Goal: Task Accomplishment & Management: Use online tool/utility

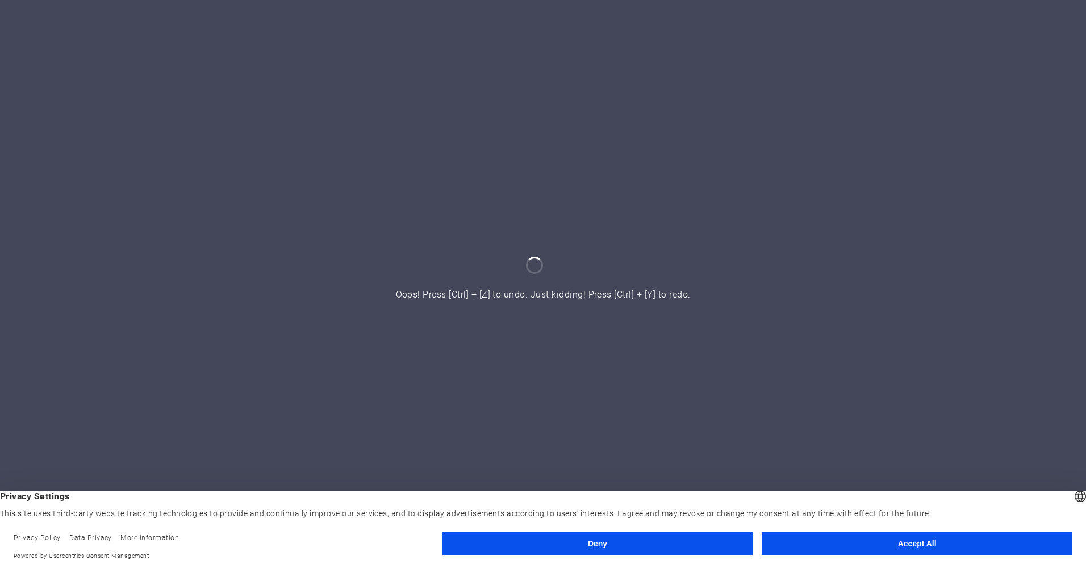
click at [929, 544] on button "Accept All" at bounding box center [917, 543] width 311 height 23
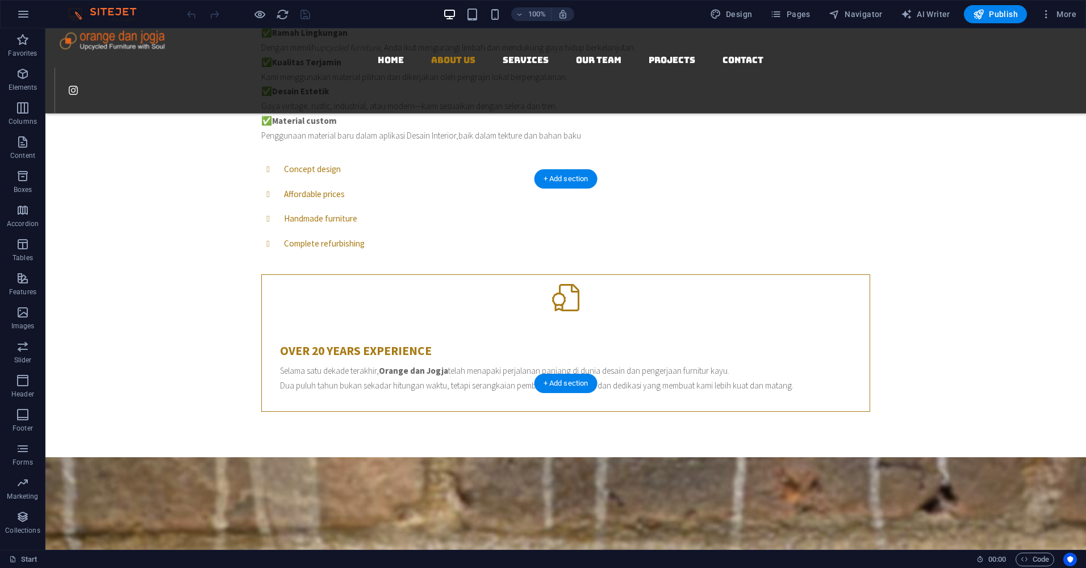
scroll to position [568, 0]
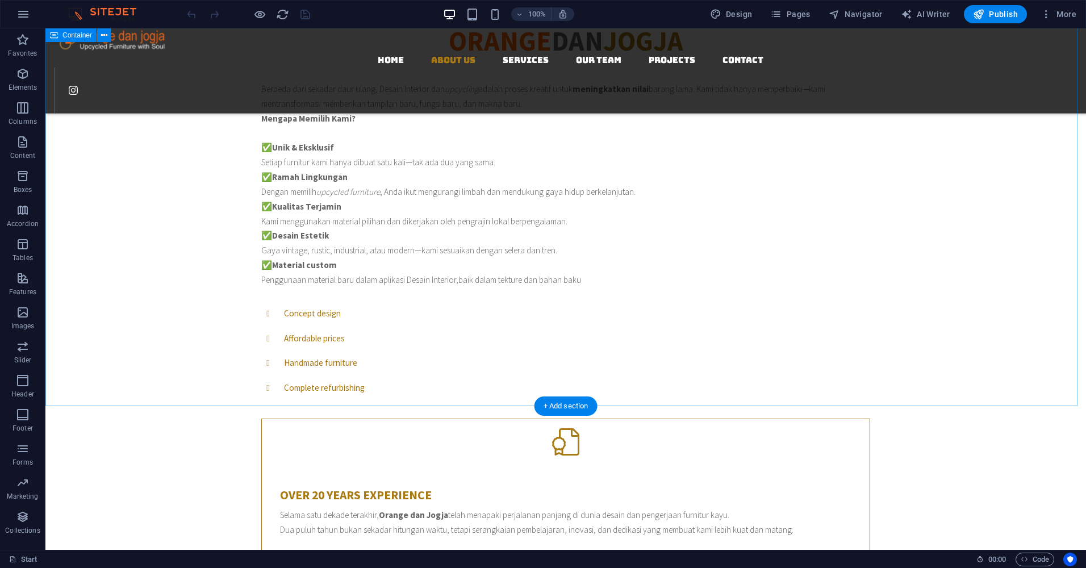
click at [967, 251] on div "ORANGE DAN JOGJA . Berbeda dari sekadar daur ulang, Desain Interior dan upcycli…" at bounding box center [565, 292] width 1041 height 620
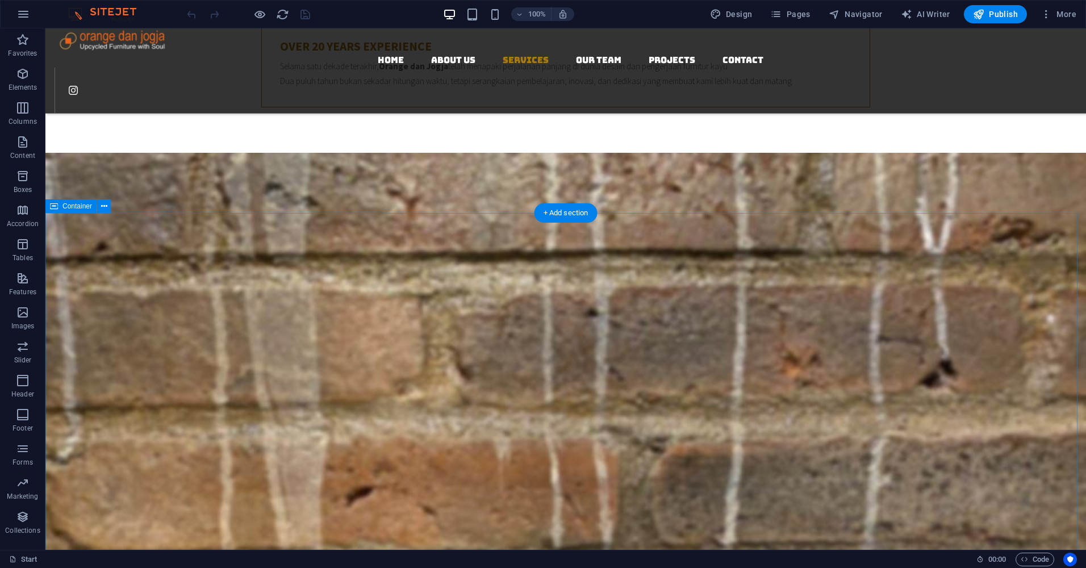
scroll to position [1080, 0]
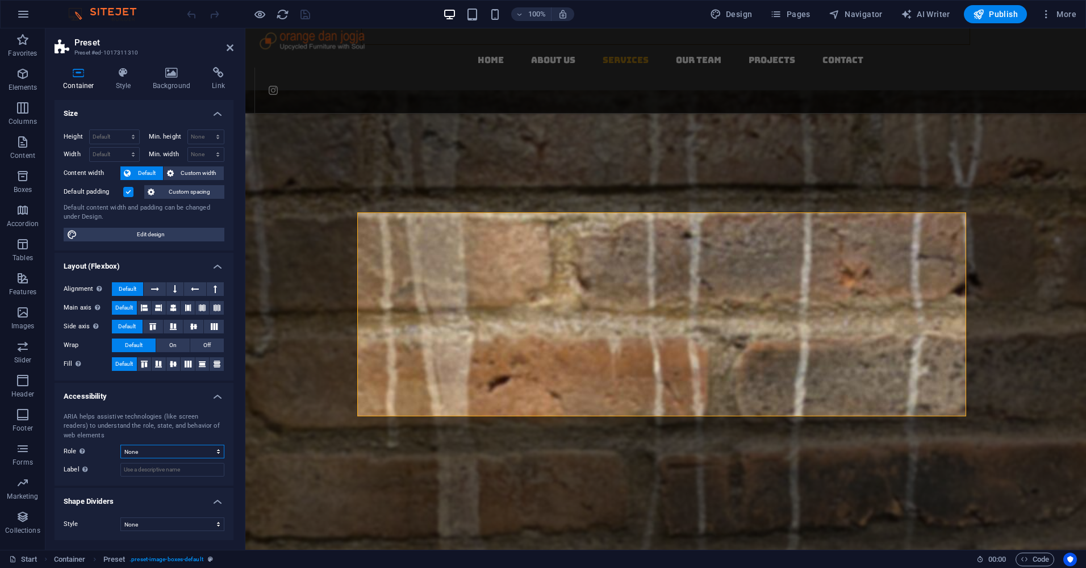
click at [212, 451] on select "None Alert Article Banner Comment Complementary Dialog Footer Header Marquee Pr…" at bounding box center [172, 452] width 104 height 14
click at [185, 524] on select "None Triangle Square Diagonal Polygon 1 Polygon 2 Zigzag Multiple Zigzags Waves…" at bounding box center [172, 525] width 104 height 14
select select "square"
click at [120, 518] on select "None Triangle Square Diagonal Polygon 1 Polygon 2 Zigzag Multiple Zigzags Waves…" at bounding box center [172, 525] width 104 height 14
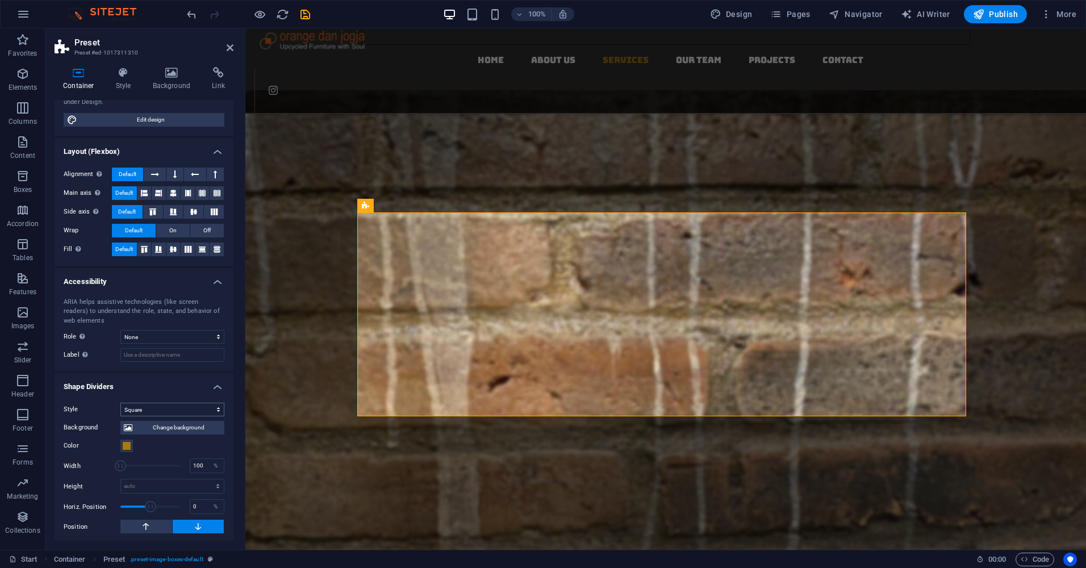
scroll to position [117, 0]
click at [215, 406] on select "None Triangle Square Diagonal Polygon 1 Polygon 2 Zigzag Multiple Zigzags Waves…" at bounding box center [172, 408] width 104 height 14
click at [120, 401] on select "None Triangle Square Diagonal Polygon 1 Polygon 2 Zigzag Multiple Zigzags Waves…" at bounding box center [172, 408] width 104 height 14
click at [216, 336] on select "None Alert Article Banner Comment Complementary Dialog Footer Header Marquee Pr…" at bounding box center [172, 335] width 104 height 14
click at [120, 328] on select "None Alert Article Banner Comment Complementary Dialog Footer Header Marquee Pr…" at bounding box center [172, 335] width 104 height 14
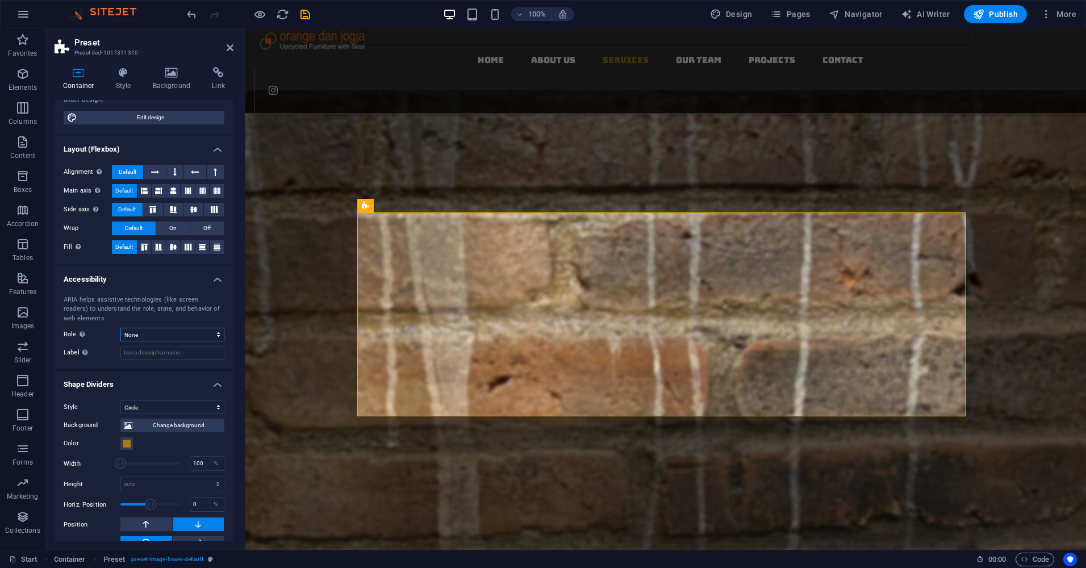
click at [160, 340] on select "None Alert Article Banner Comment Complementary Dialog Footer Header Marquee Pr…" at bounding box center [172, 335] width 104 height 14
click at [214, 409] on select "None Triangle Square Diagonal Polygon 1 Polygon 2 Zigzag Multiple Zigzags Waves…" at bounding box center [172, 408] width 104 height 14
select select "none"
click at [120, 414] on select "None Triangle Square Diagonal Polygon 1 Polygon 2 Zigzag Multiple Zigzags Waves…" at bounding box center [172, 408] width 104 height 14
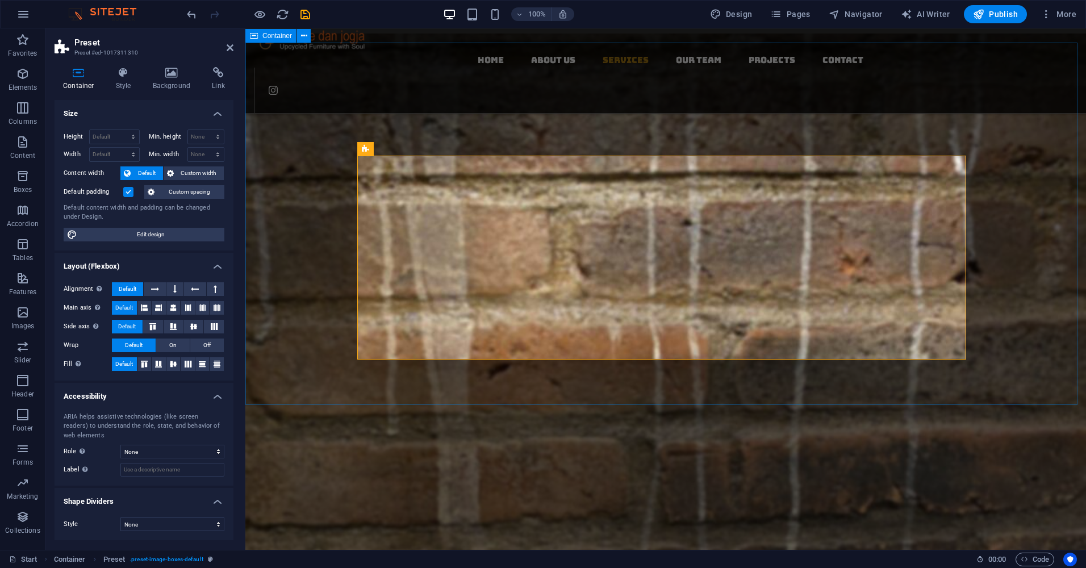
scroll to position [1080, 0]
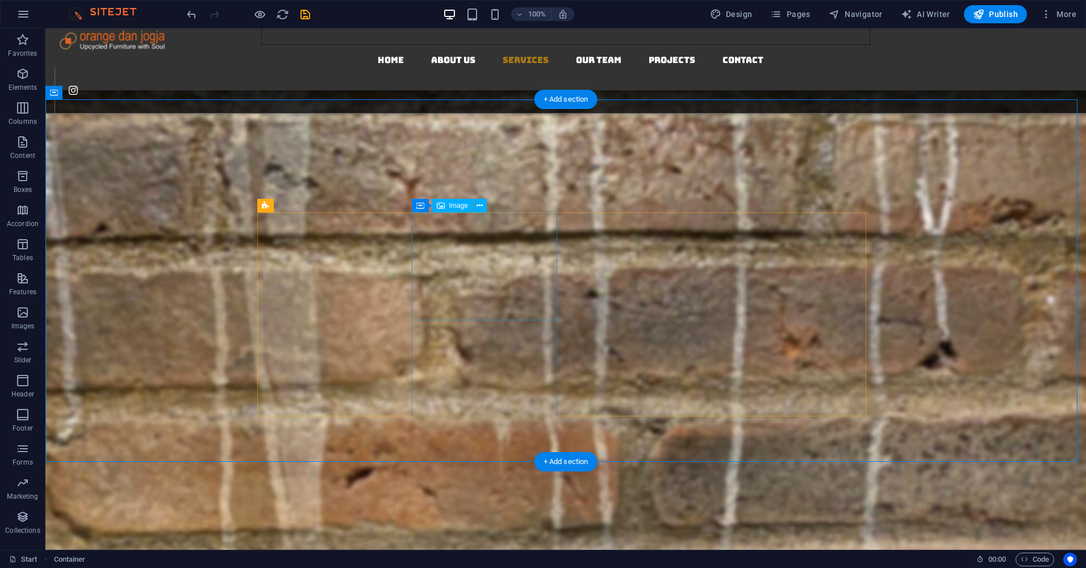
select select "px"
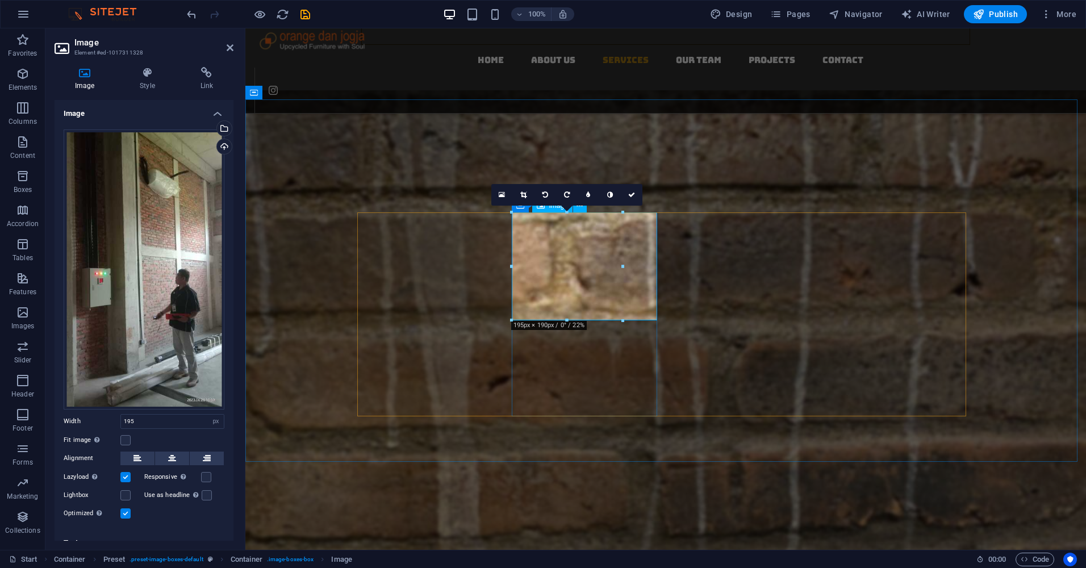
click at [526, 191] on icon at bounding box center [523, 194] width 6 height 7
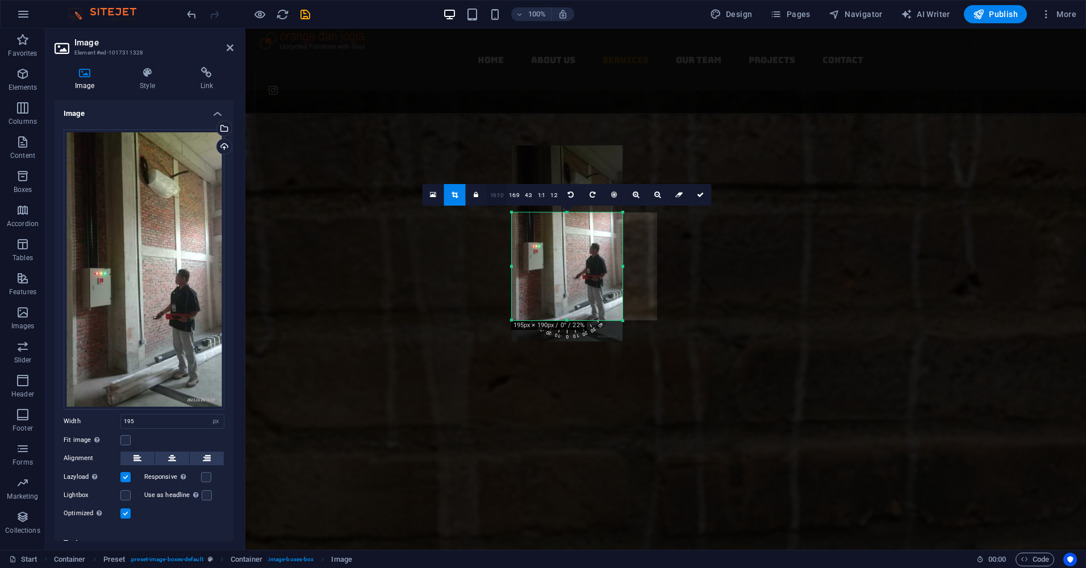
click at [498, 195] on link "16:10" at bounding box center [497, 196] width 19 height 22
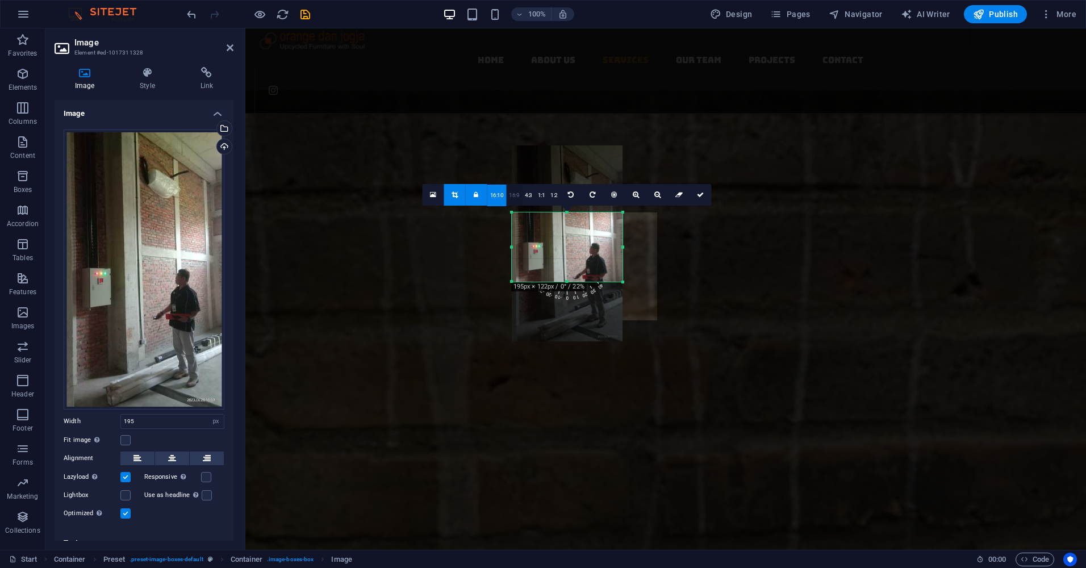
click at [516, 195] on link "16:9" at bounding box center [514, 196] width 16 height 22
click at [527, 195] on link "4:3" at bounding box center [528, 196] width 13 height 22
click at [701, 196] on icon at bounding box center [700, 194] width 7 height 7
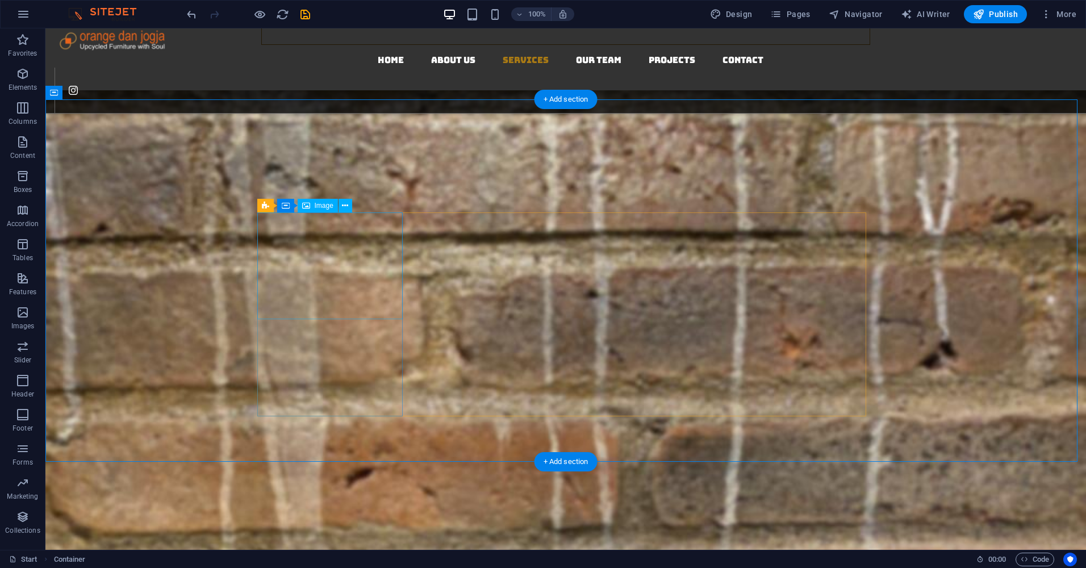
select select "px"
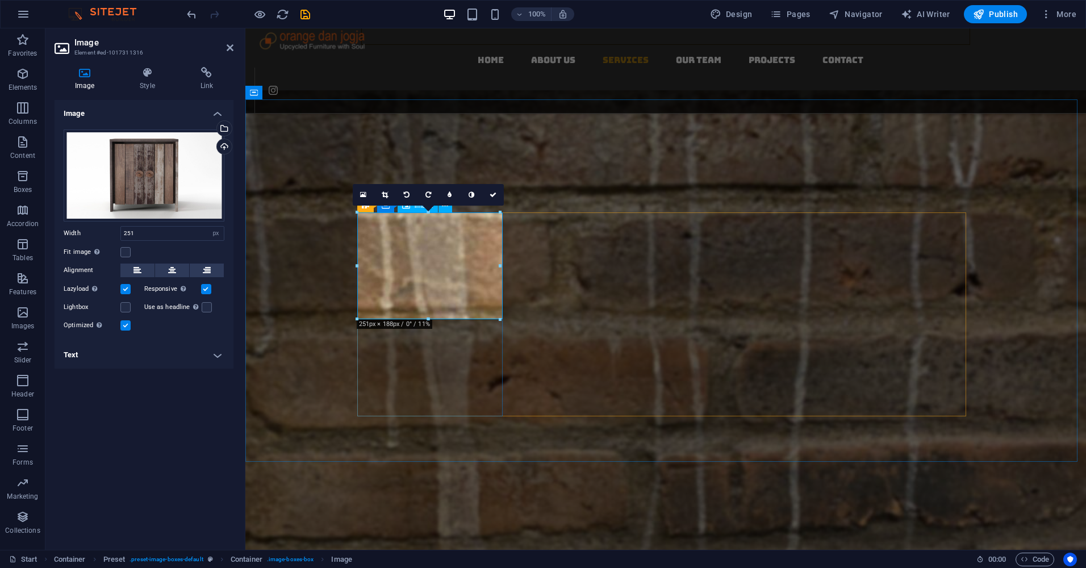
click at [384, 193] on icon at bounding box center [385, 194] width 6 height 7
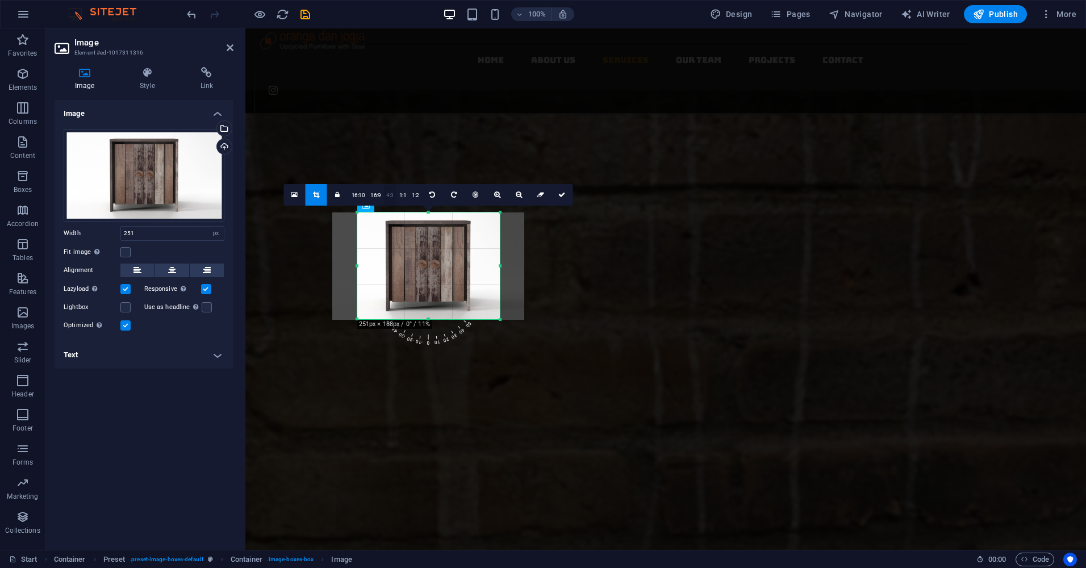
click at [391, 196] on link "4:3" at bounding box center [390, 196] width 13 height 22
click at [388, 193] on link "4:3" at bounding box center [390, 196] width 13 height 22
click at [560, 195] on icon at bounding box center [562, 194] width 7 height 7
type input "250"
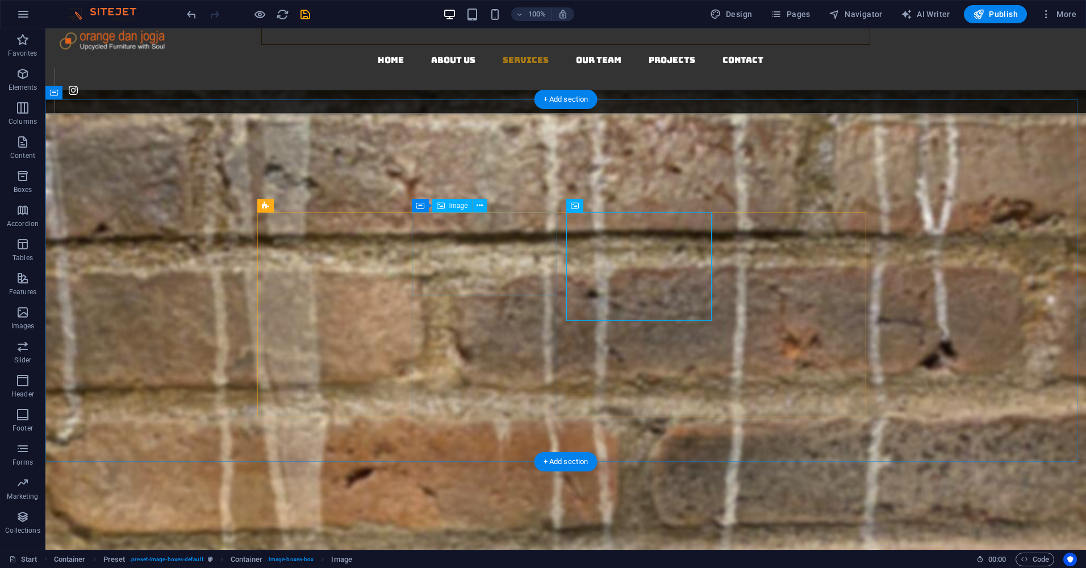
select select "px"
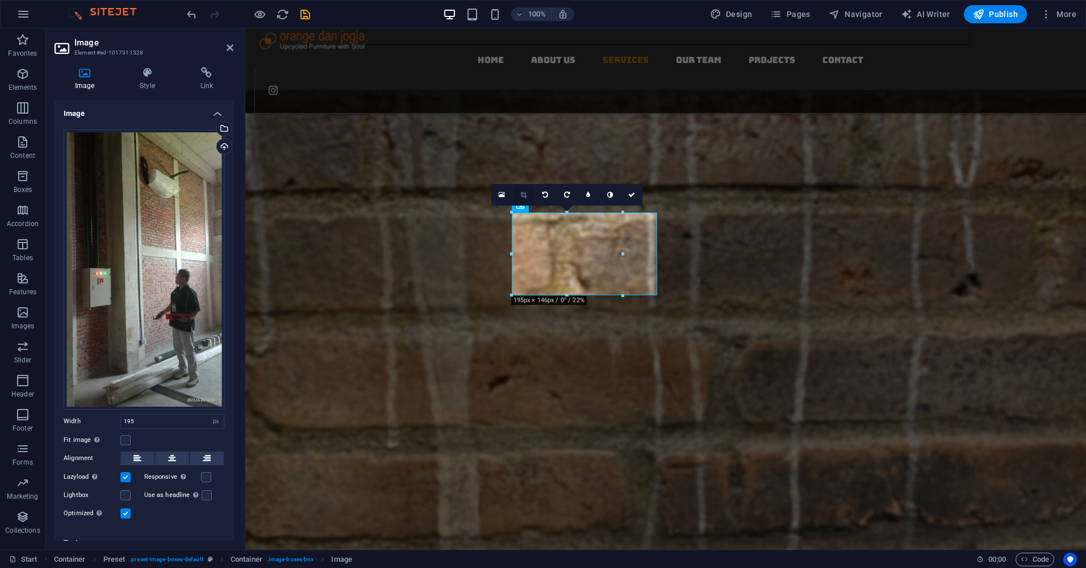
click at [524, 192] on icon at bounding box center [523, 194] width 6 height 7
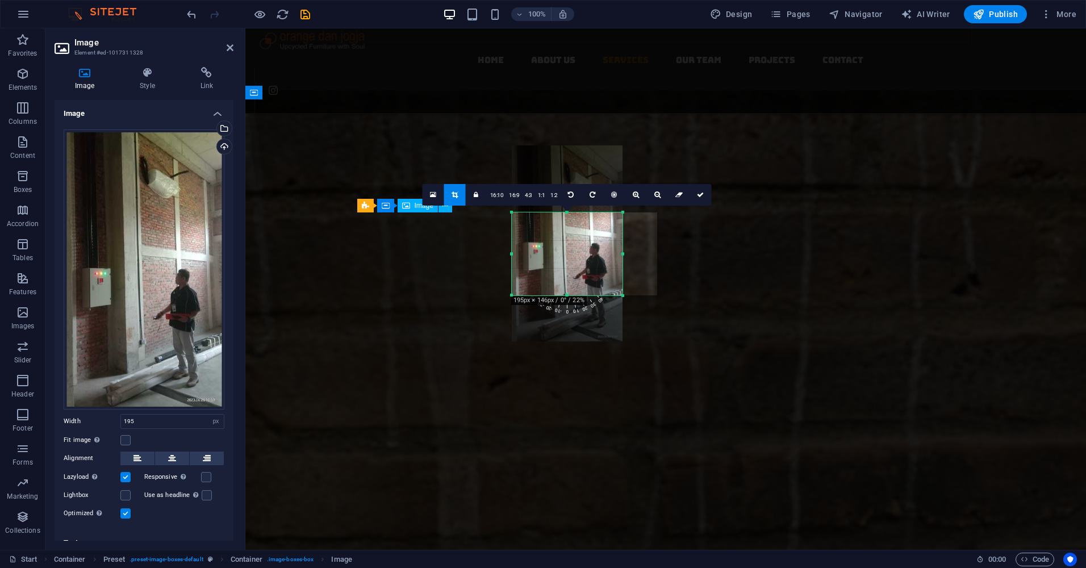
select select "px"
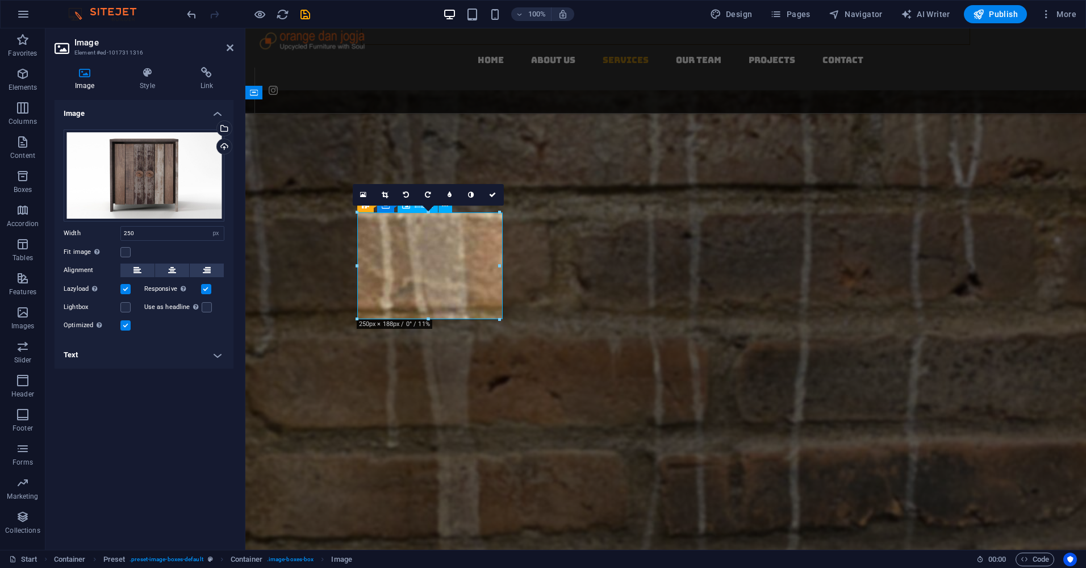
click at [382, 193] on icon at bounding box center [385, 194] width 6 height 7
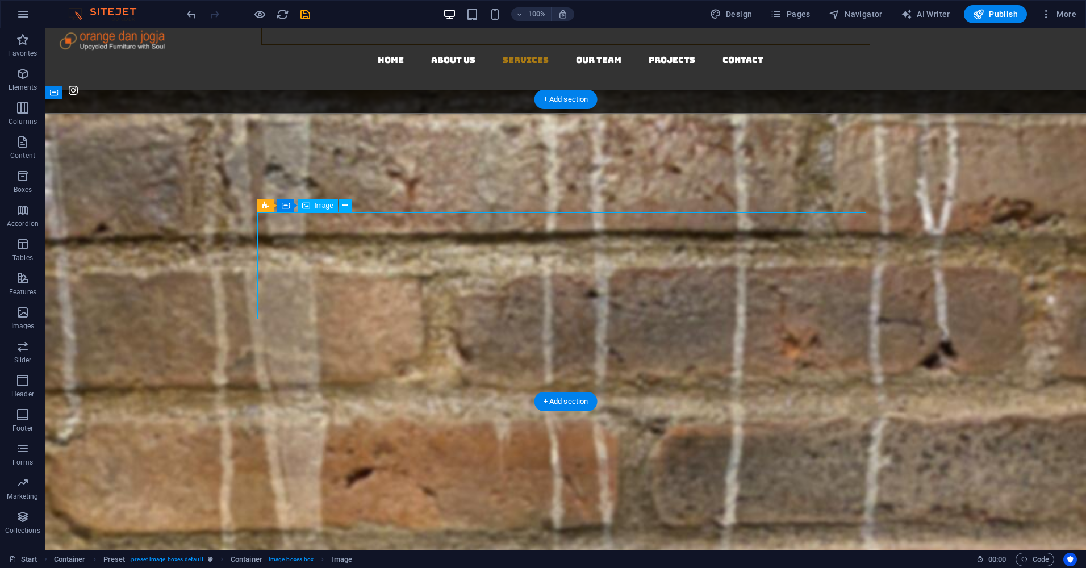
select select "px"
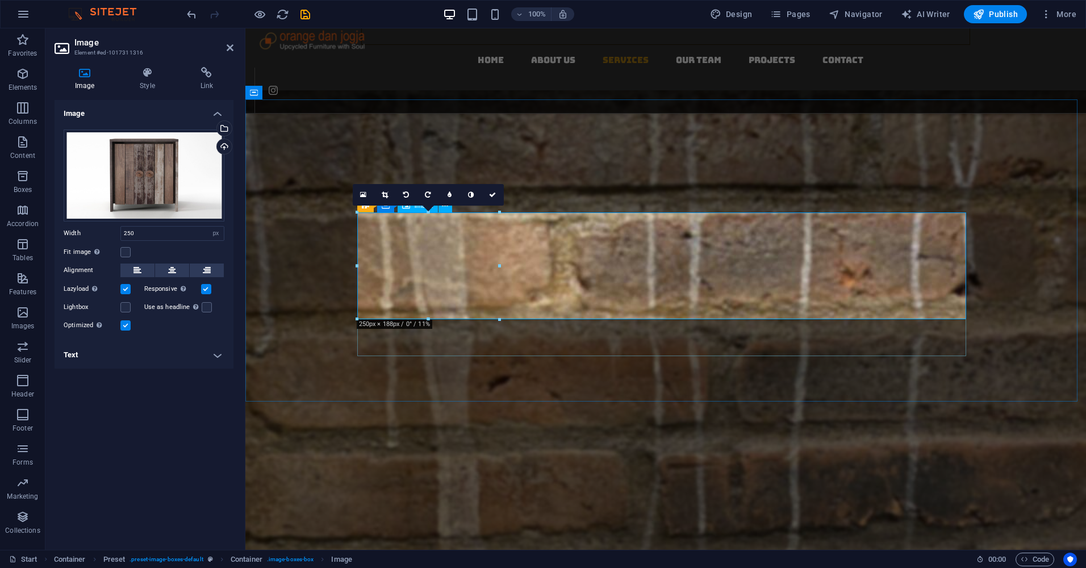
click at [172, 169] on div "Drag files here, click to choose files or select files from Files or our free s…" at bounding box center [144, 176] width 161 height 92
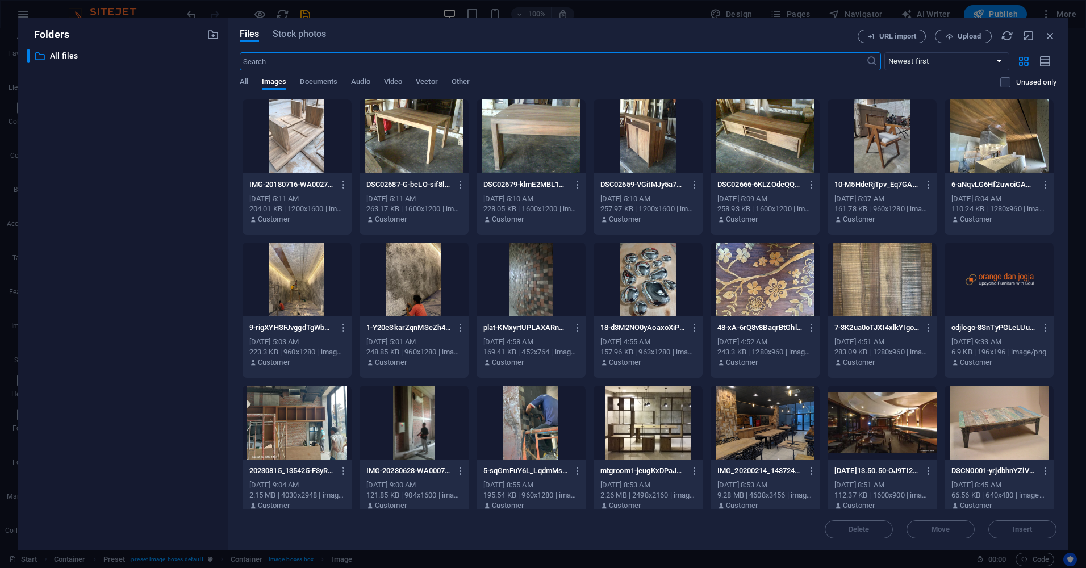
scroll to position [1094, 0]
click at [954, 36] on span "Upload" at bounding box center [963, 36] width 47 height 7
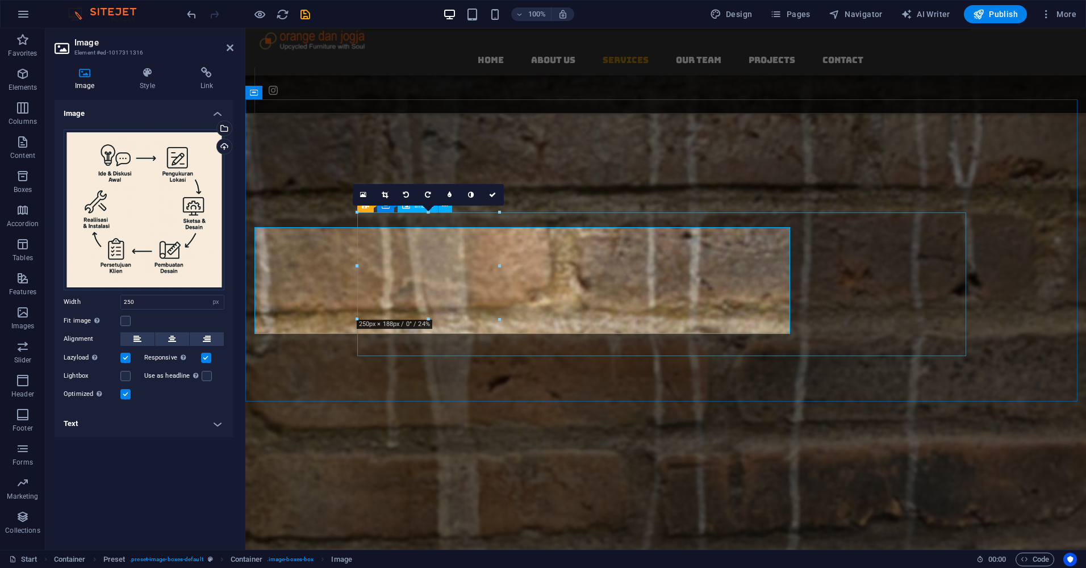
scroll to position [1080, 0]
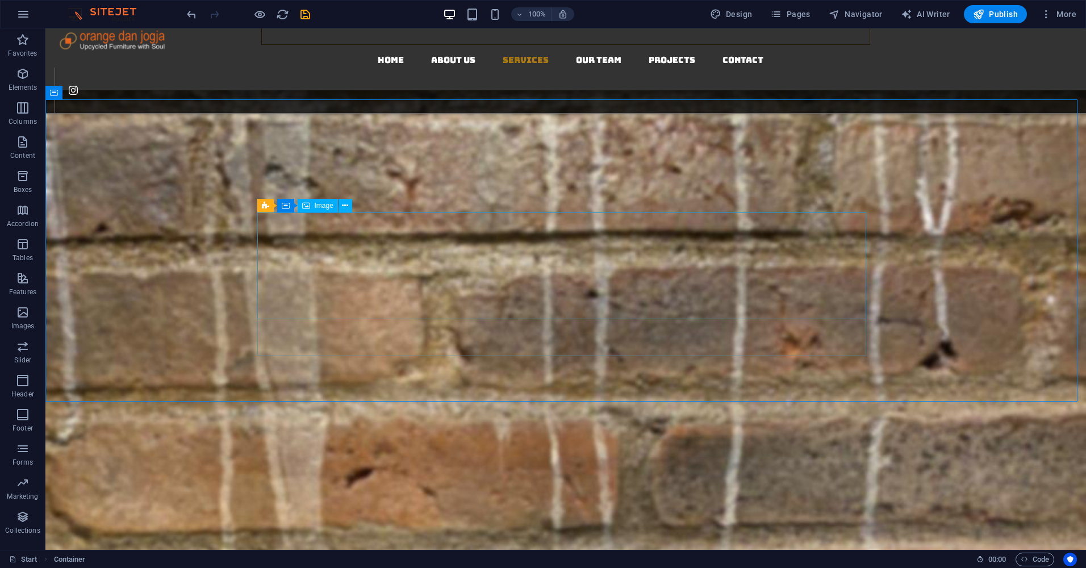
select select "px"
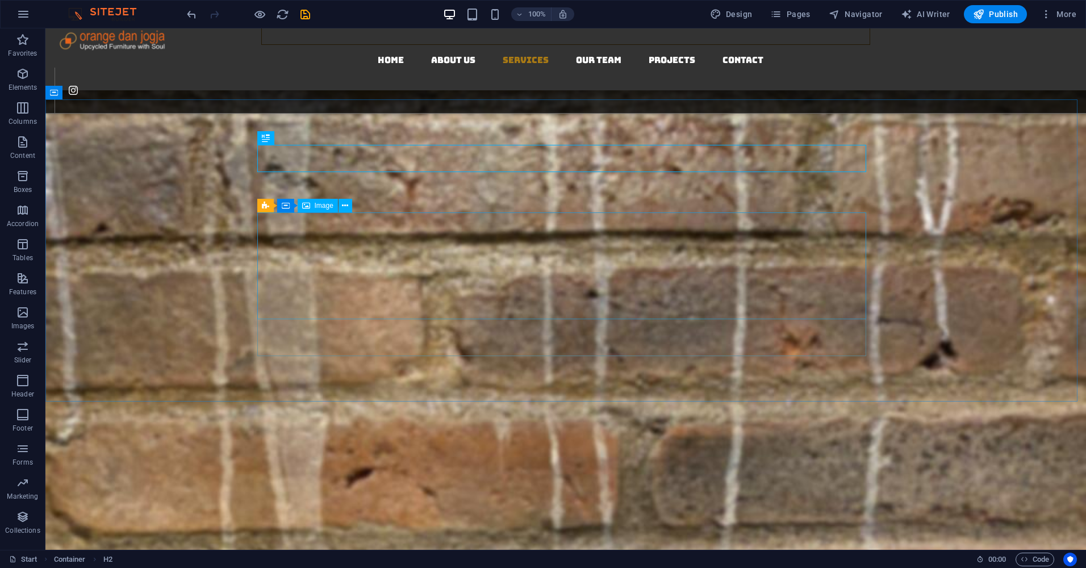
select select "px"
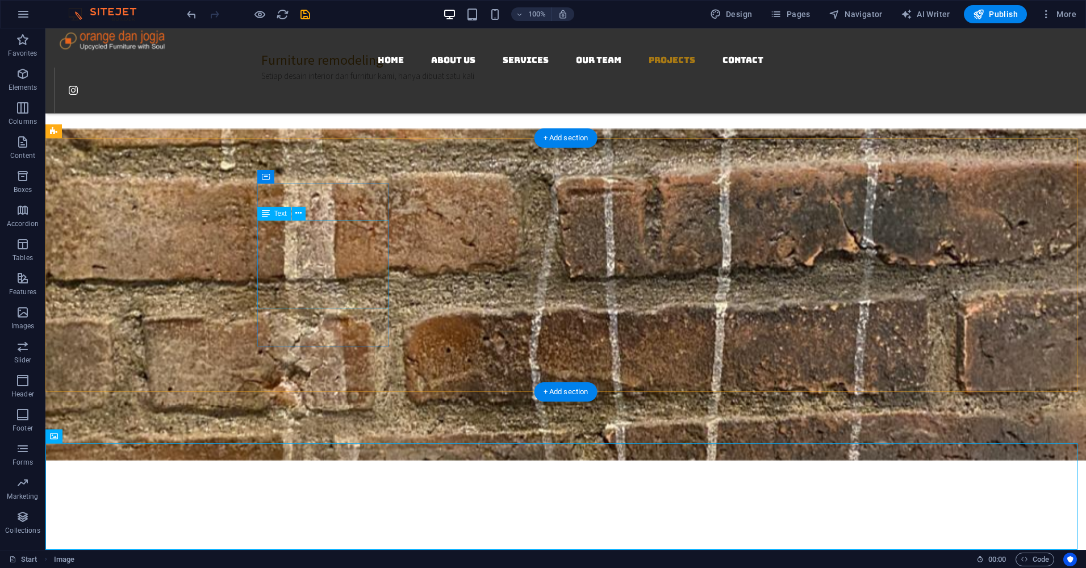
scroll to position [2860, 0]
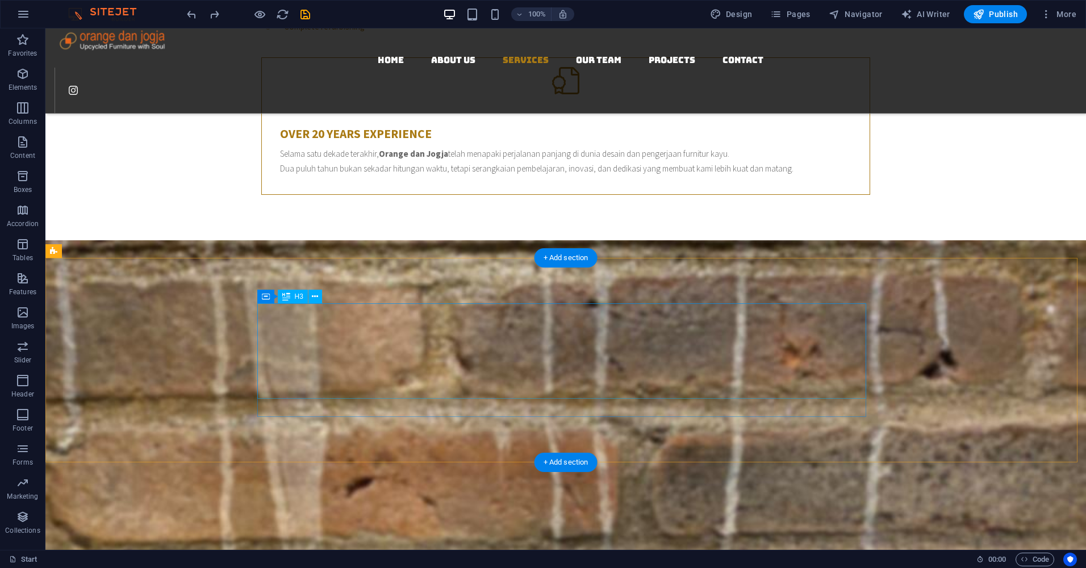
scroll to position [1048, 0]
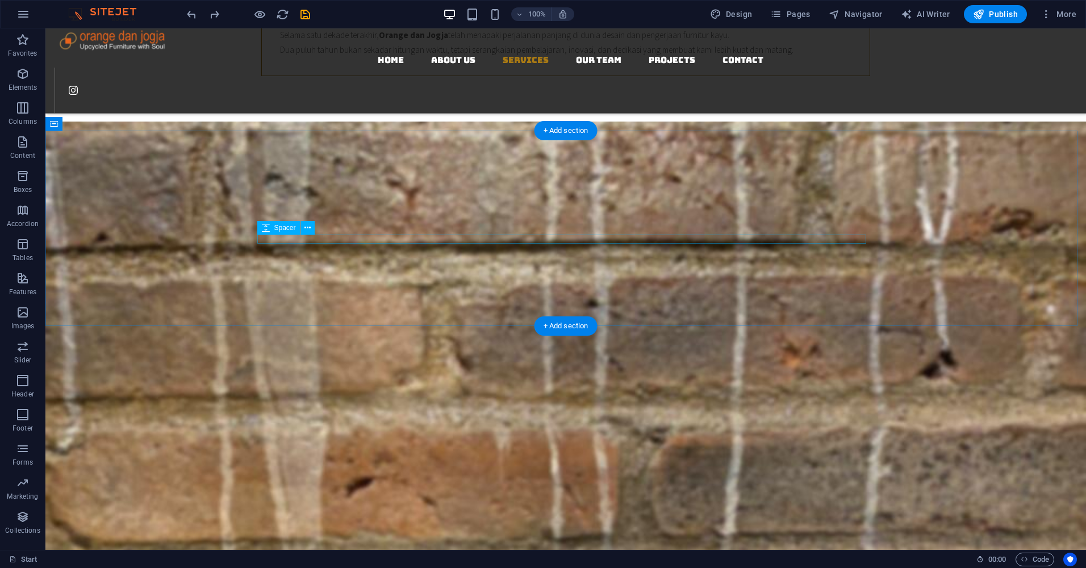
select select "rem"
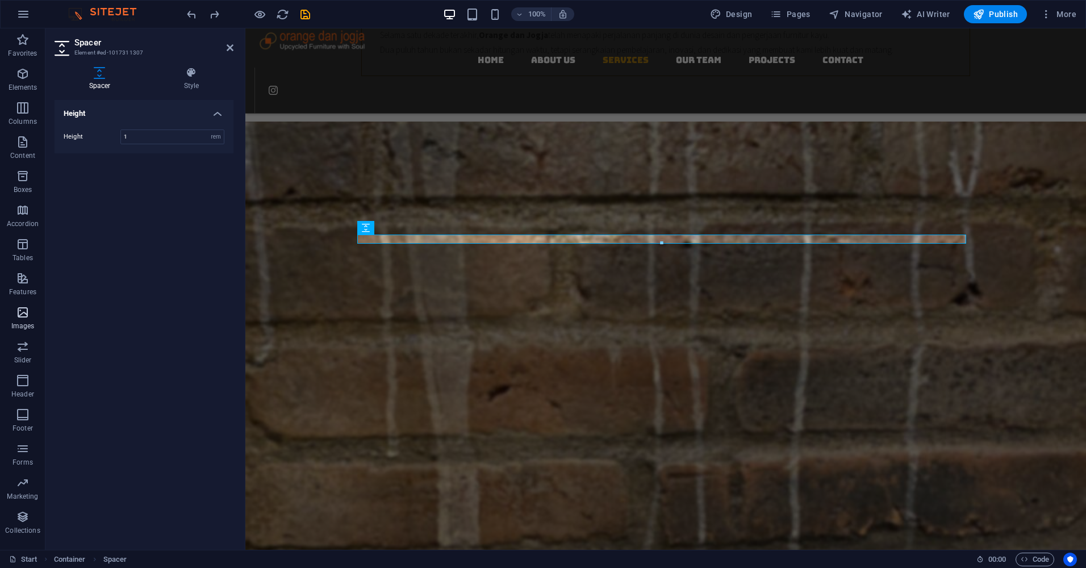
click at [18, 314] on icon "button" at bounding box center [23, 313] width 14 height 14
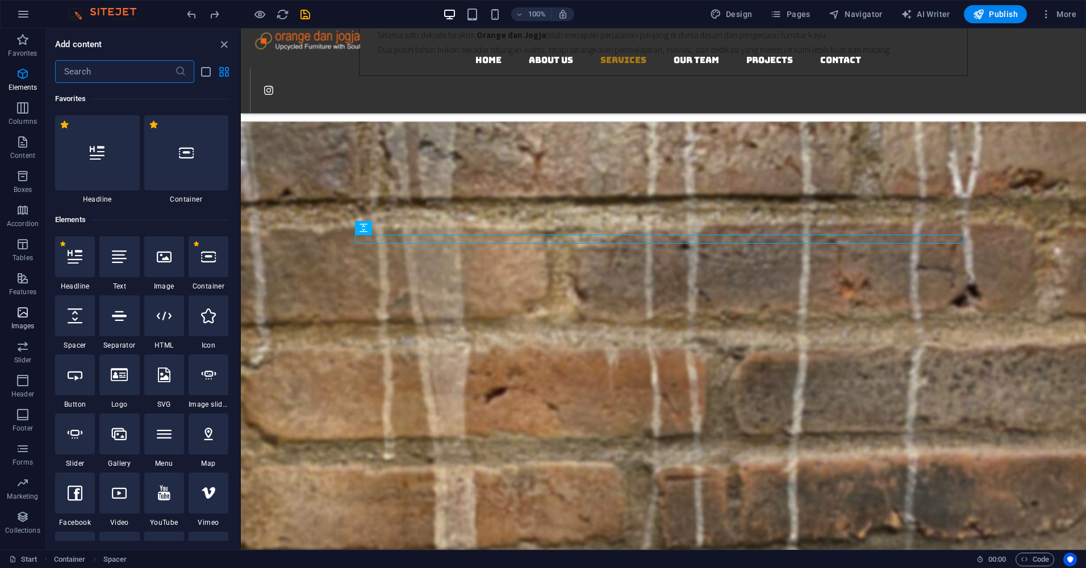
scroll to position [5762, 0]
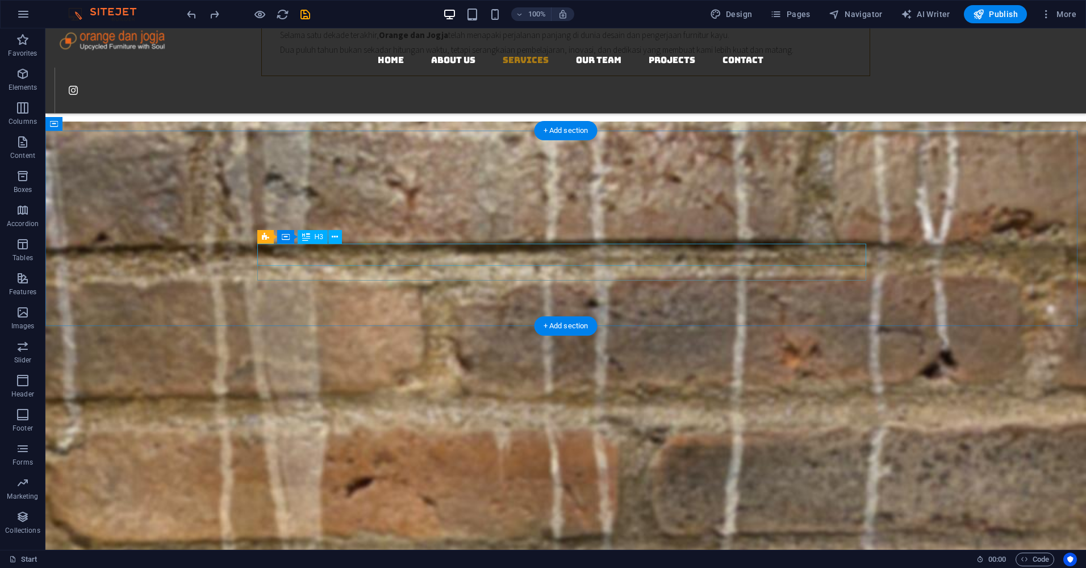
click at [24, 318] on icon "button" at bounding box center [23, 313] width 14 height 14
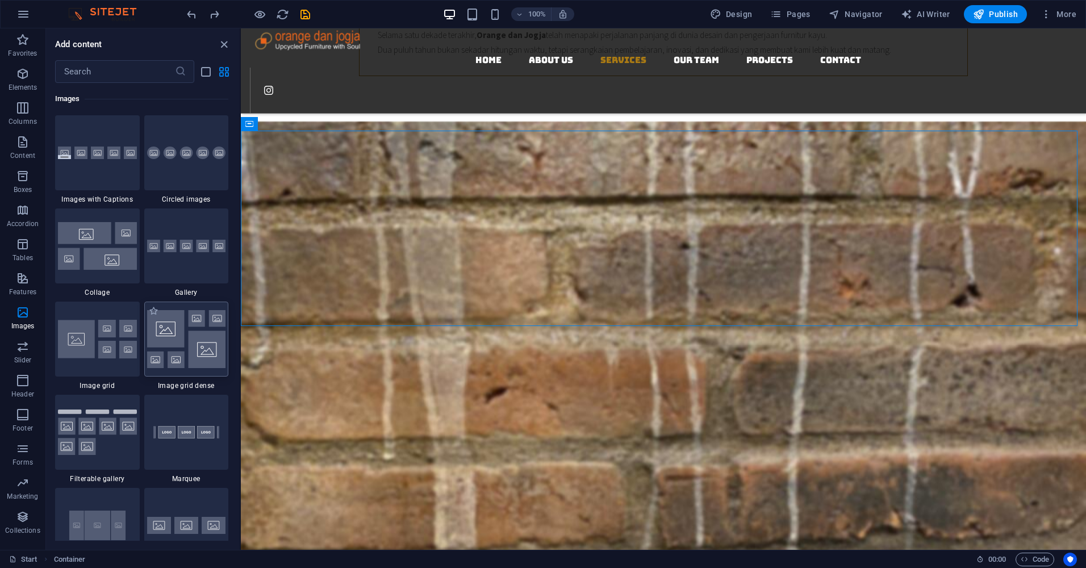
drag, startPoint x: 176, startPoint y: 334, endPoint x: 330, endPoint y: 257, distance: 172.3
click at [176, 334] on img at bounding box center [186, 339] width 79 height 58
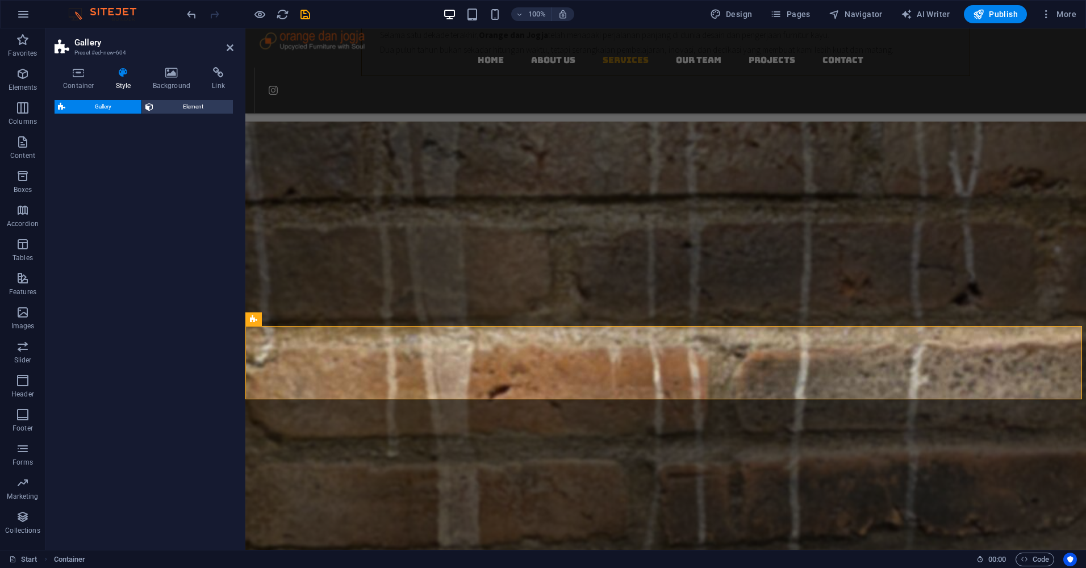
select select "rem"
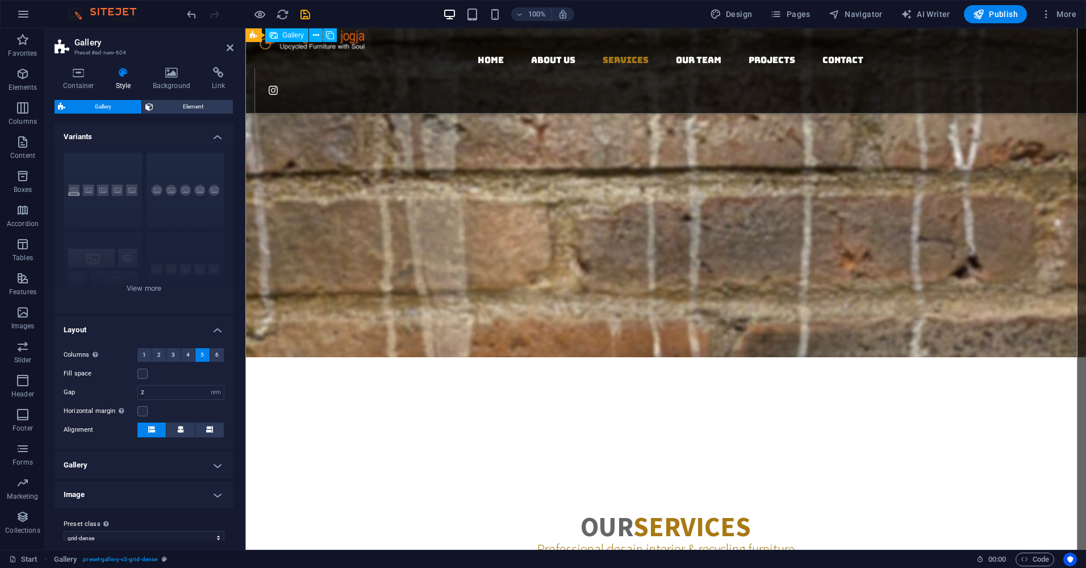
scroll to position [1219, 0]
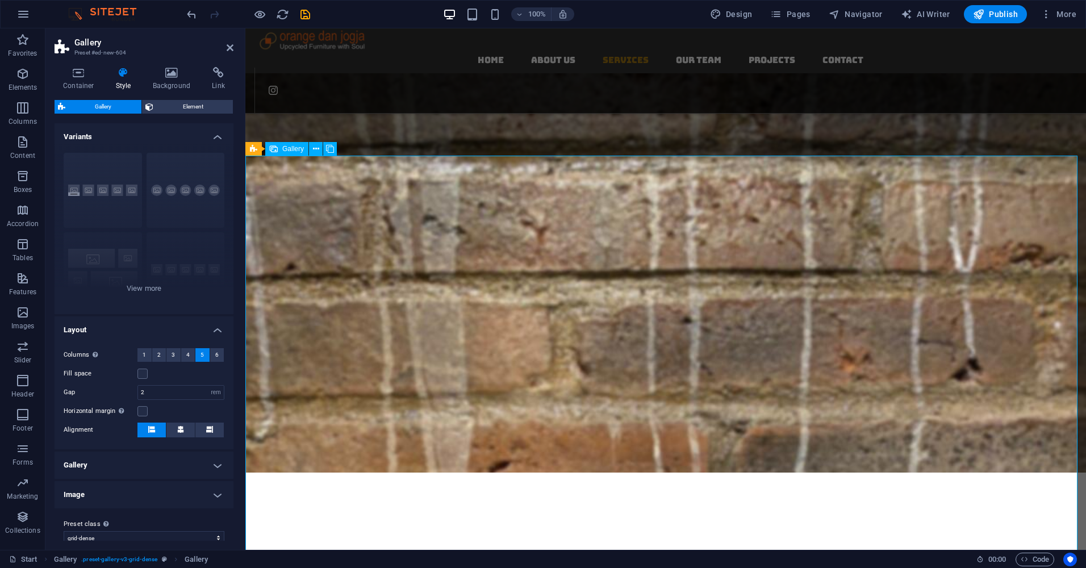
select select "4"
select select "px"
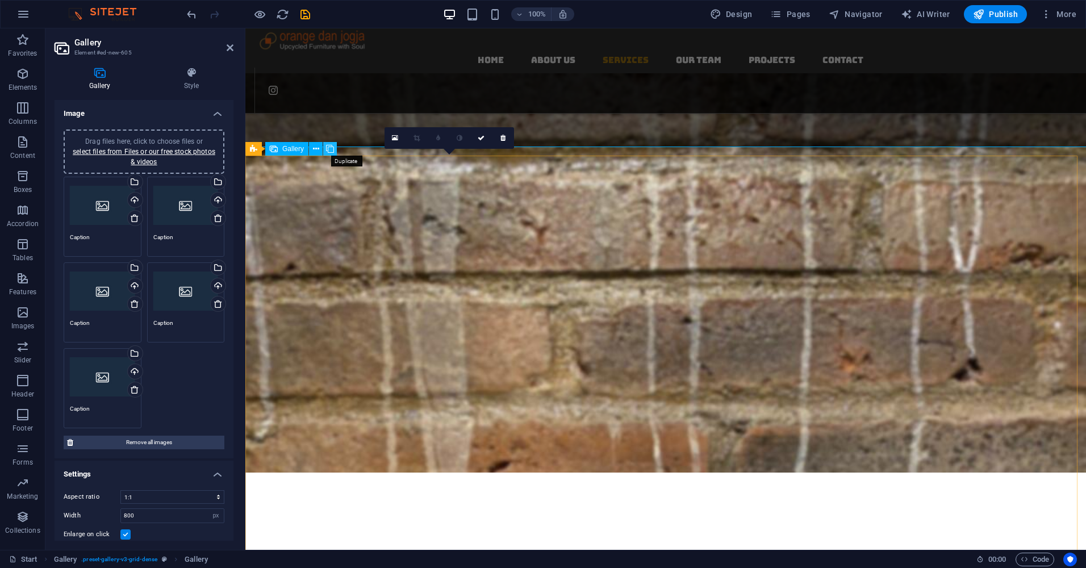
click at [329, 149] on icon at bounding box center [330, 149] width 8 height 12
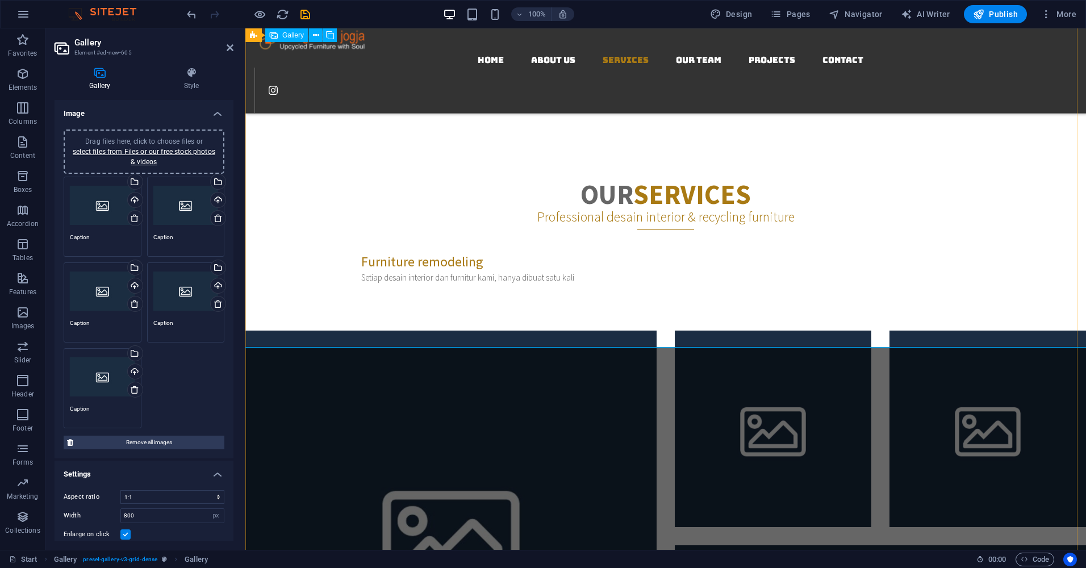
scroll to position [1636, 0]
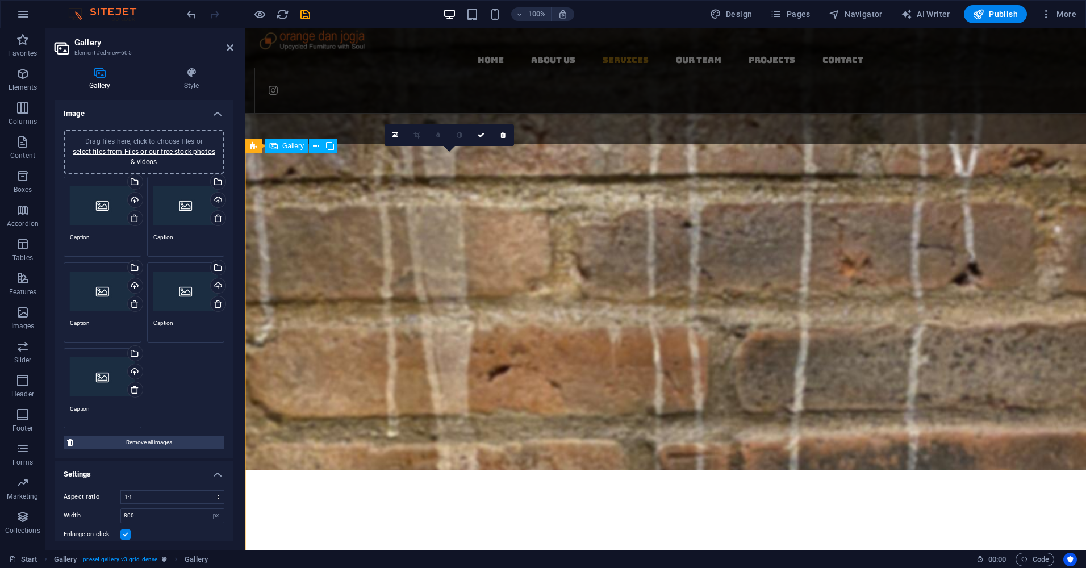
scroll to position [1295, 0]
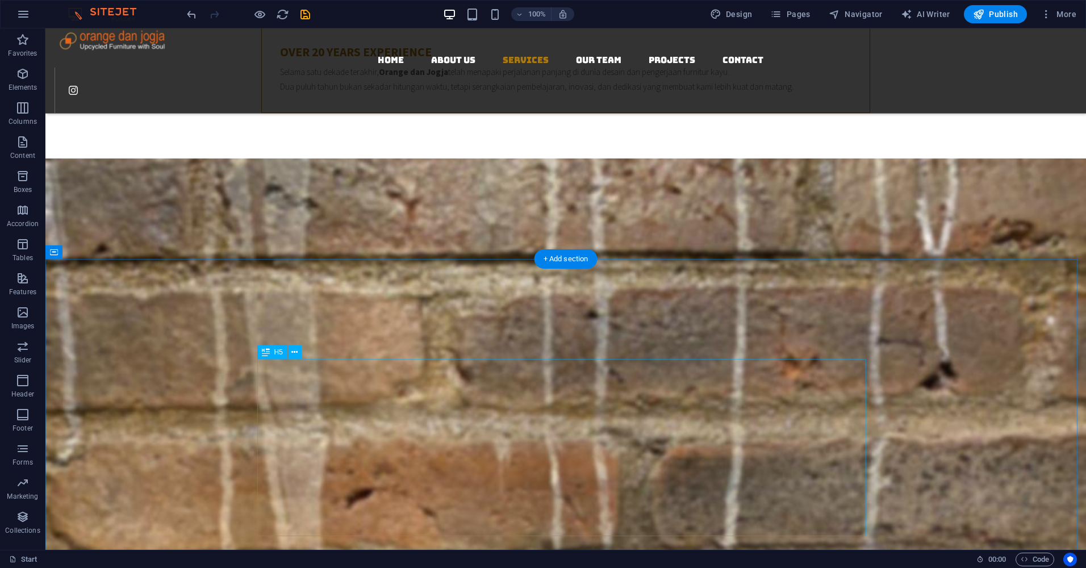
scroll to position [1011, 0]
click at [26, 314] on icon "button" at bounding box center [23, 313] width 14 height 14
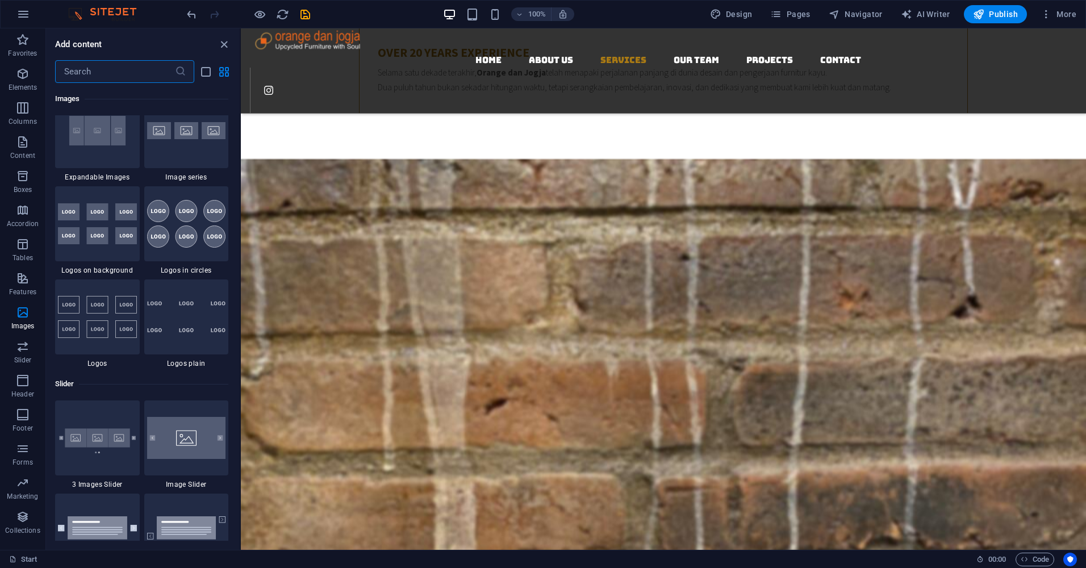
scroll to position [6216, 0]
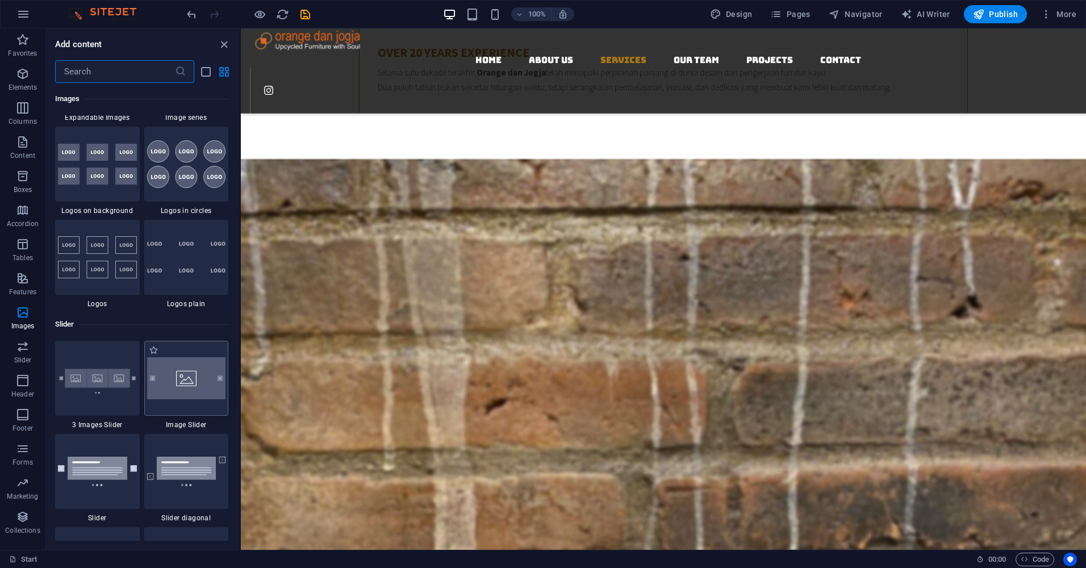
click at [188, 387] on img at bounding box center [186, 378] width 79 height 42
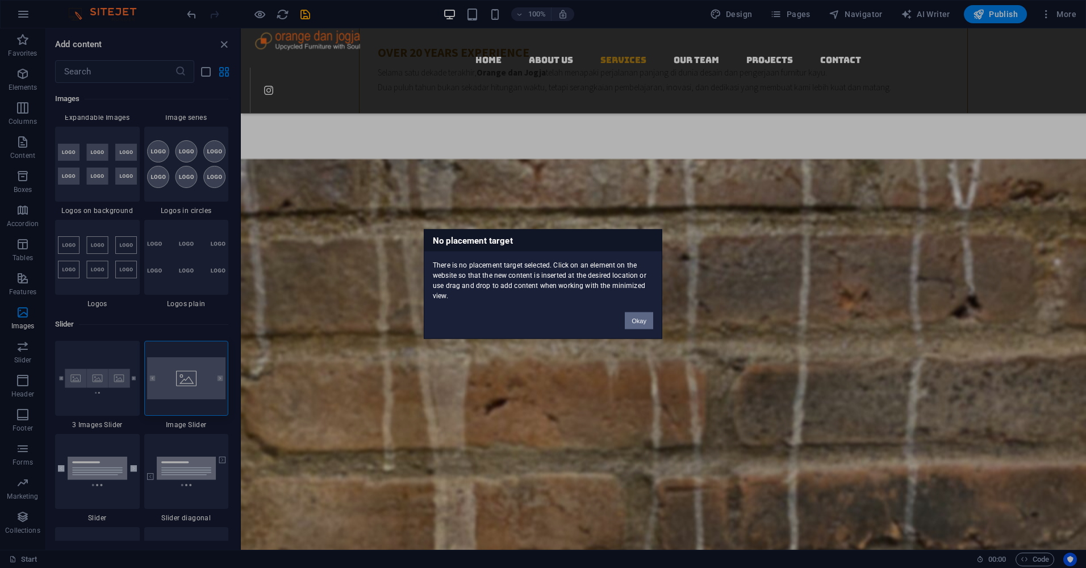
click at [645, 320] on button "Okay" at bounding box center [639, 321] width 28 height 17
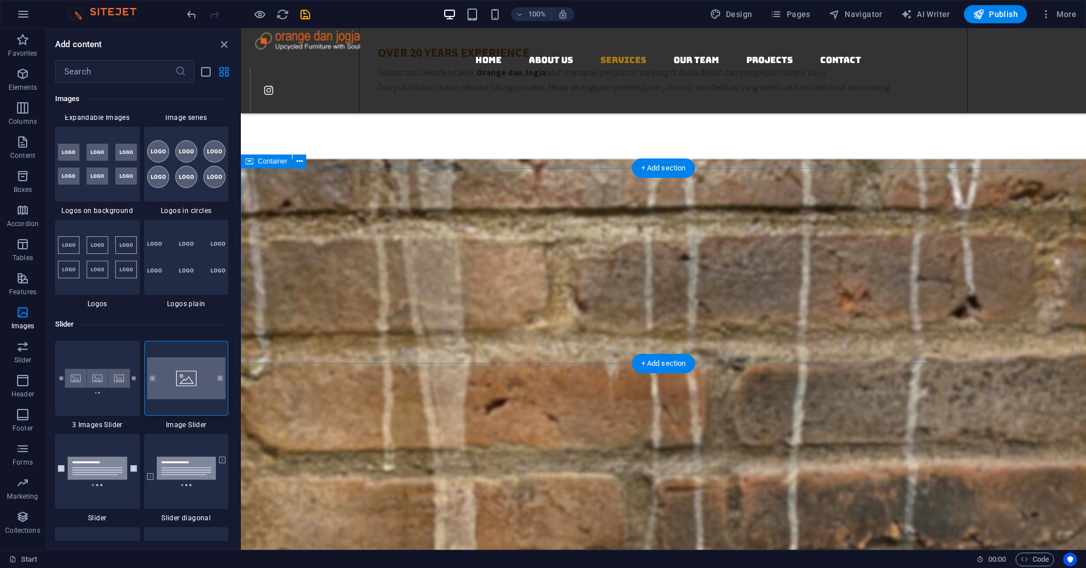
drag, startPoint x: 198, startPoint y: 379, endPoint x: 324, endPoint y: 349, distance: 129.7
click at [198, 379] on img at bounding box center [186, 378] width 79 height 42
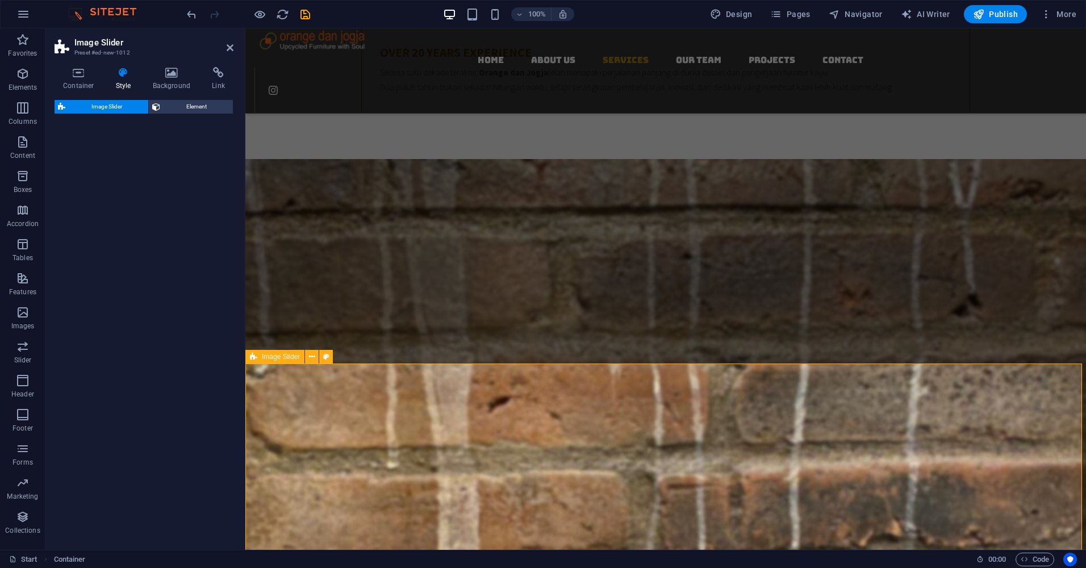
select select "rem"
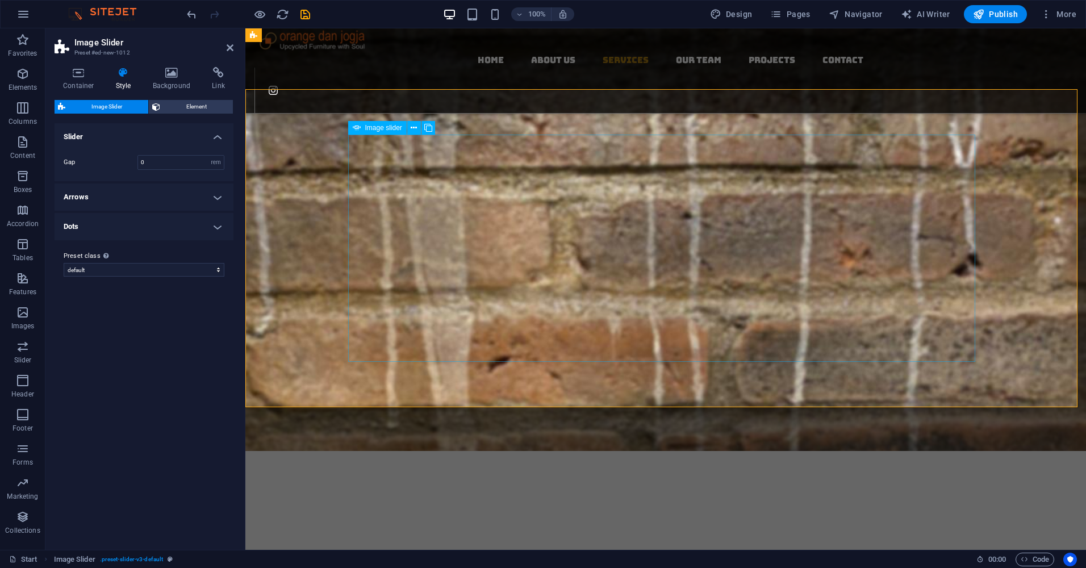
scroll to position [1238, 0]
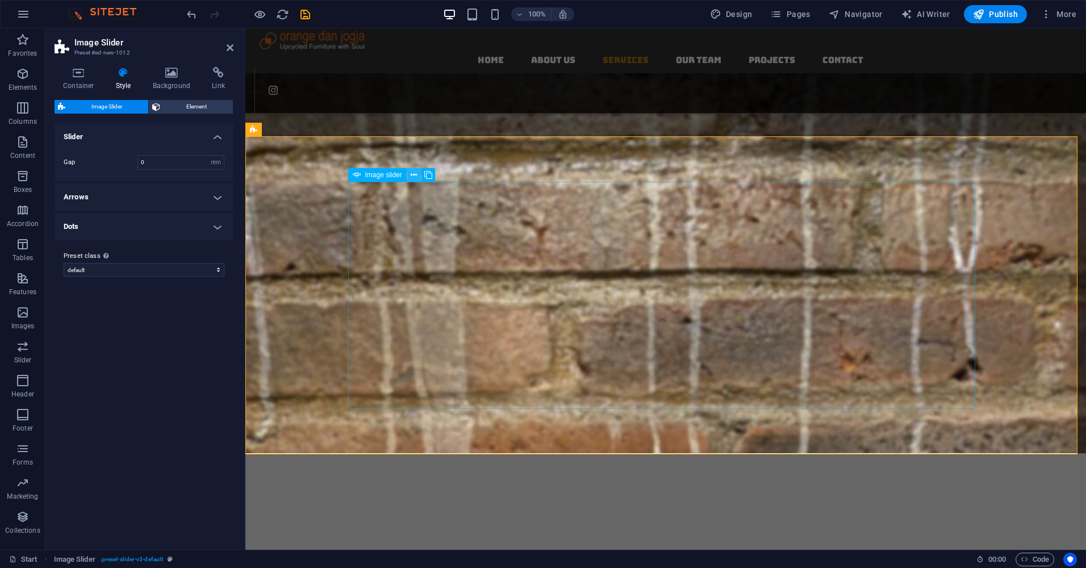
click at [417, 174] on icon at bounding box center [414, 175] width 6 height 12
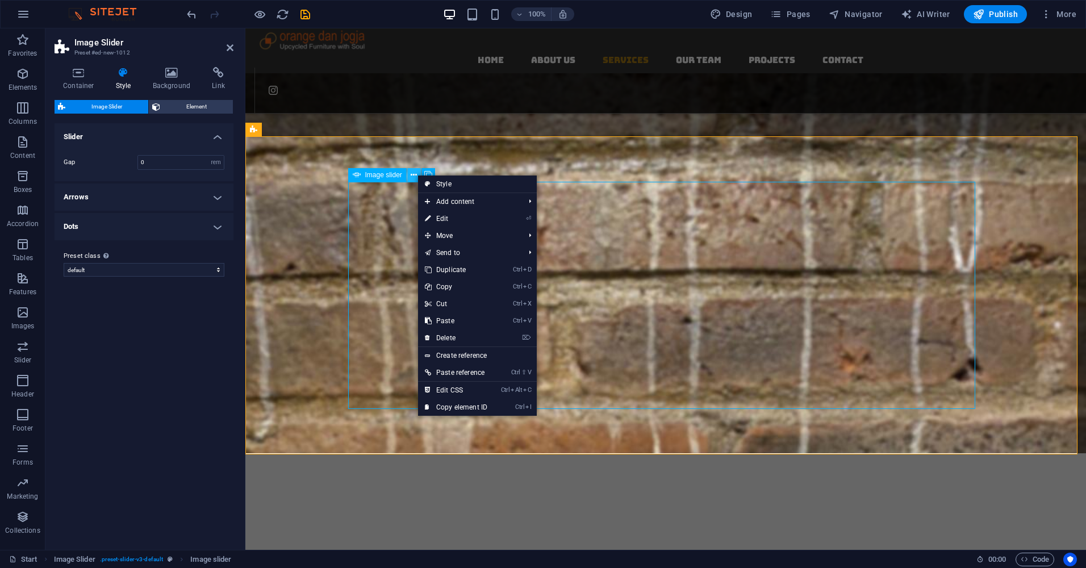
click at [415, 175] on icon at bounding box center [414, 175] width 6 height 12
click at [360, 176] on icon at bounding box center [357, 175] width 8 height 14
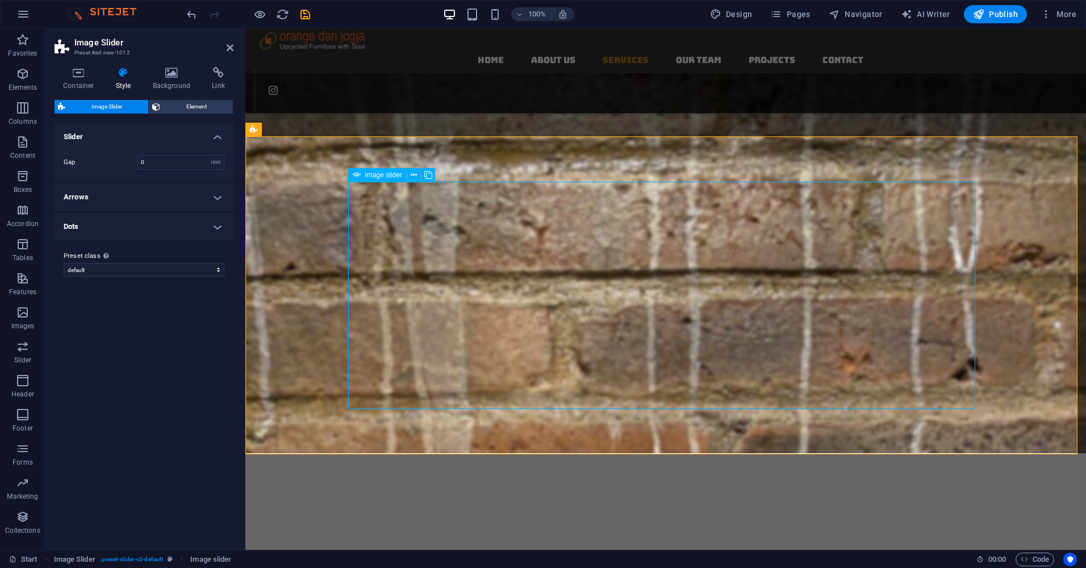
click at [360, 176] on icon at bounding box center [357, 175] width 8 height 14
click at [415, 175] on icon at bounding box center [414, 175] width 6 height 12
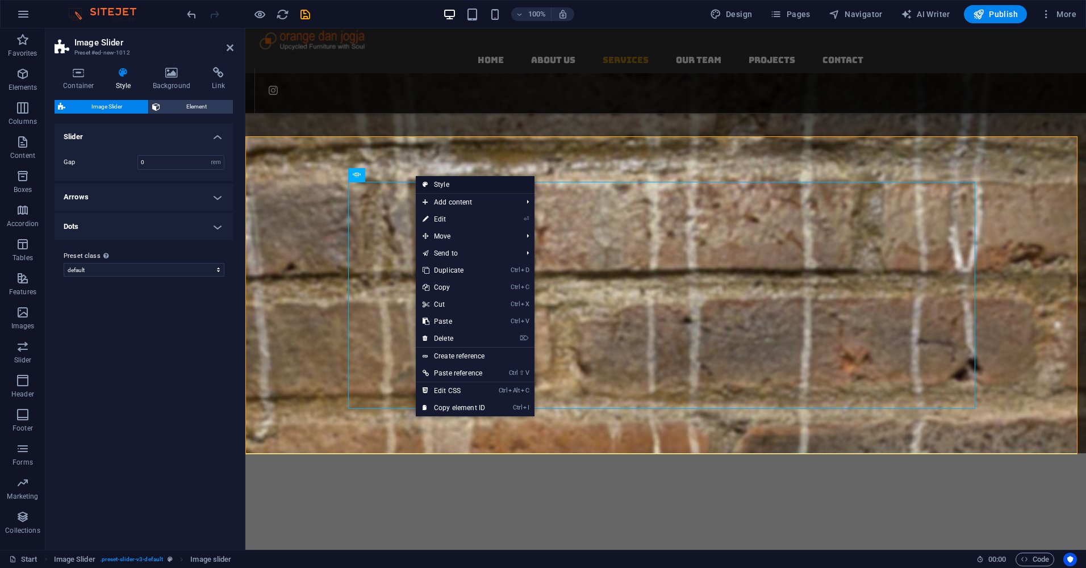
click at [432, 185] on link "Style" at bounding box center [475, 184] width 119 height 17
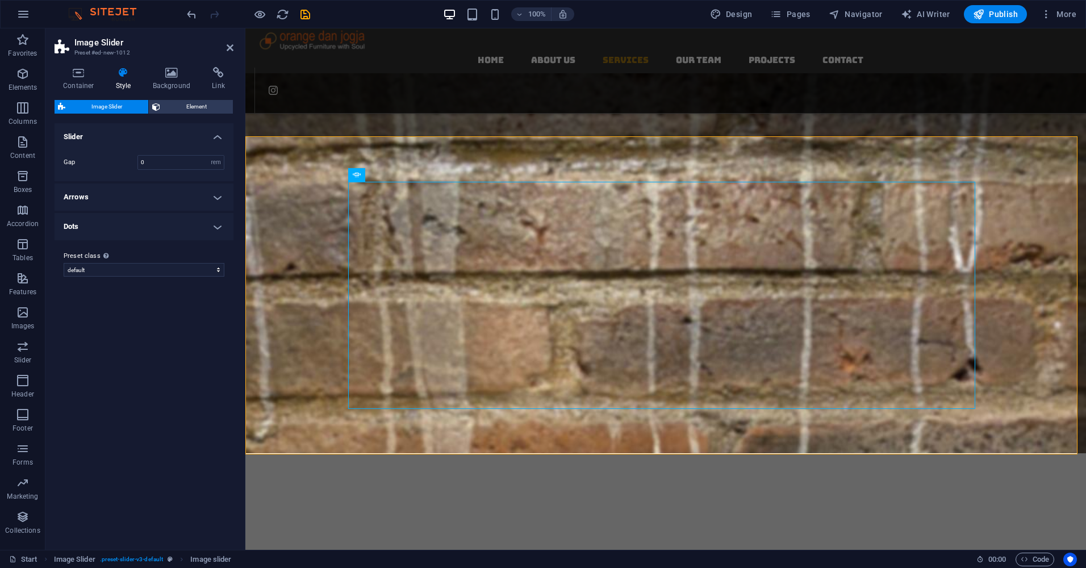
click at [219, 137] on h4 "Slider" at bounding box center [144, 133] width 179 height 20
click at [215, 194] on h4 "Dots" at bounding box center [144, 195] width 179 height 27
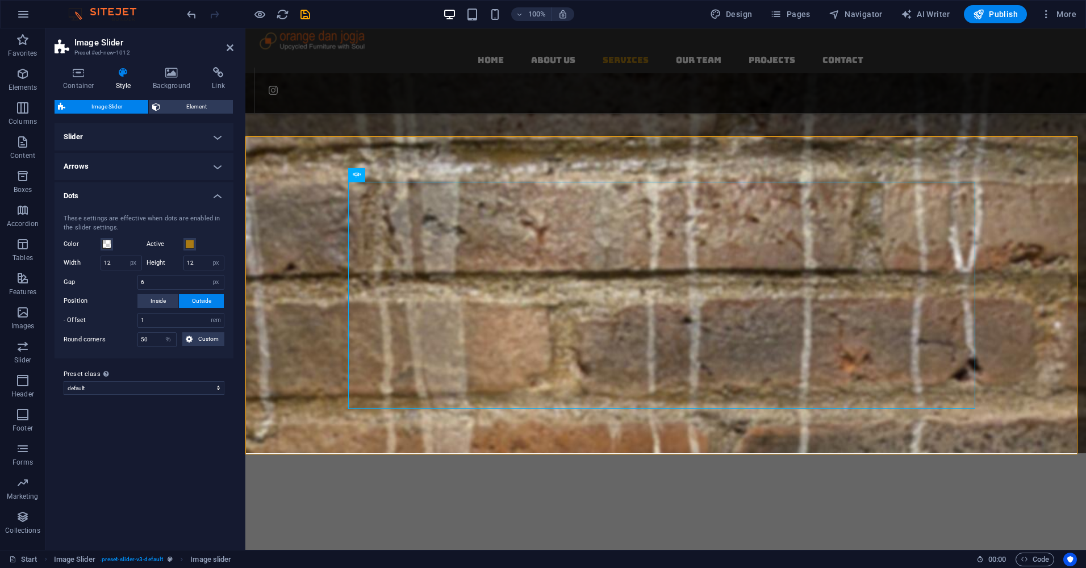
click at [215, 194] on h4 "Dots" at bounding box center [144, 192] width 179 height 20
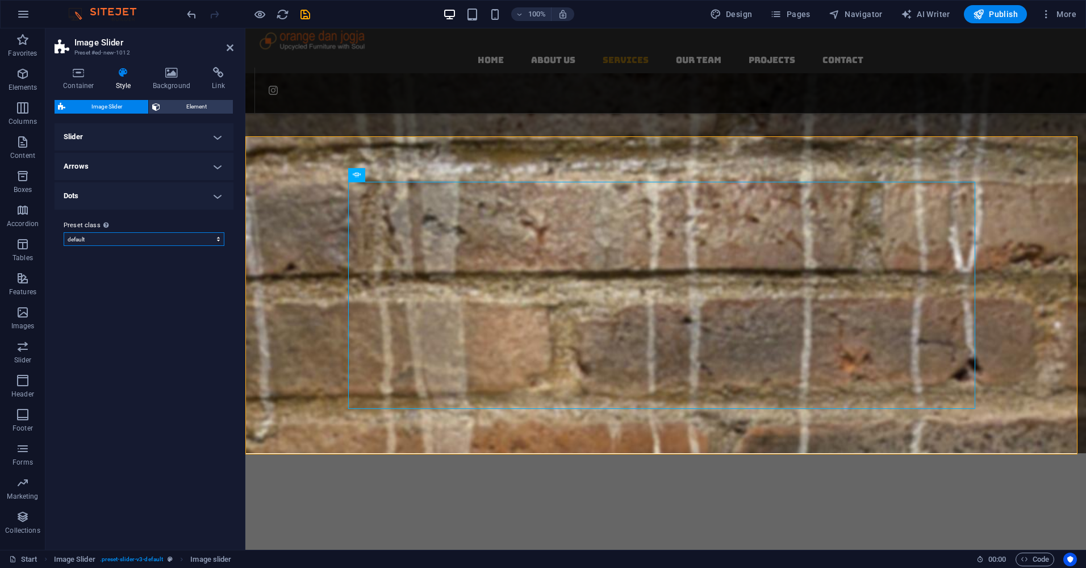
click at [219, 239] on select "default Add preset class" at bounding box center [144, 239] width 161 height 14
click at [216, 164] on h4 "Arrows" at bounding box center [144, 166] width 179 height 27
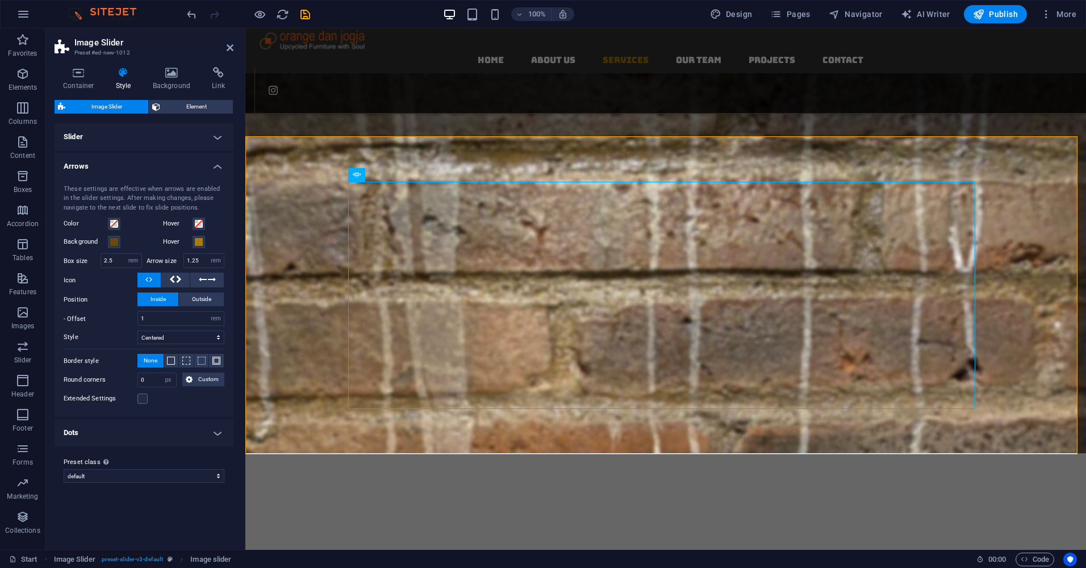
click at [216, 164] on h4 "Arrows" at bounding box center [144, 163] width 179 height 20
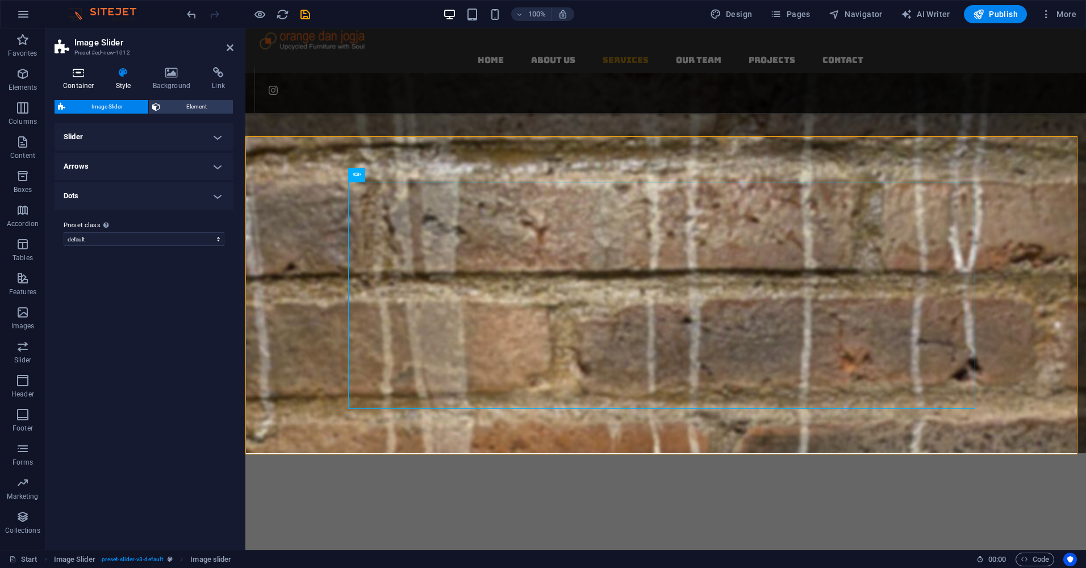
click at [82, 77] on icon at bounding box center [79, 72] width 48 height 11
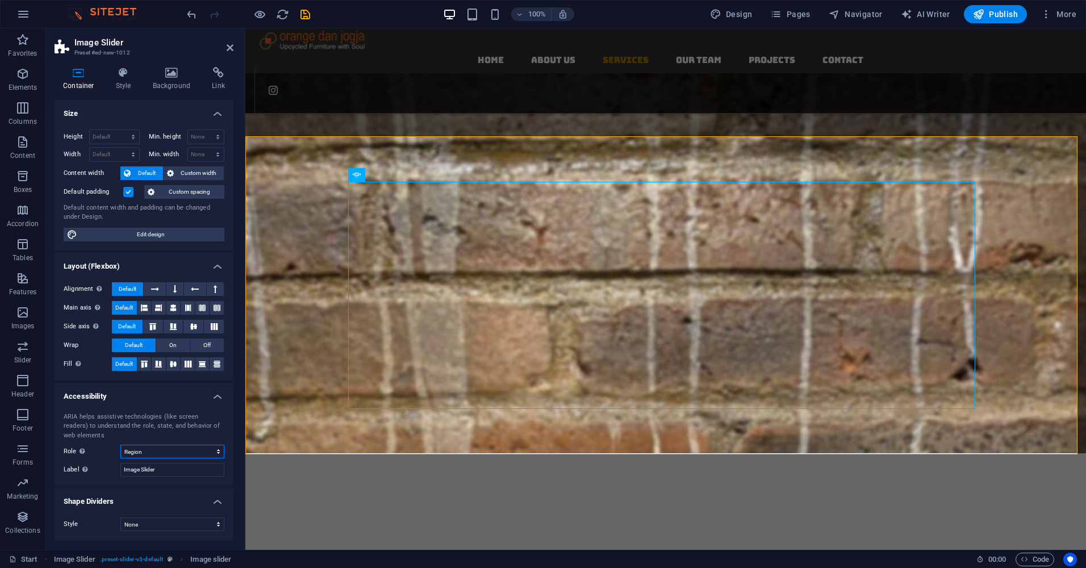
click at [219, 451] on select "None Alert Article Banner Comment Complementary Dialog Footer Header Marquee Pr…" at bounding box center [172, 452] width 104 height 14
select select "none"
click at [120, 445] on select "None Alert Article Banner Comment Complementary Dialog Footer Header Marquee Pr…" at bounding box center [172, 452] width 104 height 14
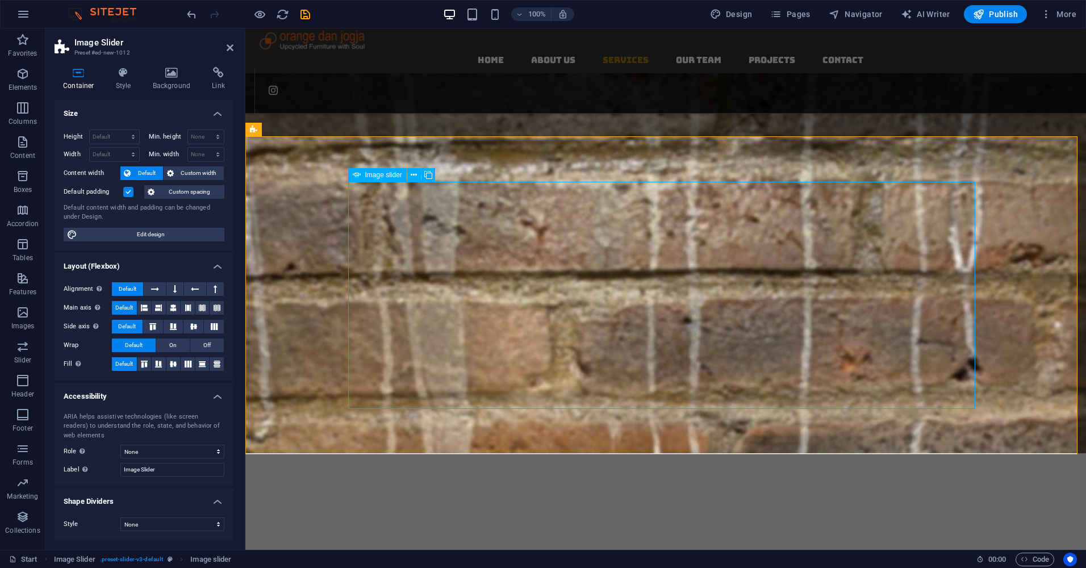
select select "px"
select select "ms"
select select "s"
select select "progressive"
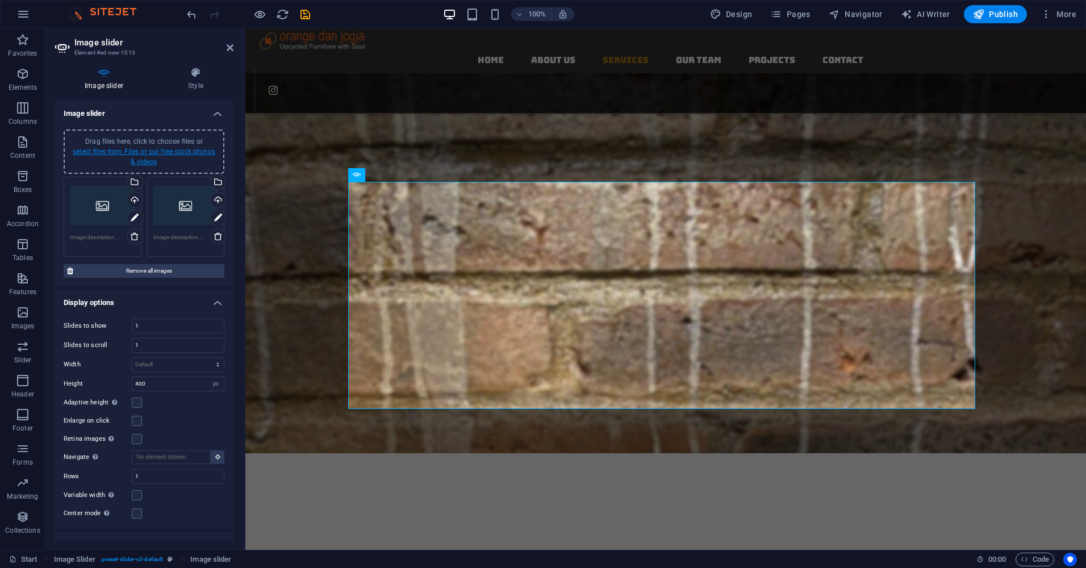
click at [159, 152] on link "select files from Files or our free stock photos & videos" at bounding box center [144, 157] width 143 height 18
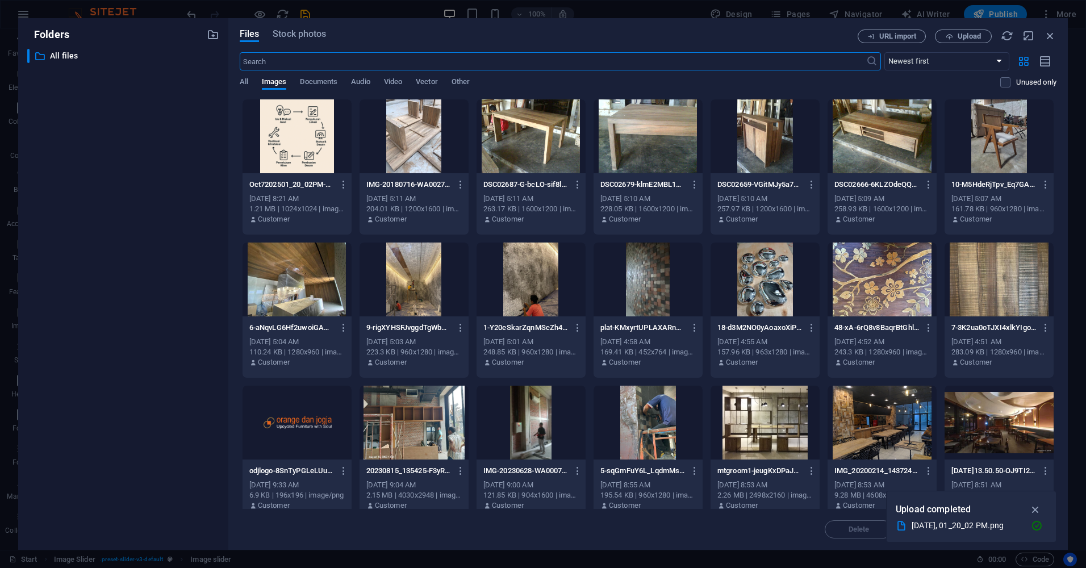
scroll to position [1253, 0]
click at [291, 128] on div at bounding box center [297, 136] width 109 height 74
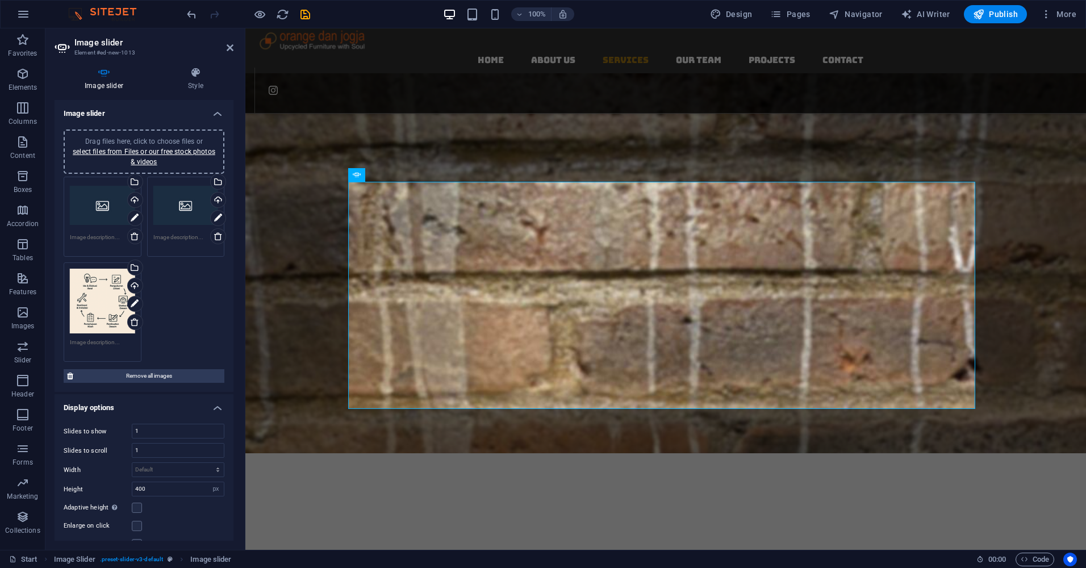
click at [114, 289] on div "Drag files here, click to choose files or select files from Files or our free s…" at bounding box center [102, 301] width 65 height 65
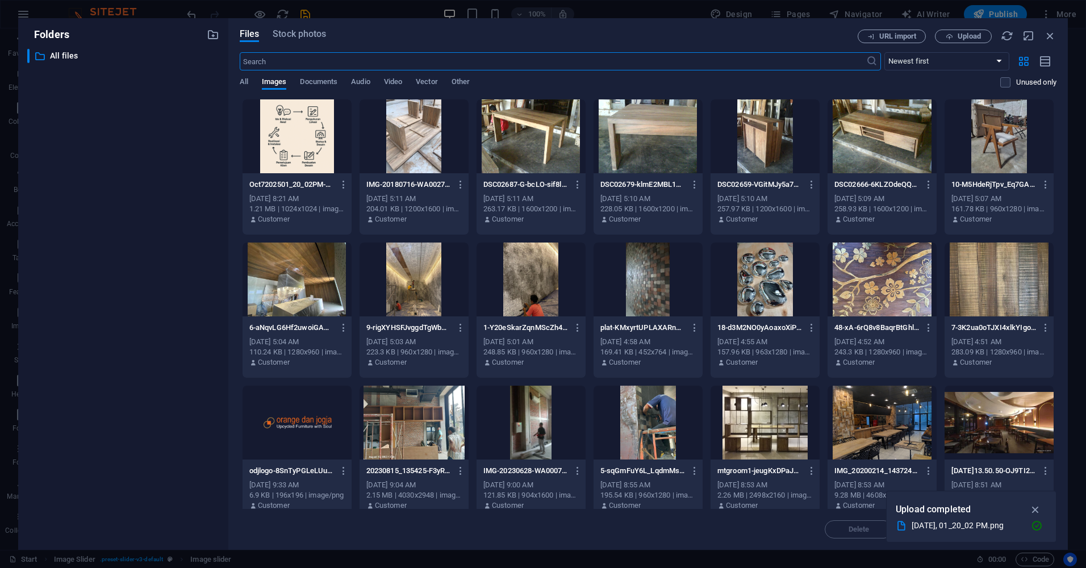
scroll to position [1253, 0]
click at [291, 135] on div at bounding box center [297, 136] width 109 height 74
click at [1032, 507] on icon "button" at bounding box center [1036, 509] width 13 height 13
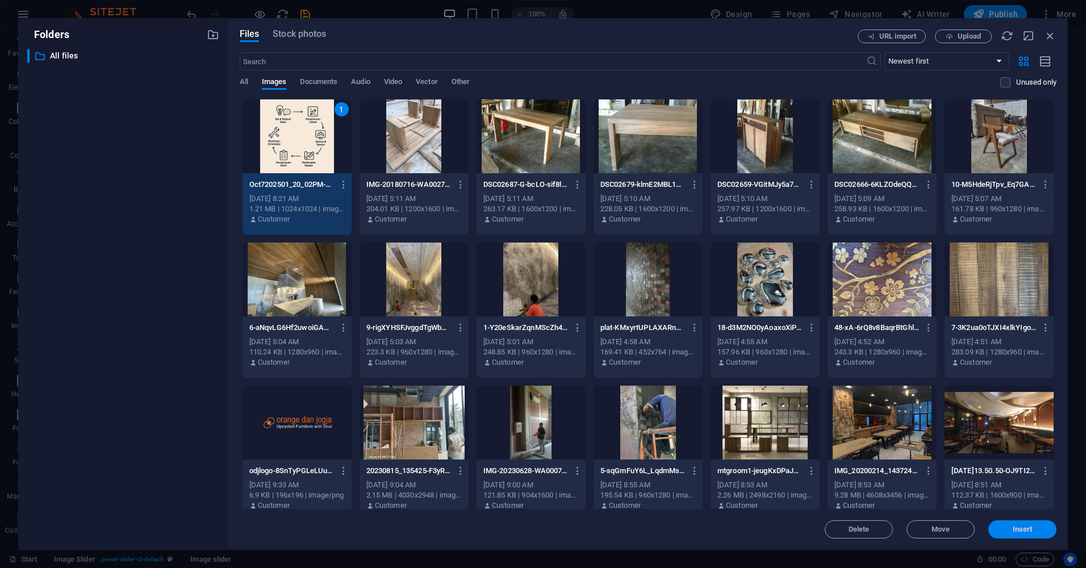
click at [1020, 529] on span "Insert" at bounding box center [1023, 529] width 20 height 7
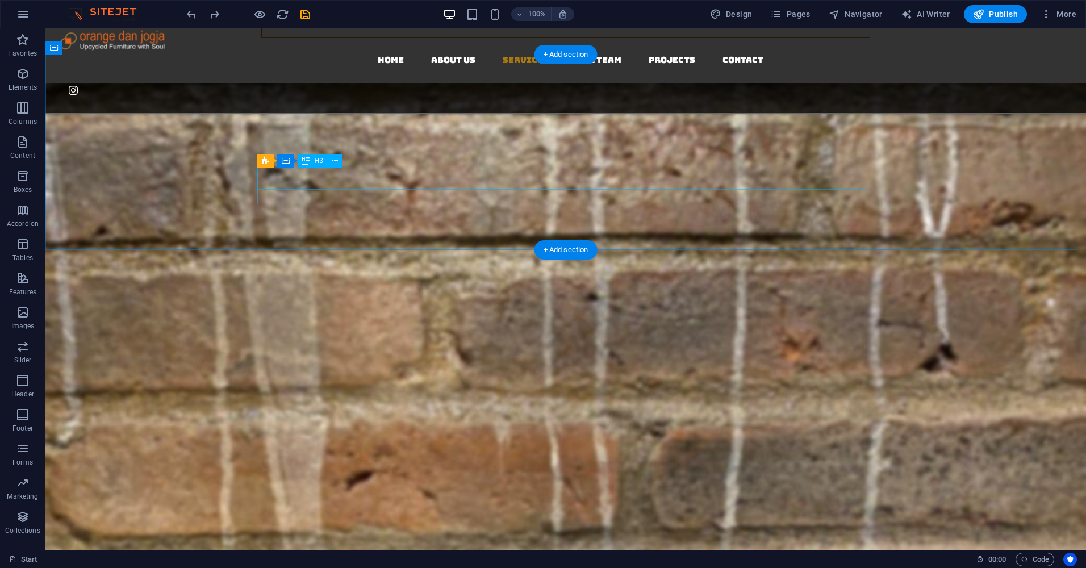
scroll to position [1068, 0]
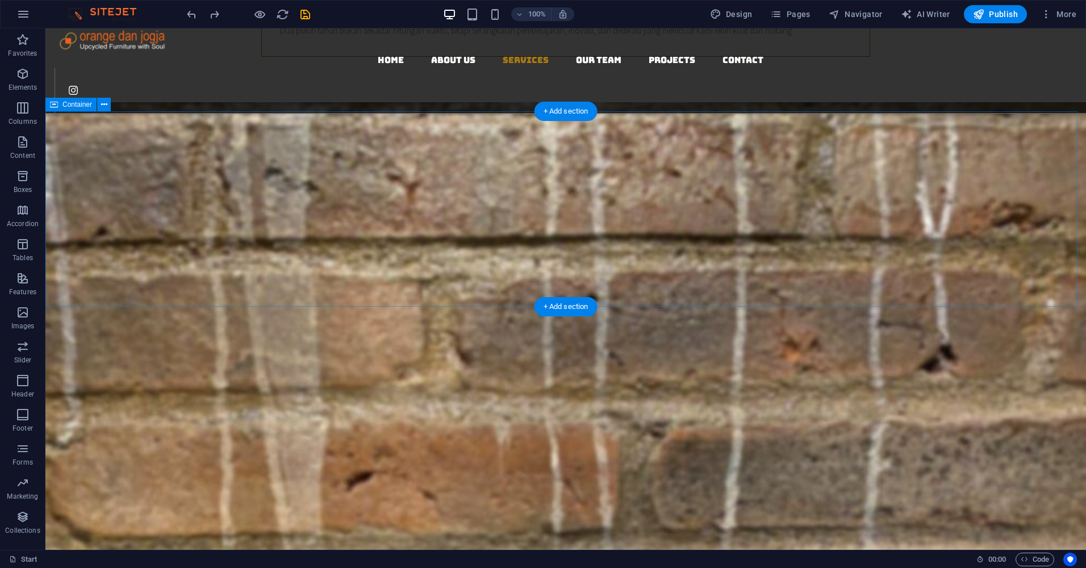
click at [26, 317] on icon "button" at bounding box center [23, 313] width 14 height 14
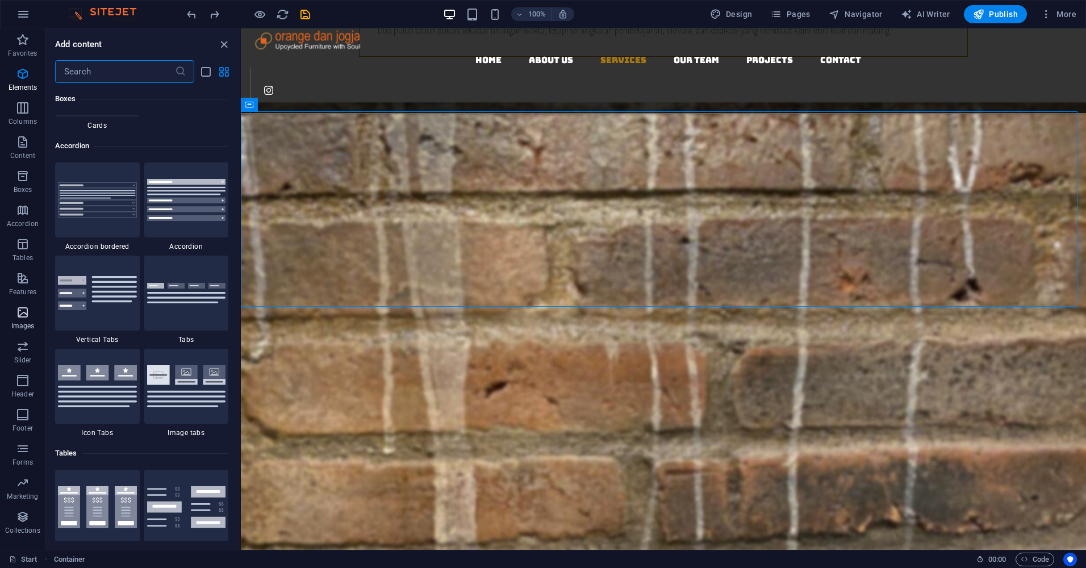
scroll to position [5762, 0]
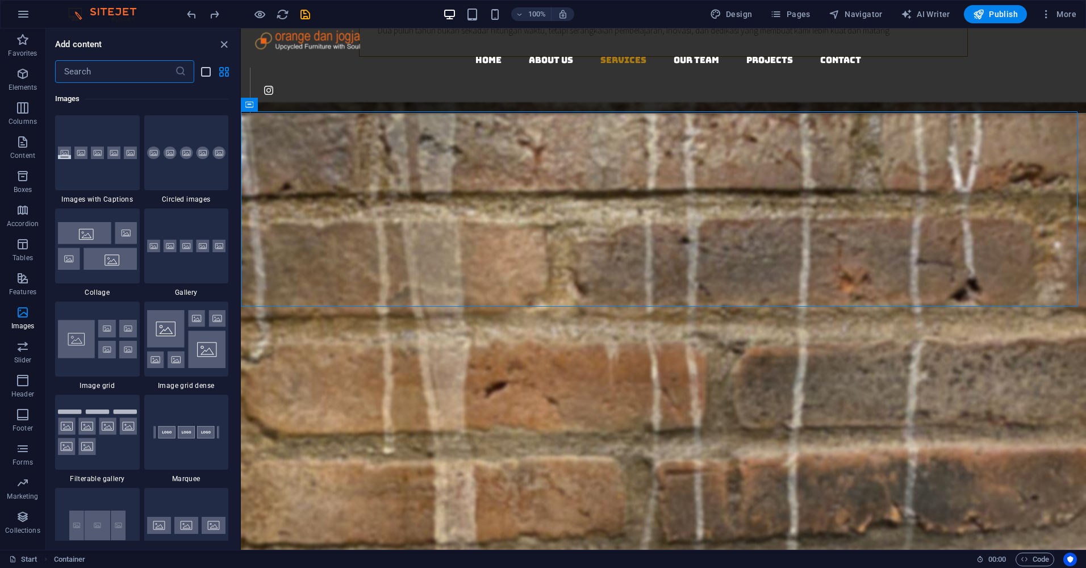
click at [203, 71] on icon "list-view" at bounding box center [205, 71] width 13 height 13
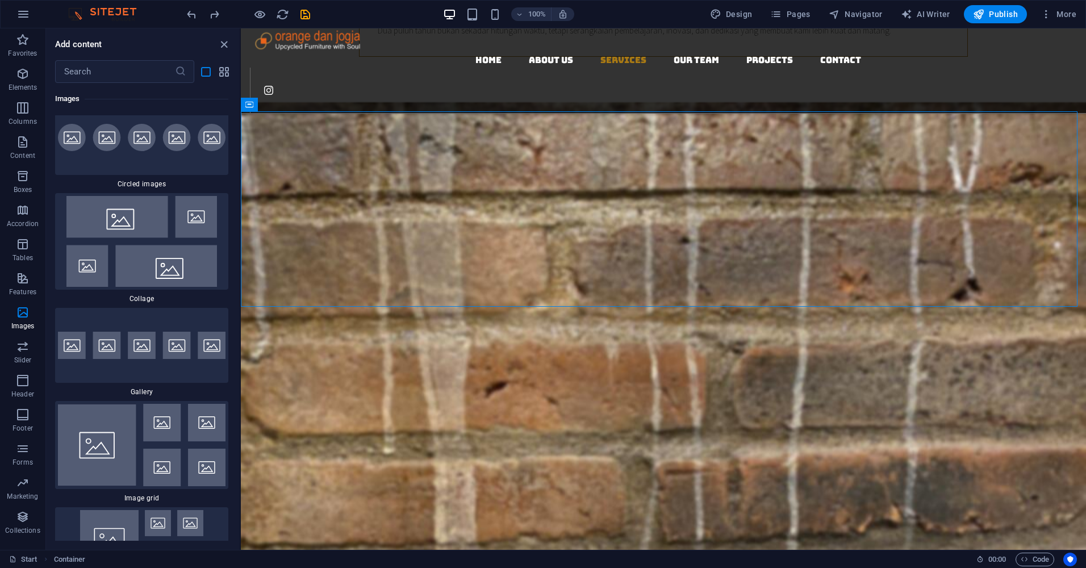
scroll to position [13797, 0]
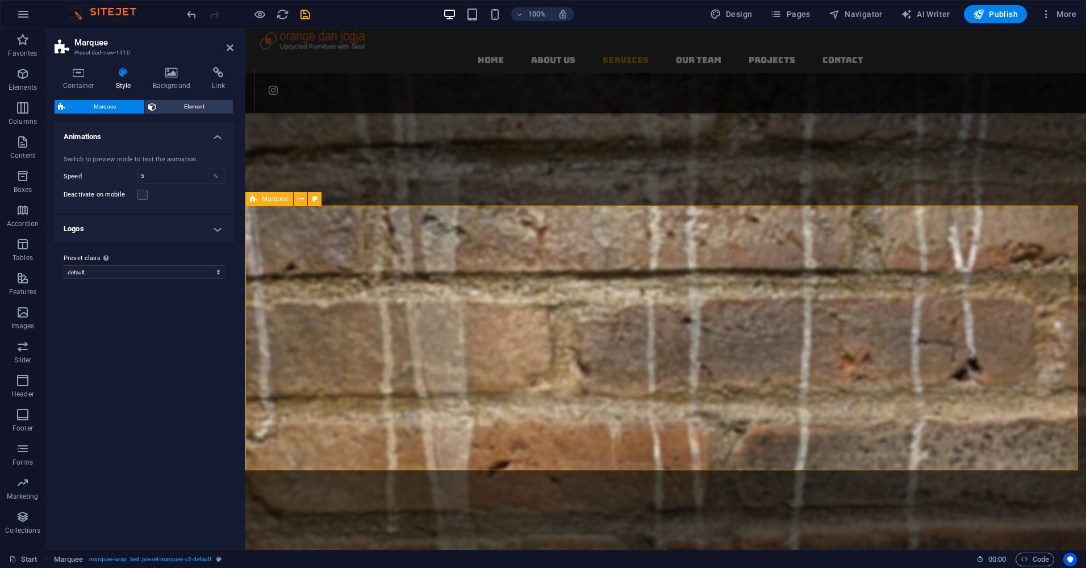
scroll to position [1125, 0]
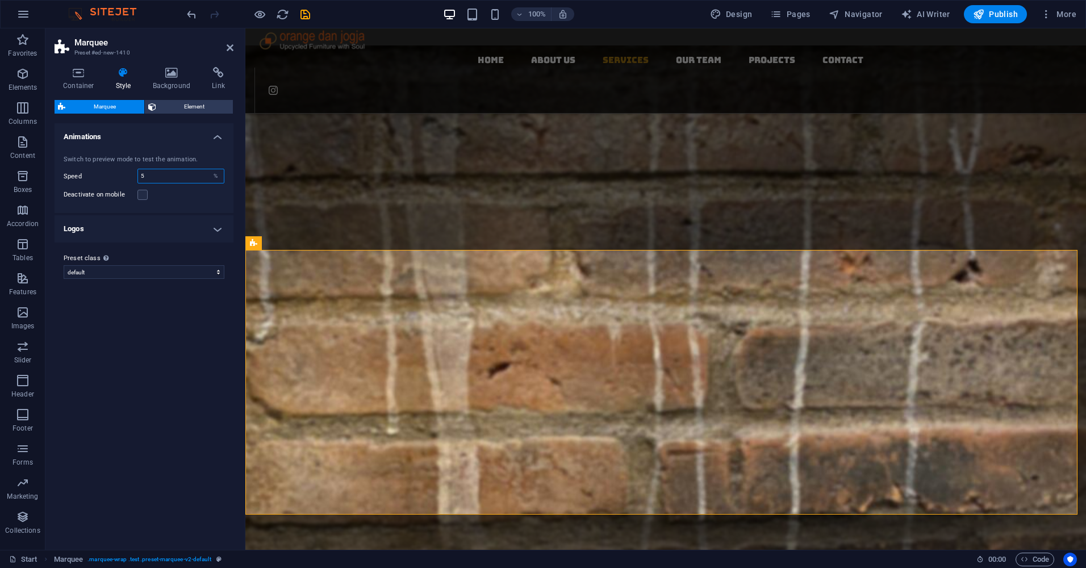
drag, startPoint x: 134, startPoint y: 178, endPoint x: 128, endPoint y: 180, distance: 5.8
click at [128, 180] on div "Speed 5 %" at bounding box center [144, 176] width 161 height 15
type input "1"
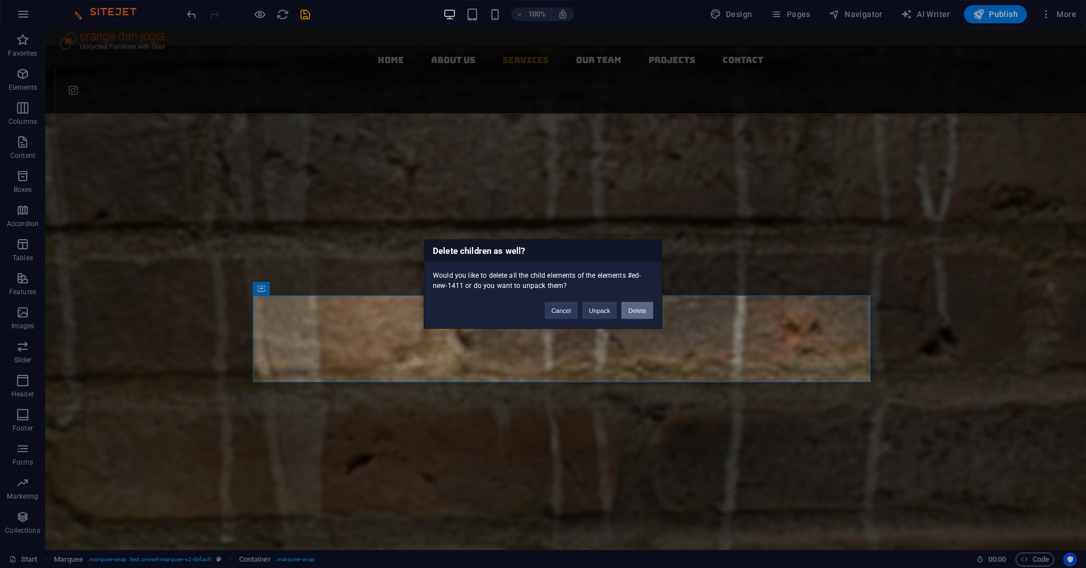
click at [640, 313] on button "Delete" at bounding box center [638, 310] width 32 height 17
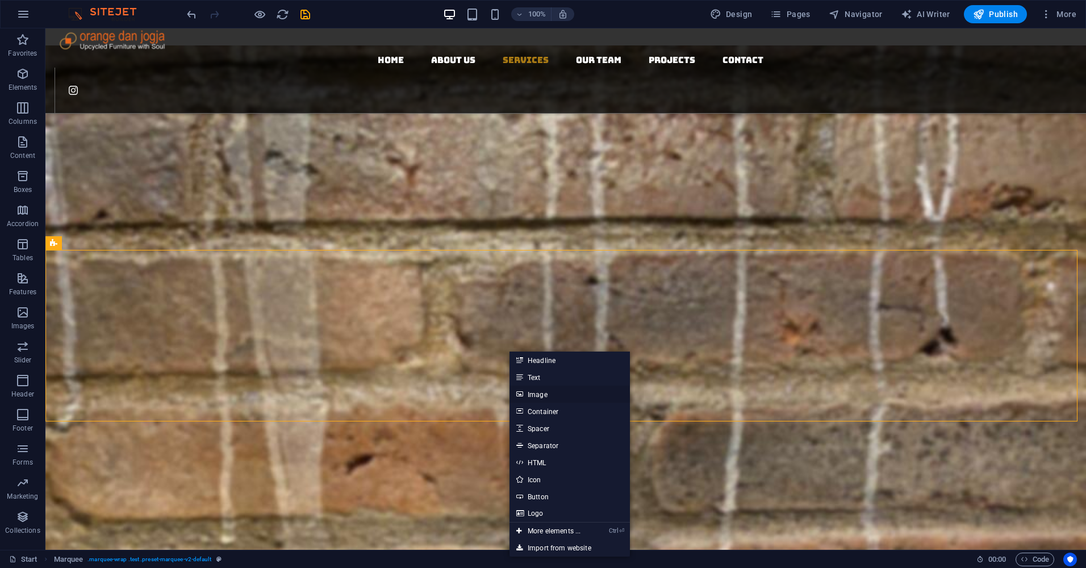
click at [534, 392] on link "Image" at bounding box center [570, 394] width 120 height 17
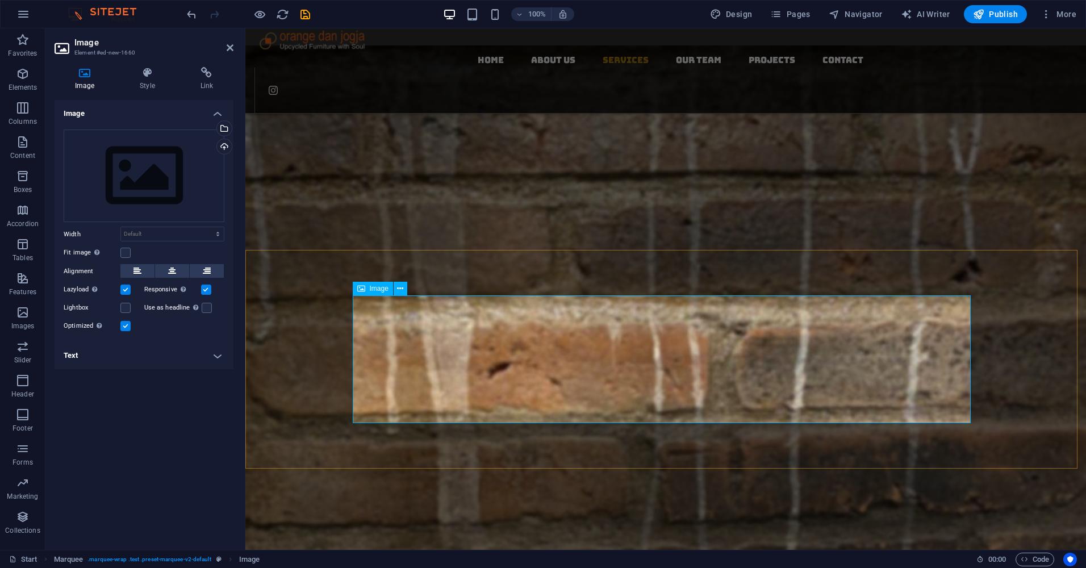
click at [83, 72] on icon at bounding box center [85, 72] width 60 height 11
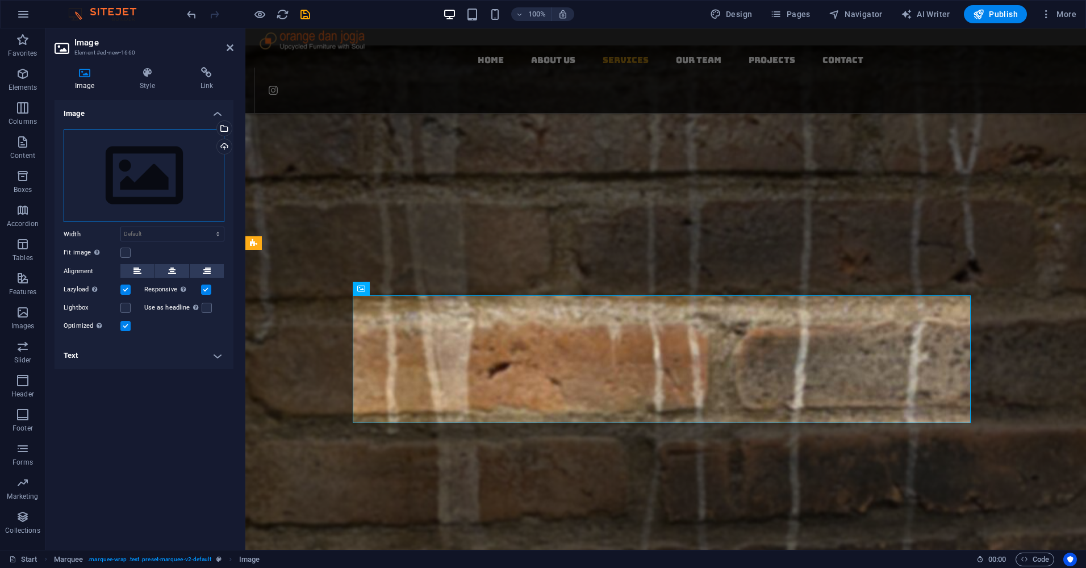
click at [167, 203] on div "Drag files here, click to choose files or select files from Files or our free s…" at bounding box center [144, 176] width 161 height 93
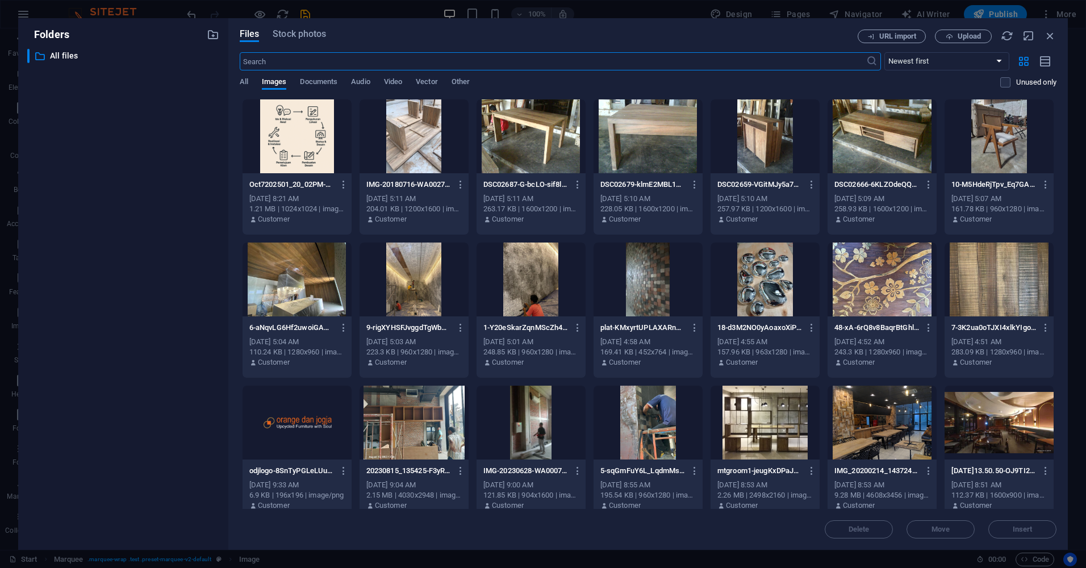
click at [329, 146] on div at bounding box center [297, 136] width 109 height 74
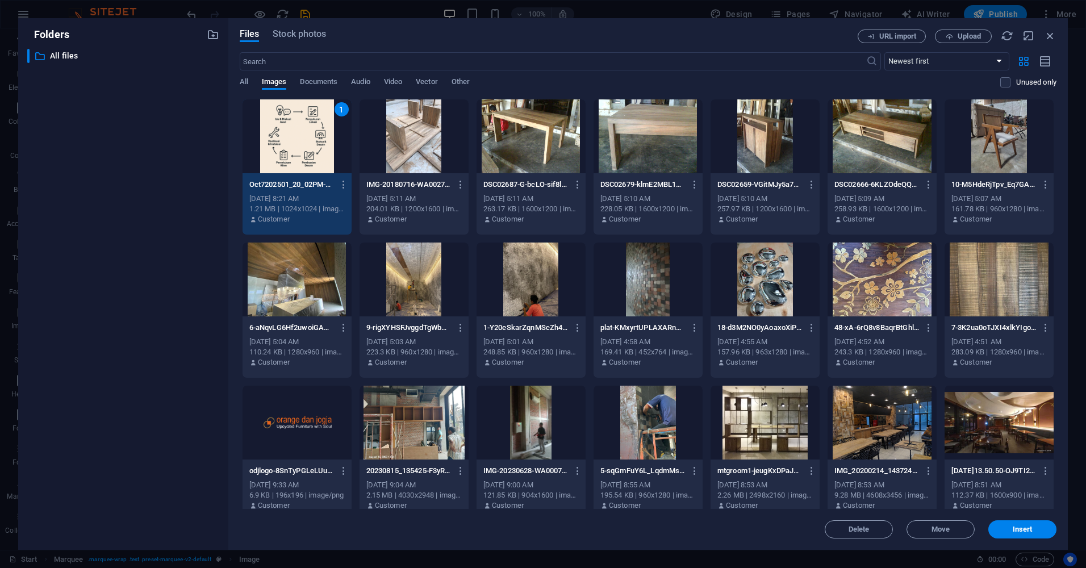
click at [329, 146] on div "1" at bounding box center [297, 136] width 109 height 74
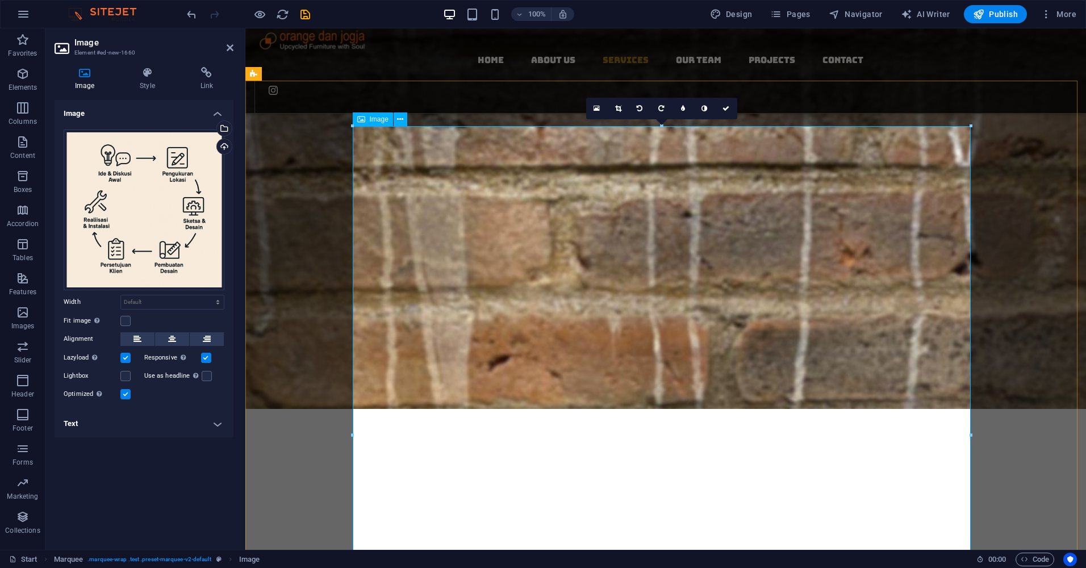
scroll to position [1295, 0]
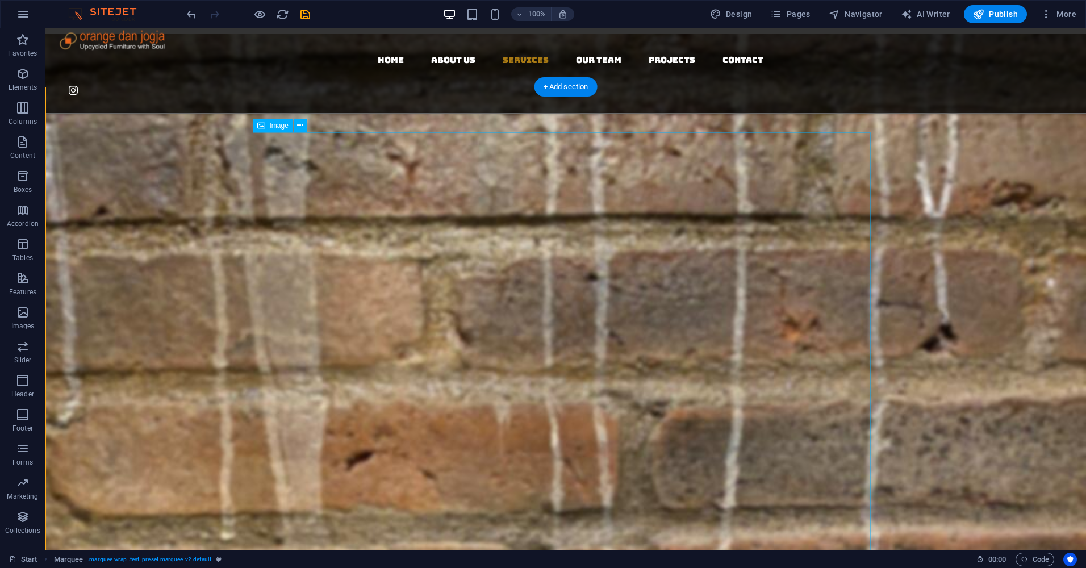
scroll to position [1125, 0]
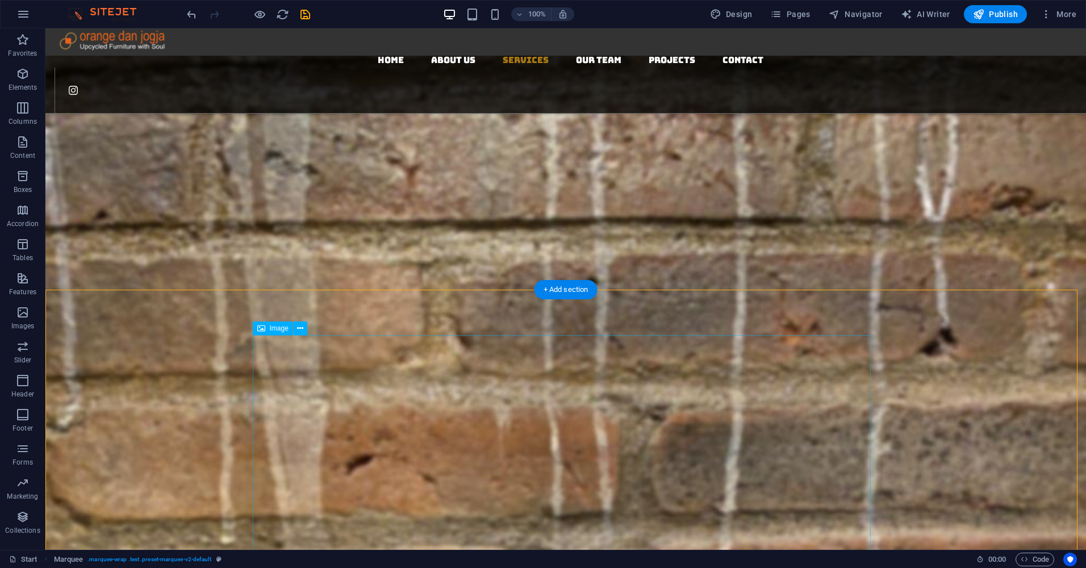
scroll to position [1011, 0]
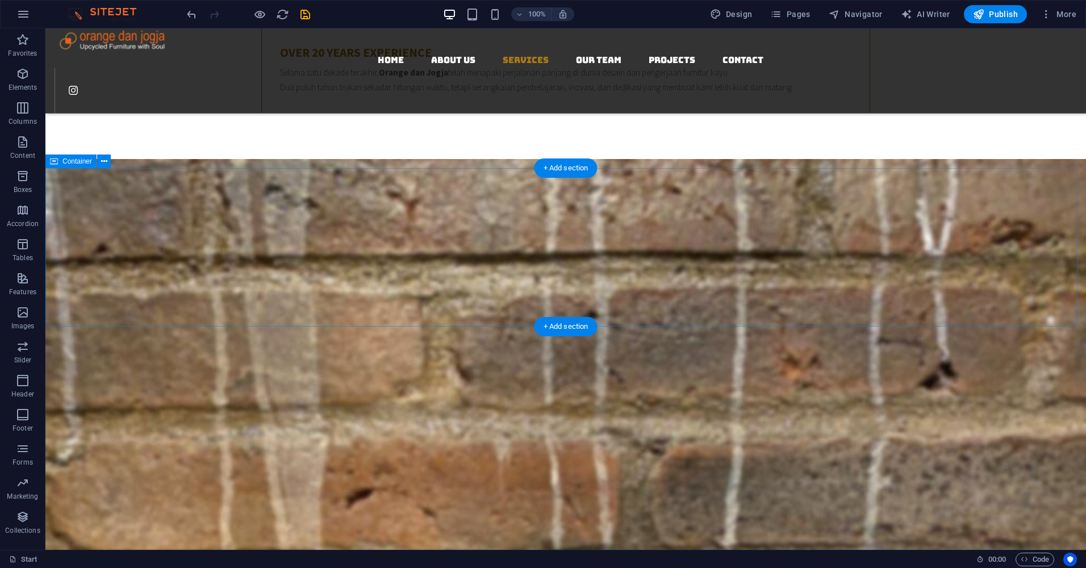
click at [567, 331] on div "+ Add section" at bounding box center [566, 326] width 63 height 19
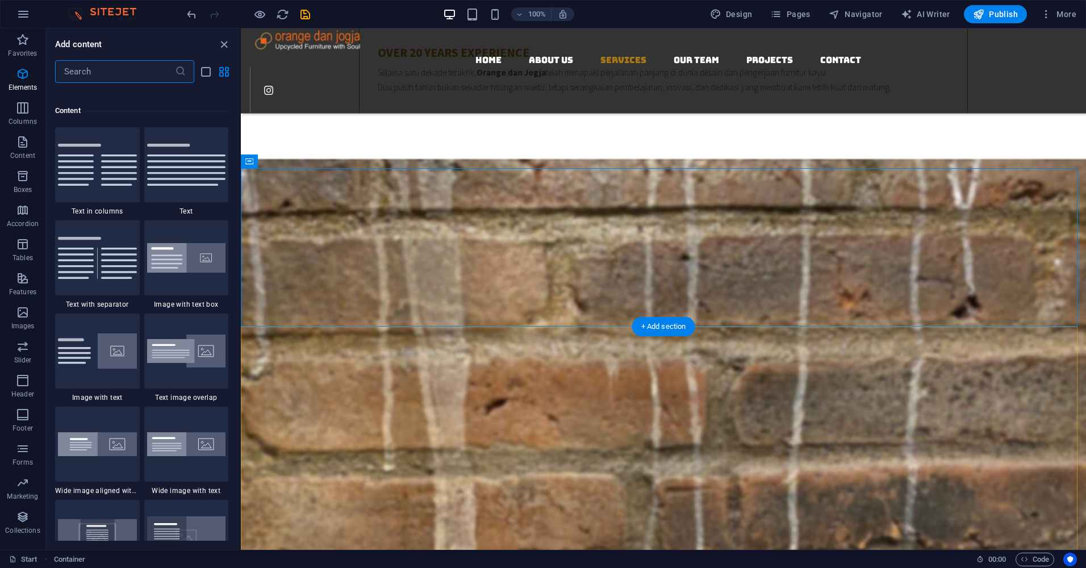
scroll to position [1988, 0]
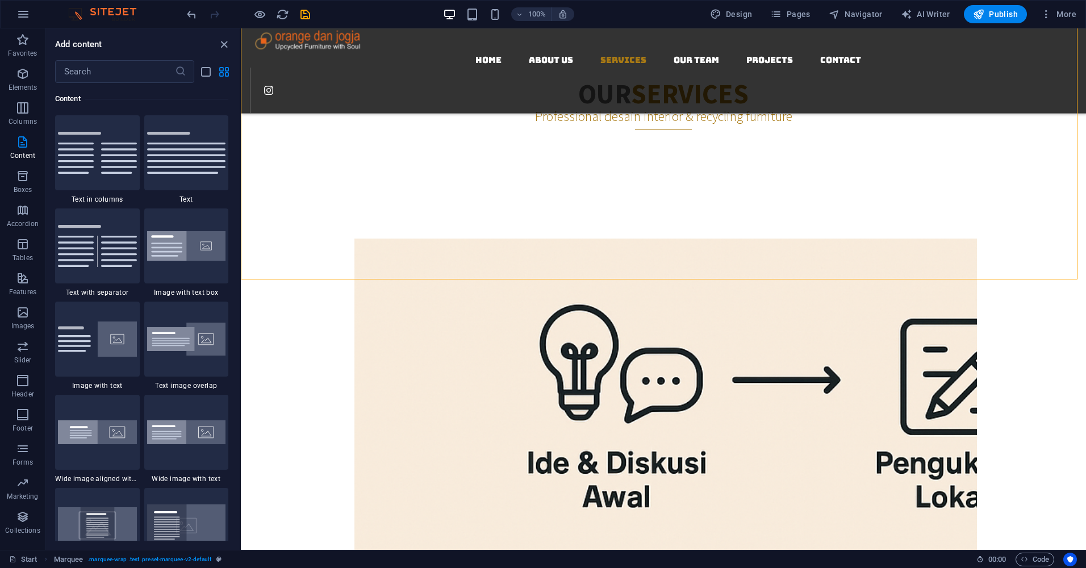
scroll to position [1898, 0]
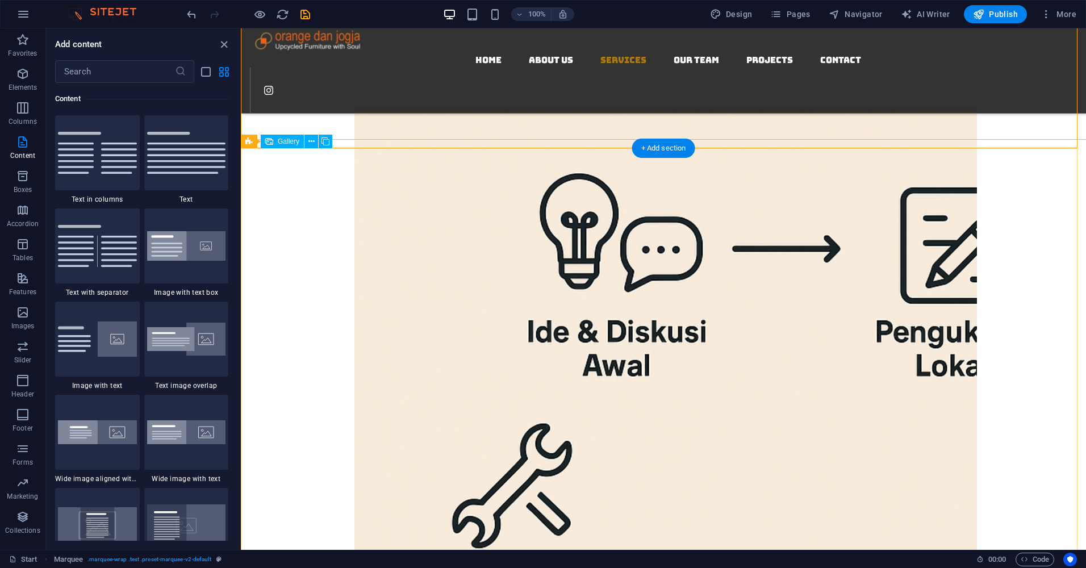
click at [484, 144] on div at bounding box center [664, 530] width 846 height 936
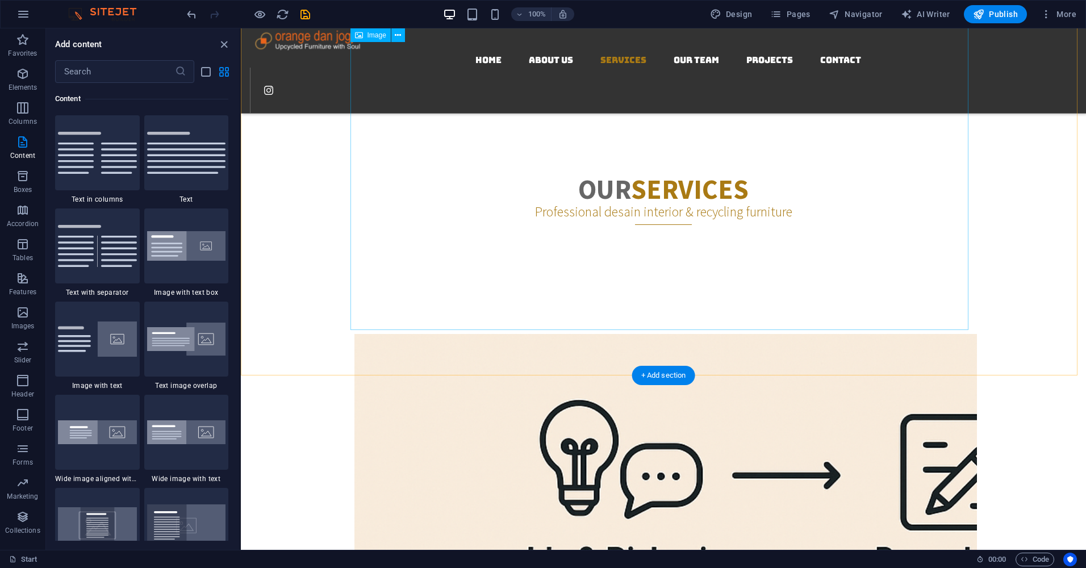
scroll to position [1671, 0]
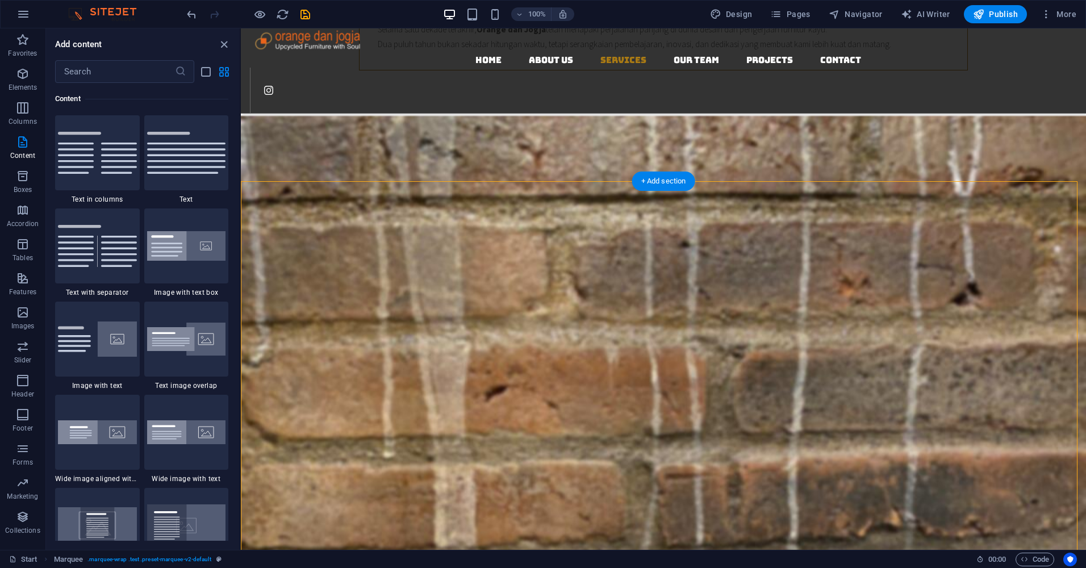
scroll to position [1046, 0]
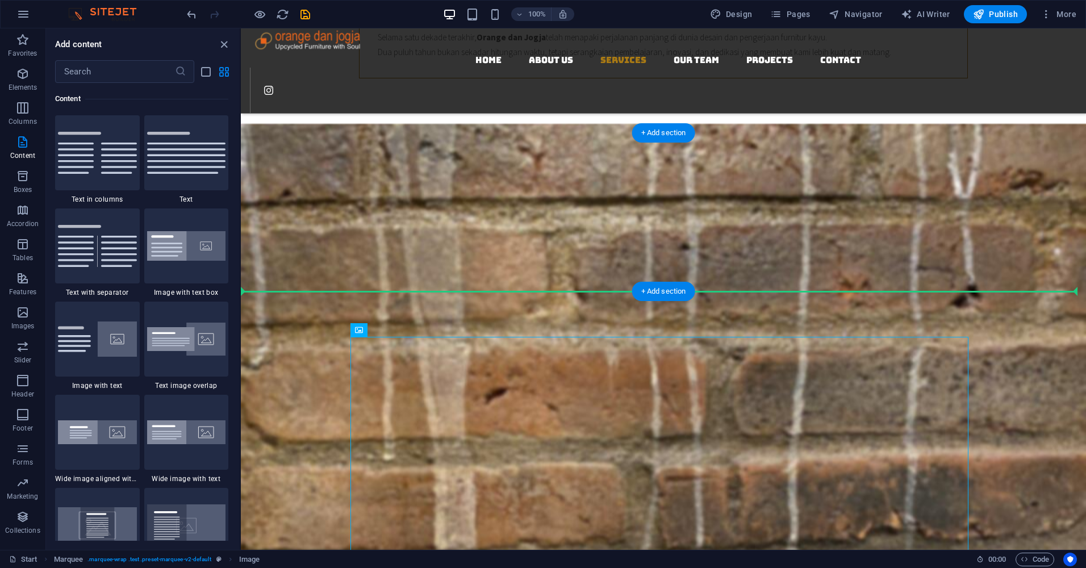
drag, startPoint x: 643, startPoint y: 343, endPoint x: 643, endPoint y: 268, distance: 75.0
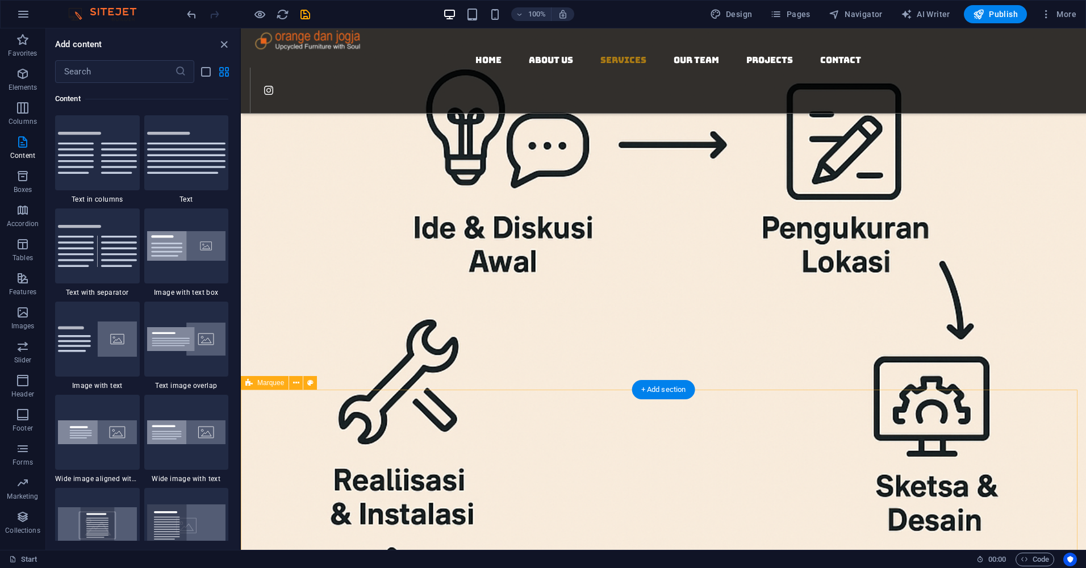
scroll to position [2069, 0]
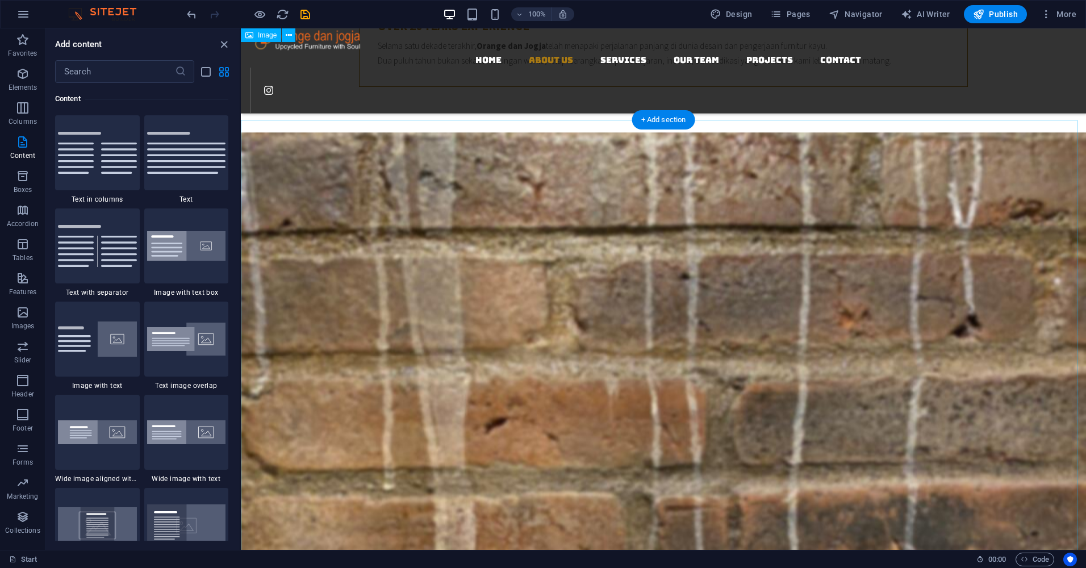
scroll to position [932, 0]
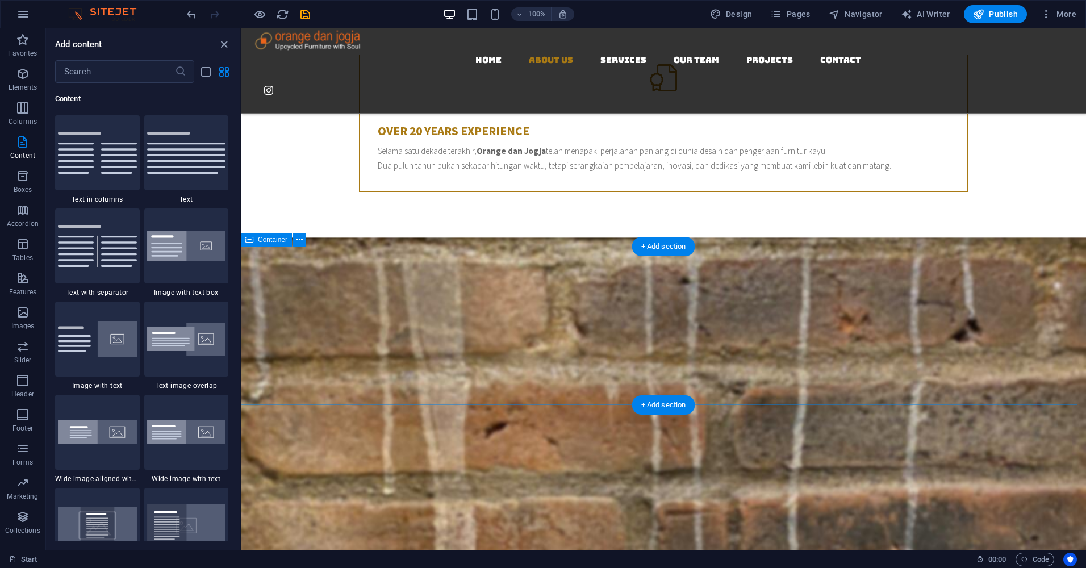
select select "rem"
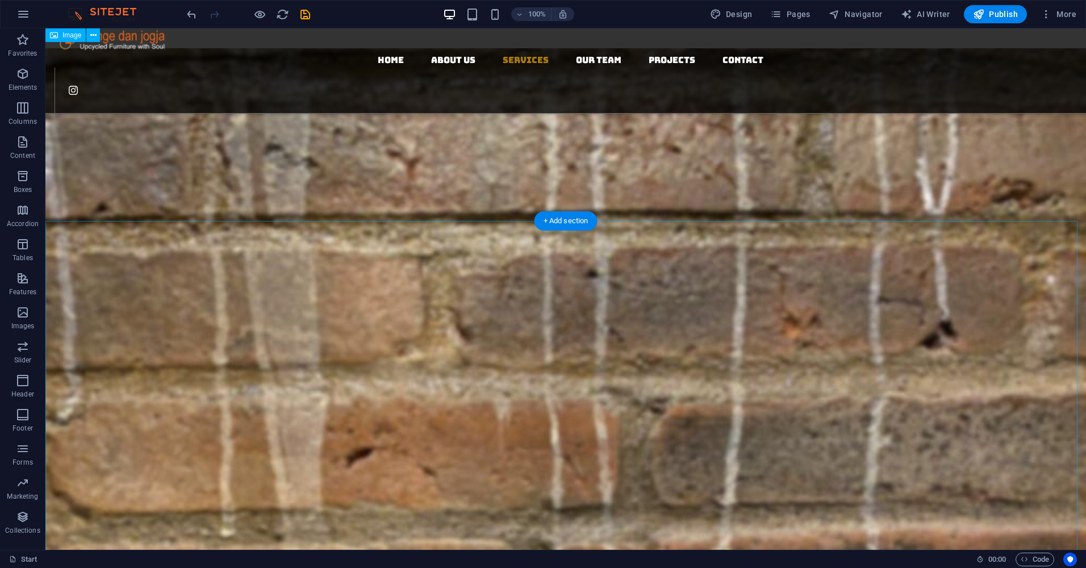
scroll to position [1103, 0]
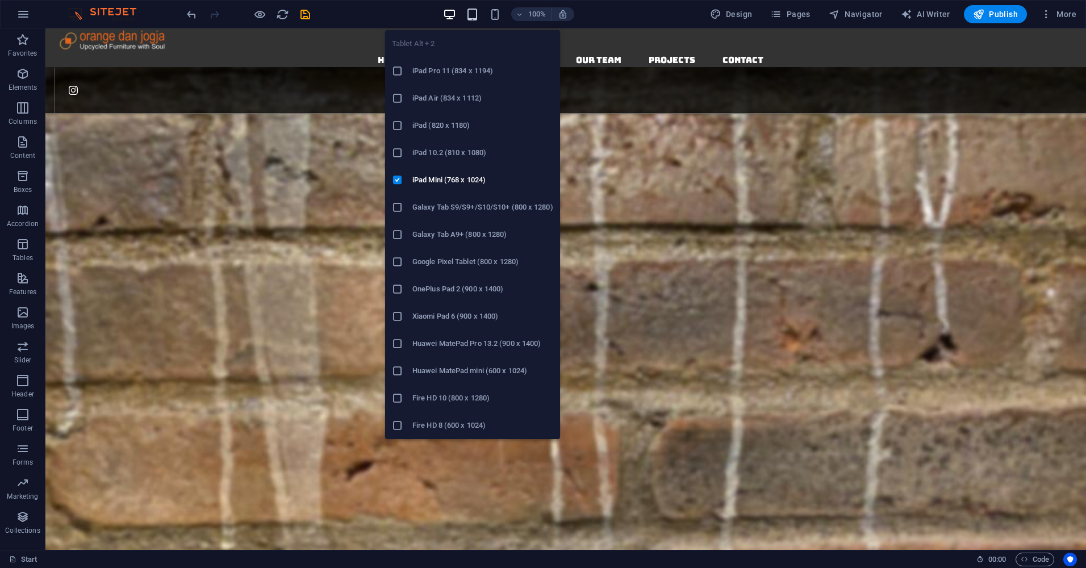
click at [472, 12] on icon "button" at bounding box center [472, 14] width 13 height 13
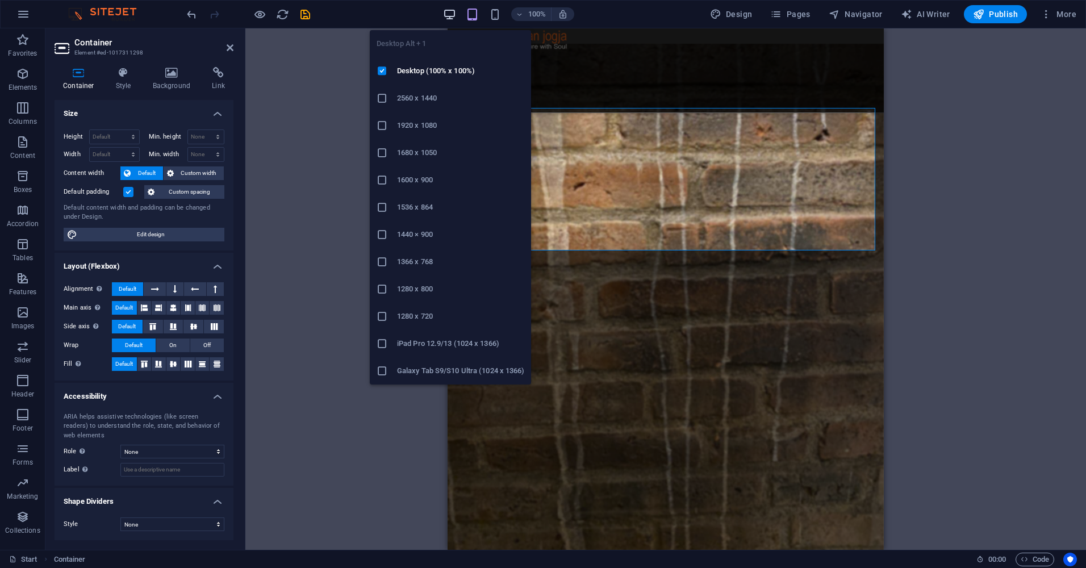
click at [454, 16] on icon "button" at bounding box center [449, 14] width 13 height 13
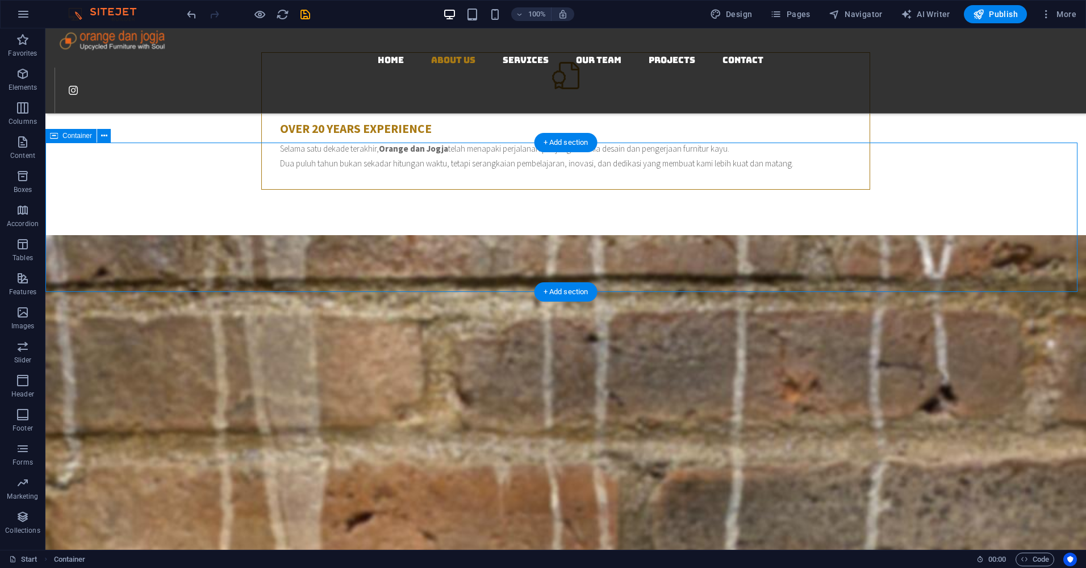
scroll to position [932, 0]
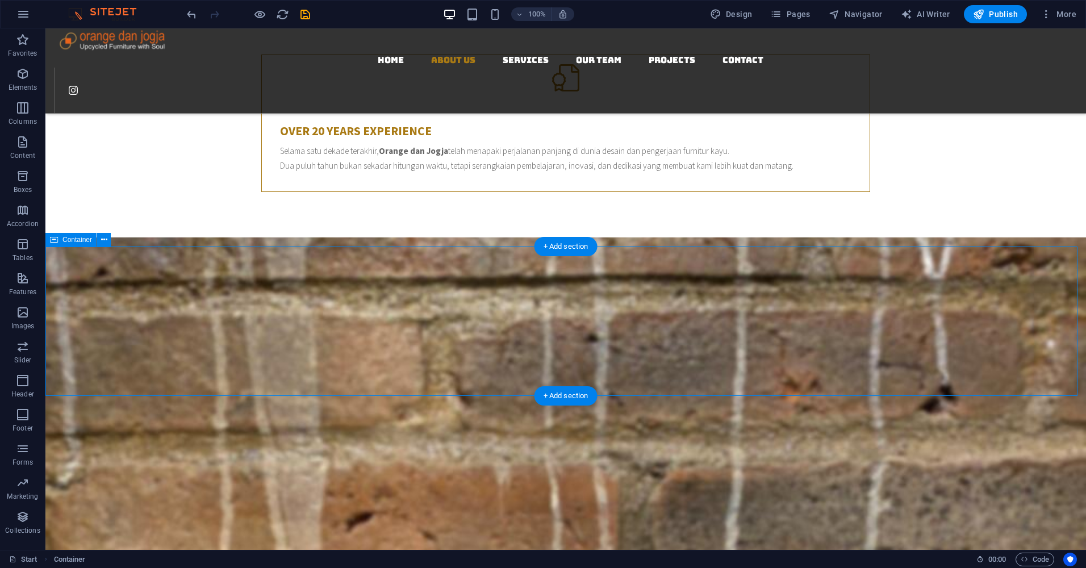
click at [79, 242] on span "Container" at bounding box center [78, 239] width 30 height 7
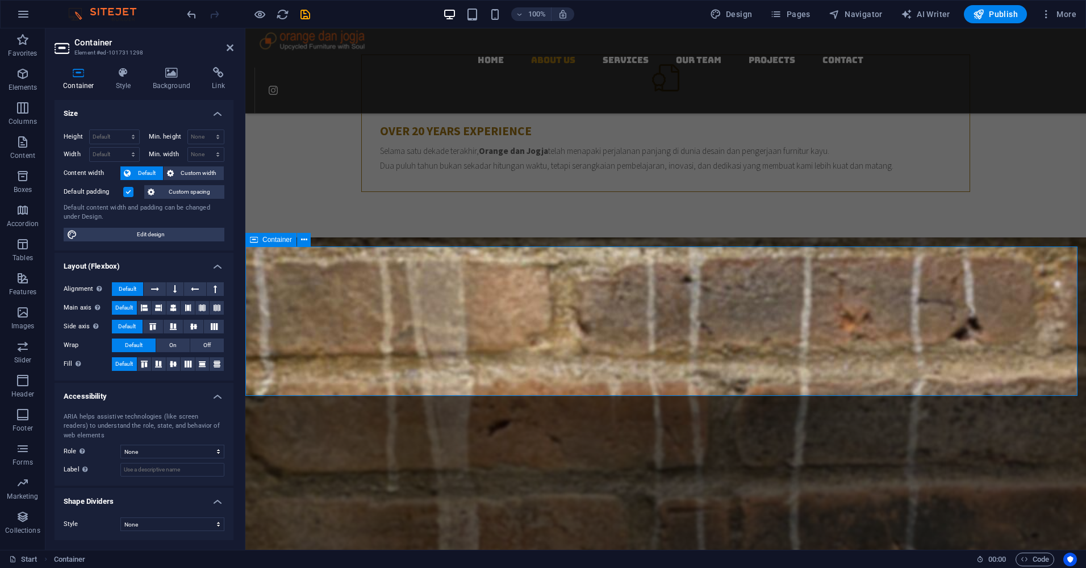
click at [668, 53] on nav "Home About us Services Our Team Projects Contact" at bounding box center [671, 60] width 832 height 15
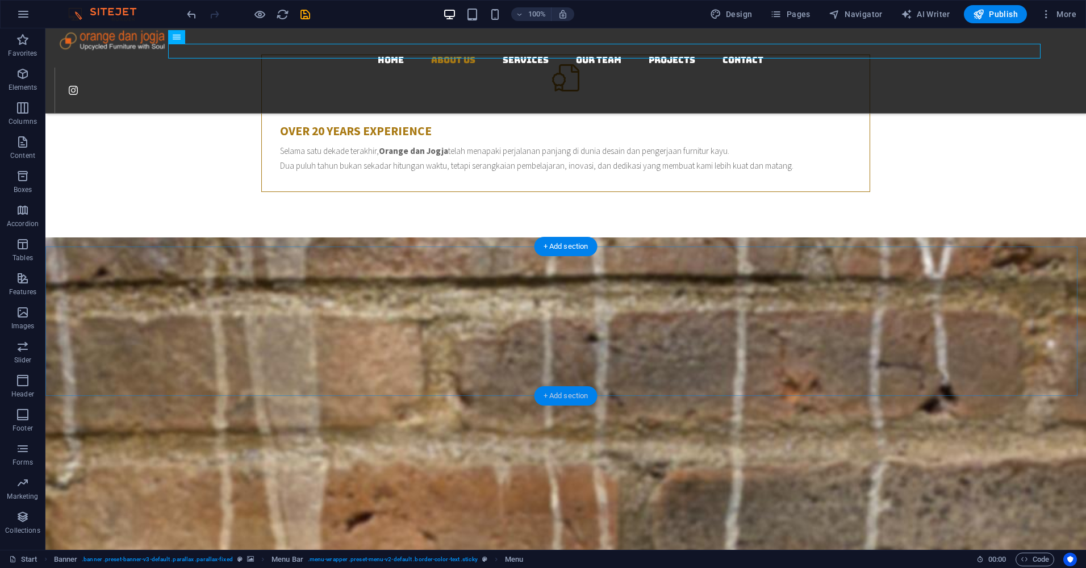
click at [562, 397] on div "+ Add section" at bounding box center [566, 395] width 63 height 19
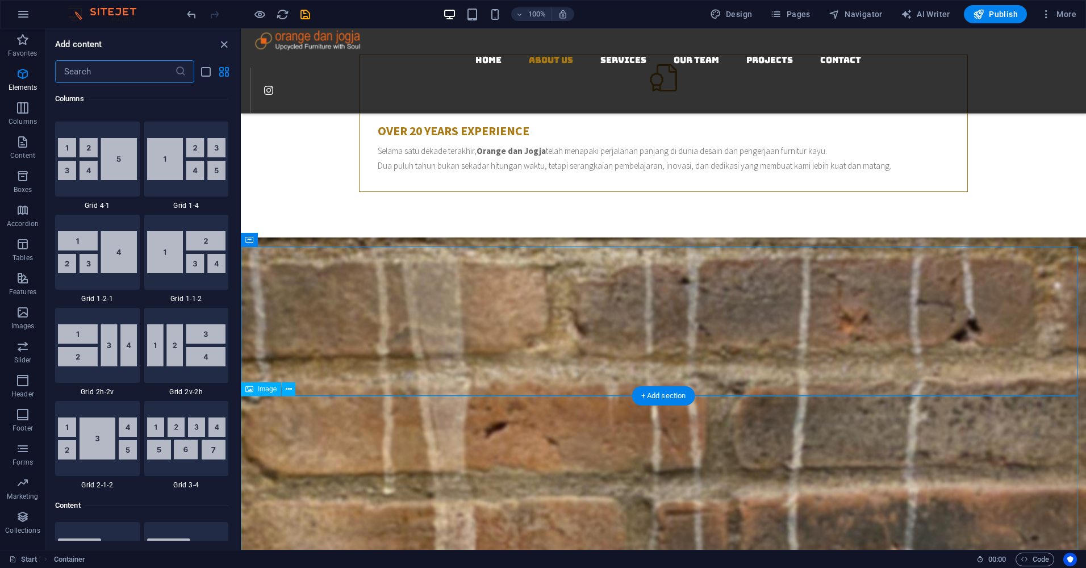
scroll to position [1988, 0]
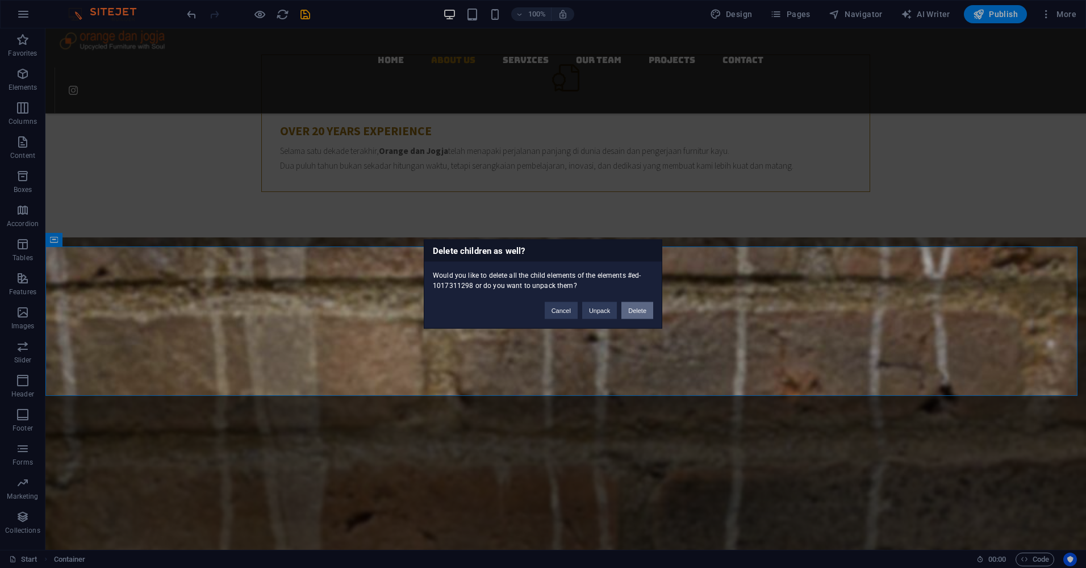
click at [636, 311] on button "Delete" at bounding box center [638, 310] width 32 height 17
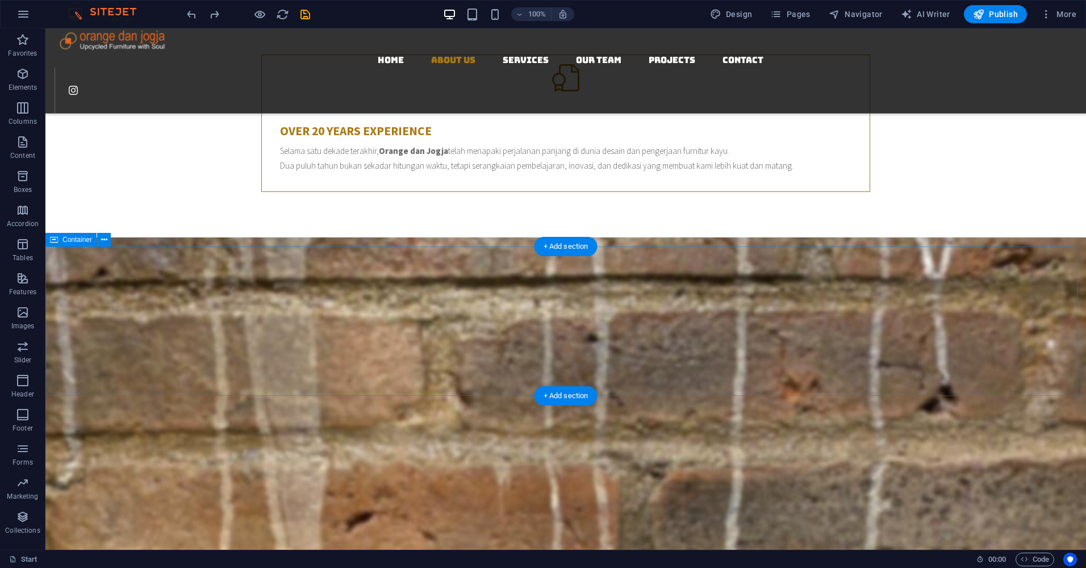
drag, startPoint x: 646, startPoint y: 393, endPoint x: 651, endPoint y: 293, distance: 100.1
drag, startPoint x: 610, startPoint y: 397, endPoint x: 611, endPoint y: 357, distance: 39.2
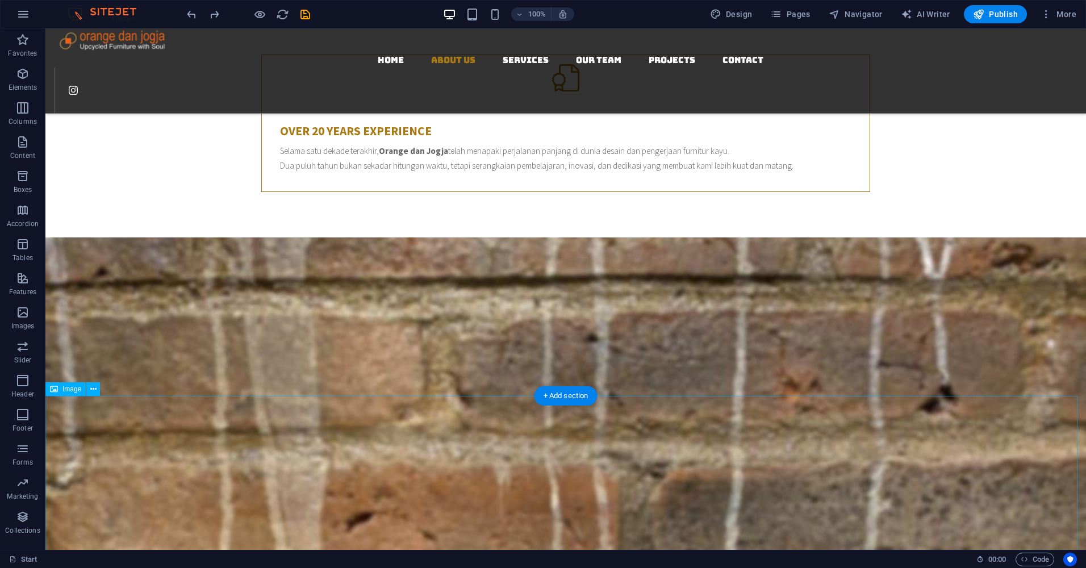
click at [66, 239] on span "Container" at bounding box center [78, 239] width 30 height 7
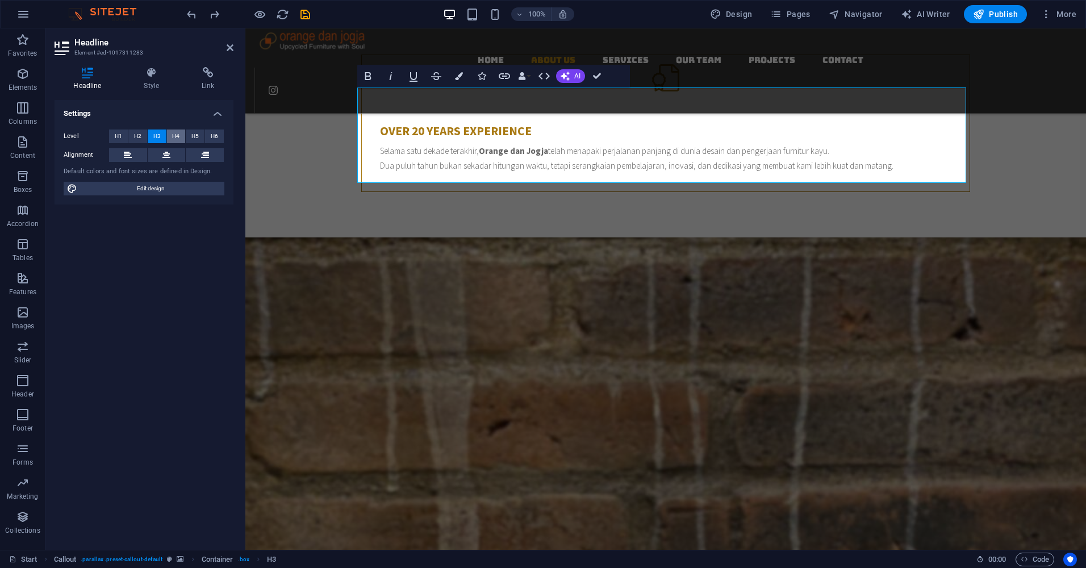
click at [176, 133] on span "H4" at bounding box center [175, 137] width 7 height 14
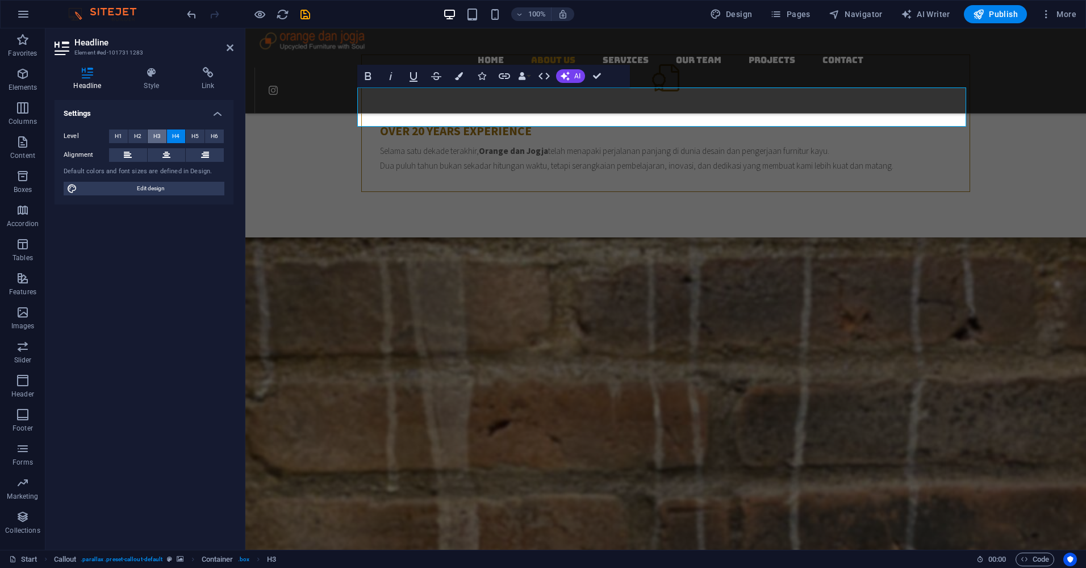
click at [157, 138] on span "H3" at bounding box center [156, 137] width 7 height 14
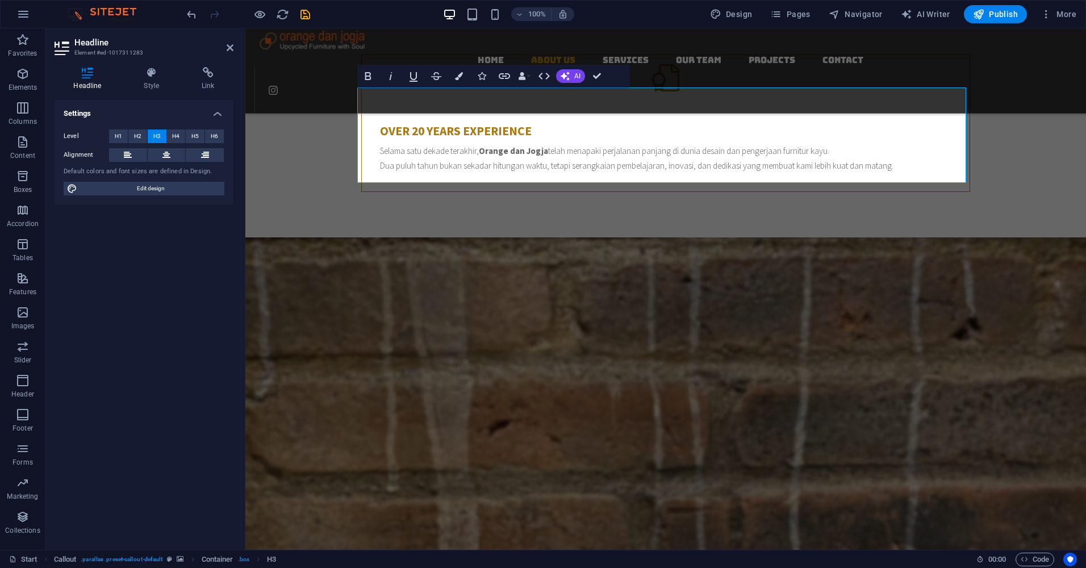
click at [533, 238] on figure at bounding box center [665, 499] width 841 height 522
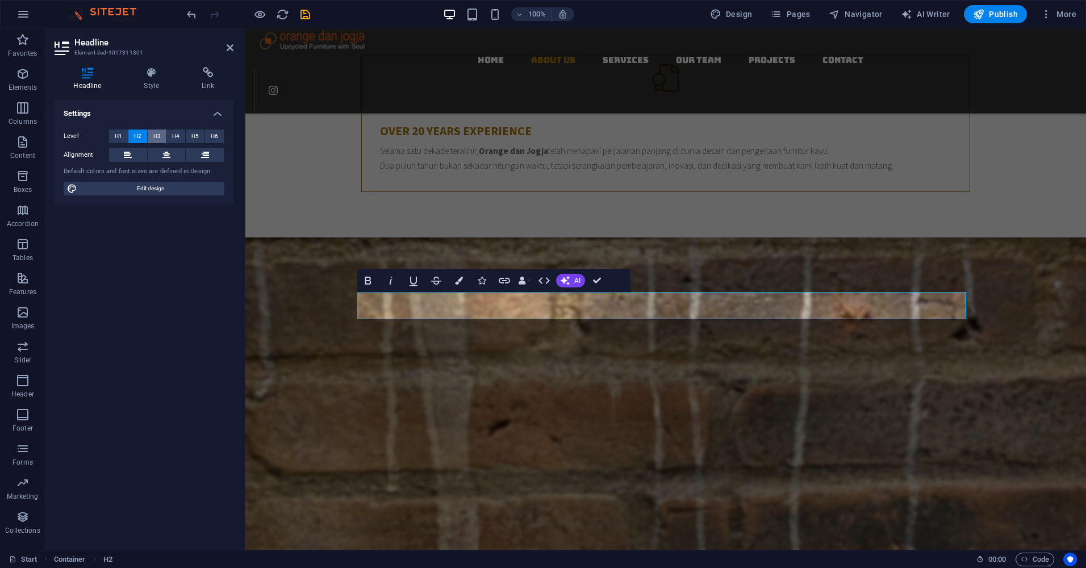
click at [155, 135] on span "H3" at bounding box center [156, 137] width 7 height 14
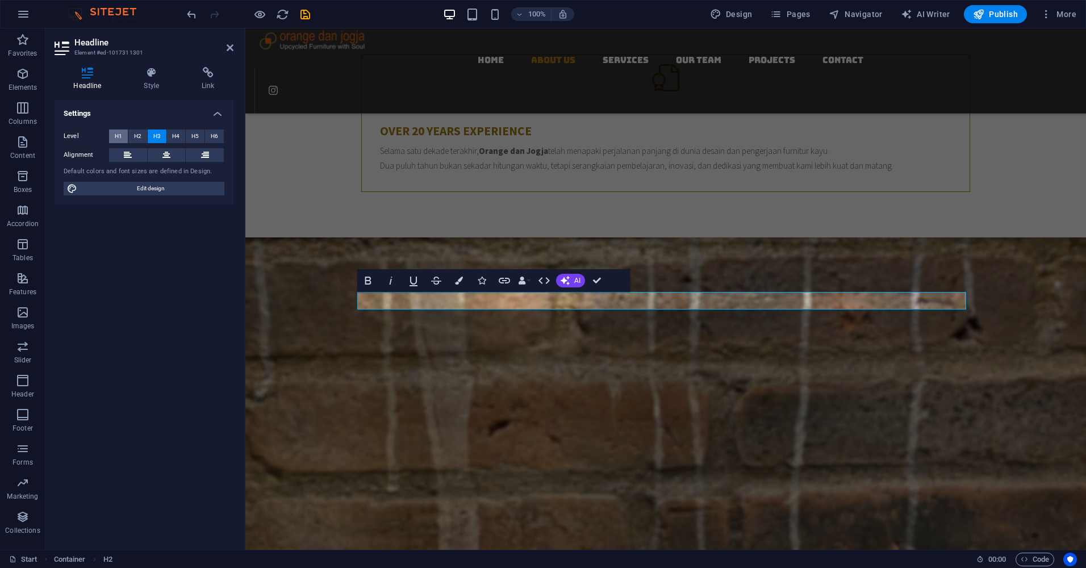
click at [119, 137] on span "H1" at bounding box center [118, 137] width 7 height 14
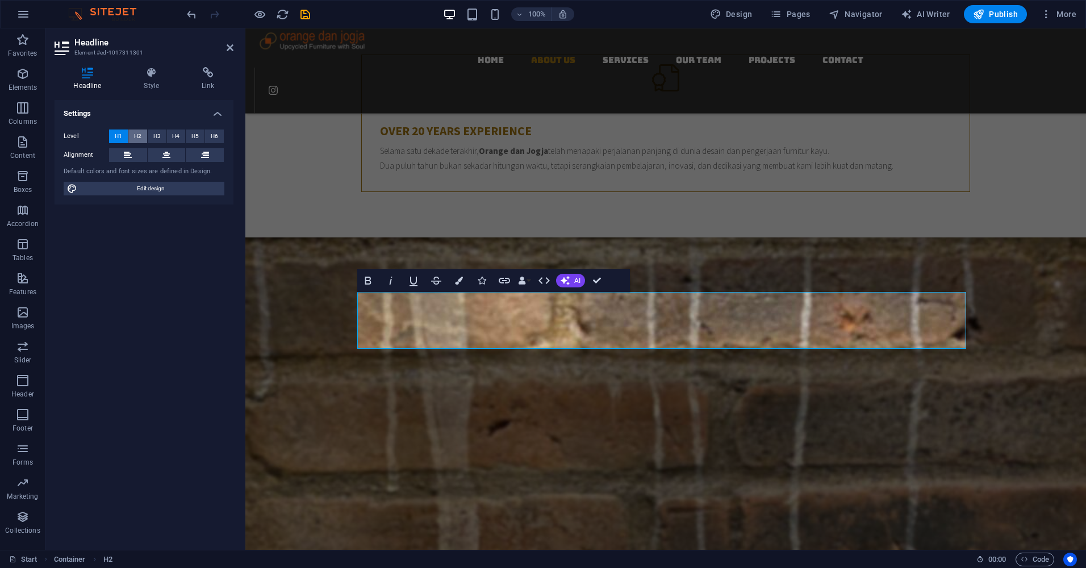
click at [138, 137] on span "H2" at bounding box center [137, 137] width 7 height 14
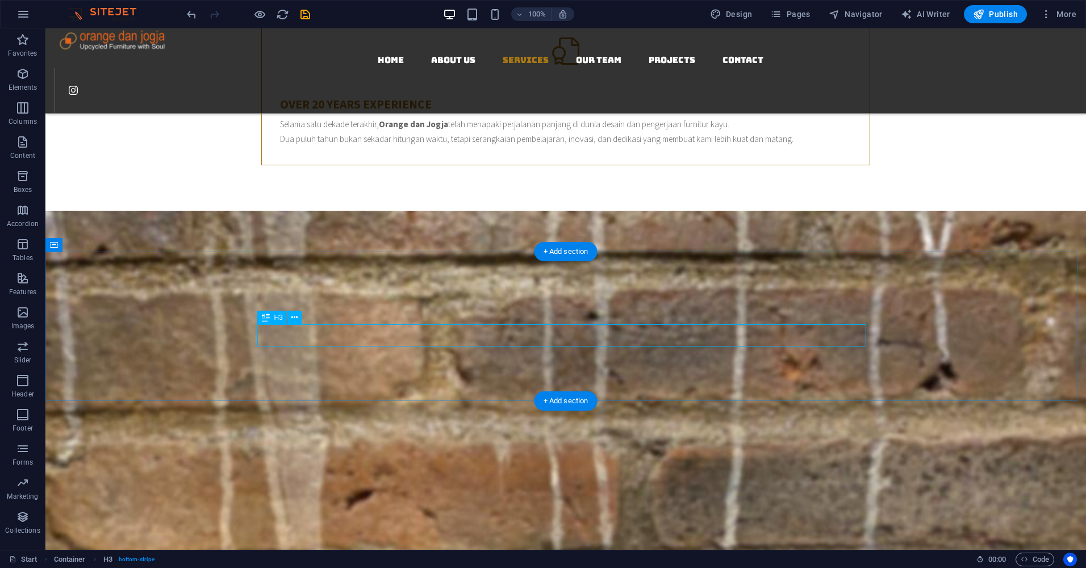
scroll to position [1046, 0]
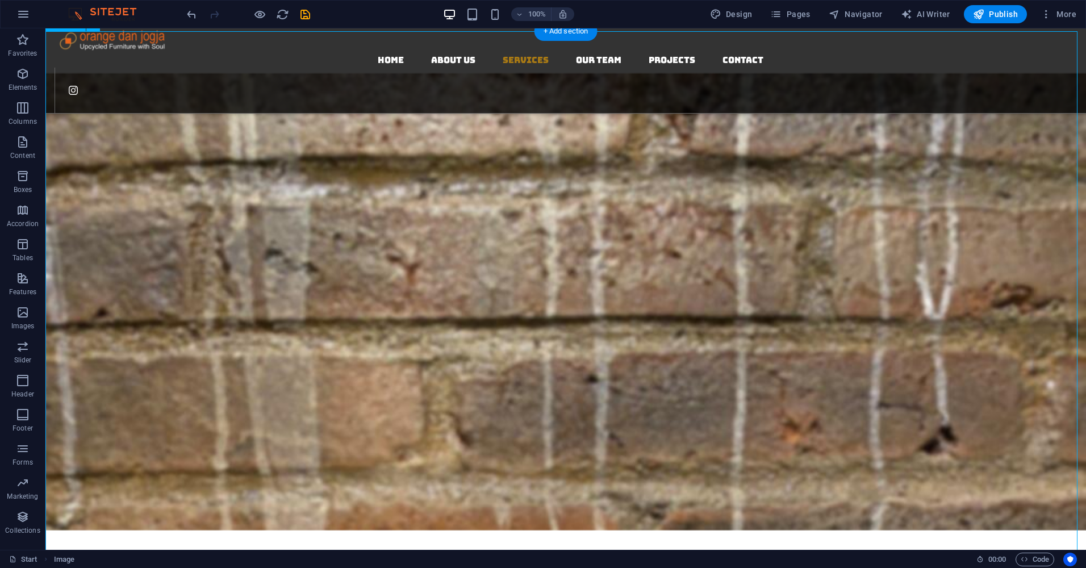
scroll to position [1160, 0]
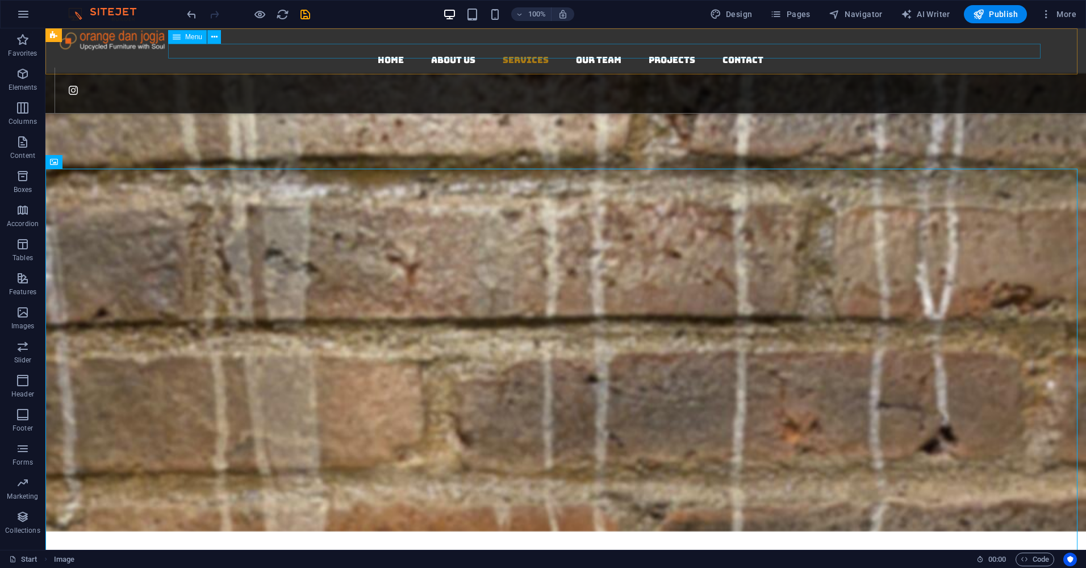
click at [706, 53] on nav "Home About us Services Our Team Projects Contact" at bounding box center [571, 60] width 1032 height 15
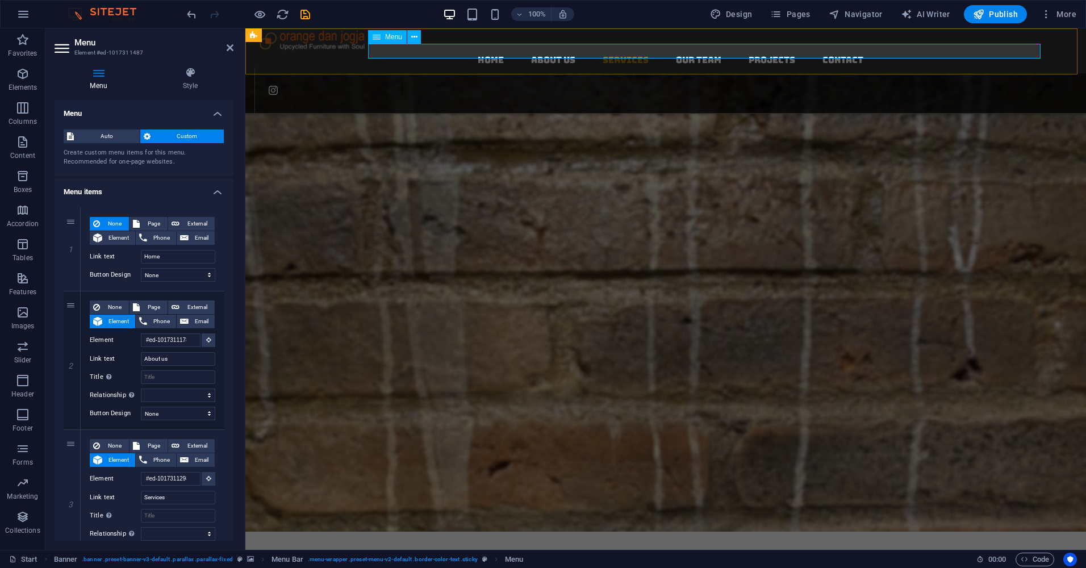
click at [803, 53] on nav "Home About us Services Our Team Projects Contact" at bounding box center [671, 60] width 832 height 15
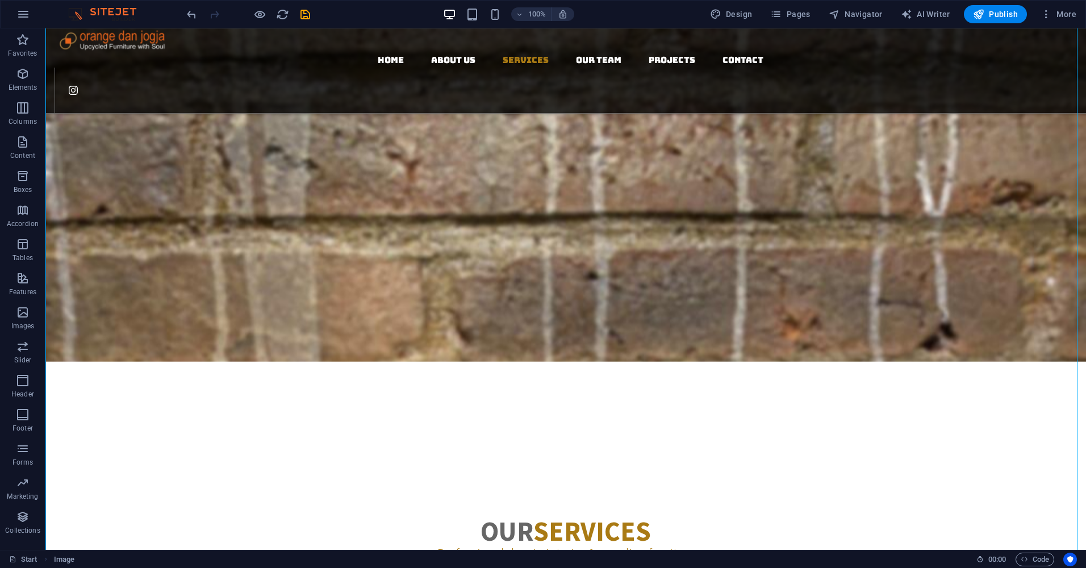
scroll to position [1330, 0]
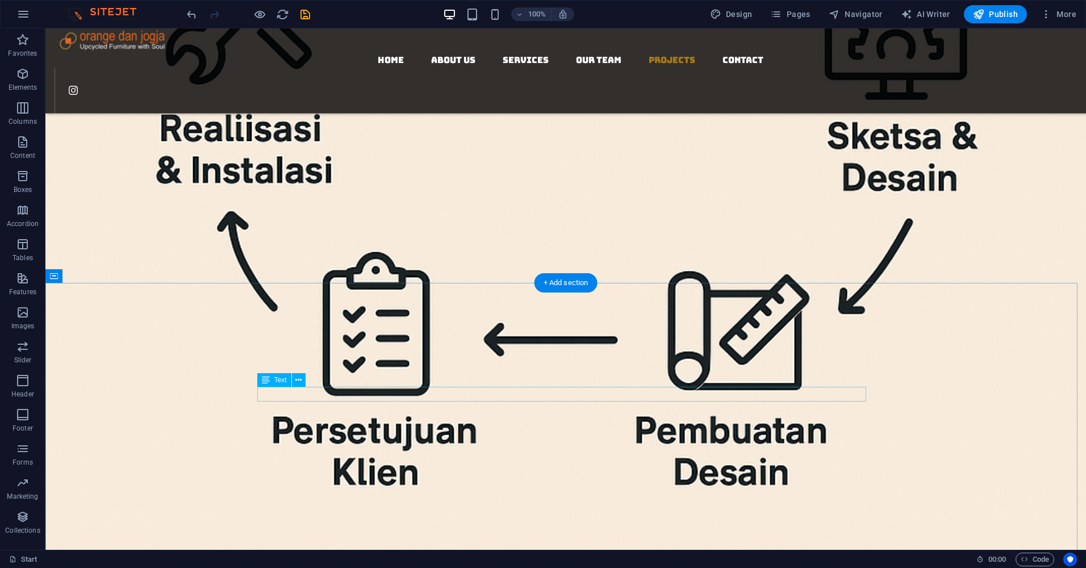
scroll to position [2694, 0]
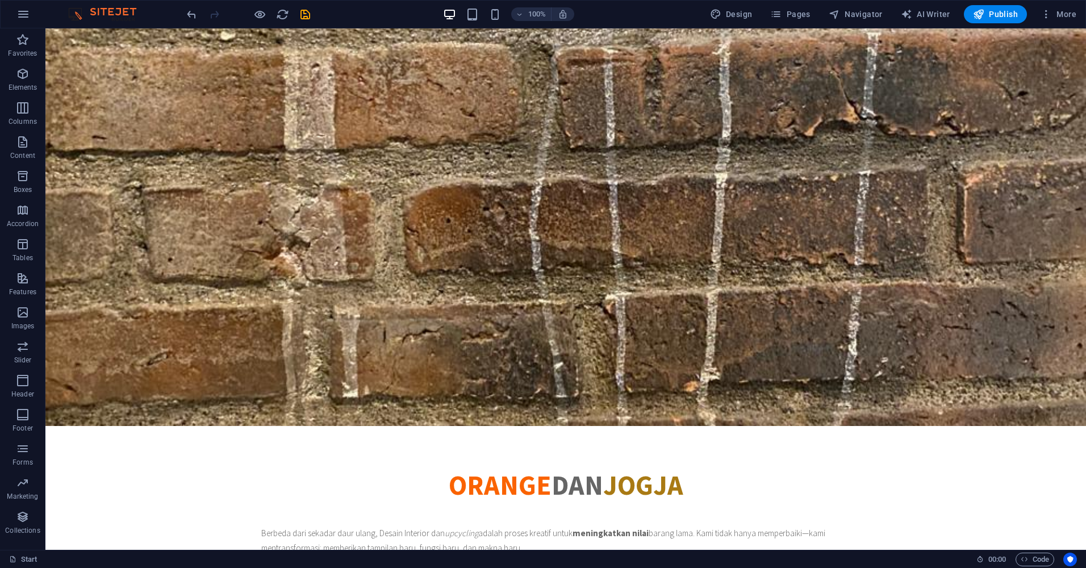
scroll to position [0, 0]
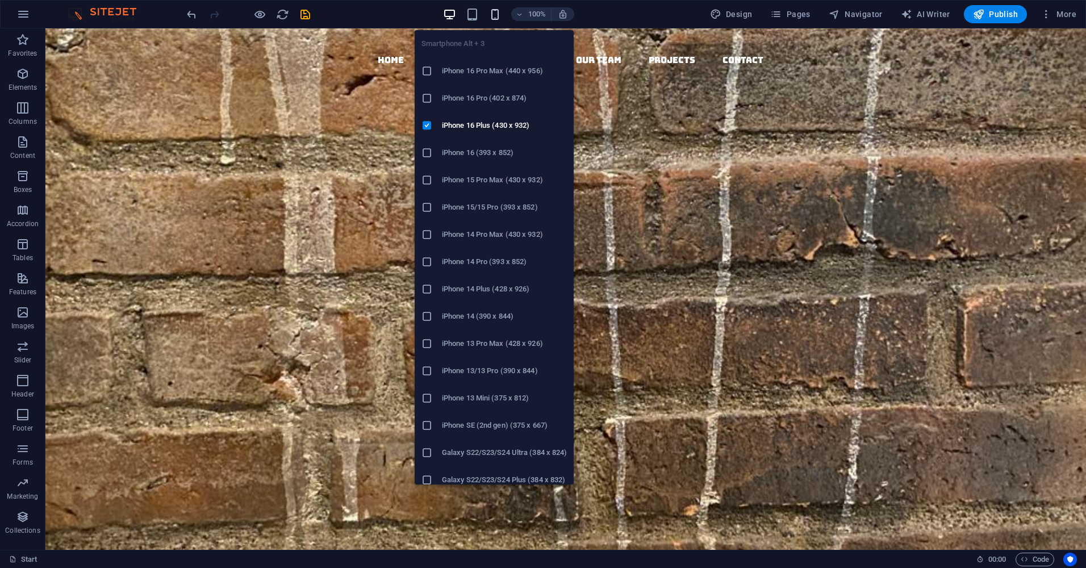
click at [495, 15] on icon "button" at bounding box center [495, 14] width 13 height 13
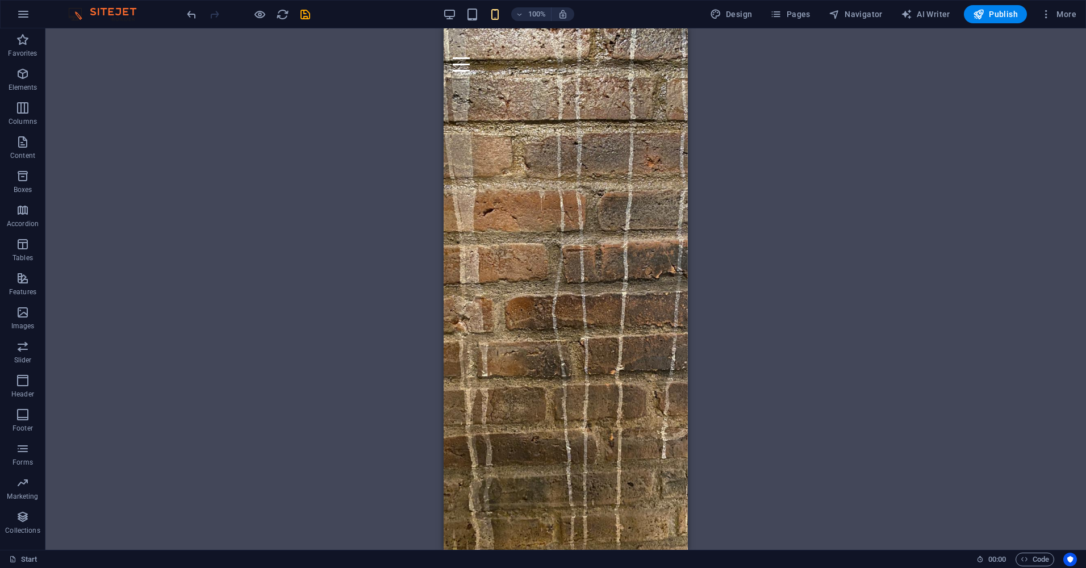
click at [776, 170] on div "H1 Banner Container Text Spacer Button Container Container Preset Container Tex…" at bounding box center [565, 289] width 1041 height 522
click at [644, 124] on div "CUSTOM DESAIN INTERIOR & UPCYCLING FURNITURE Kami mendesain ulang dan mengubah …" at bounding box center [566, 263] width 244 height 347
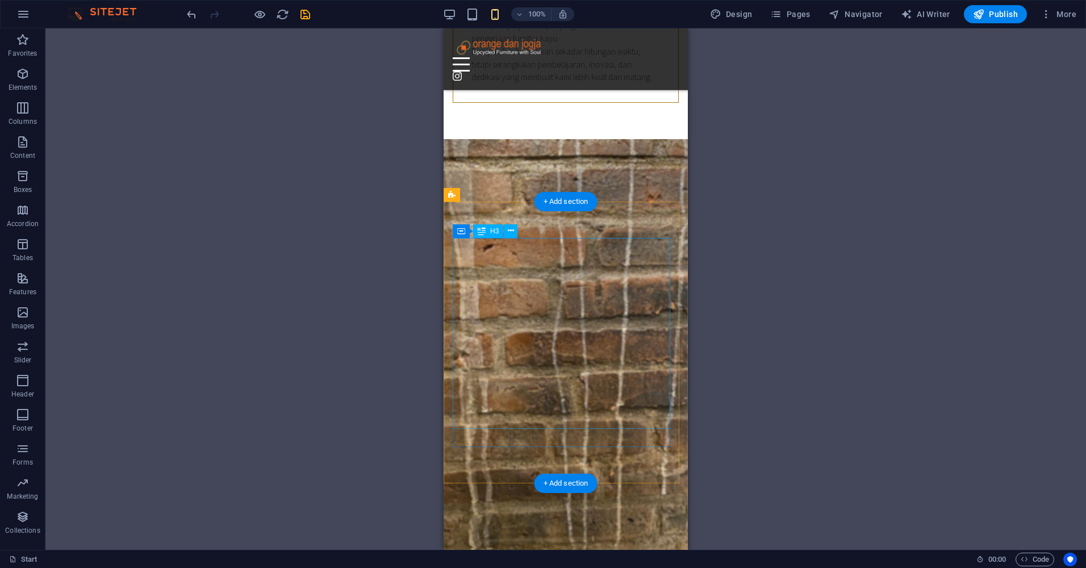
scroll to position [1136, 0]
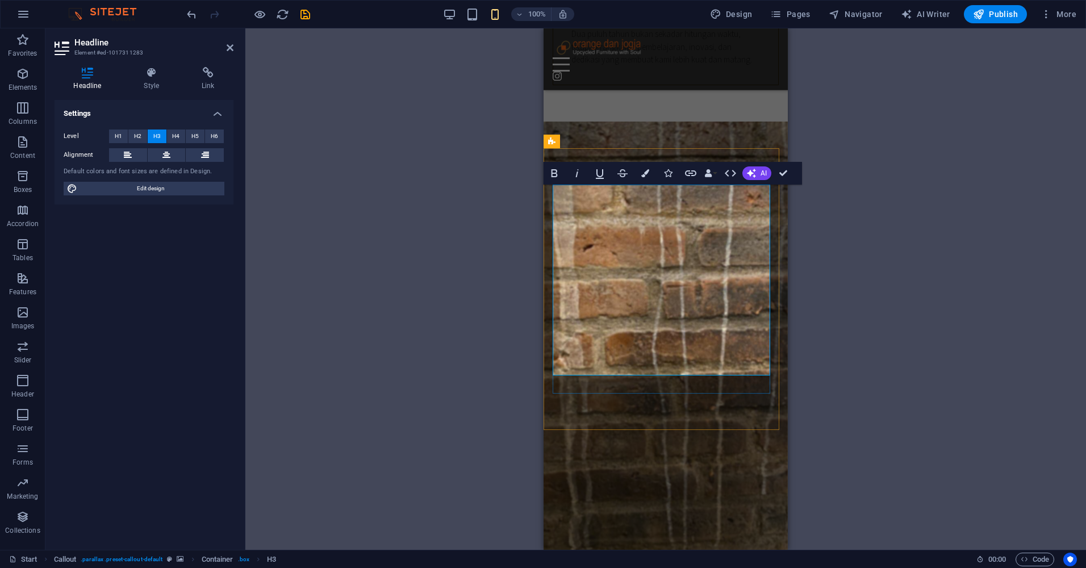
drag, startPoint x: 709, startPoint y: 367, endPoint x: 545, endPoint y: 195, distance: 237.1
click at [176, 134] on span "H4" at bounding box center [175, 137] width 7 height 14
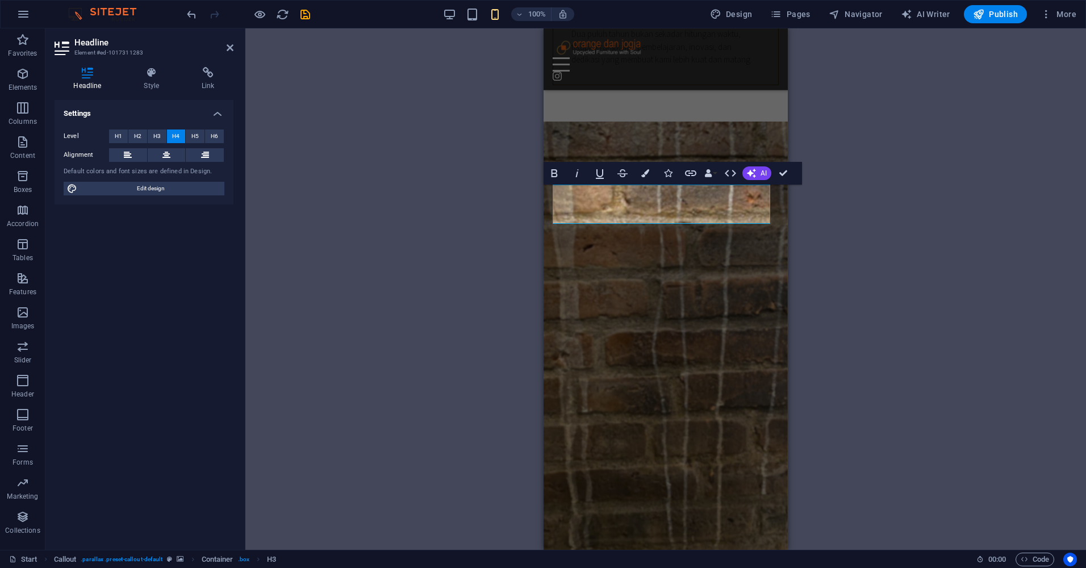
click at [823, 250] on div "H1 Banner Banner Container Text Spacer Button Container Container Preset Contai…" at bounding box center [665, 289] width 841 height 522
click at [726, 259] on figure at bounding box center [666, 383] width 244 height 522
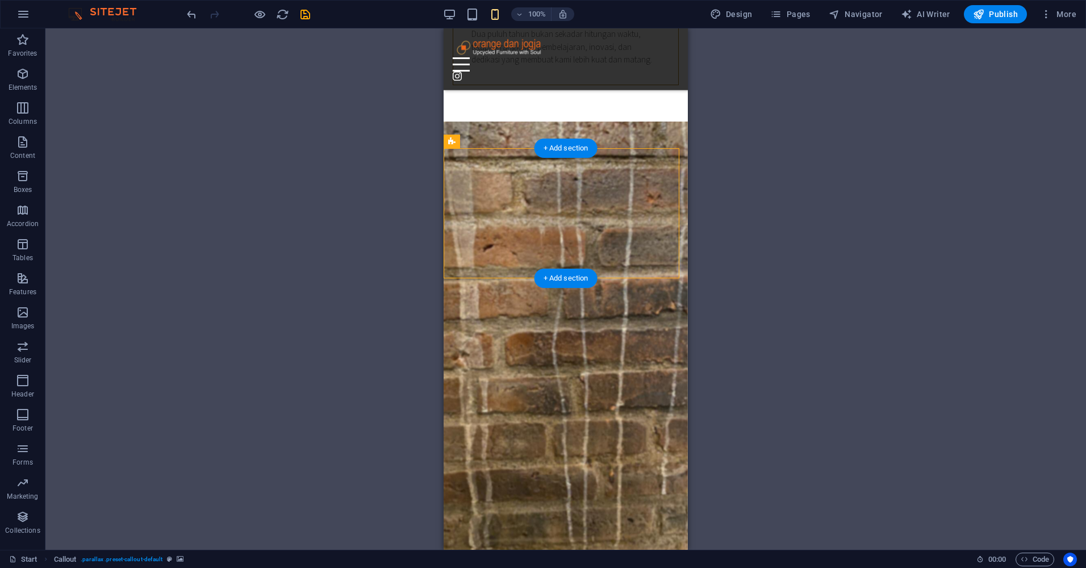
click at [610, 262] on figure at bounding box center [566, 383] width 244 height 522
click at [630, 247] on figure at bounding box center [566, 383] width 244 height 522
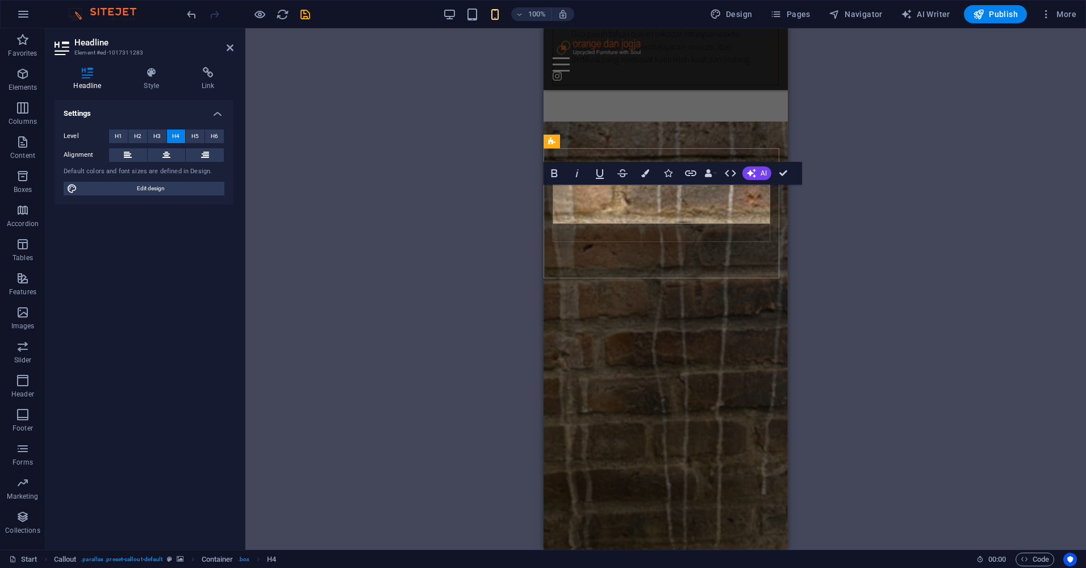
drag, startPoint x: 728, startPoint y: 215, endPoint x: 618, endPoint y: 193, distance: 111.9
click at [155, 134] on span "H3" at bounding box center [156, 137] width 7 height 14
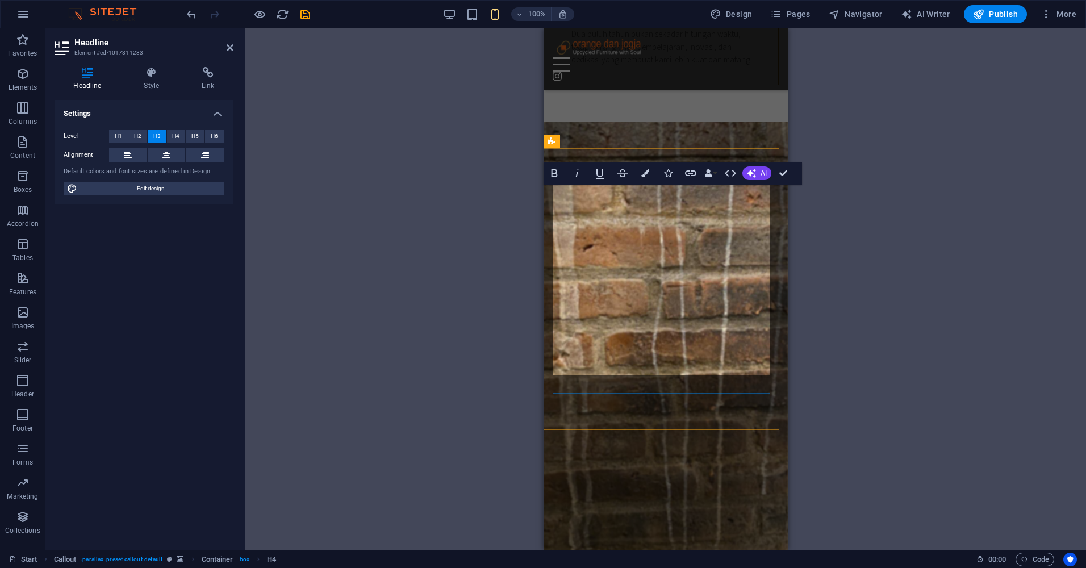
drag, startPoint x: 701, startPoint y: 363, endPoint x: 570, endPoint y: 293, distance: 148.7
click at [179, 131] on span "H4" at bounding box center [175, 137] width 7 height 14
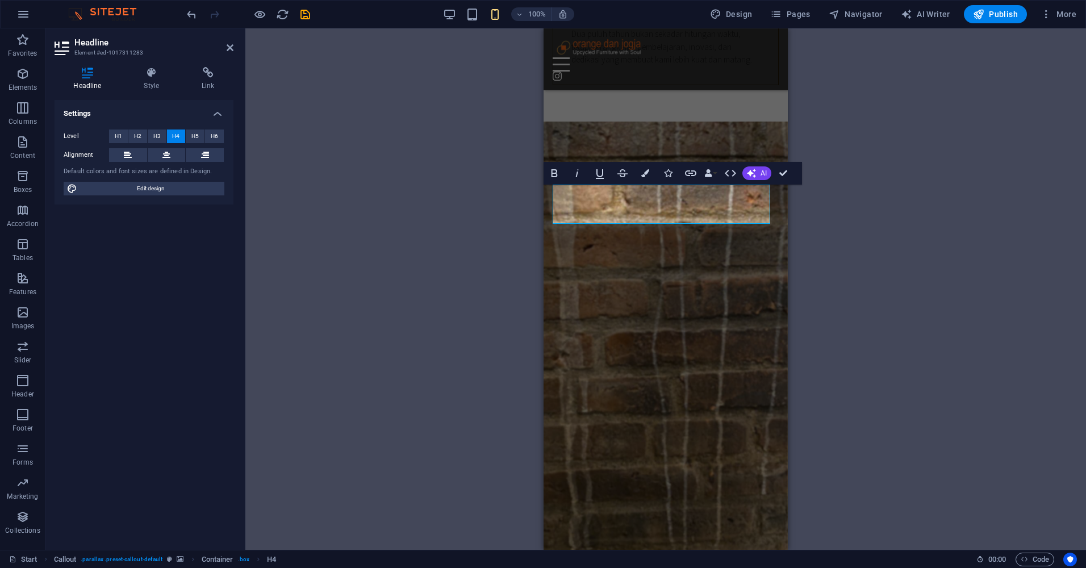
click at [901, 256] on div "H1 Banner Banner Container Text Spacer Button Container Container Preset Contai…" at bounding box center [665, 289] width 841 height 522
click at [952, 251] on div "H1 Banner Banner Container Text Spacer Button Container Container Preset Contai…" at bounding box center [665, 289] width 841 height 522
click at [680, 251] on figure at bounding box center [666, 383] width 244 height 522
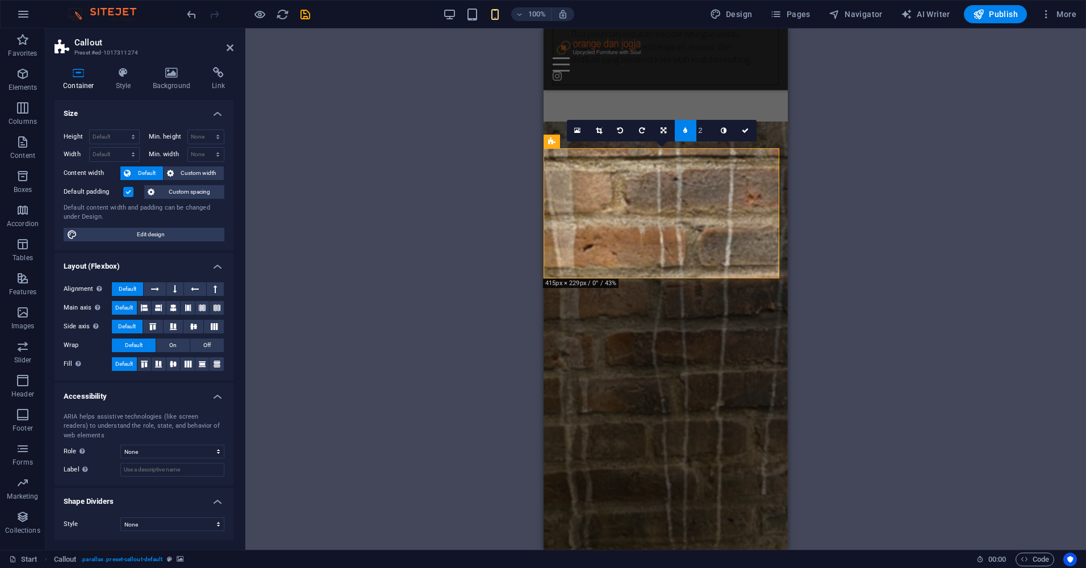
click at [1027, 298] on div "Drag here to replace the existing content. Press “Ctrl” if you want to create a…" at bounding box center [665, 289] width 841 height 522
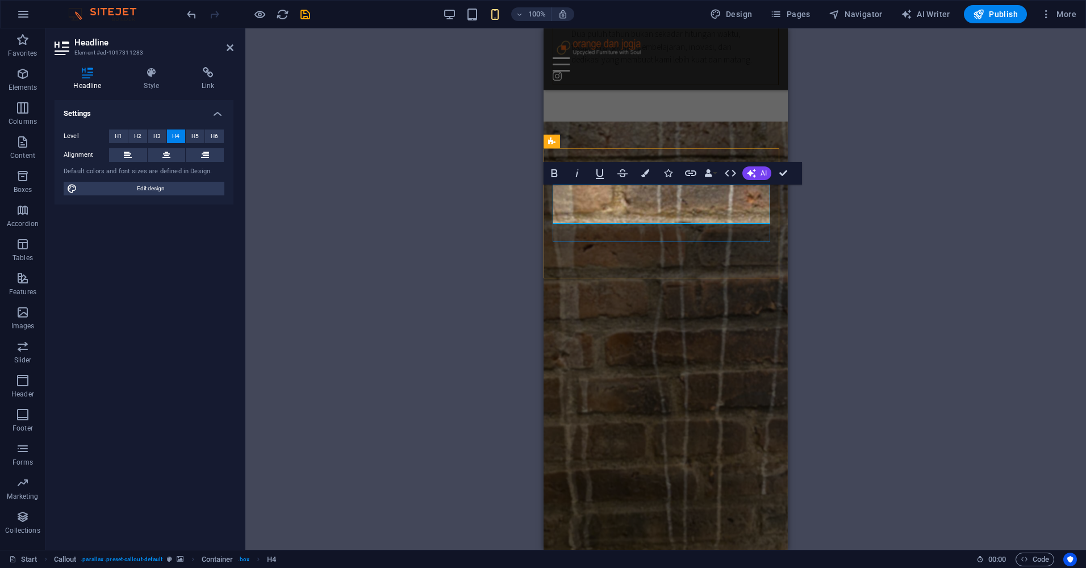
drag, startPoint x: 652, startPoint y: 191, endPoint x: 644, endPoint y: 191, distance: 8.5
click at [651, 563] on icon at bounding box center [651, 569] width 0 height 12
drag, startPoint x: 721, startPoint y: 219, endPoint x: 634, endPoint y: 222, distance: 87.0
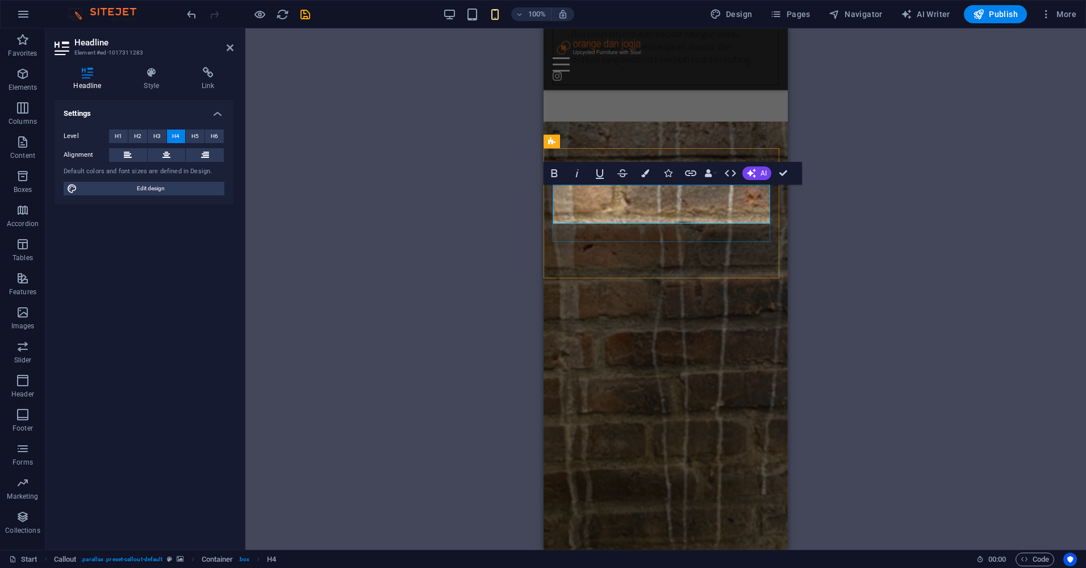
click at [578, 172] on icon "button" at bounding box center [577, 173] width 3 height 8
click at [887, 227] on div "H1 Banner Banner Container Text Spacer Button Container Container Preset Contai…" at bounding box center [665, 289] width 841 height 522
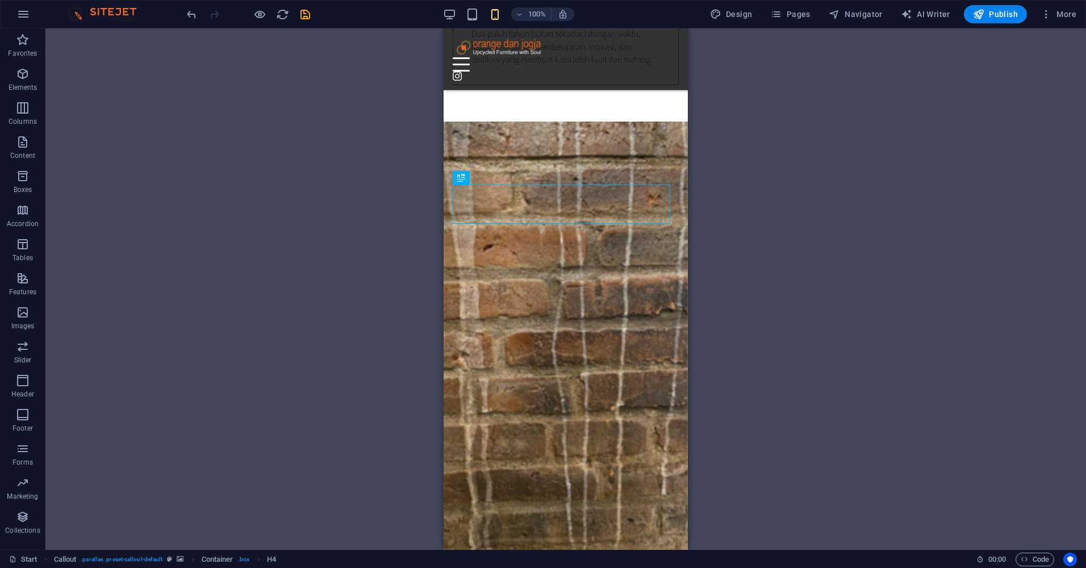
click at [925, 248] on div "H1 Banner Banner Container Text Spacer Button Container Container Preset Contai…" at bounding box center [565, 289] width 1041 height 522
click at [935, 310] on div "H1 Banner Banner Container Text Spacer Button Container Container Preset Contai…" at bounding box center [565, 289] width 1041 height 522
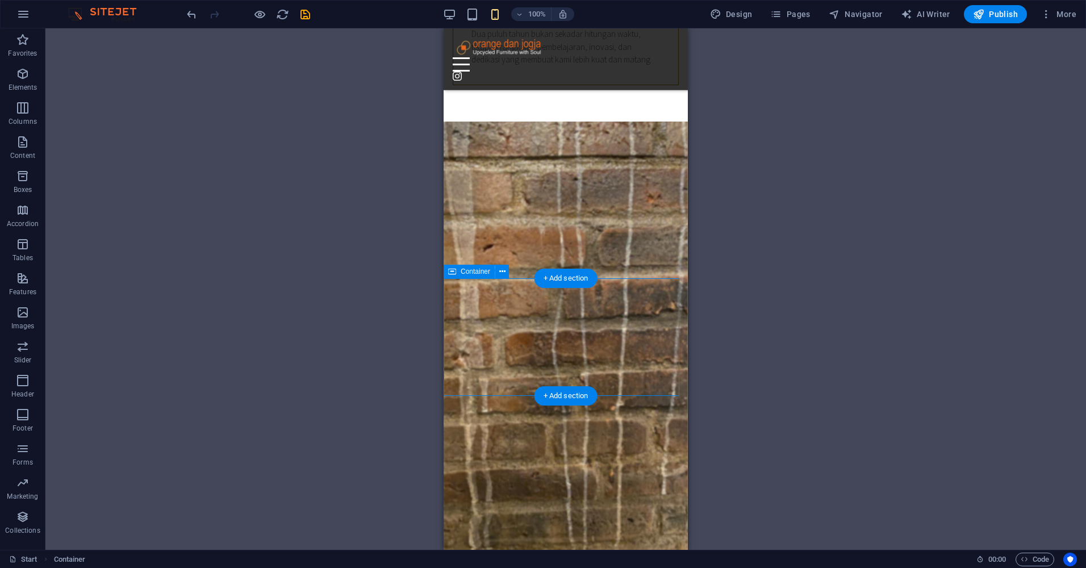
click at [825, 222] on div "H1 Banner Banner Container Text Spacer Button Container Container Preset Contai…" at bounding box center [565, 289] width 1041 height 522
click at [1028, 338] on div "H1 Banner Banner Container Text Spacer Button Container Container Preset Contai…" at bounding box center [565, 289] width 1041 height 522
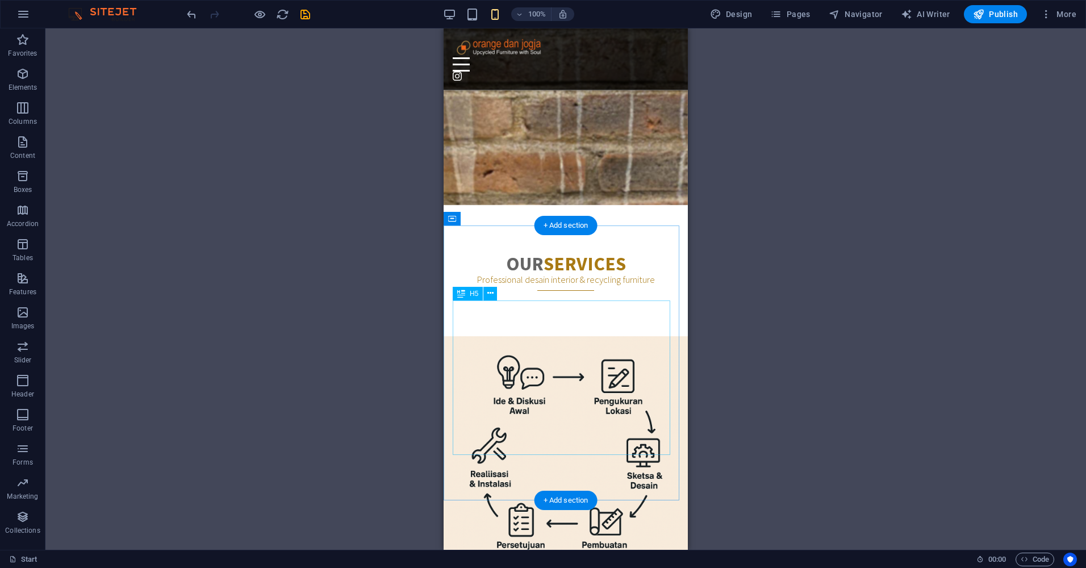
scroll to position [1591, 0]
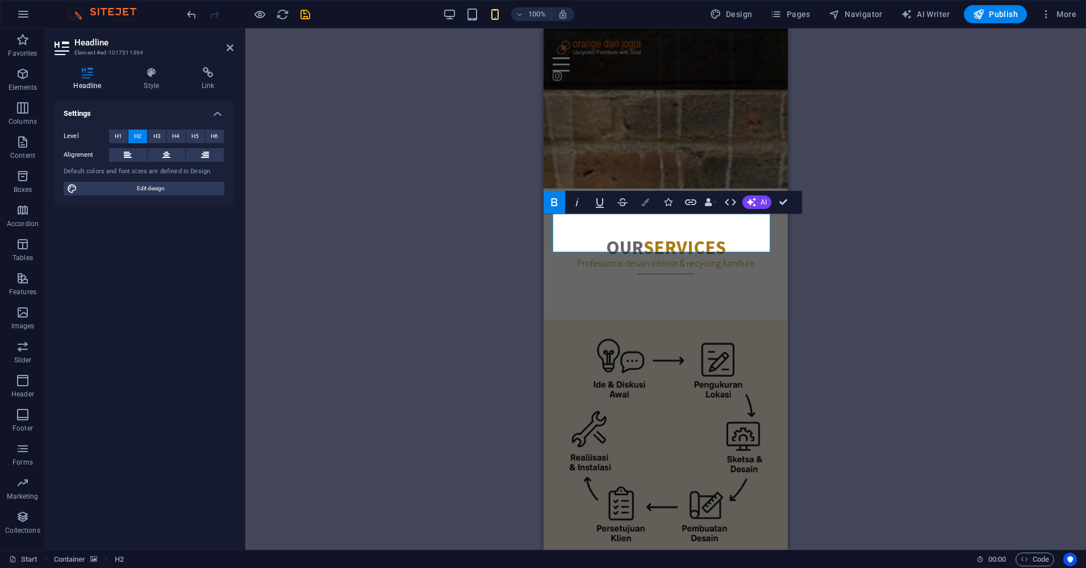
click at [645, 203] on icon "button" at bounding box center [646, 202] width 8 height 8
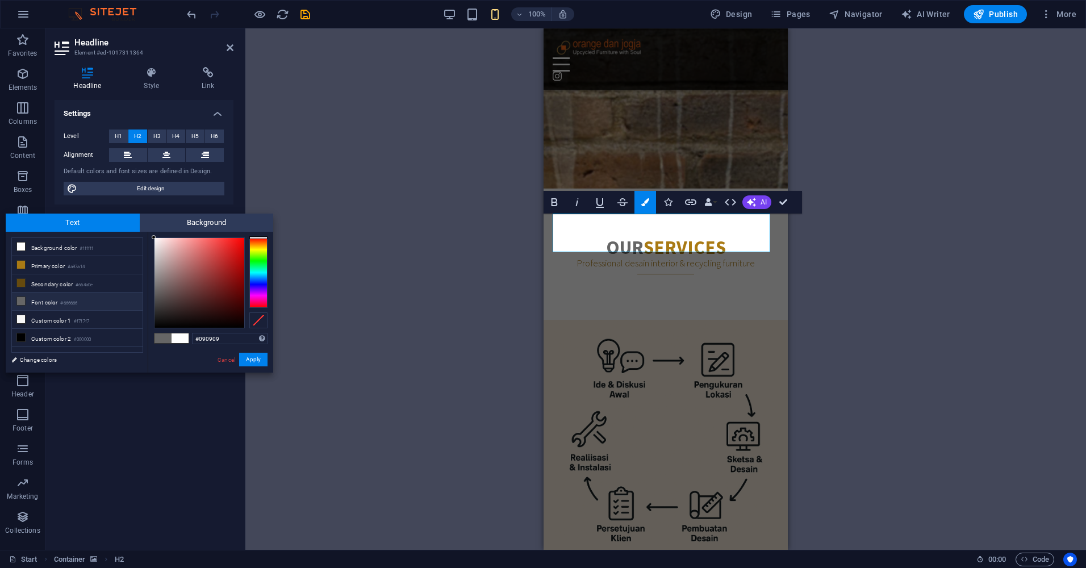
type input "#000000"
drag, startPoint x: 161, startPoint y: 314, endPoint x: 143, endPoint y: 335, distance: 27.8
click at [143, 335] on div "less Background color #ffffff Primary color #a97a14 Secondary color #664a0e Fon…" at bounding box center [140, 302] width 268 height 141
click at [253, 360] on button "Apply" at bounding box center [253, 360] width 28 height 14
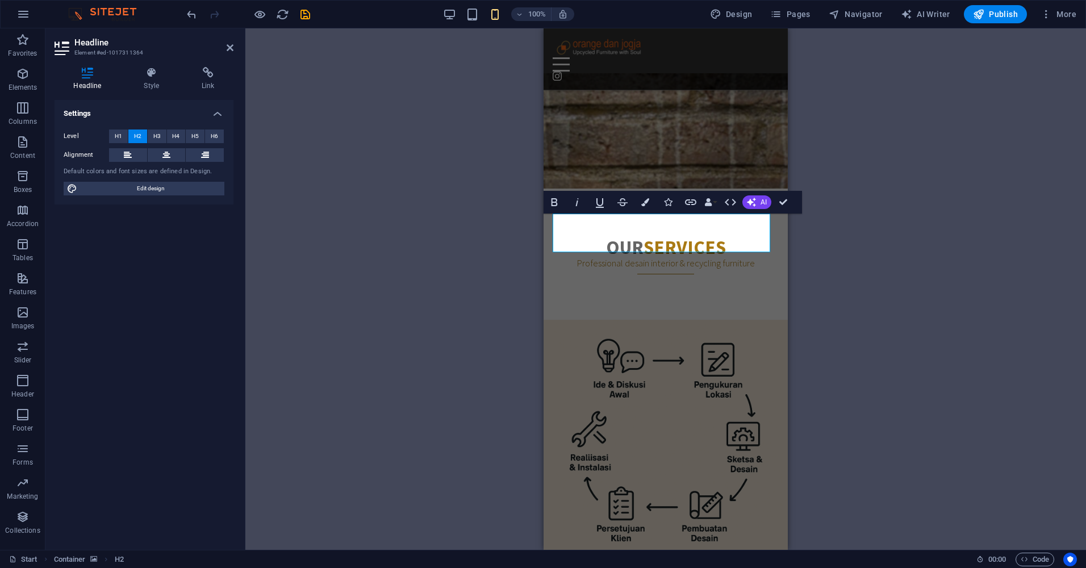
click at [912, 274] on div "H1 Banner Banner Container Text Spacer Button Container Container Preset Contai…" at bounding box center [665, 289] width 841 height 522
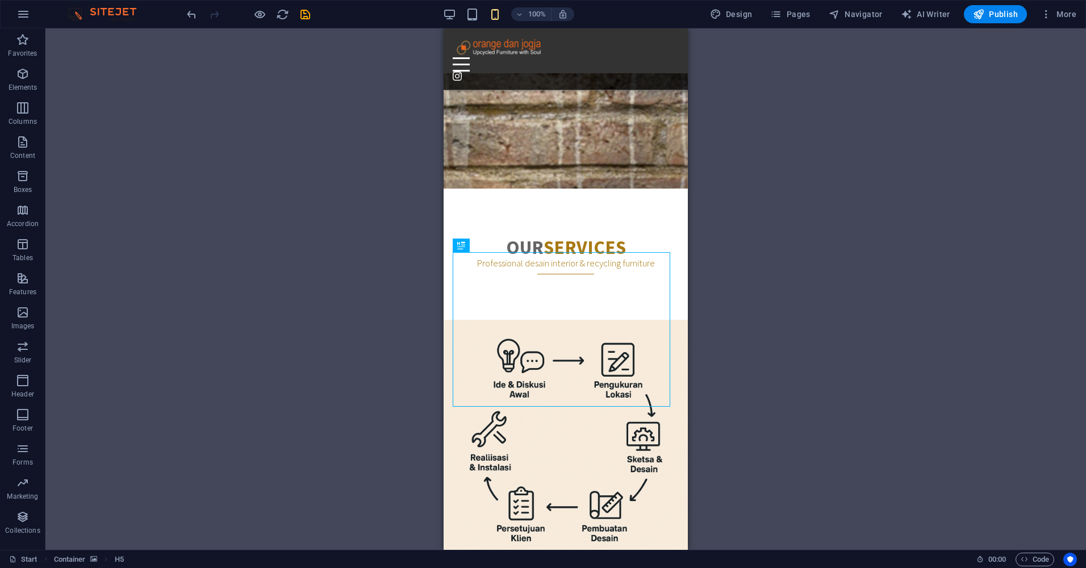
click at [840, 268] on div "H1 Banner Banner Container Text Spacer Button Container Container Preset Contai…" at bounding box center [565, 289] width 1041 height 522
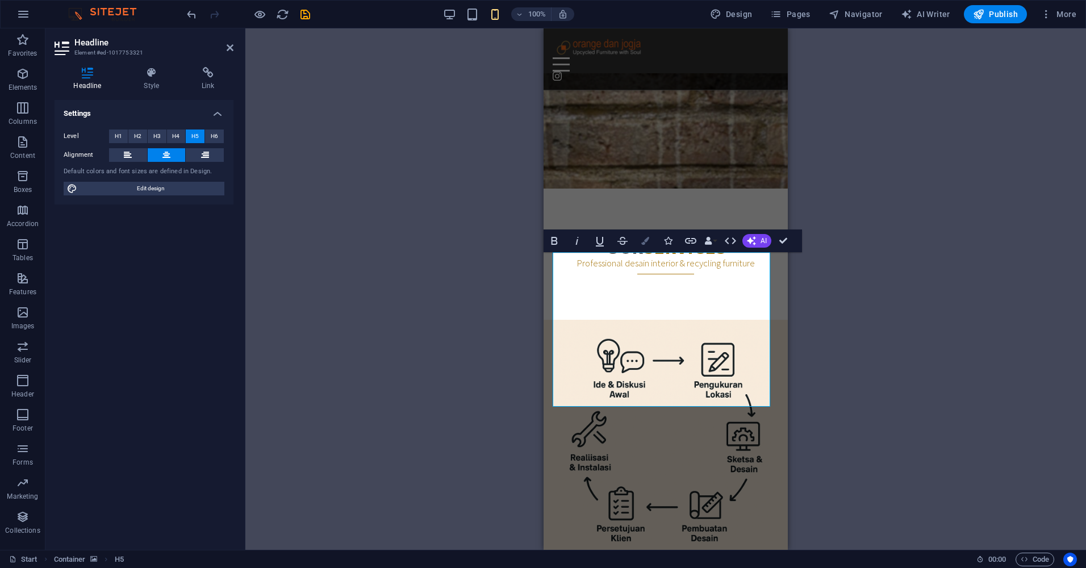
click at [643, 244] on icon "button" at bounding box center [646, 241] width 8 height 8
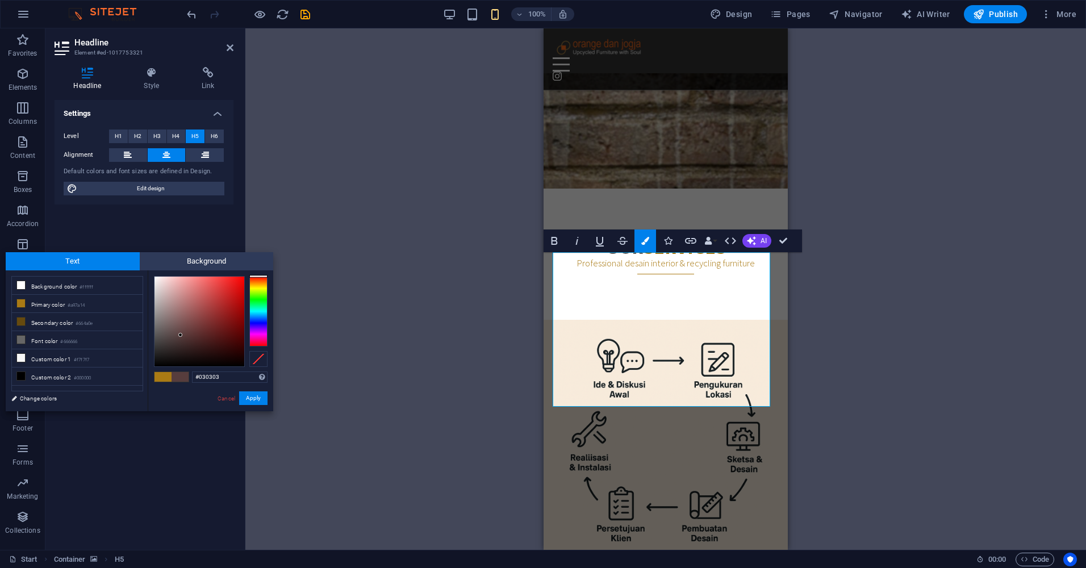
type input "#000000"
drag, startPoint x: 181, startPoint y: 335, endPoint x: 140, endPoint y: 379, distance: 59.9
click at [140, 379] on div "less Background color #ffffff Primary color #a97a14 Secondary color #664a0e Fon…" at bounding box center [140, 340] width 268 height 141
click at [255, 397] on button "Apply" at bounding box center [253, 399] width 28 height 14
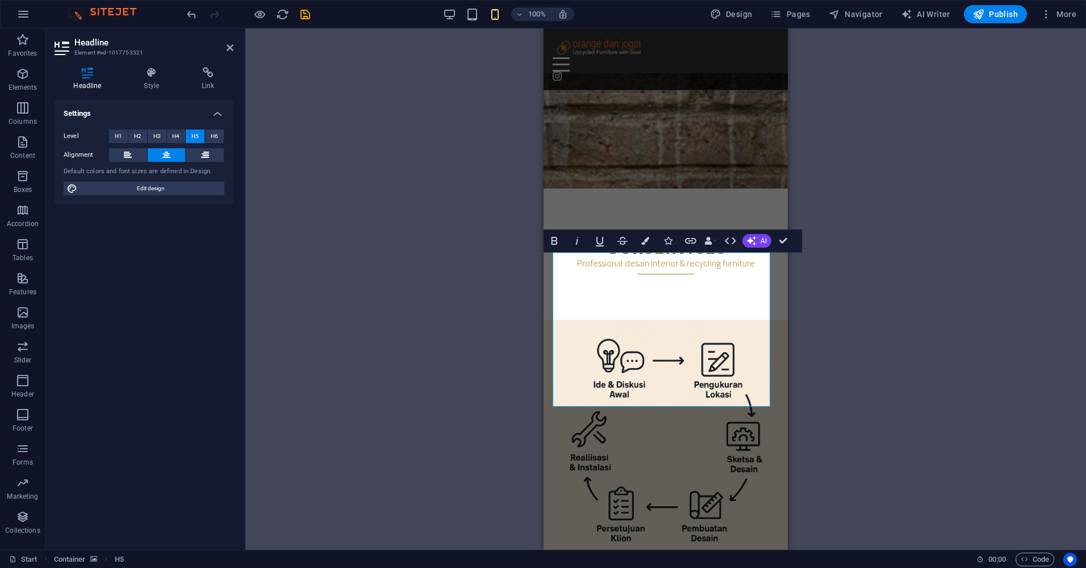
click at [927, 282] on div "Drag here to replace the existing content. Press “Ctrl” if you want to create a…" at bounding box center [665, 289] width 841 height 522
click at [891, 285] on div "Drag here to replace the existing content. Press “Ctrl” if you want to create a…" at bounding box center [665, 289] width 841 height 522
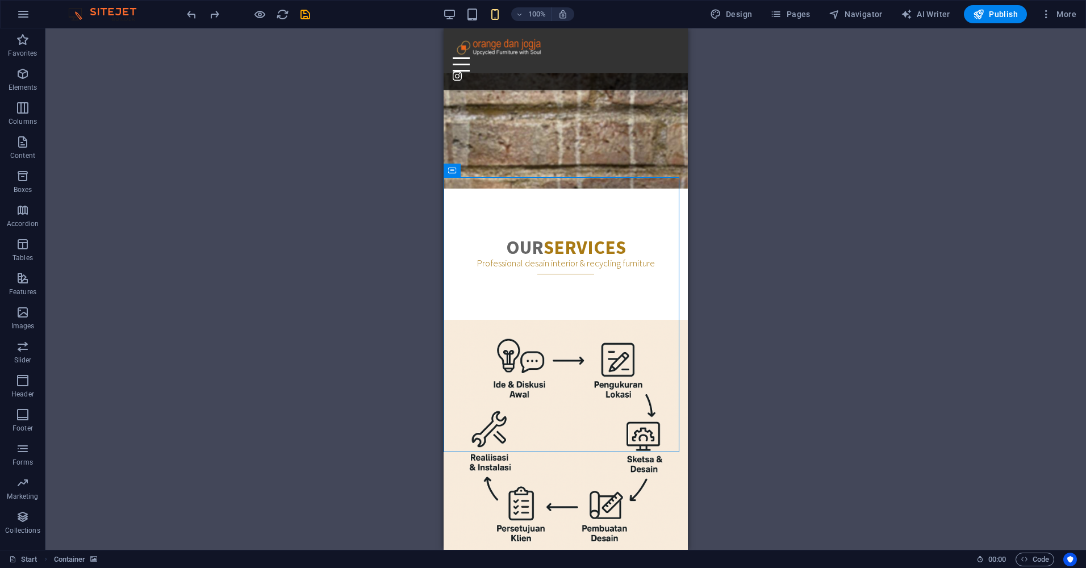
click at [789, 249] on div "Drag here to replace the existing content. Press “Ctrl” if you want to create a…" at bounding box center [565, 289] width 1041 height 522
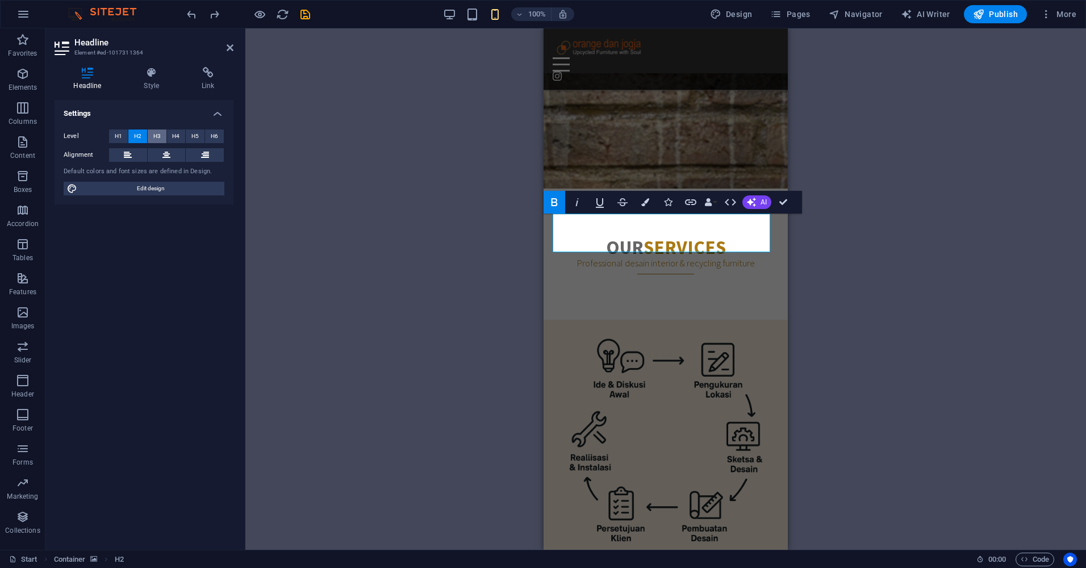
click at [157, 138] on span "H3" at bounding box center [156, 137] width 7 height 14
click at [139, 136] on span "H2" at bounding box center [137, 137] width 7 height 14
click at [120, 136] on span "H1" at bounding box center [118, 137] width 7 height 14
click at [855, 303] on div "H1 Banner Banner Container Text Spacer Button Container Container Preset Contai…" at bounding box center [665, 289] width 841 height 522
drag, startPoint x: 665, startPoint y: 253, endPoint x: 657, endPoint y: 253, distance: 8.0
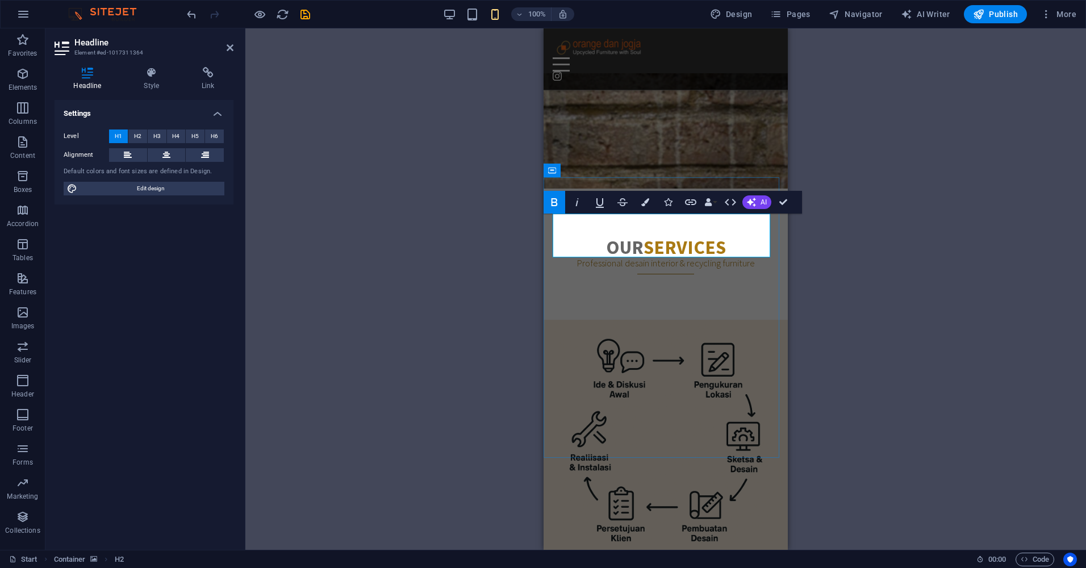
click at [928, 305] on div "H1 Banner Banner Container Text Spacer Button Container Container Preset Contai…" at bounding box center [665, 289] width 841 height 522
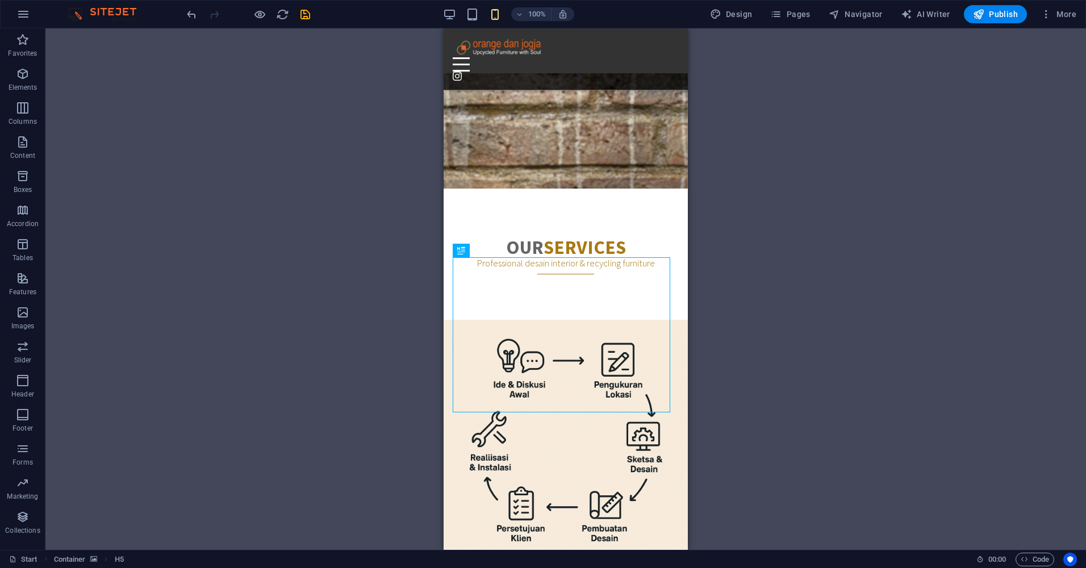
click at [819, 245] on div "H1 Banner Banner Container Text Spacer Button Container Container Preset Contai…" at bounding box center [565, 289] width 1041 height 522
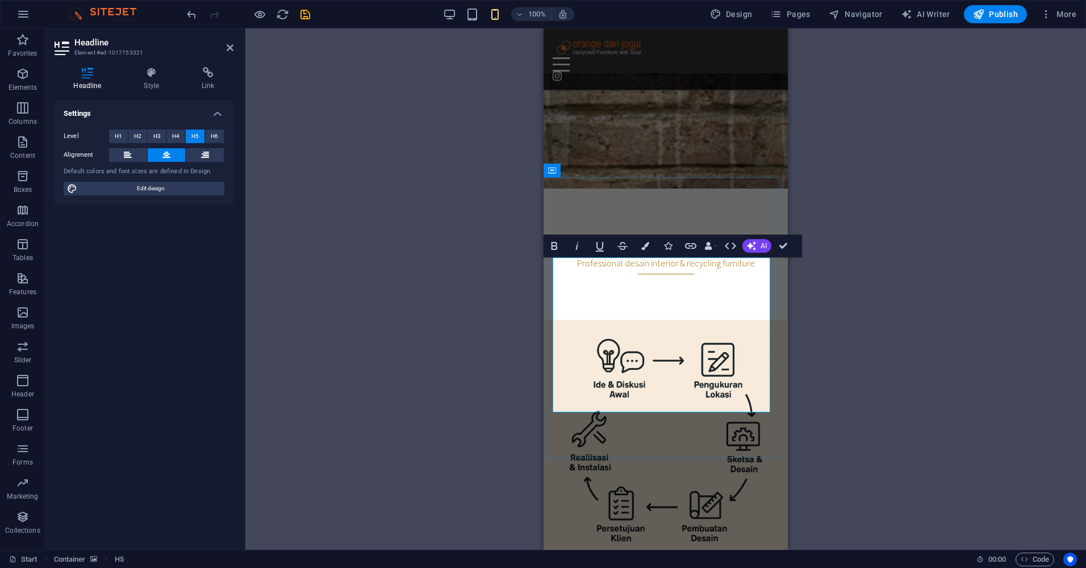
drag, startPoint x: 572, startPoint y: 294, endPoint x: 714, endPoint y: 319, distance: 144.9
click at [557, 248] on icon "button" at bounding box center [555, 246] width 6 height 8
click at [887, 309] on div "Drag here to replace the existing content. Press “Ctrl” if you want to create a…" at bounding box center [665, 289] width 841 height 522
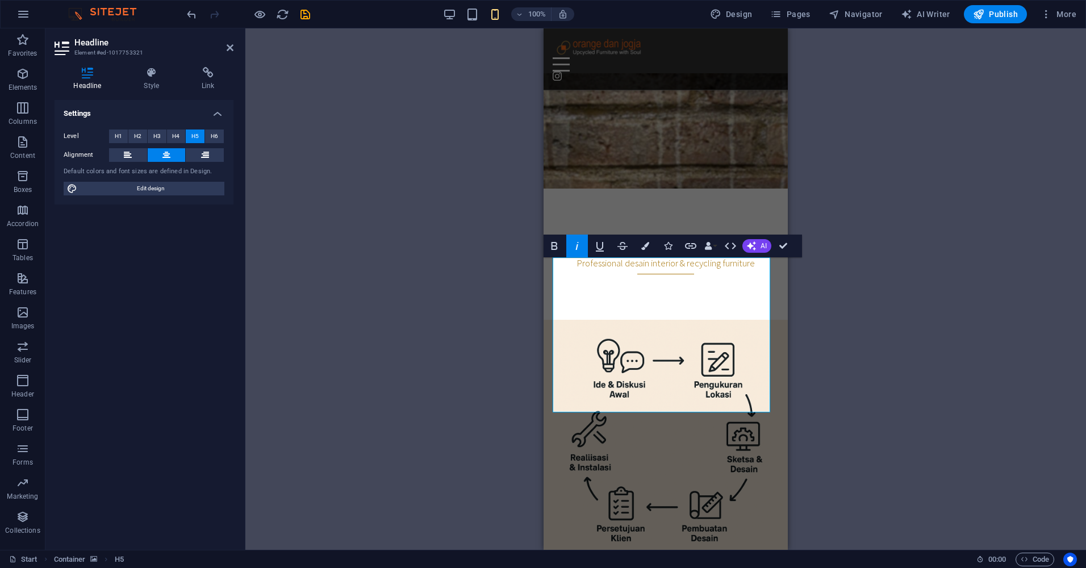
click at [938, 309] on div "Drag here to replace the existing content. Press “Ctrl” if you want to create a…" at bounding box center [665, 289] width 841 height 522
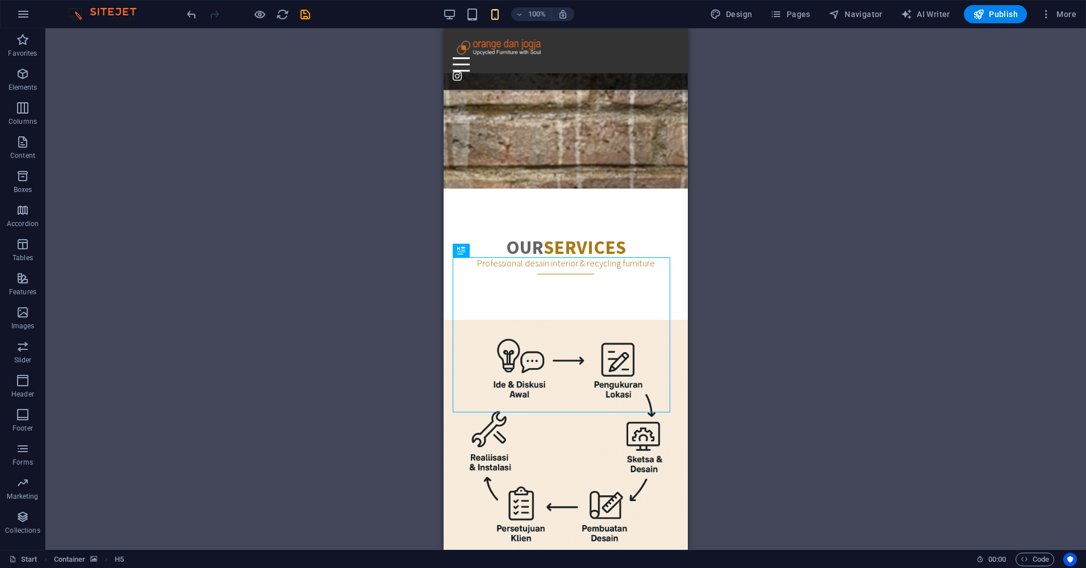
click at [809, 305] on div "Drag here to replace the existing content. Press “Ctrl” if you want to create a…" at bounding box center [565, 289] width 1041 height 522
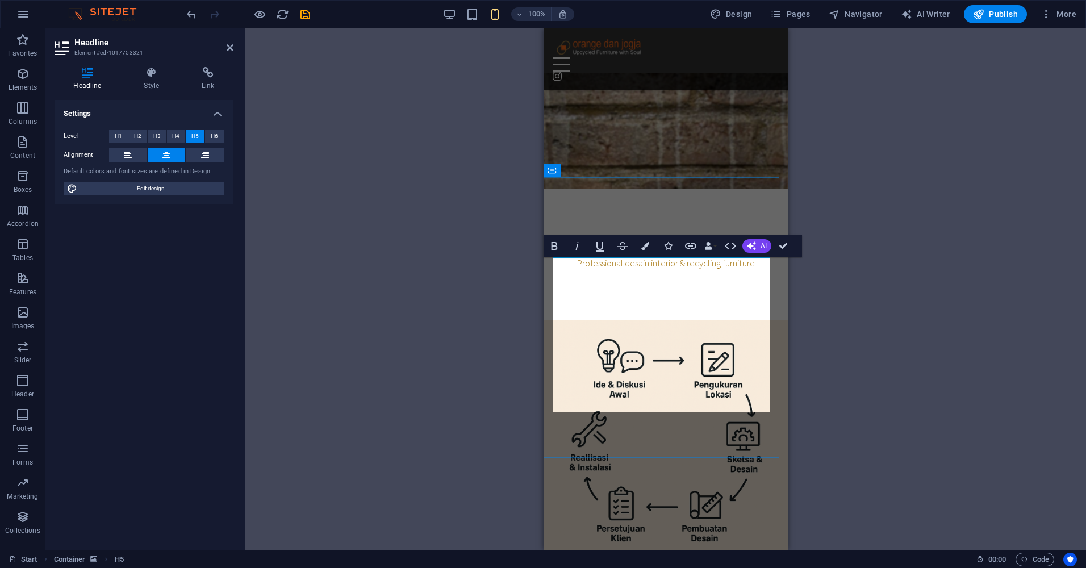
drag, startPoint x: 667, startPoint y: 285, endPoint x: 646, endPoint y: 288, distance: 21.3
drag, startPoint x: 654, startPoint y: 338, endPoint x: 635, endPoint y: 337, distance: 19.3
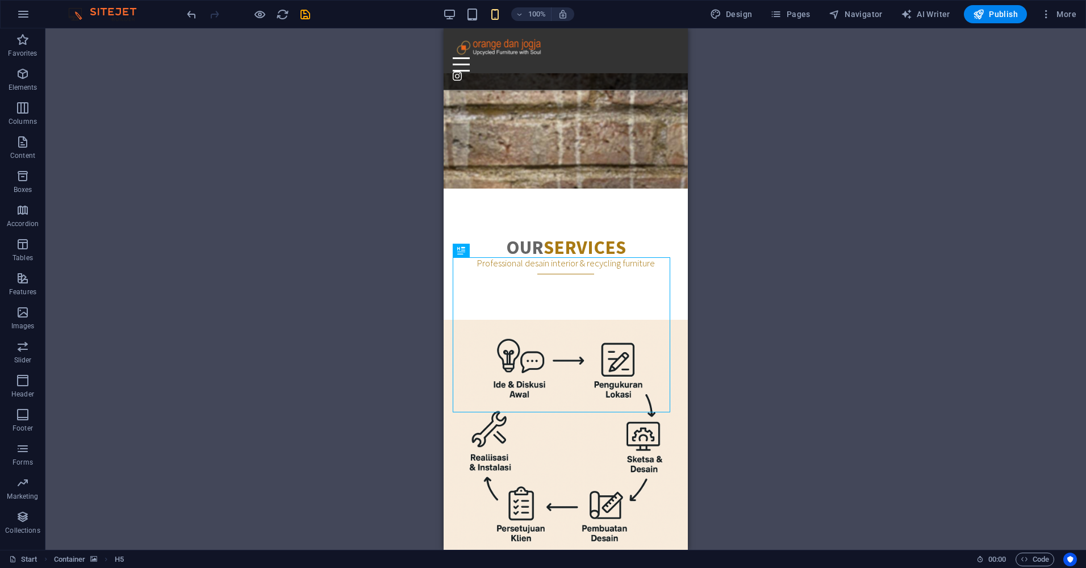
click at [891, 335] on div "Drag here to replace the existing content. Press “Ctrl” if you want to create a…" at bounding box center [565, 289] width 1041 height 522
click at [898, 311] on div "Drag here to replace the existing content. Press “Ctrl” if you want to create a…" at bounding box center [565, 289] width 1041 height 522
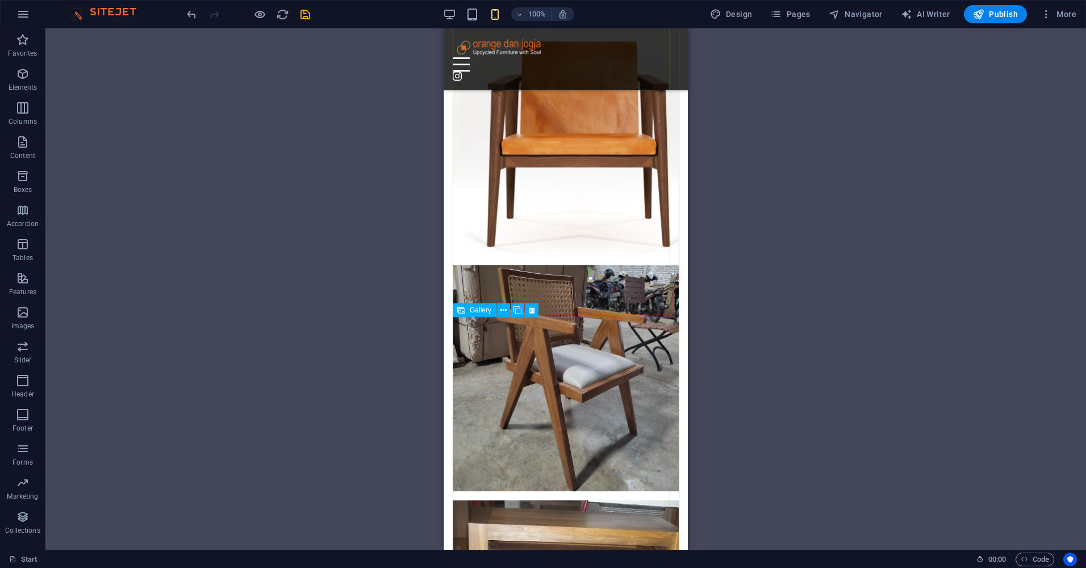
scroll to position [3068, 0]
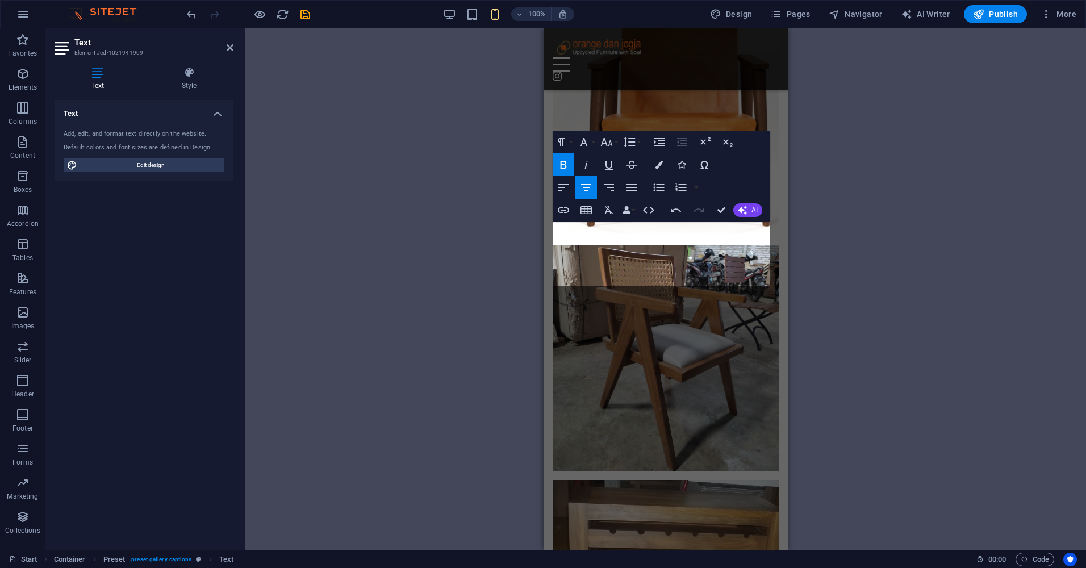
click at [876, 309] on div "Drag here to replace the existing content. Press “Ctrl” if you want to create a…" at bounding box center [665, 289] width 841 height 522
click at [877, 383] on div "Drag here to replace the existing content. Press “Ctrl” if you want to create a…" at bounding box center [665, 289] width 841 height 522
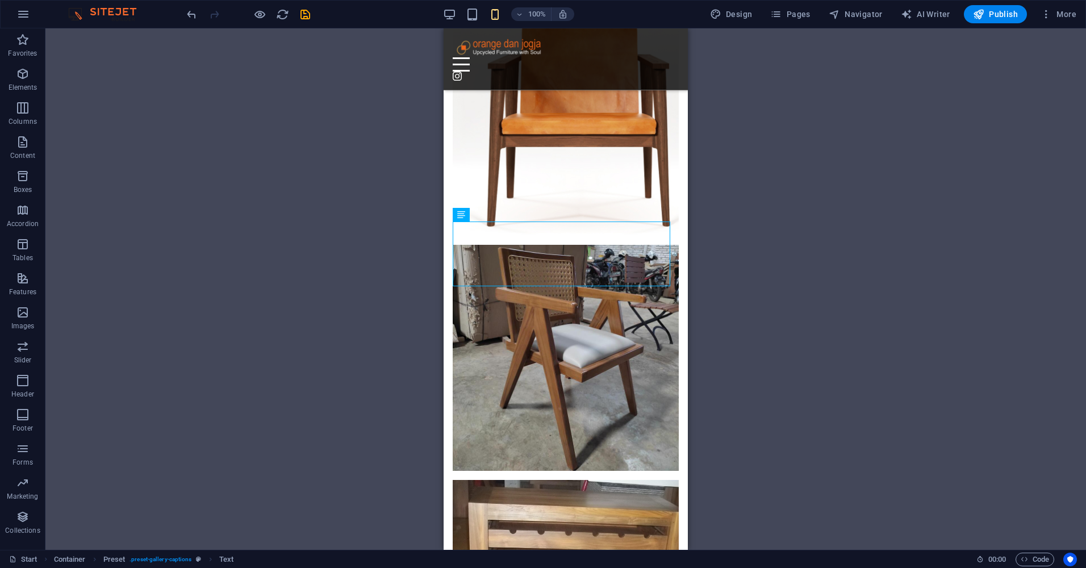
click at [862, 287] on div "Drag here to replace the existing content. Press “Ctrl” if you want to create a…" at bounding box center [565, 289] width 1041 height 522
click at [834, 300] on div "Drag here to replace the existing content. Press “Ctrl” if you want to create a…" at bounding box center [565, 289] width 1041 height 522
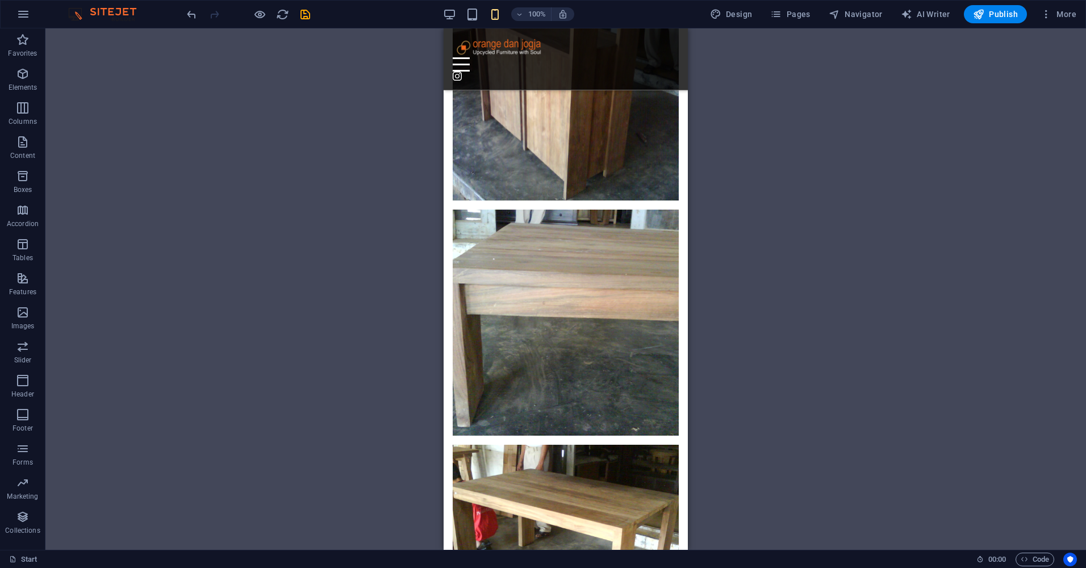
scroll to position [4320, 0]
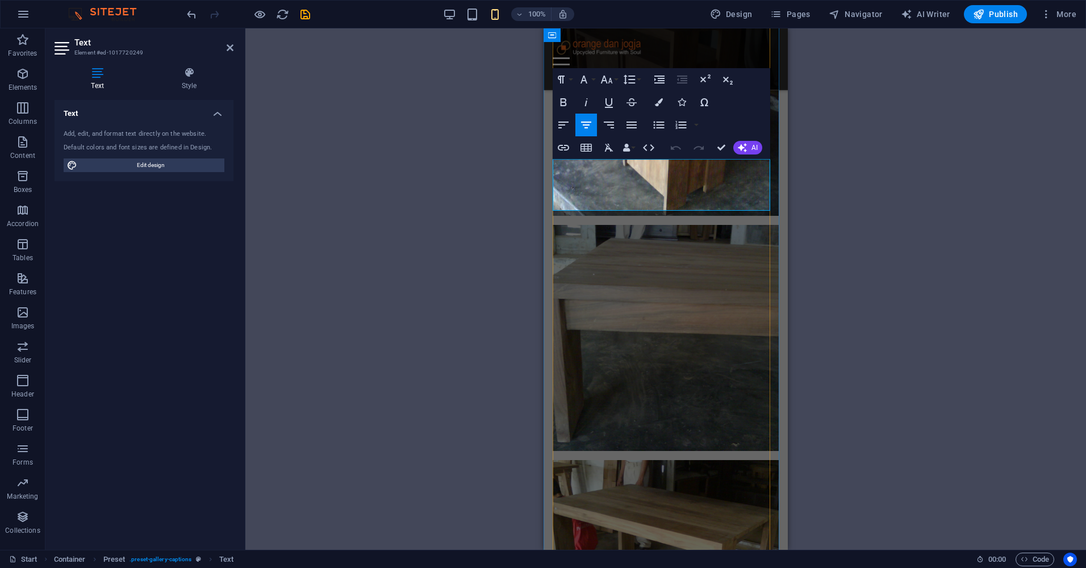
click at [891, 197] on div "H1 Banner Banner Container Text Spacer Button Container Container Preset Contai…" at bounding box center [665, 289] width 841 height 522
click at [836, 374] on div "H1 Banner Banner Container Text Spacer Button Container Container Preset Contai…" at bounding box center [665, 289] width 841 height 522
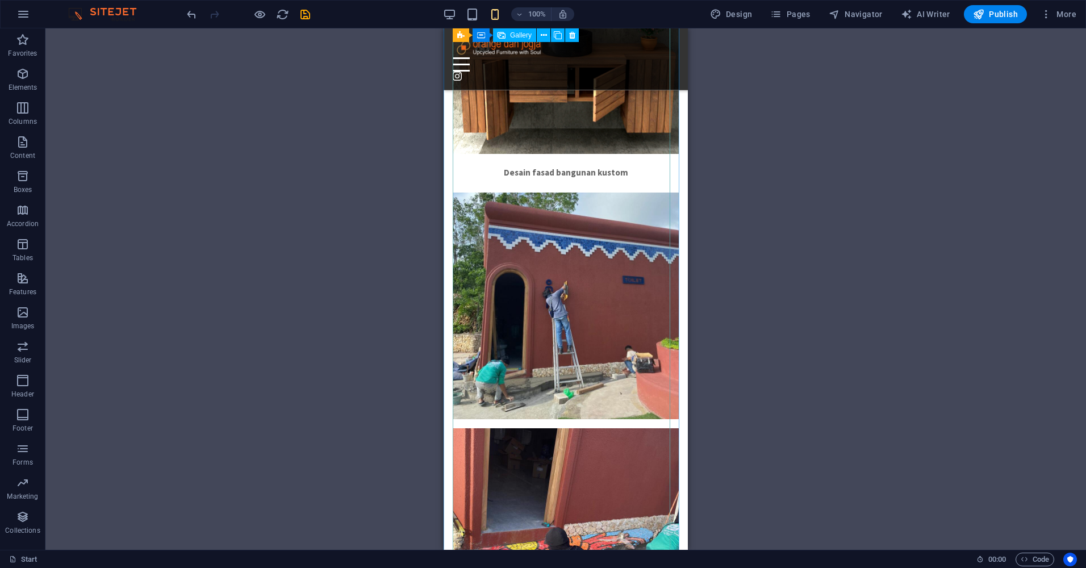
scroll to position [6366, 0]
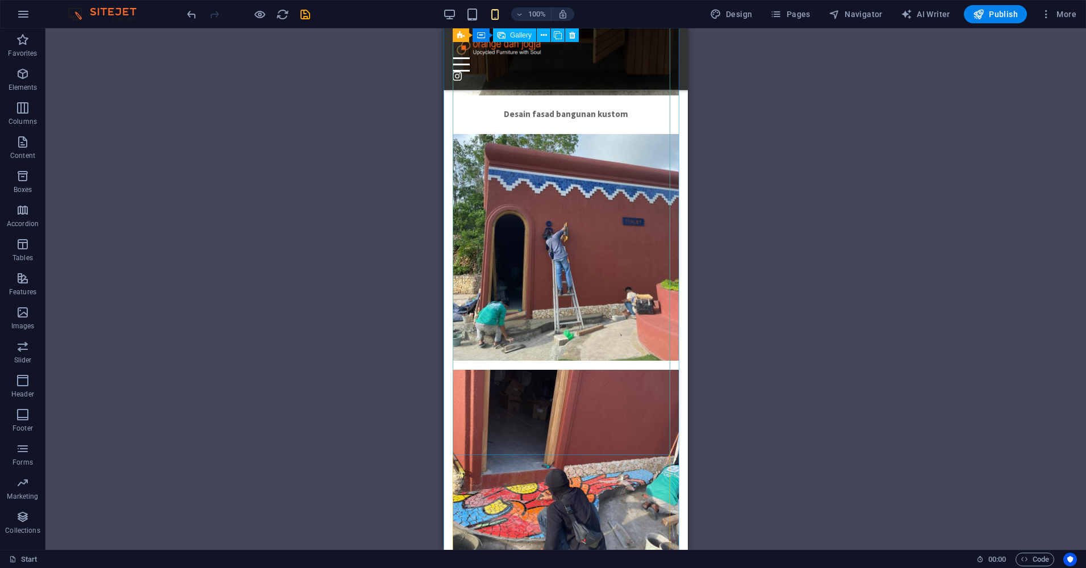
select select "4"
select select "px"
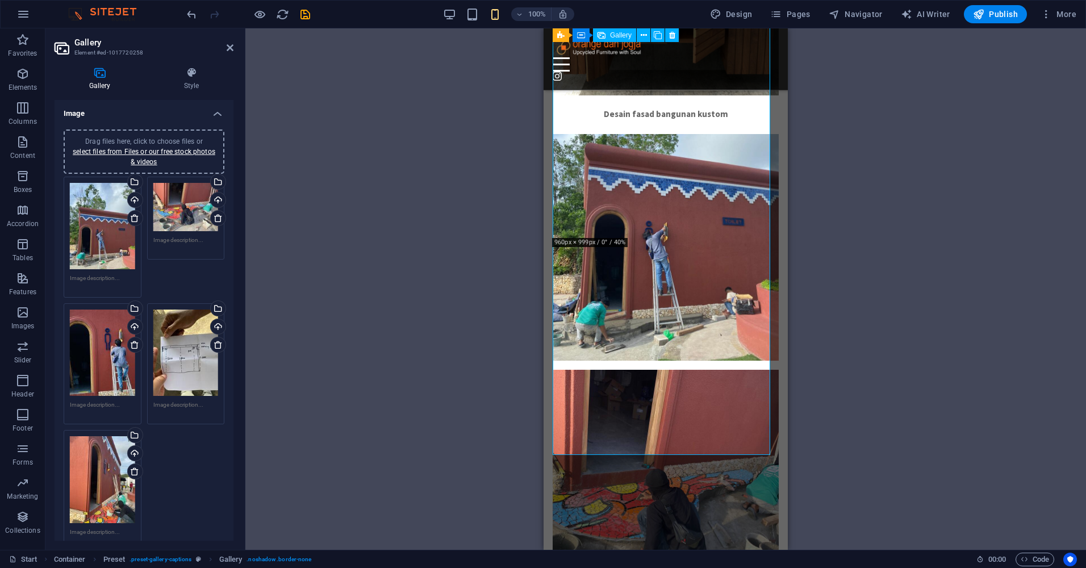
click at [191, 356] on div "Drag files here, click to choose files or select files from Files or our free s…" at bounding box center [185, 353] width 65 height 86
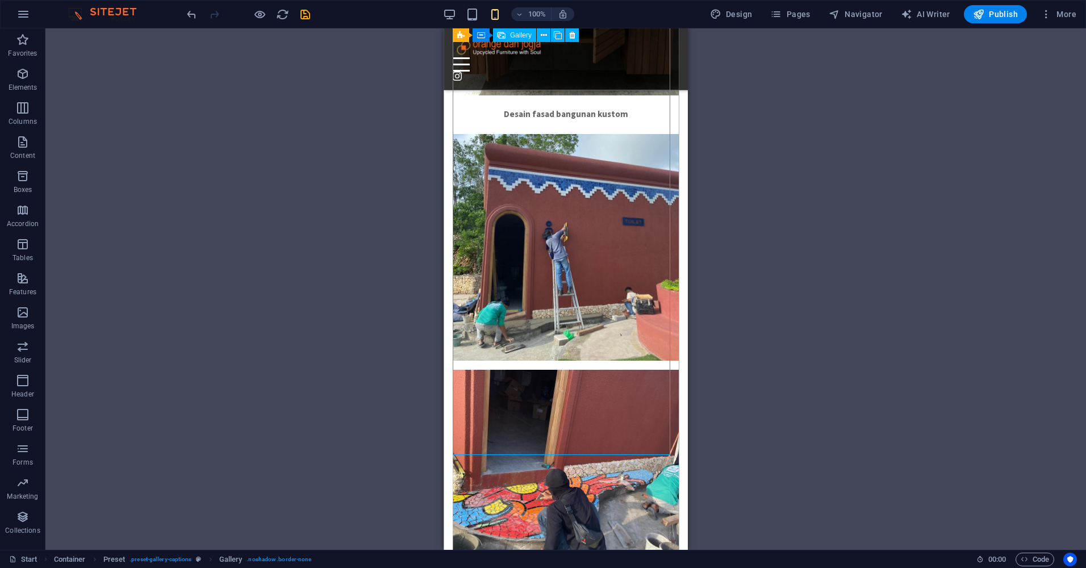
select select "4"
select select "px"
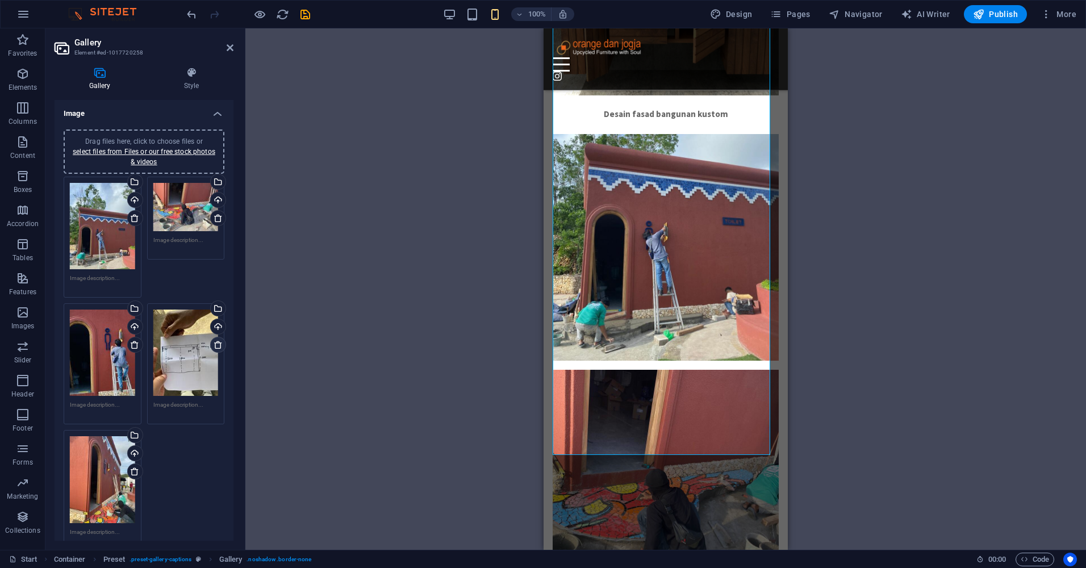
click at [214, 341] on icon at bounding box center [218, 344] width 9 height 9
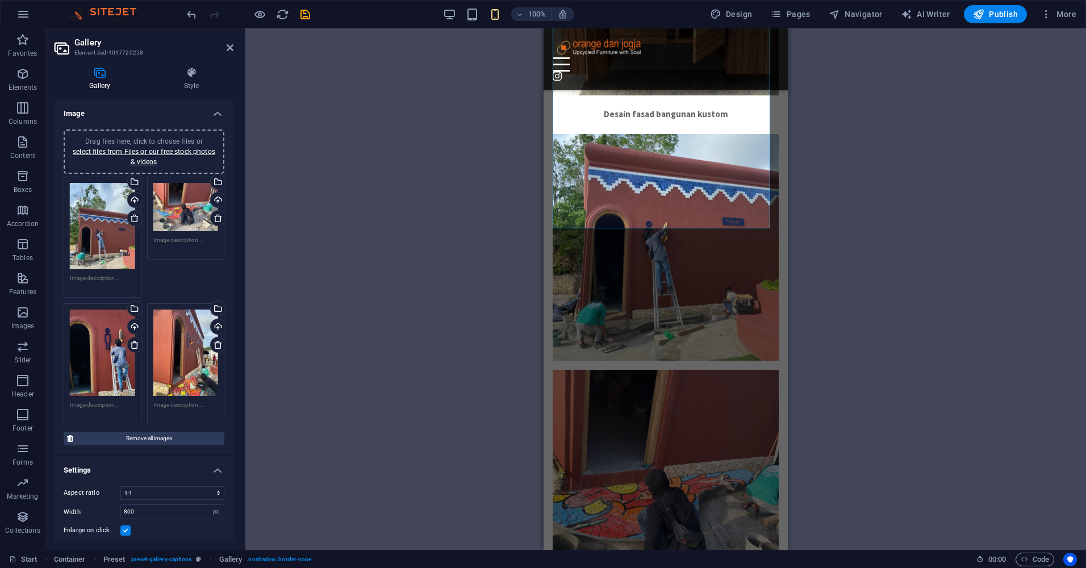
click at [905, 230] on div "Drag and drop a file to add it H1 Banner Banner Container Text Spacer Button Co…" at bounding box center [665, 289] width 841 height 522
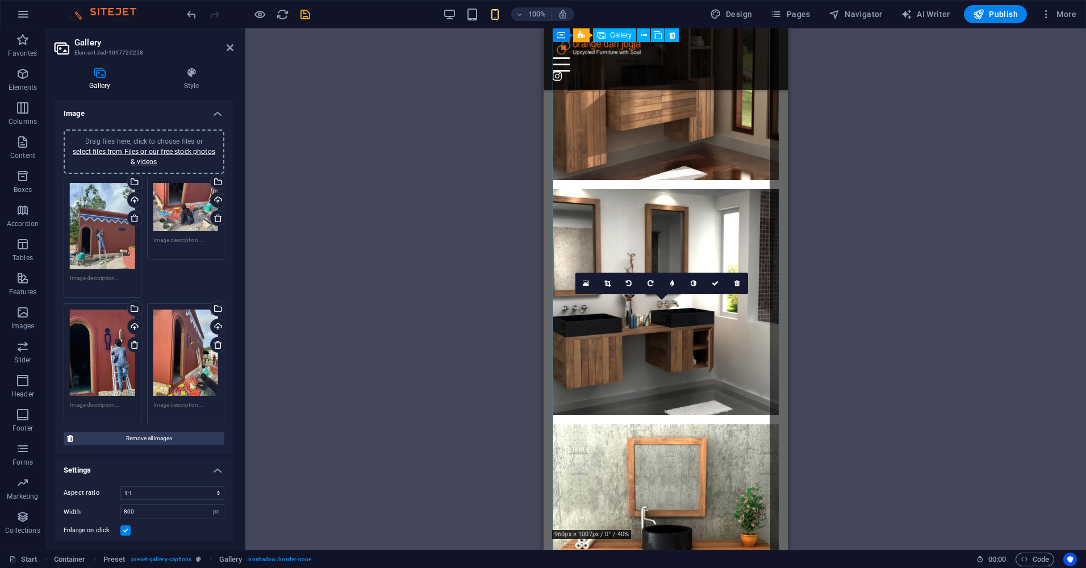
scroll to position [5798, 0]
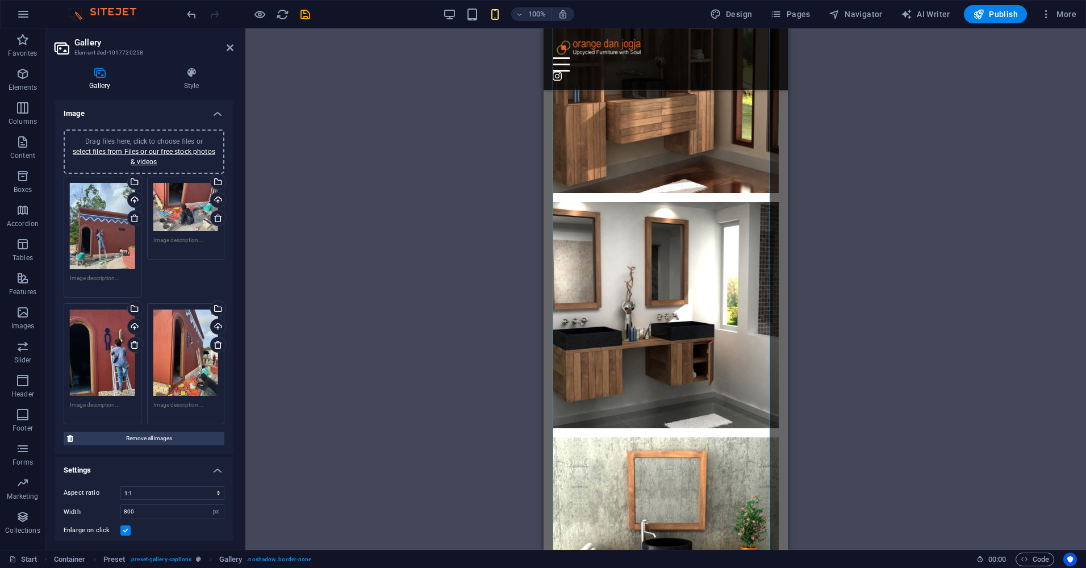
click at [918, 348] on div "Drag and drop a file to add it H1 Banner Banner Container Text Spacer Button Co…" at bounding box center [665, 289] width 841 height 522
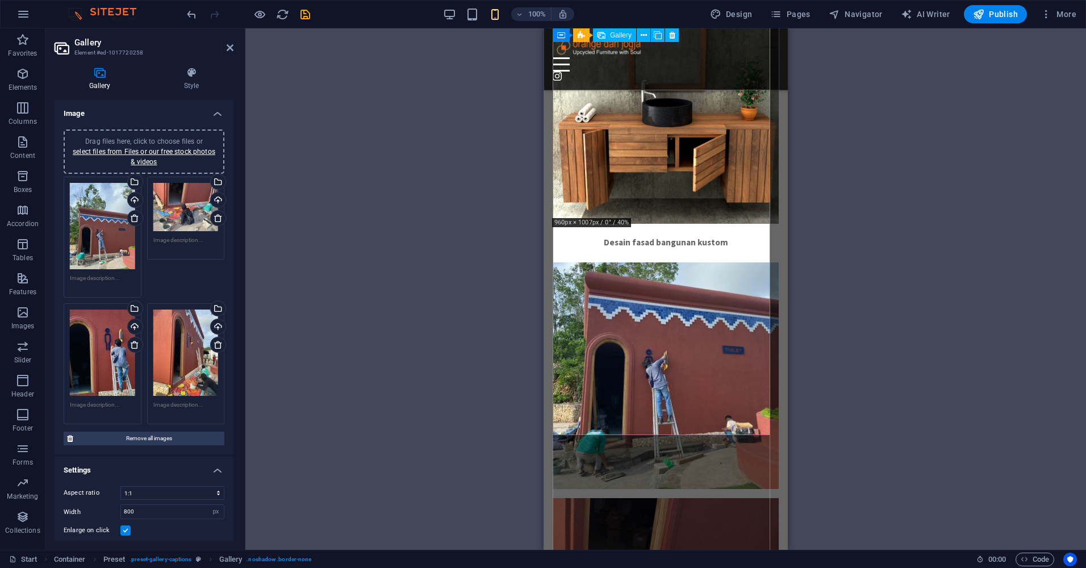
scroll to position [6480, 0]
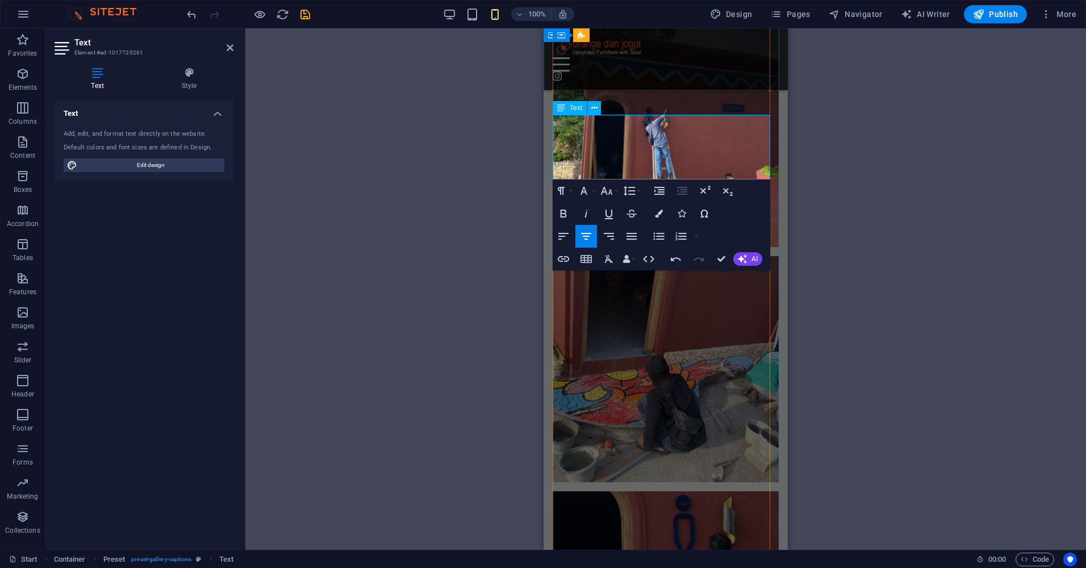
drag, startPoint x: 581, startPoint y: 147, endPoint x: 651, endPoint y: 147, distance: 69.9
click at [563, 215] on icon "button" at bounding box center [564, 214] width 14 height 14
click at [892, 193] on div "Drag here to replace the existing content. Press “Ctrl” if you want to create a…" at bounding box center [665, 289] width 841 height 522
drag, startPoint x: 679, startPoint y: 148, endPoint x: 661, endPoint y: 152, distance: 18.6
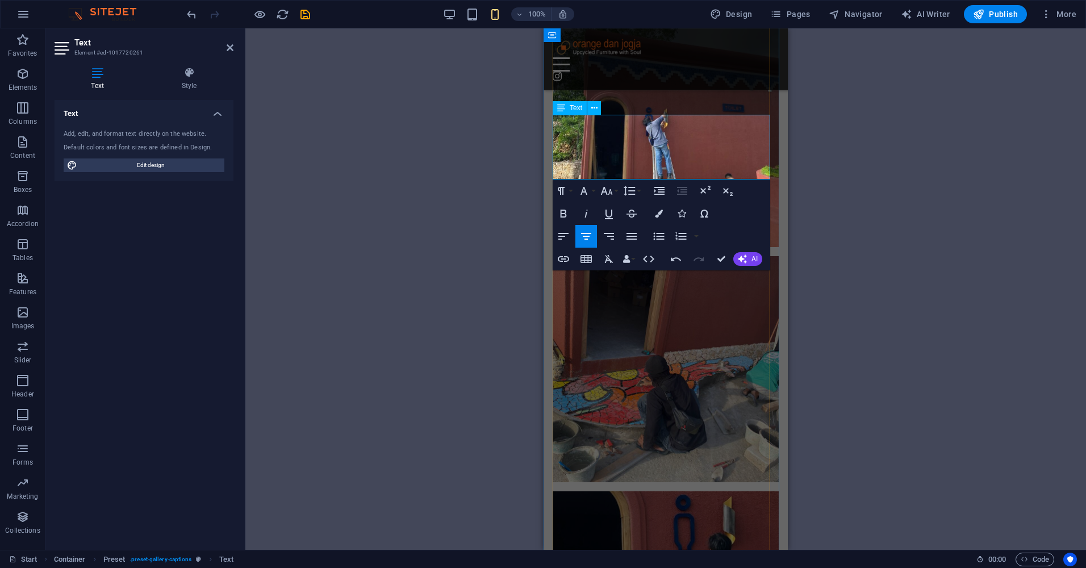
click at [918, 201] on div "Drag here to replace the existing content. Press “Ctrl” if you want to create a…" at bounding box center [665, 289] width 841 height 522
click at [886, 185] on div "Drag here to replace the existing content. Press “Ctrl” if you want to create a…" at bounding box center [665, 289] width 841 height 522
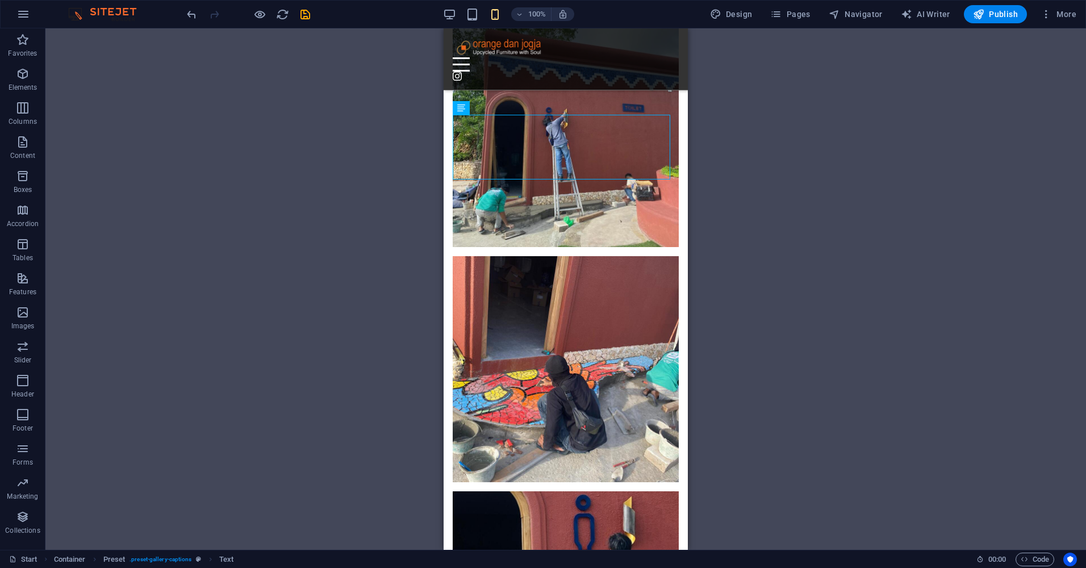
click at [952, 246] on div "Drag here to replace the existing content. Press “Ctrl” if you want to create a…" at bounding box center [565, 289] width 1041 height 522
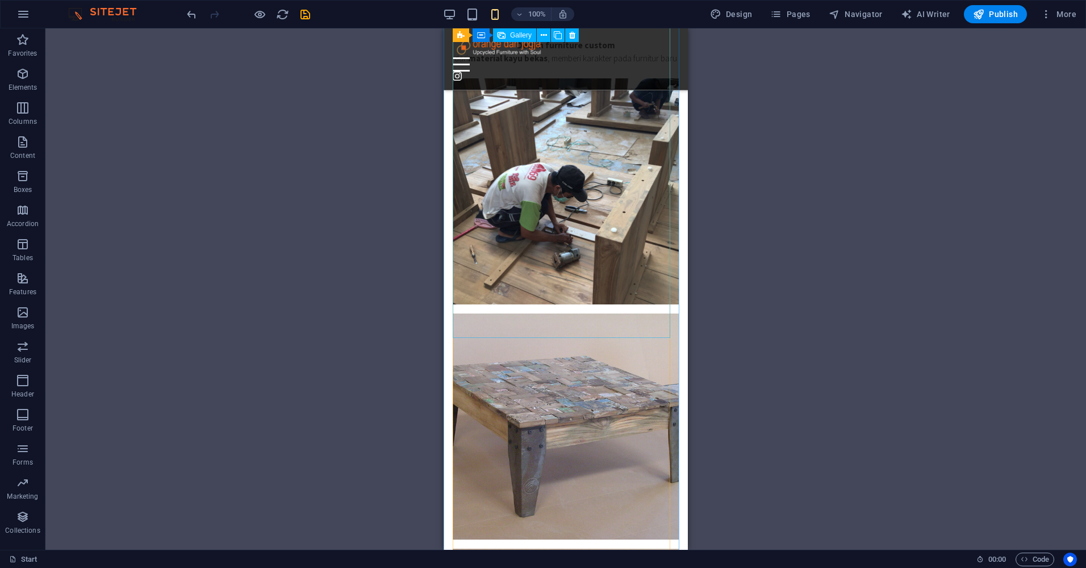
scroll to position [7389, 0]
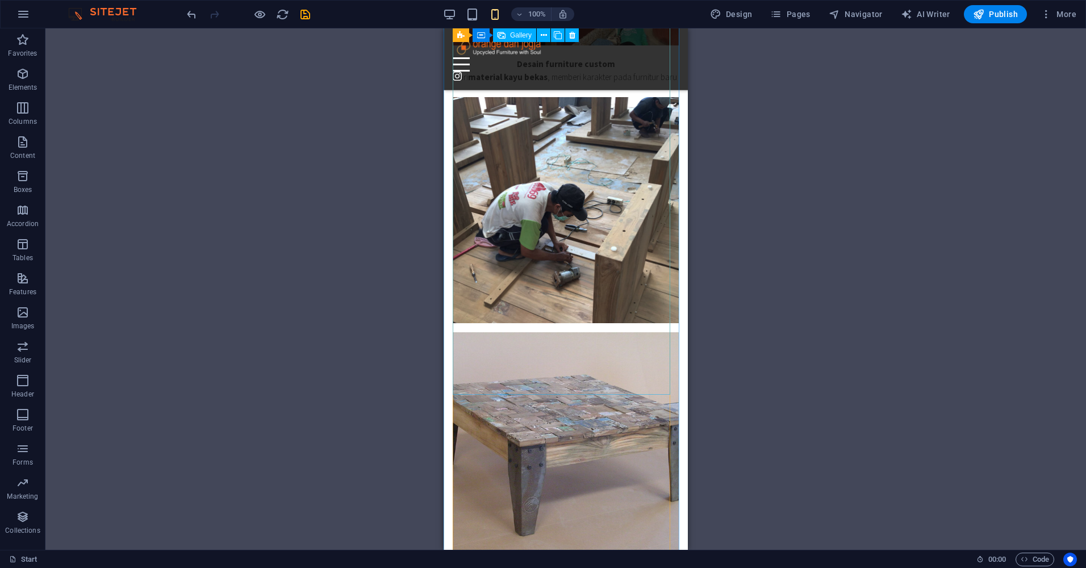
select select "4"
select select "px"
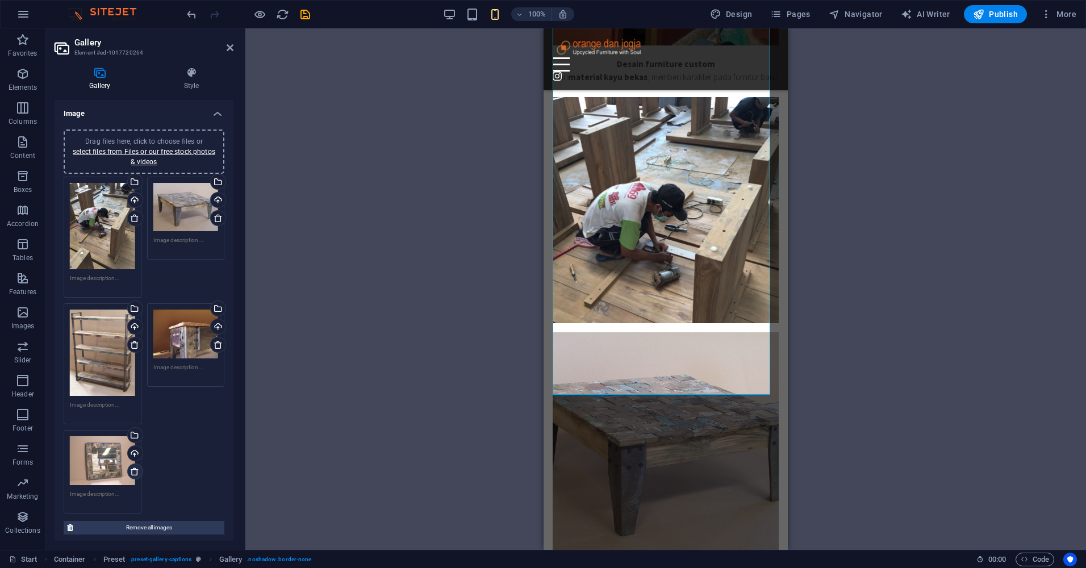
click at [134, 470] on icon at bounding box center [134, 471] width 9 height 9
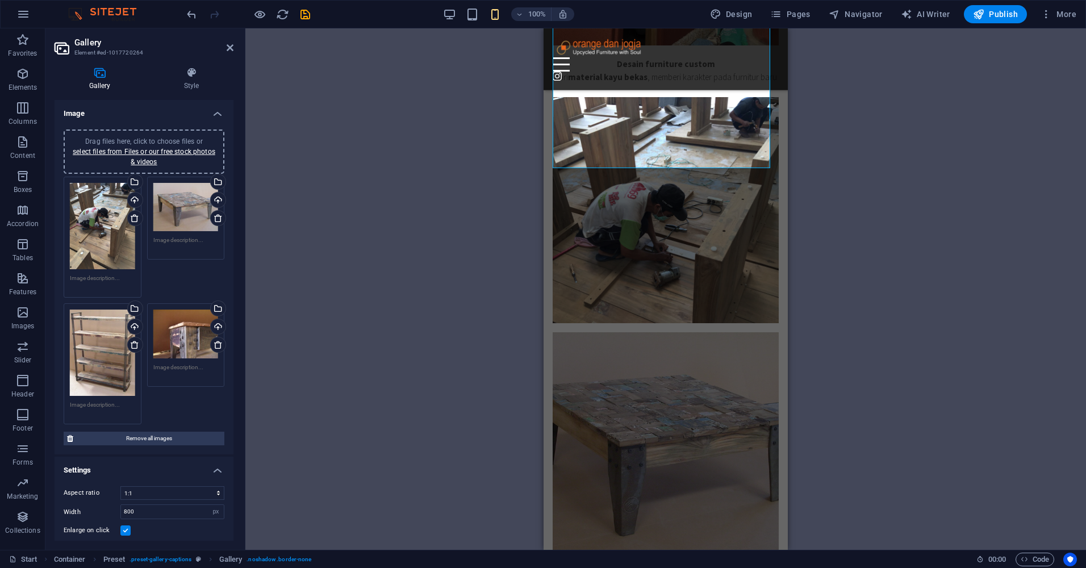
click at [856, 290] on div "Drag and drop a file to add it H1 Banner Banner Container Text Spacer Button Co…" at bounding box center [665, 289] width 841 height 522
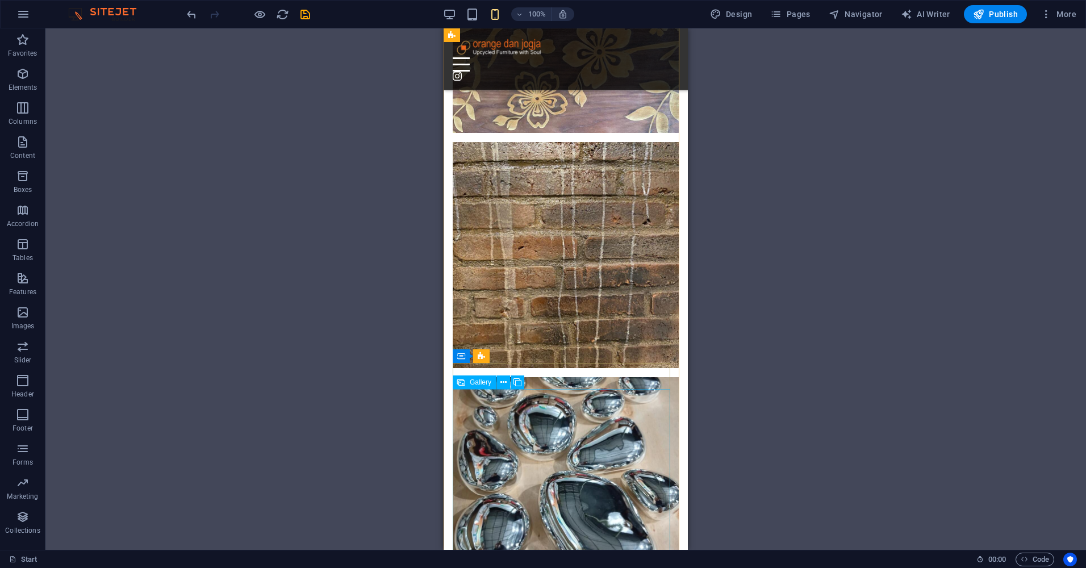
scroll to position [10001, 0]
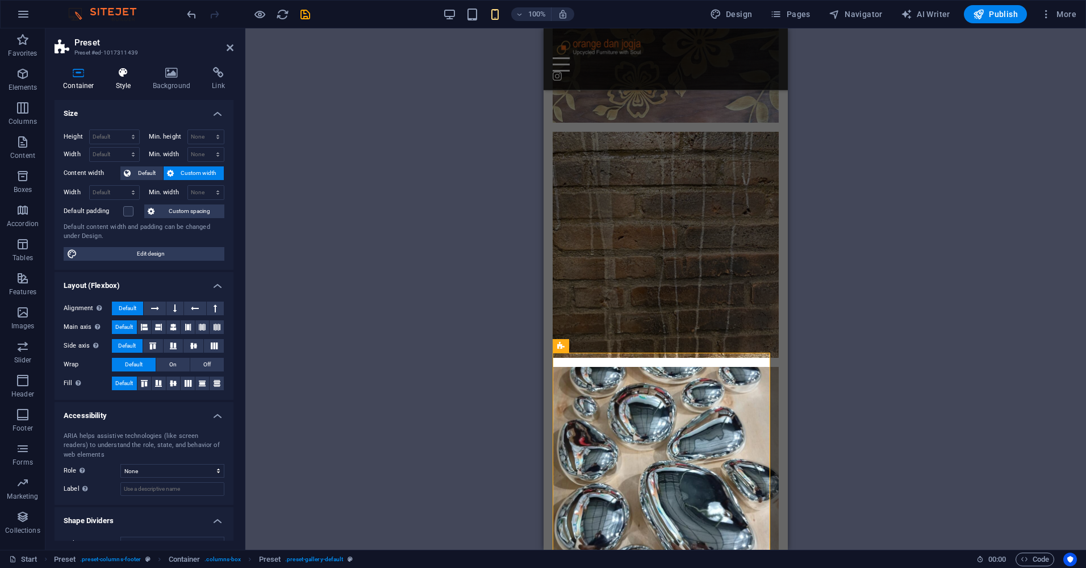
click at [124, 74] on icon at bounding box center [123, 72] width 32 height 11
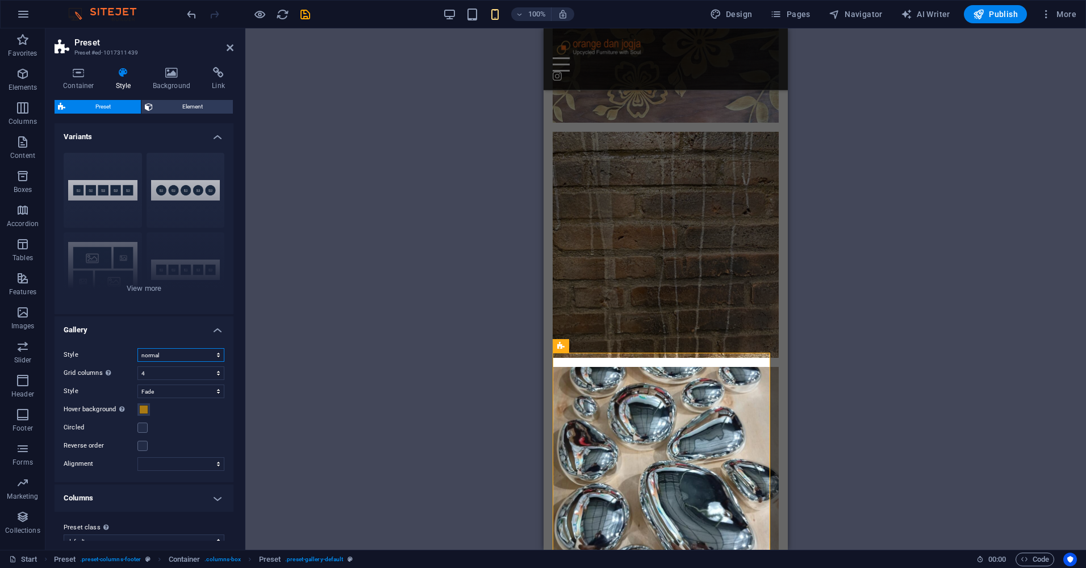
click at [205, 356] on select "normal Grid Grid reverse Grid shifted Collage" at bounding box center [181, 355] width 87 height 14
click at [188, 354] on select "normal Grid Grid reverse Grid shifted Collage" at bounding box center [181, 355] width 87 height 14
select select "collage"
click at [138, 348] on select "normal Grid Grid reverse Grid shifted Collage" at bounding box center [181, 355] width 87 height 14
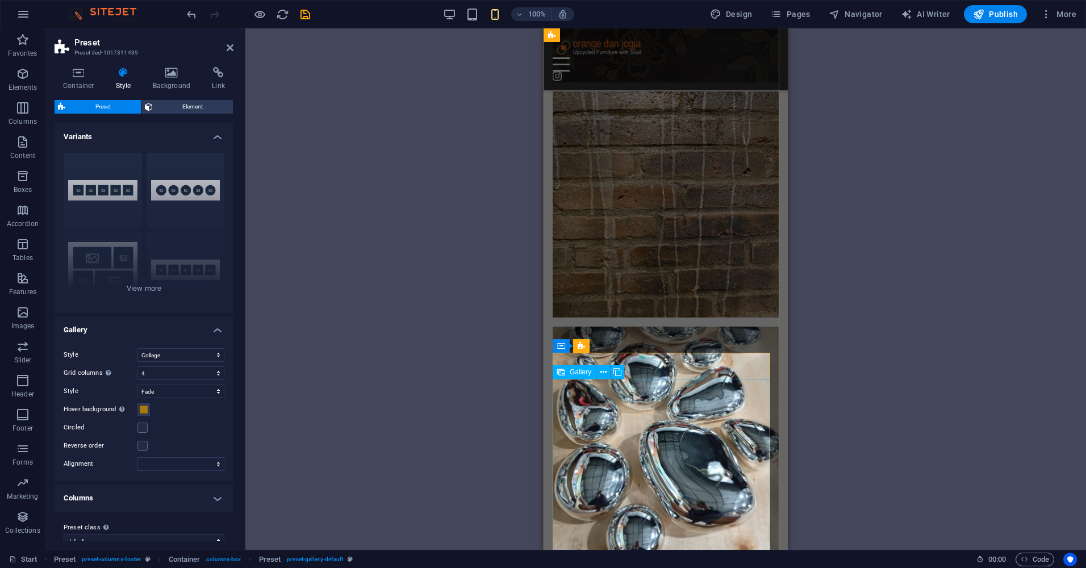
scroll to position [10115, 0]
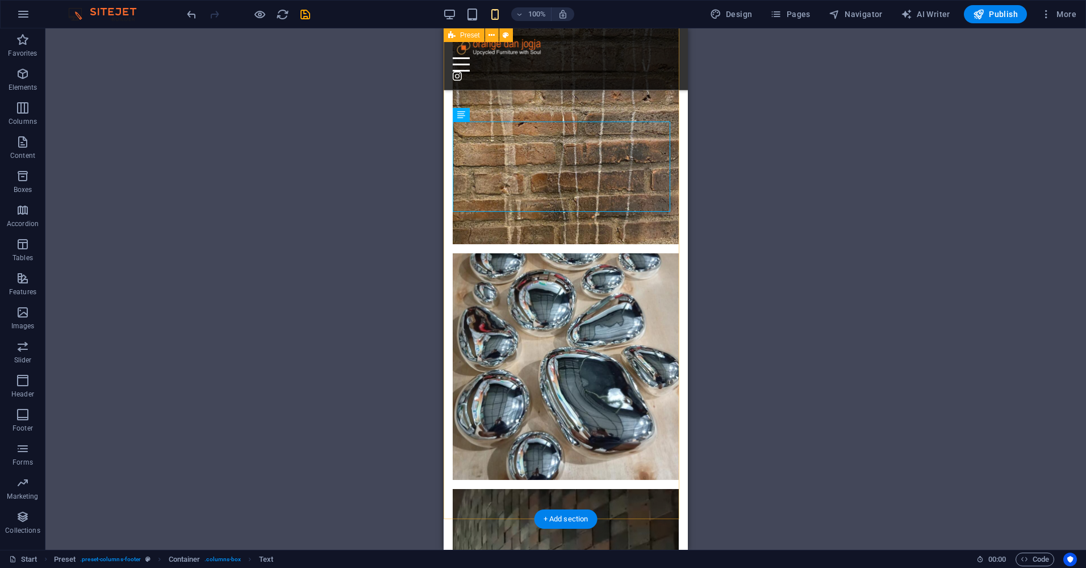
click at [763, 462] on div "Drag here to replace the existing content. Press “Ctrl” if you want to create a…" at bounding box center [565, 289] width 1041 height 522
select select "footer"
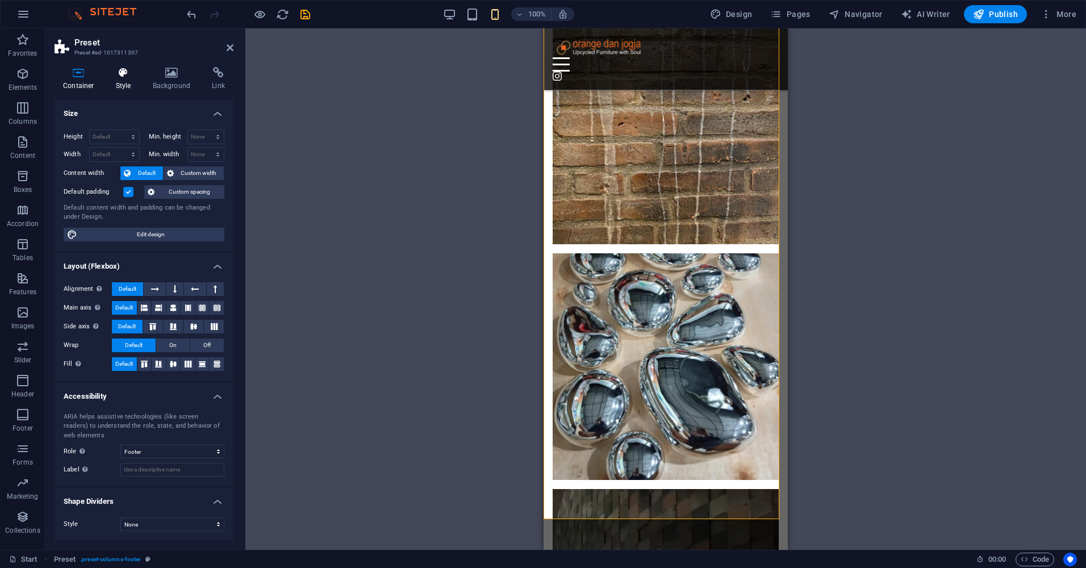
click at [124, 80] on h4 "Style" at bounding box center [125, 79] width 37 height 24
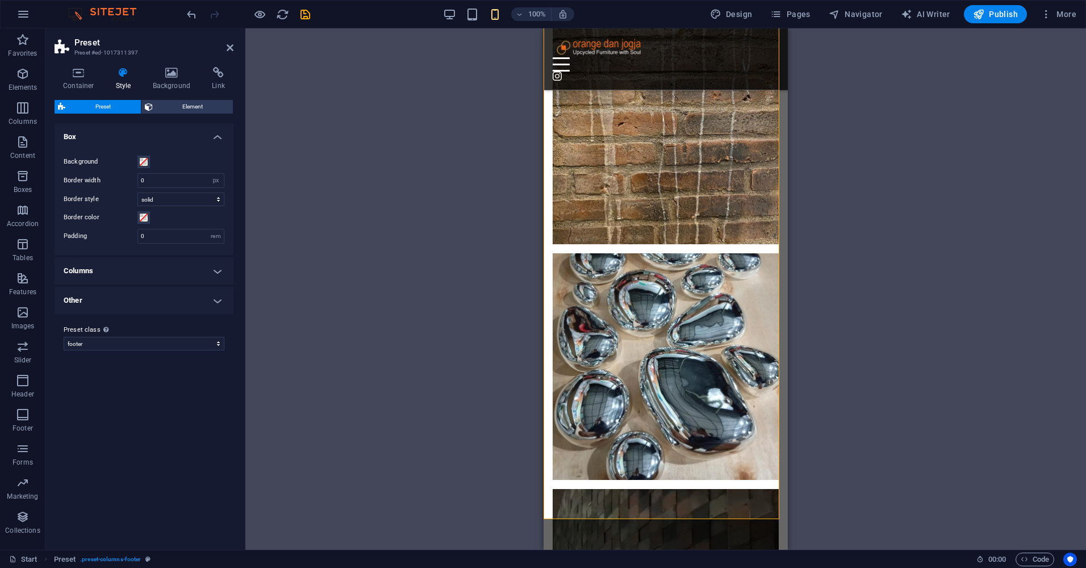
drag, startPoint x: 864, startPoint y: 335, endPoint x: 215, endPoint y: 245, distance: 654.5
click at [864, 335] on div "Drag here to replace the existing content. Press “Ctrl” if you want to create a…" at bounding box center [665, 289] width 841 height 522
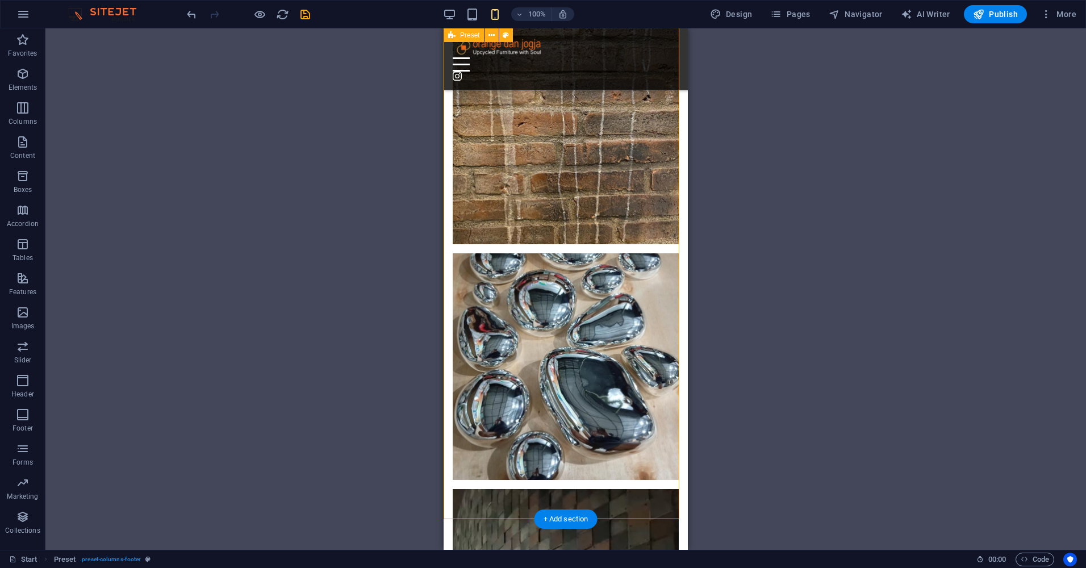
select select "footer"
select select "px"
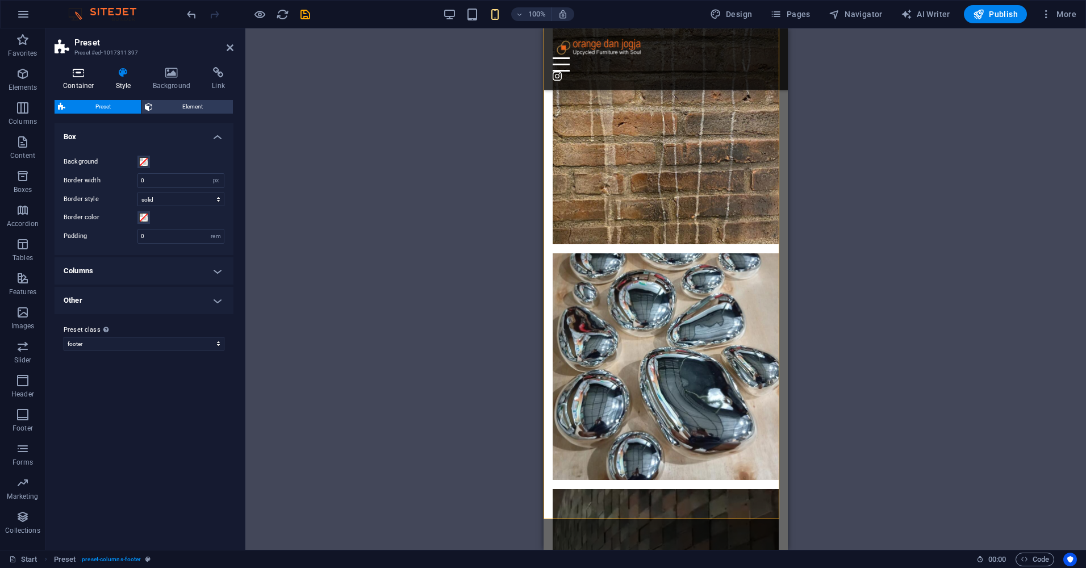
click at [76, 74] on icon at bounding box center [79, 72] width 48 height 11
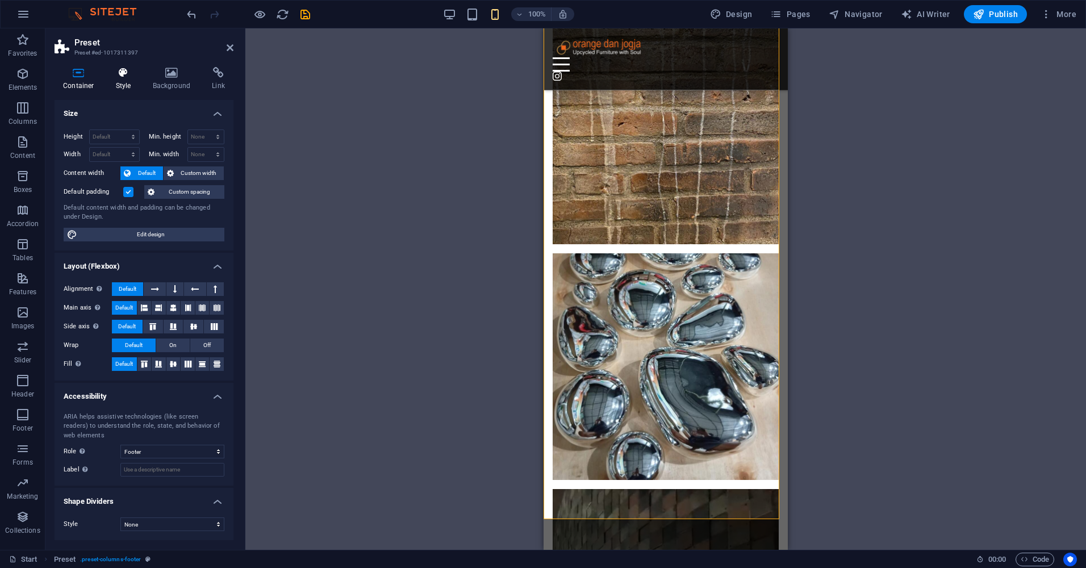
click at [126, 75] on icon at bounding box center [123, 72] width 32 height 11
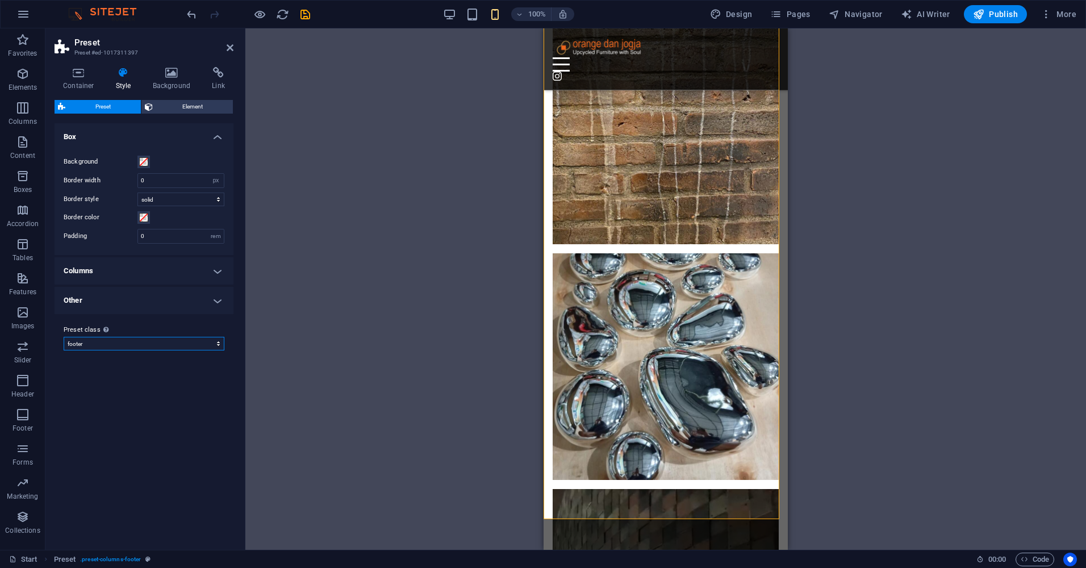
click at [135, 345] on select "footer default Add preset class" at bounding box center [144, 344] width 161 height 14
click at [187, 107] on span "Element" at bounding box center [193, 107] width 74 height 14
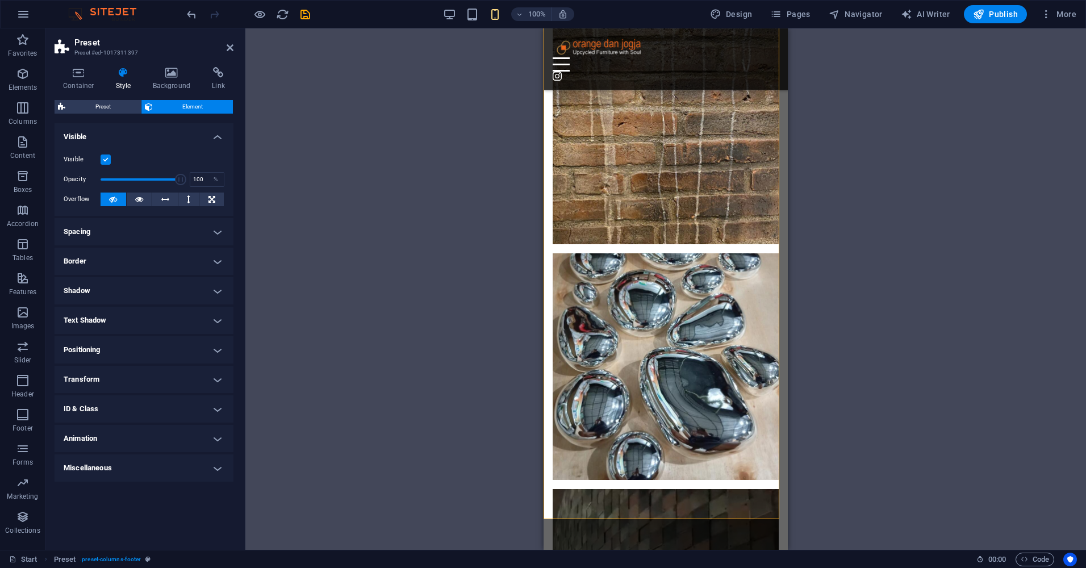
click at [216, 470] on h4 "Miscellaneous" at bounding box center [144, 468] width 179 height 27
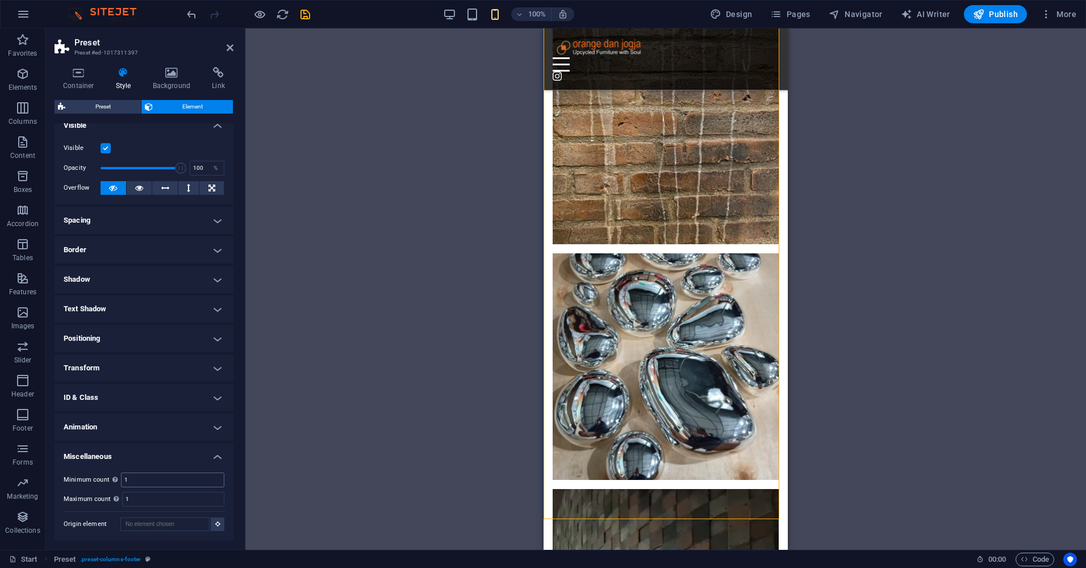
scroll to position [10076, 0]
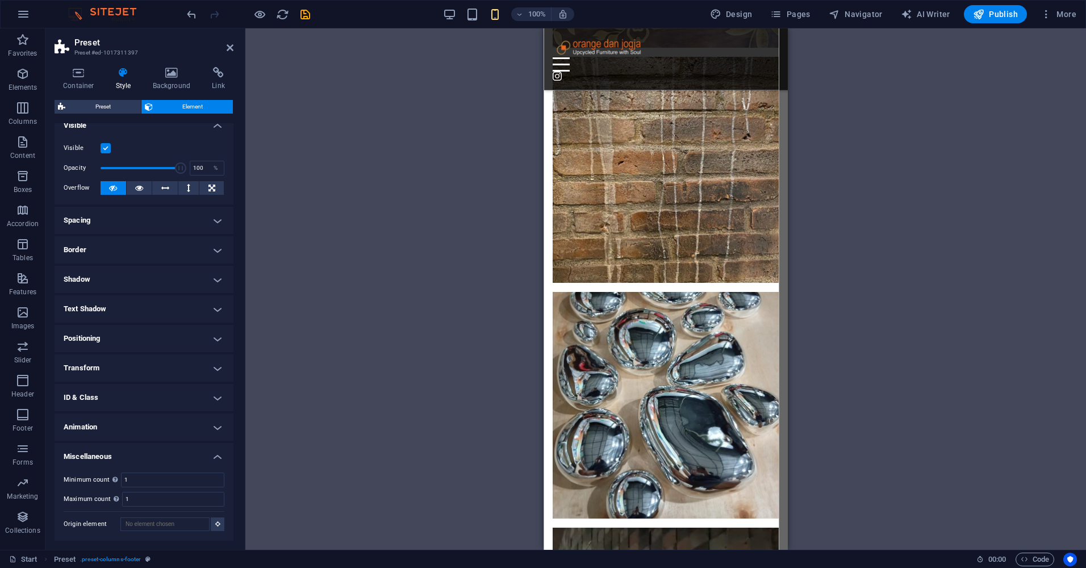
click at [213, 429] on h4 "Animation" at bounding box center [144, 427] width 179 height 27
click at [342, 172] on div "Drag here to replace the existing content. Press “Ctrl” if you want to create a…" at bounding box center [665, 289] width 841 height 522
click at [361, 110] on div "Drag here to replace the existing content. Press “Ctrl” if you want to create a…" at bounding box center [665, 289] width 841 height 522
click at [843, 141] on div "Drag here to replace the existing content. Press “Ctrl” if you want to create a…" at bounding box center [665, 289] width 841 height 522
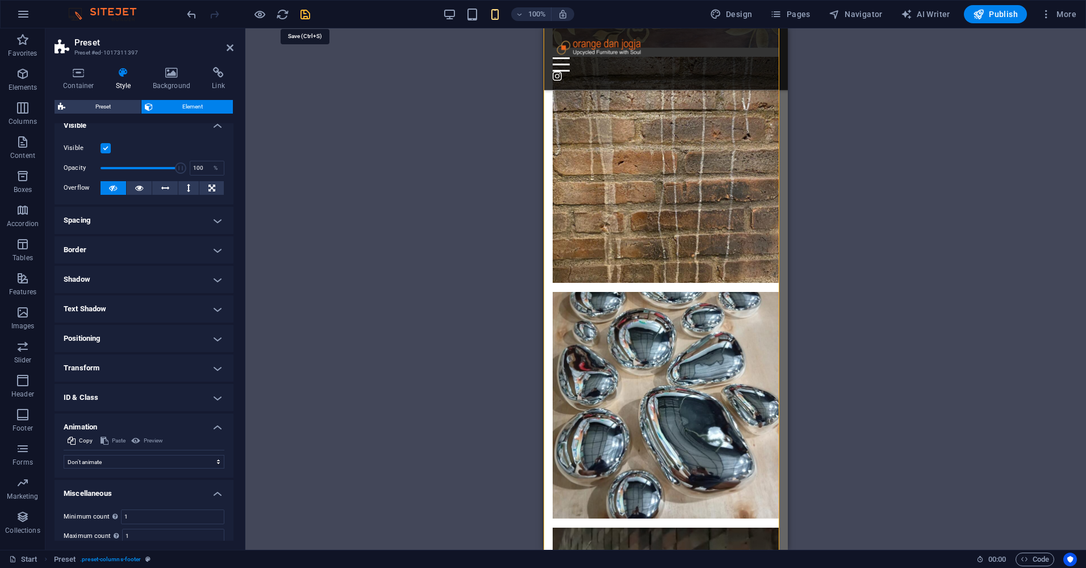
click at [303, 11] on icon "save" at bounding box center [305, 14] width 13 height 13
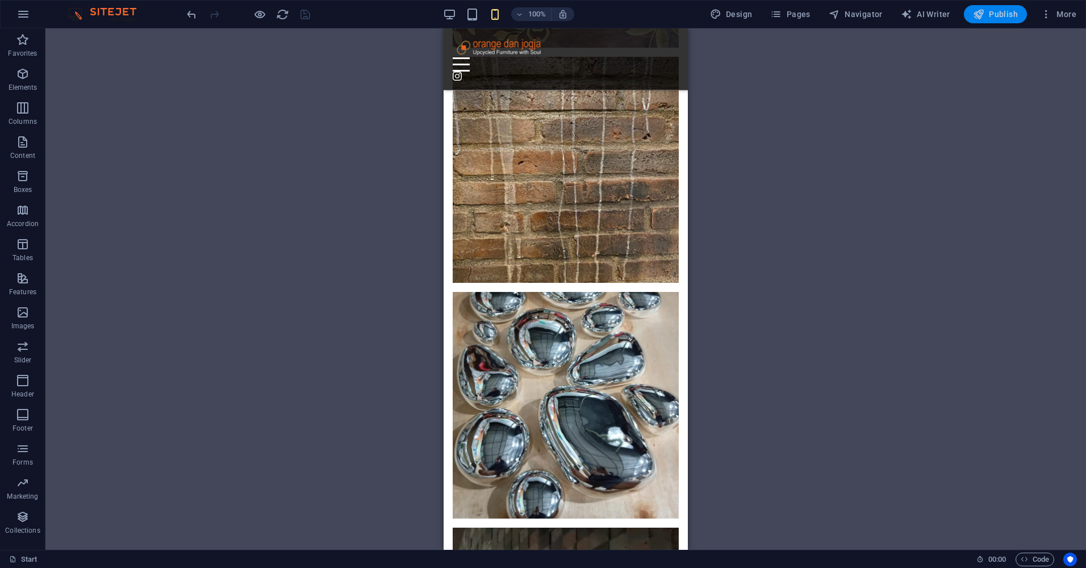
click at [989, 18] on span "Publish" at bounding box center [995, 14] width 45 height 11
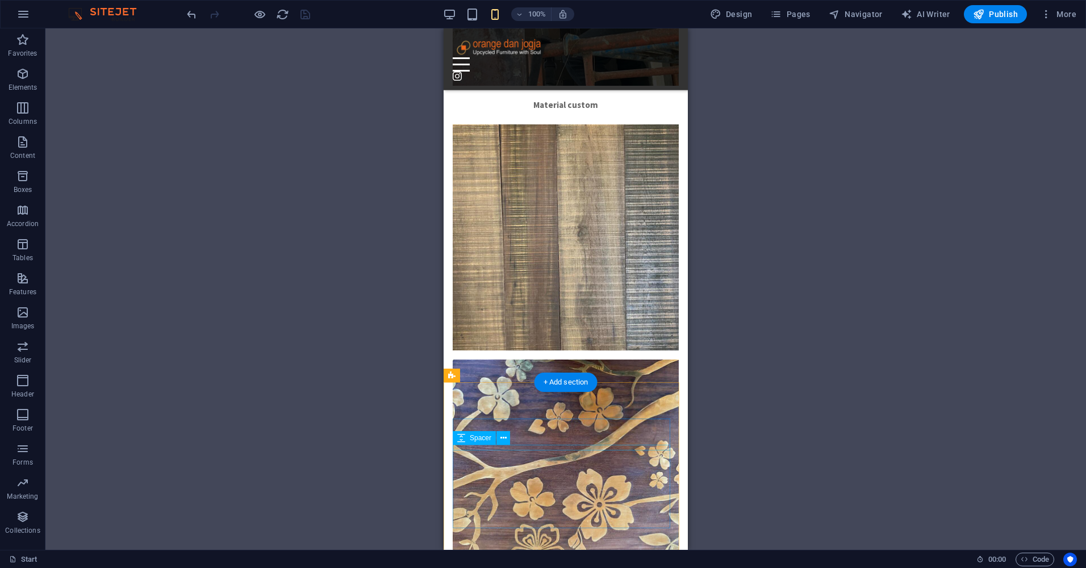
scroll to position [9337, 0]
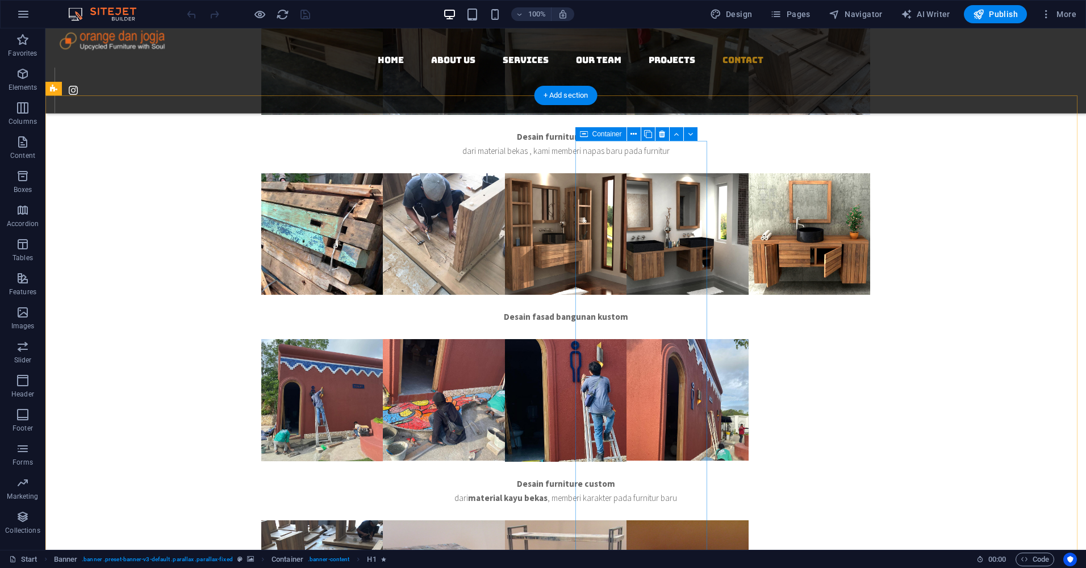
scroll to position [4173, 0]
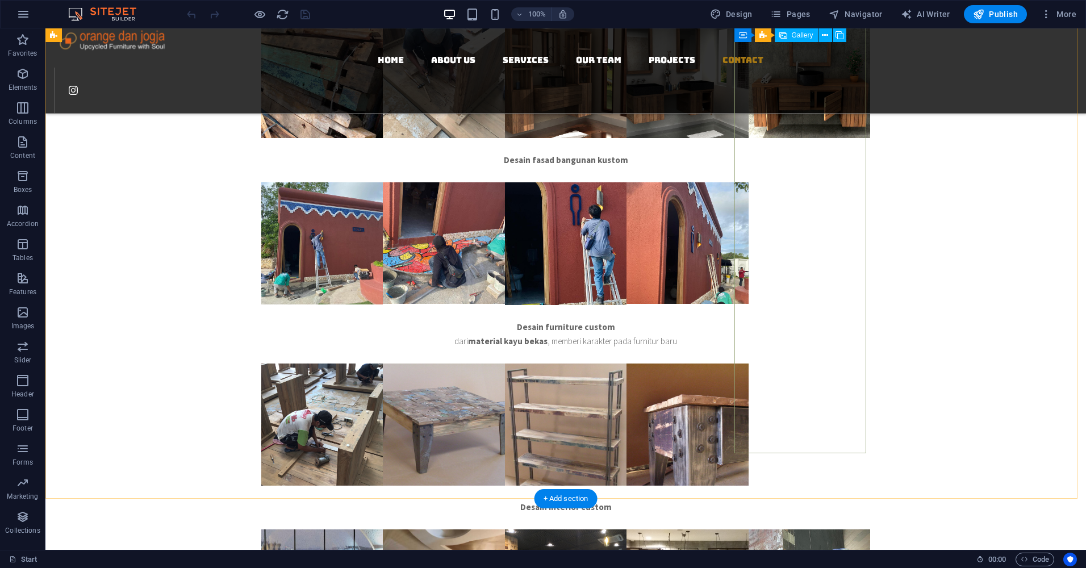
select select "4"
select select "px"
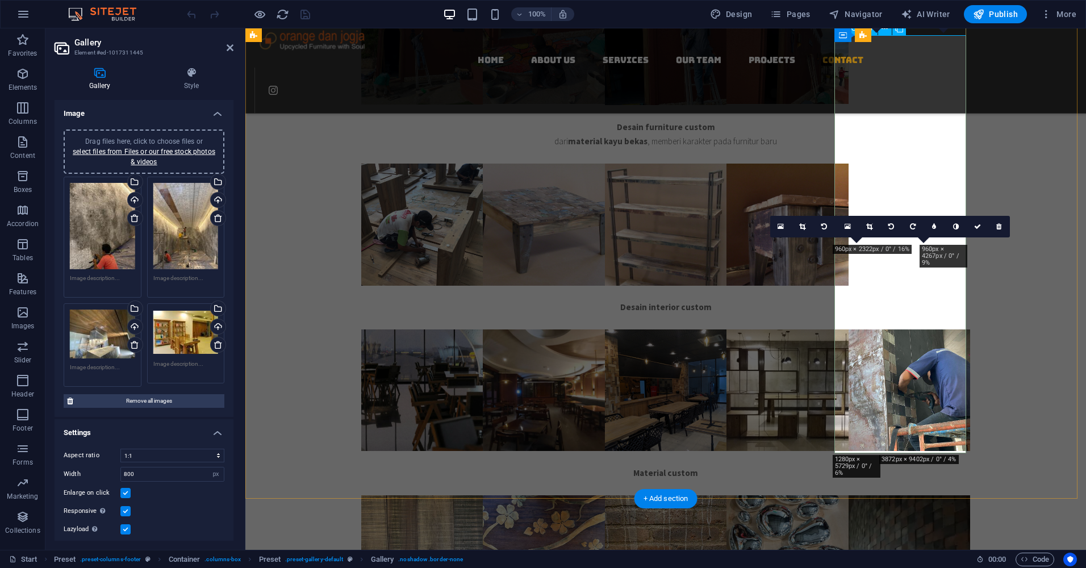
scroll to position [3872, 0]
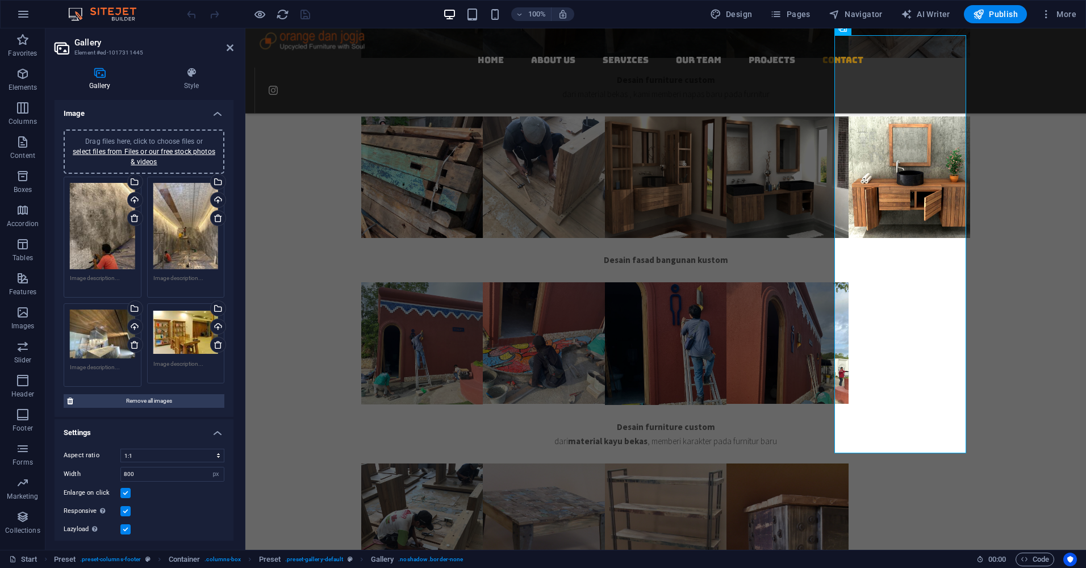
click at [104, 77] on icon at bounding box center [100, 72] width 90 height 11
click at [194, 78] on icon at bounding box center [191, 72] width 84 height 11
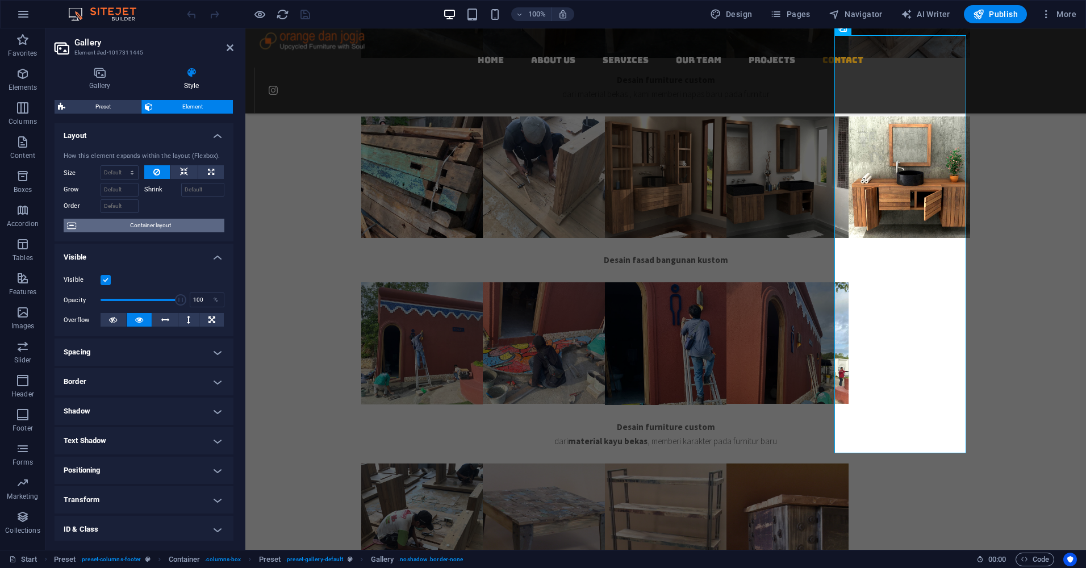
scroll to position [0, 0]
click at [179, 223] on span "Container layout" at bounding box center [150, 227] width 141 height 14
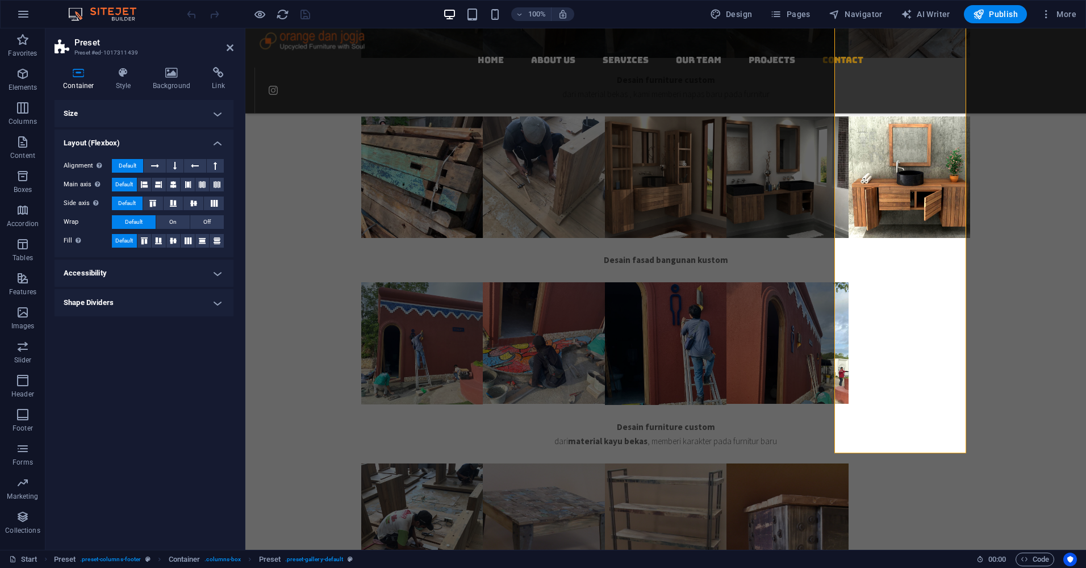
click at [217, 275] on h4 "Accessibility" at bounding box center [144, 273] width 179 height 27
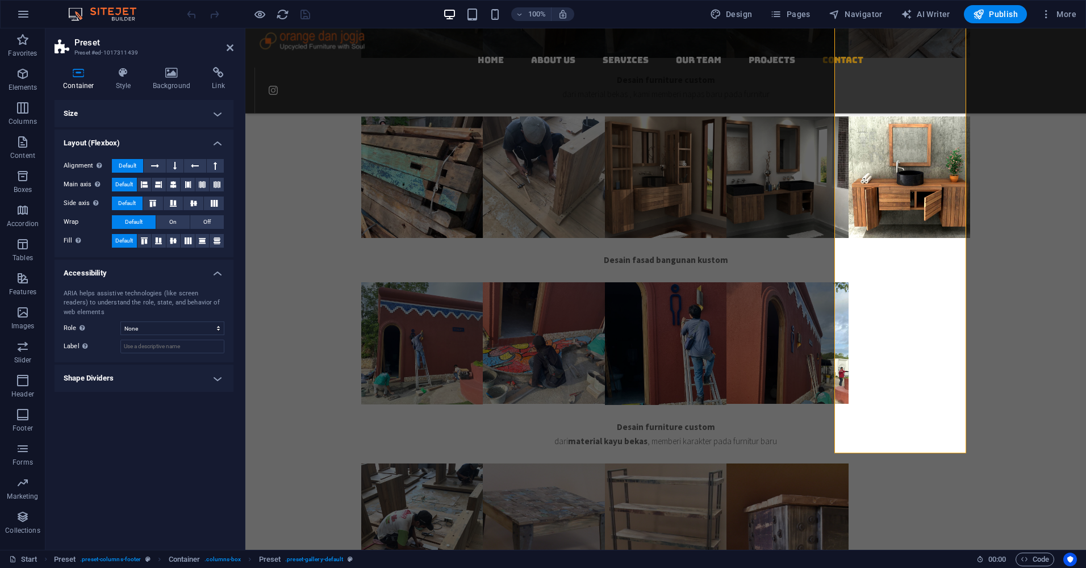
click at [217, 275] on h4 "Accessibility" at bounding box center [144, 270] width 179 height 20
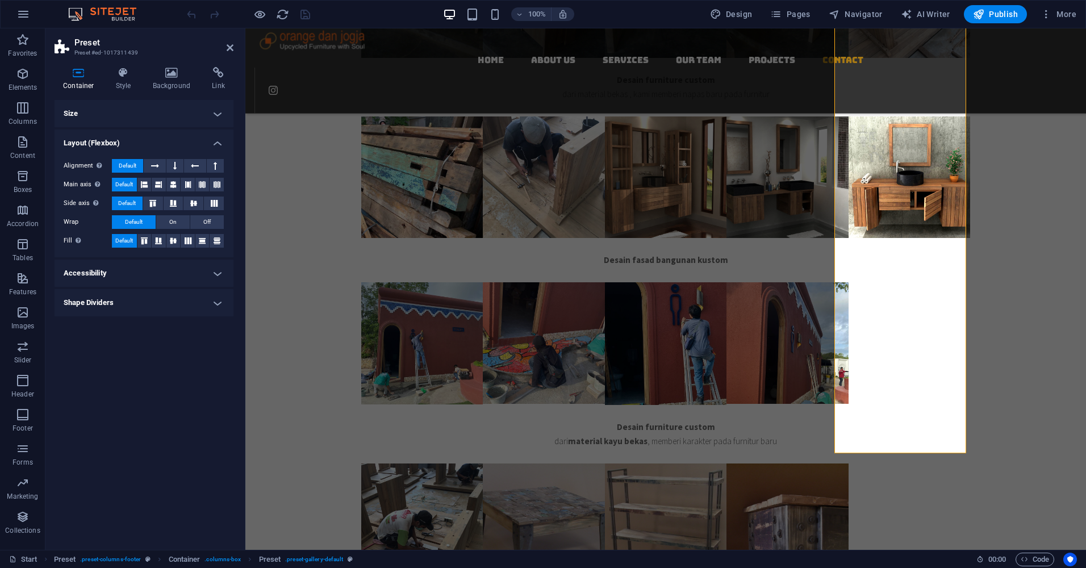
click at [215, 305] on h4 "Shape Dividers" at bounding box center [144, 302] width 179 height 27
click at [215, 305] on h4 "Shape Dividers" at bounding box center [144, 299] width 179 height 20
click at [123, 76] on icon at bounding box center [123, 72] width 32 height 11
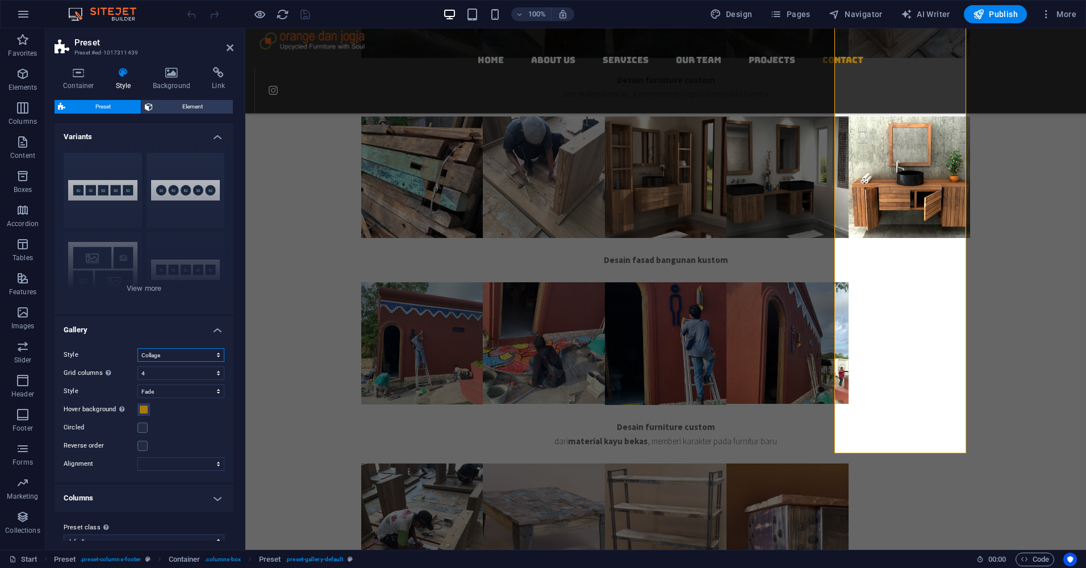
click at [207, 355] on select "normal Grid Grid reverse Grid shifted Collage" at bounding box center [181, 355] width 87 height 14
select select "normal"
click at [138, 348] on select "normal Grid Grid reverse Grid shifted Collage" at bounding box center [181, 355] width 87 height 14
select select
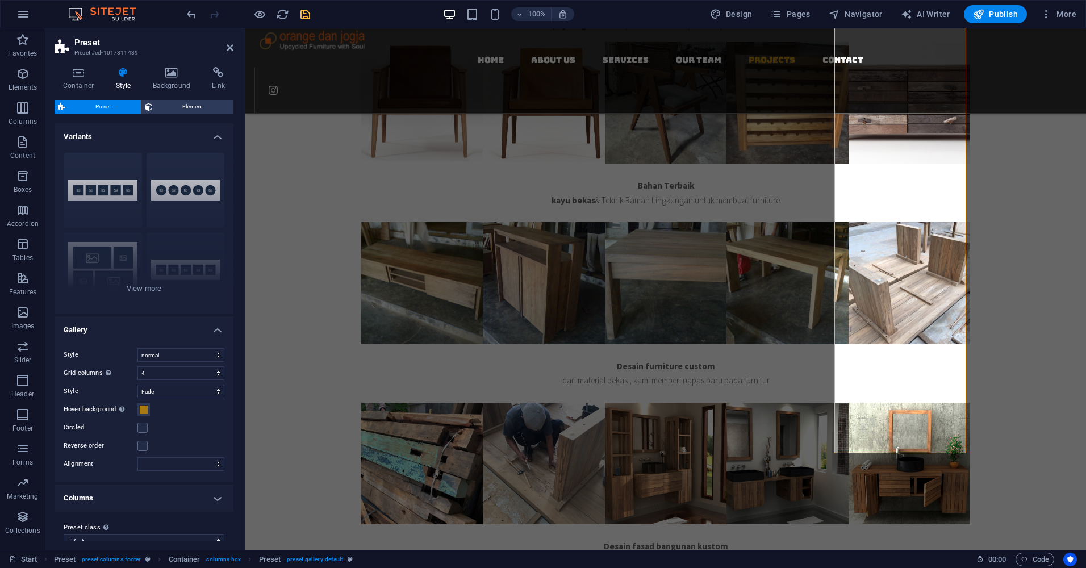
click at [307, 16] on icon "save" at bounding box center [305, 14] width 13 height 13
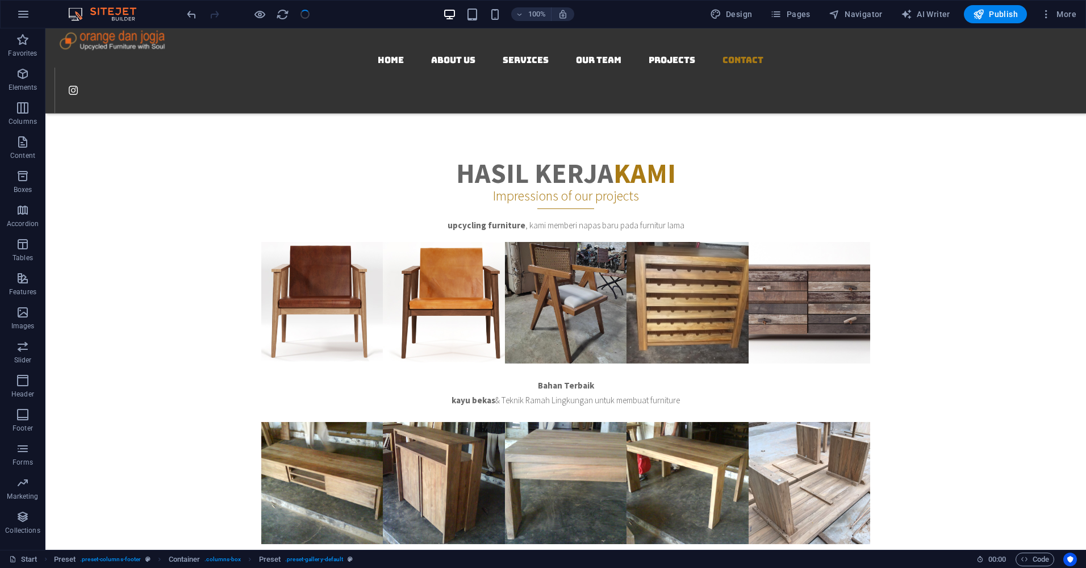
scroll to position [3786, 0]
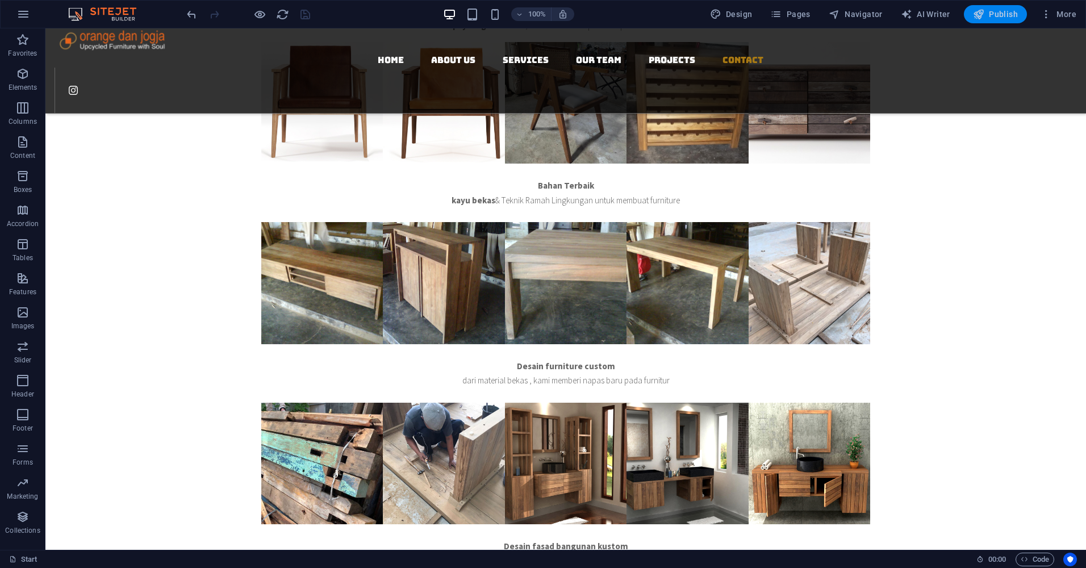
click at [987, 14] on span "Publish" at bounding box center [995, 14] width 45 height 11
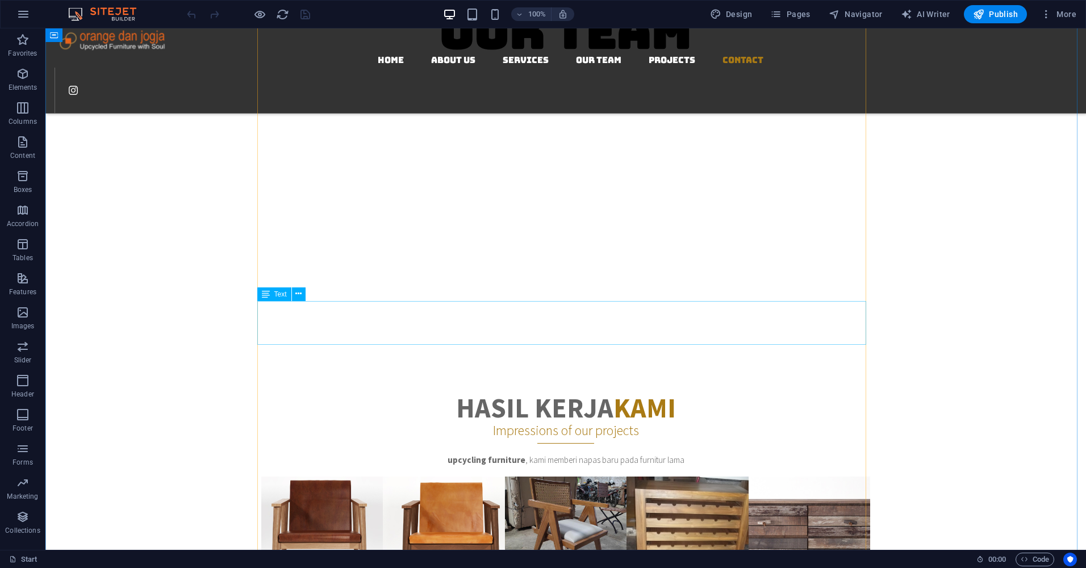
scroll to position [3353, 0]
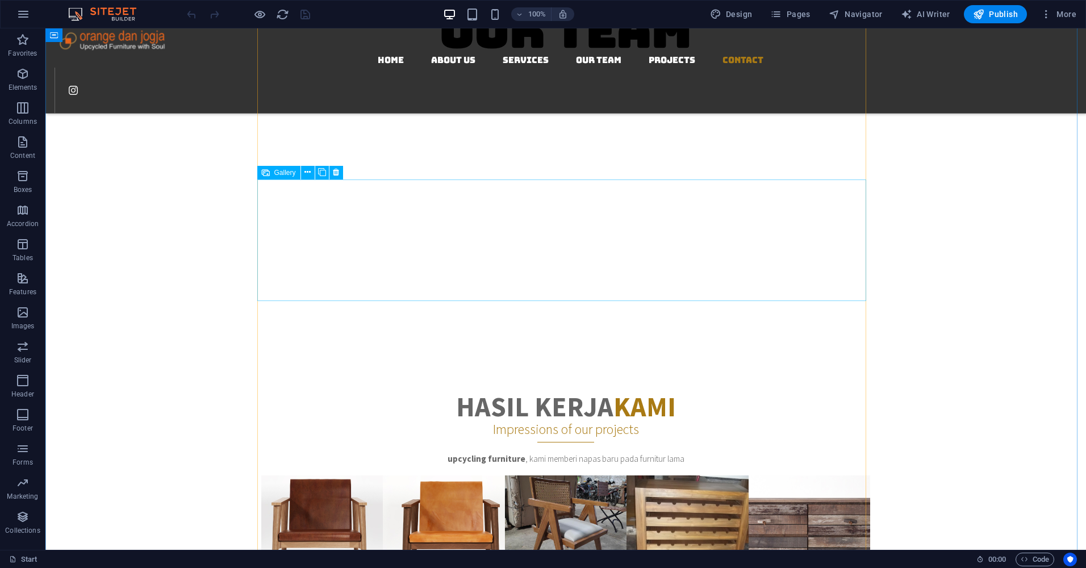
select select "4"
select select "px"
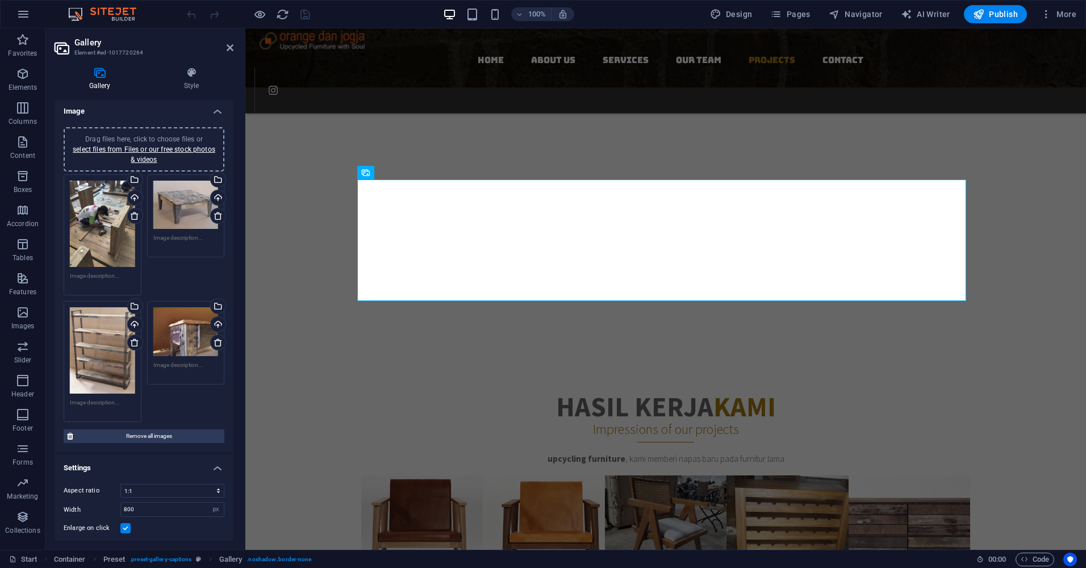
scroll to position [0, 0]
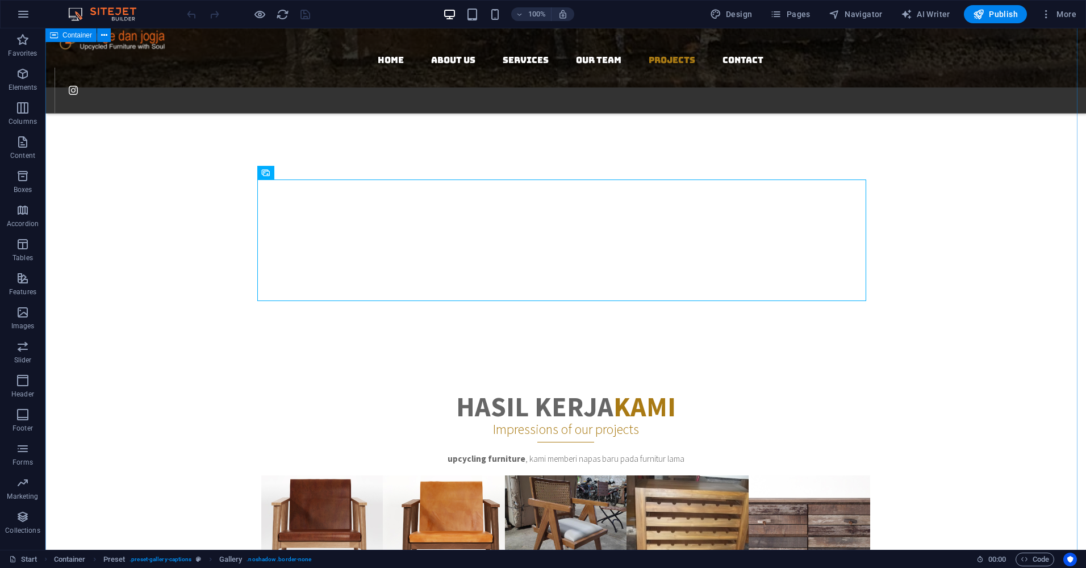
select select "4"
select select "px"
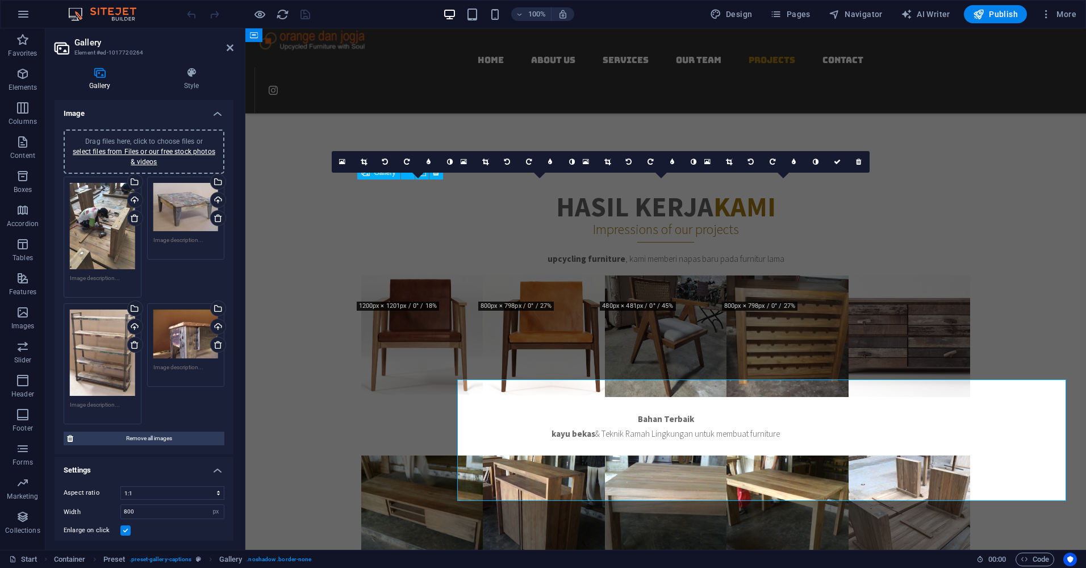
scroll to position [3153, 0]
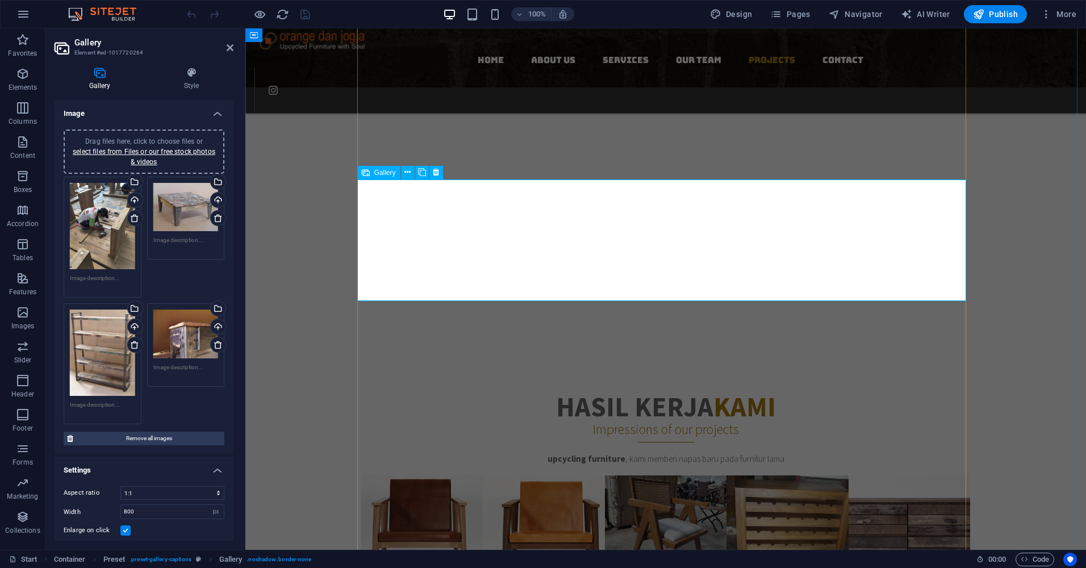
scroll to position [3353, 0]
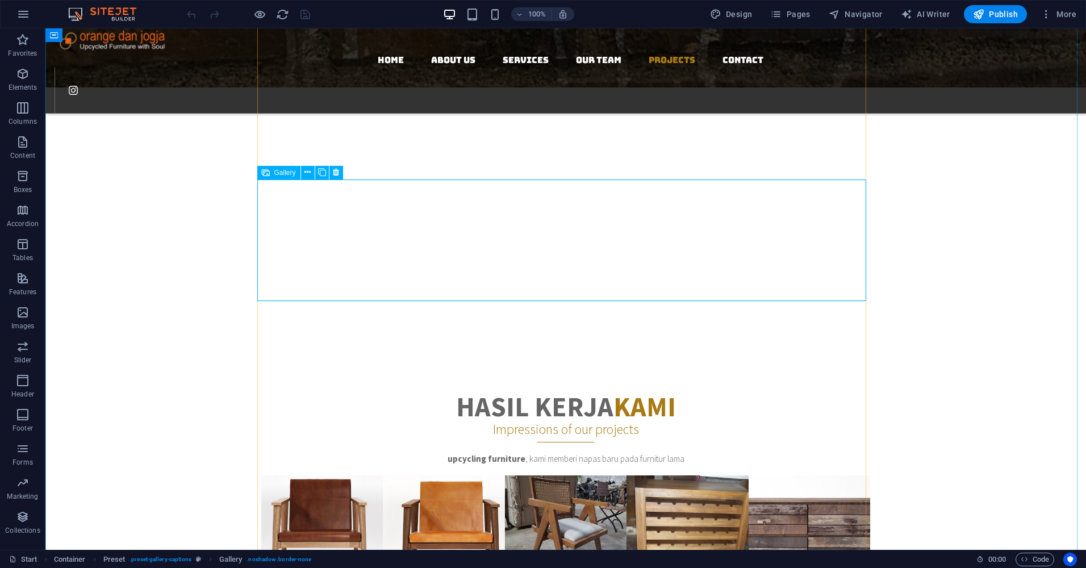
select select "4"
select select "px"
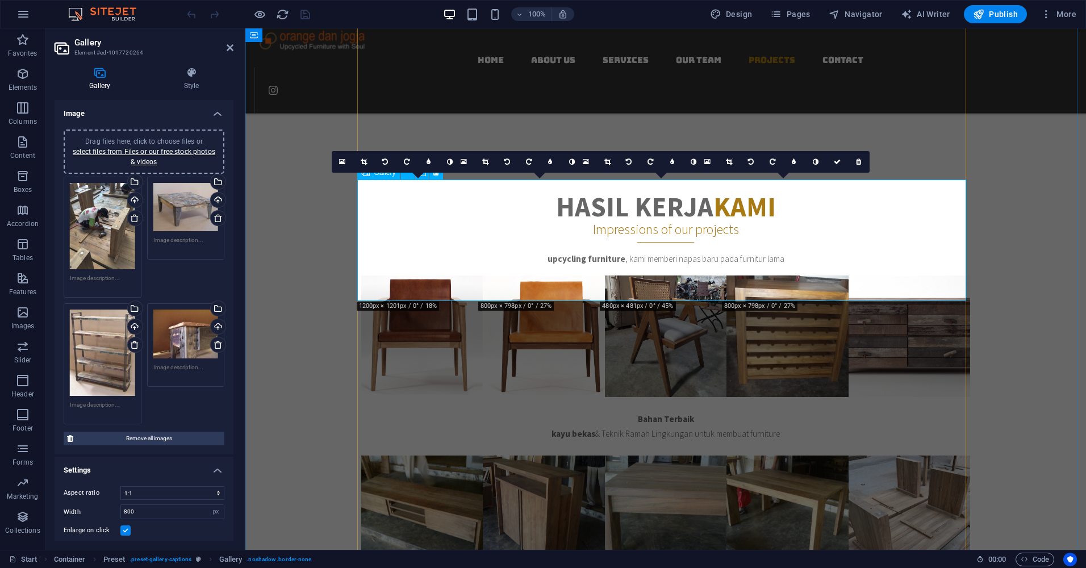
scroll to position [3153, 0]
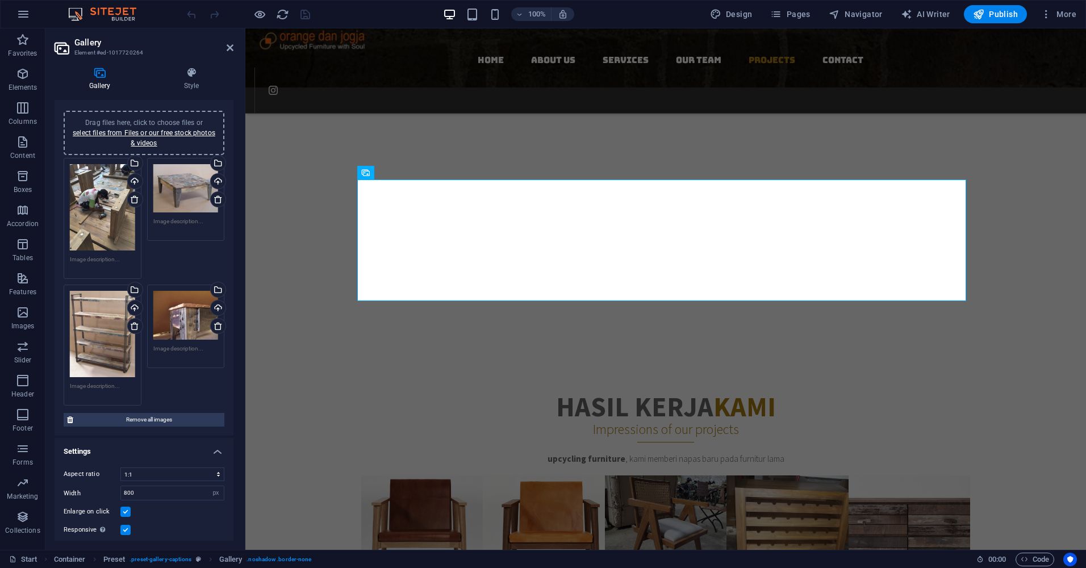
scroll to position [0, 0]
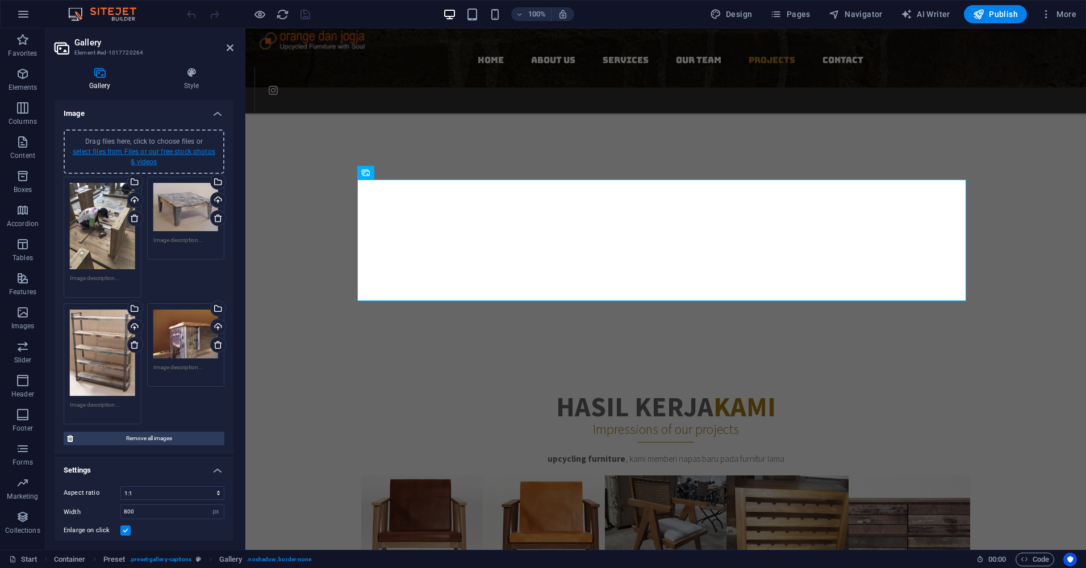
click at [153, 152] on link "select files from Files or our free stock photos & videos" at bounding box center [144, 157] width 143 height 18
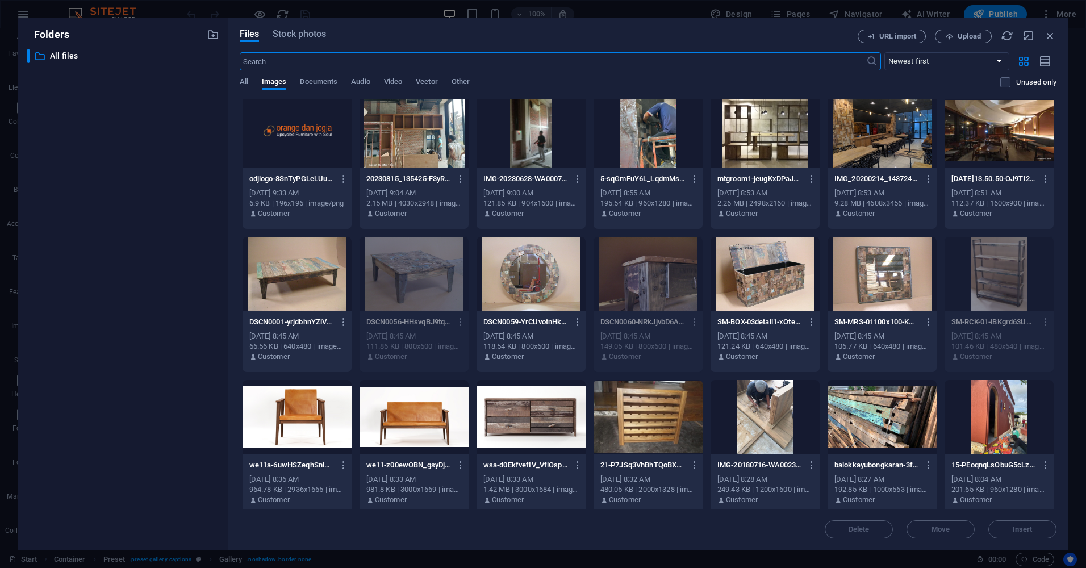
scroll to position [341, 0]
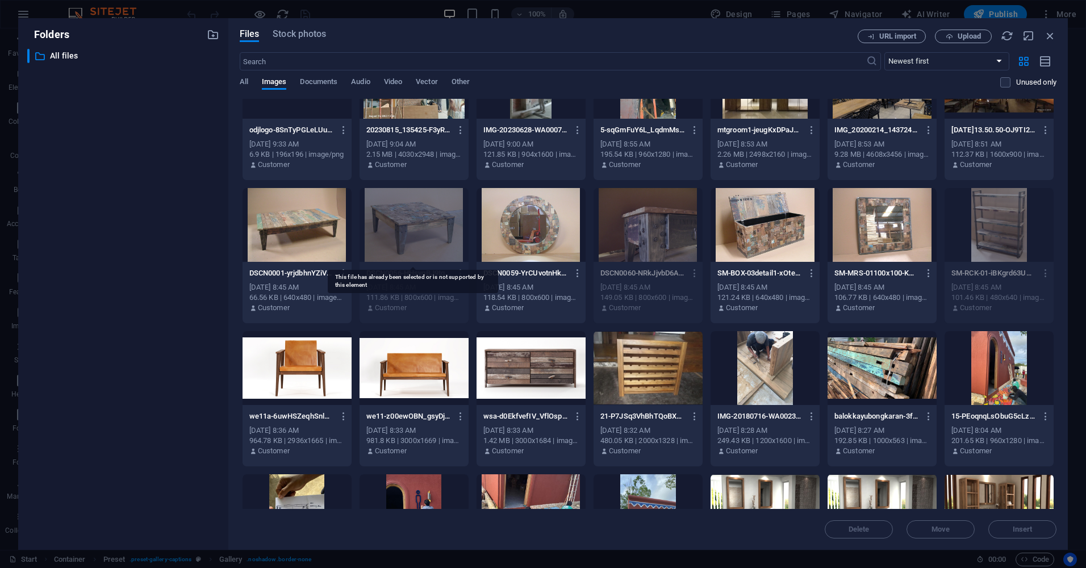
click at [442, 223] on div at bounding box center [414, 225] width 109 height 74
click at [1021, 537] on div "Delete Move Insert" at bounding box center [648, 524] width 817 height 30
click at [433, 240] on div at bounding box center [414, 225] width 109 height 74
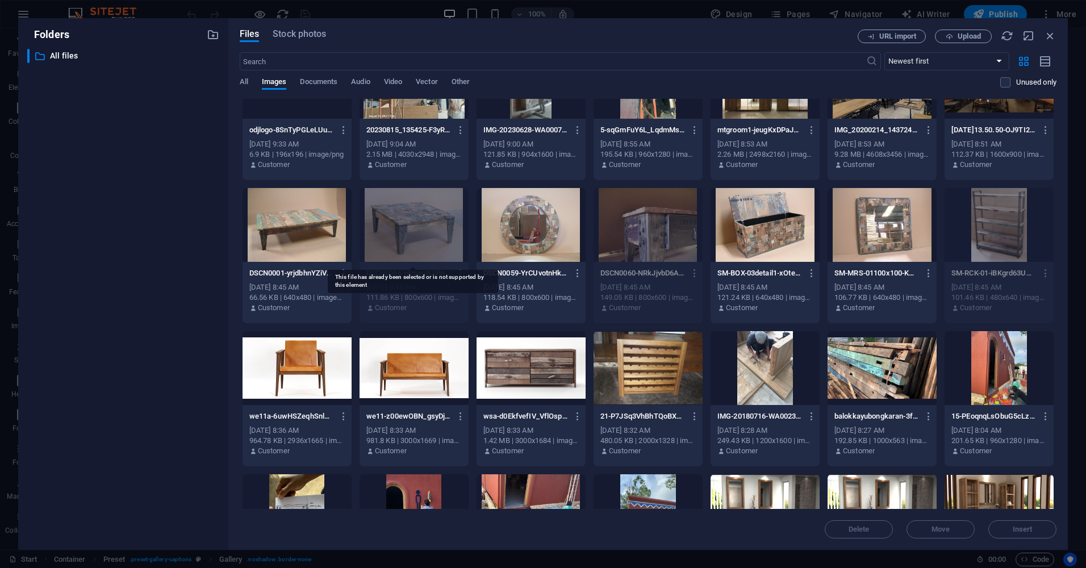
click at [433, 227] on div at bounding box center [414, 225] width 109 height 74
drag, startPoint x: 433, startPoint y: 227, endPoint x: 410, endPoint y: 221, distance: 24.1
click at [410, 221] on div at bounding box center [414, 225] width 109 height 74
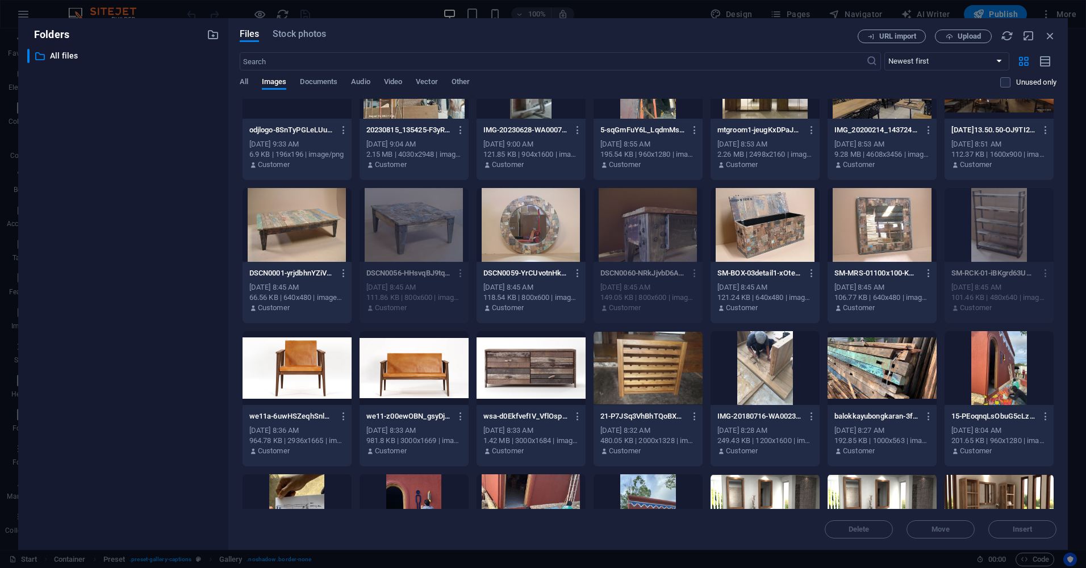
click at [1022, 527] on div "Delete Move Insert" at bounding box center [648, 524] width 817 height 30
click at [1051, 33] on icon "button" at bounding box center [1050, 36] width 13 height 13
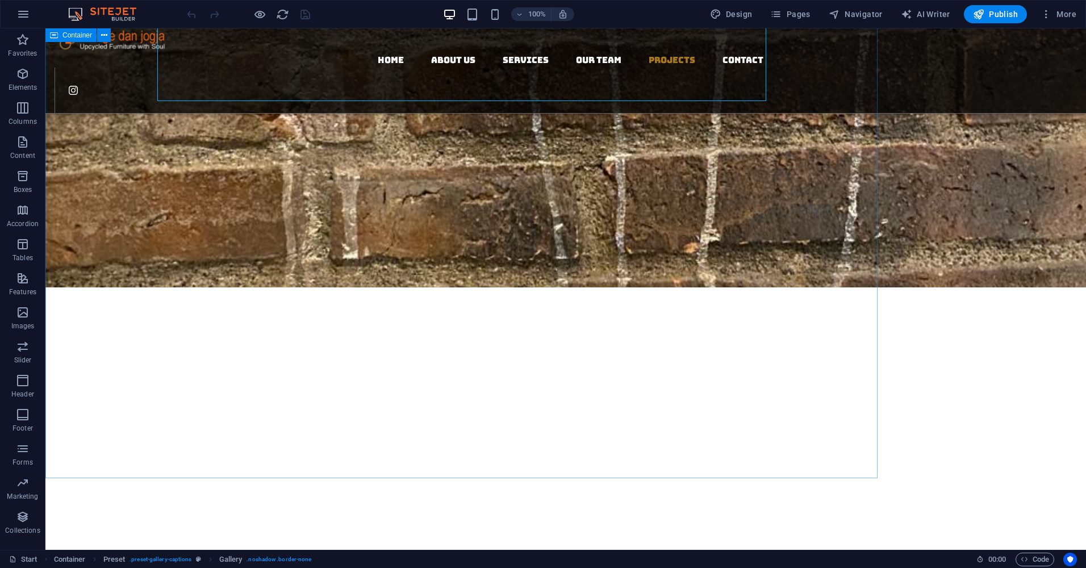
scroll to position [3353, 0]
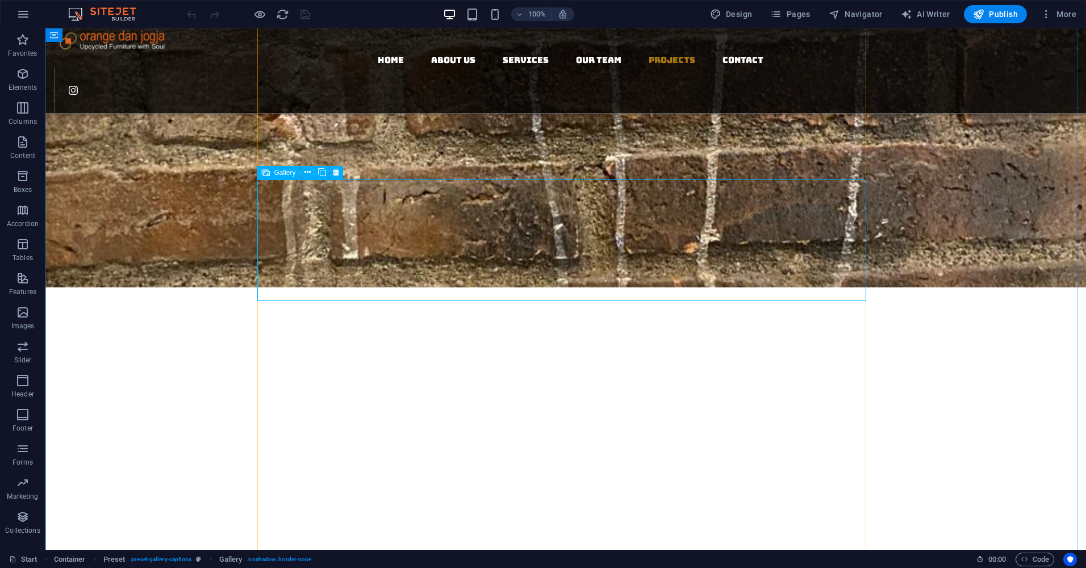
select select "4"
select select "px"
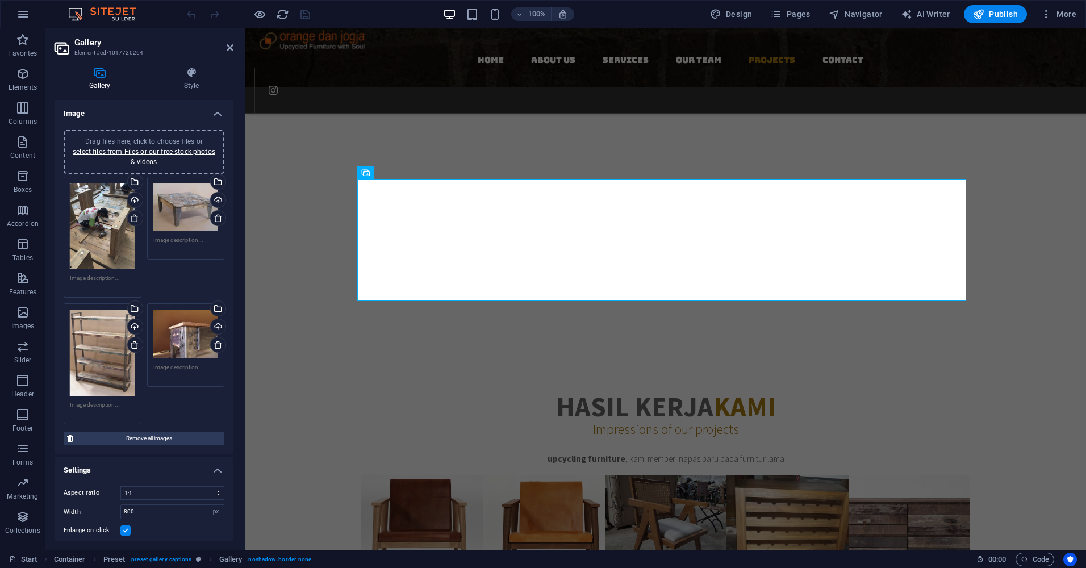
click at [190, 321] on div "Drag files here, click to choose files or select files from Files or our free s…" at bounding box center [185, 334] width 65 height 49
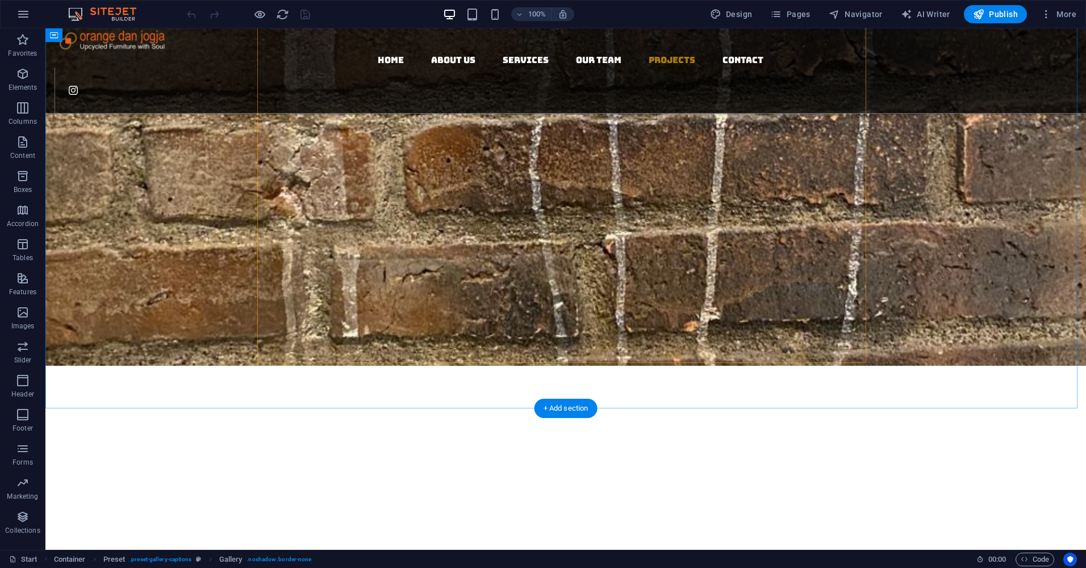
scroll to position [3353, 0]
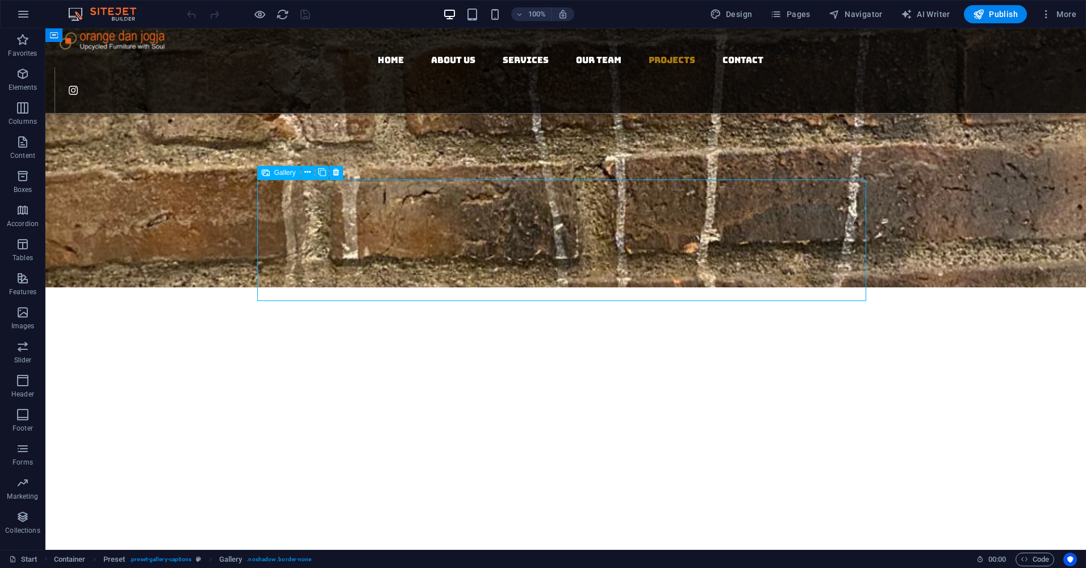
select select "4"
select select "px"
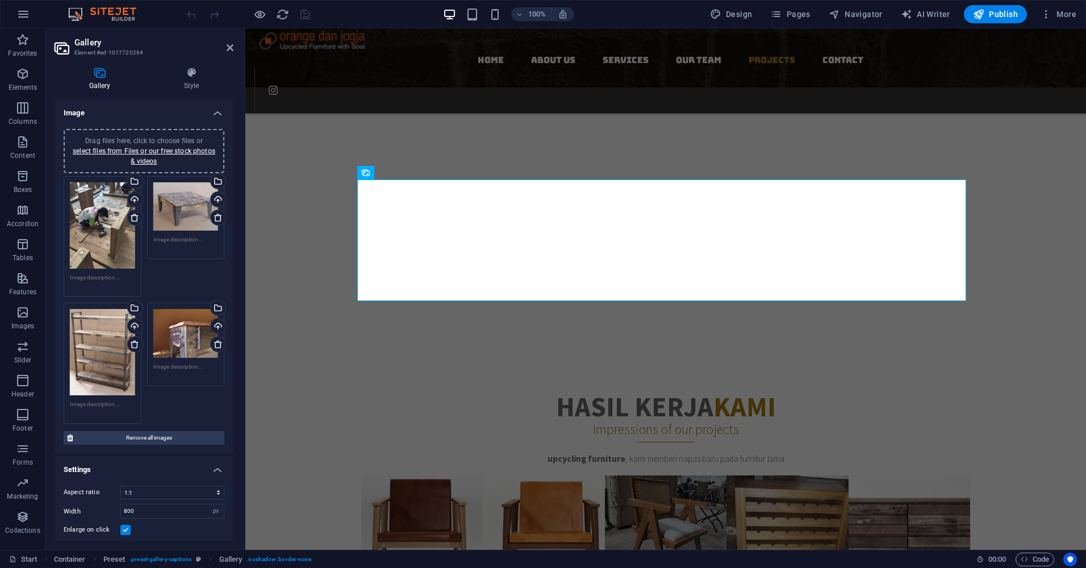
scroll to position [0, 0]
click at [173, 284] on div "Drag files here, click to choose files or select files from Files or our free s…" at bounding box center [144, 301] width 166 height 254
click at [217, 326] on div "Upload" at bounding box center [217, 327] width 17 height 17
click at [191, 394] on div "Drag files here, click to choose files or select files from Files or our free s…" at bounding box center [144, 301] width 166 height 254
click at [99, 75] on icon at bounding box center [100, 72] width 90 height 11
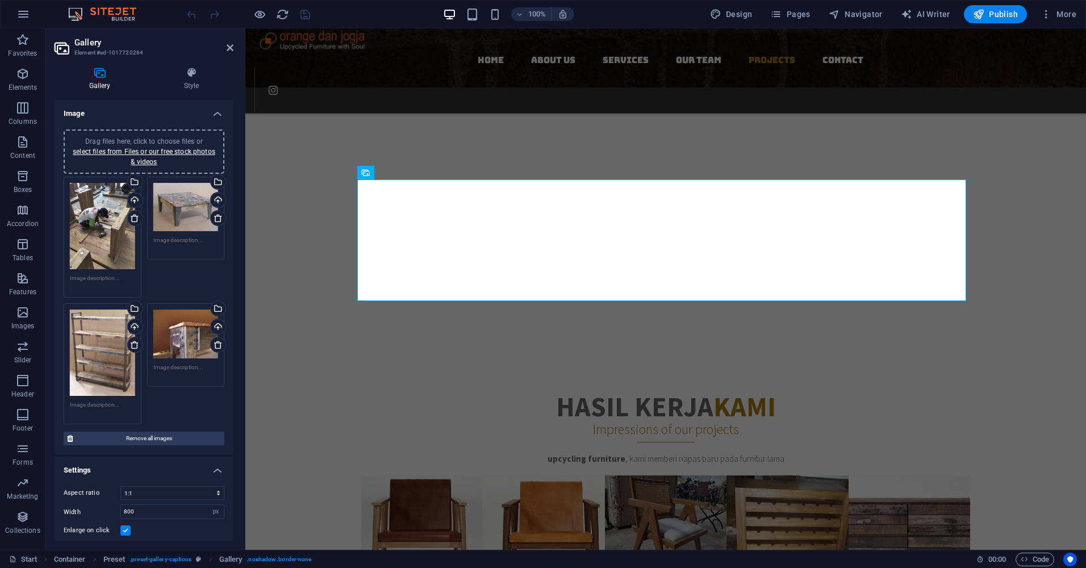
click at [217, 117] on h4 "Image" at bounding box center [144, 110] width 179 height 20
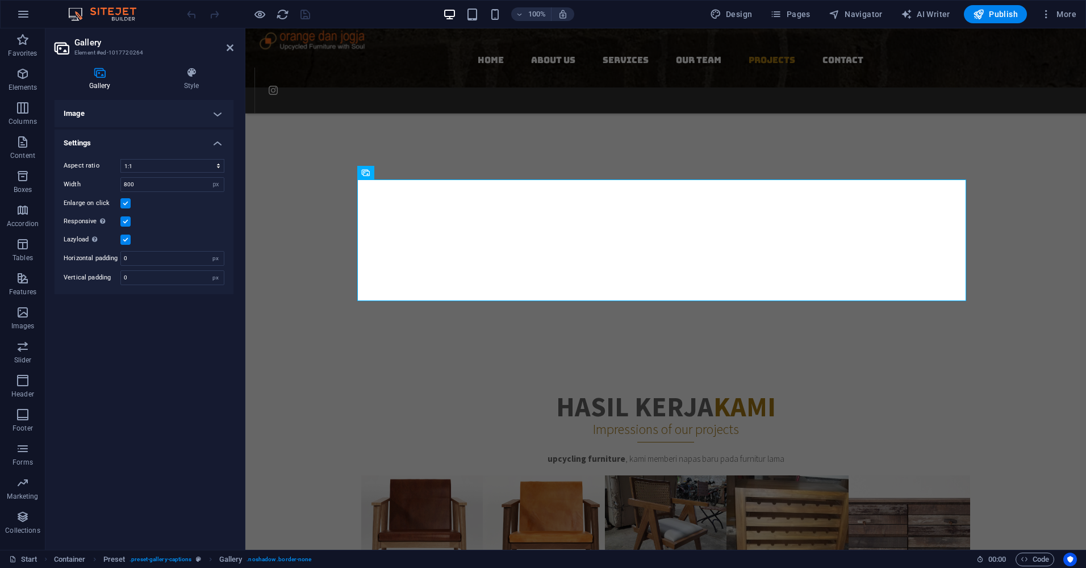
click at [218, 114] on h4 "Image" at bounding box center [144, 113] width 179 height 27
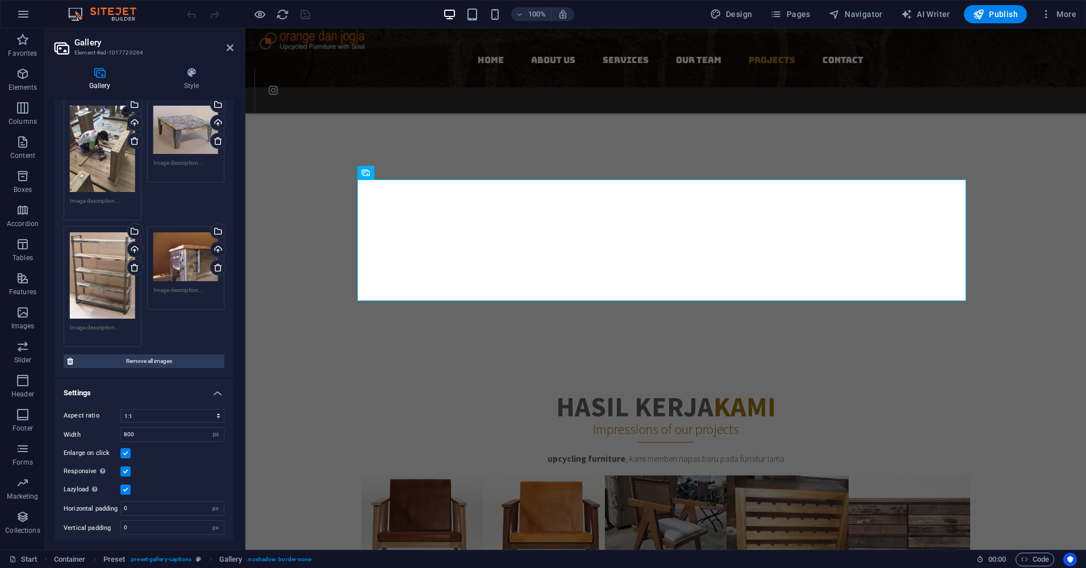
scroll to position [78, 0]
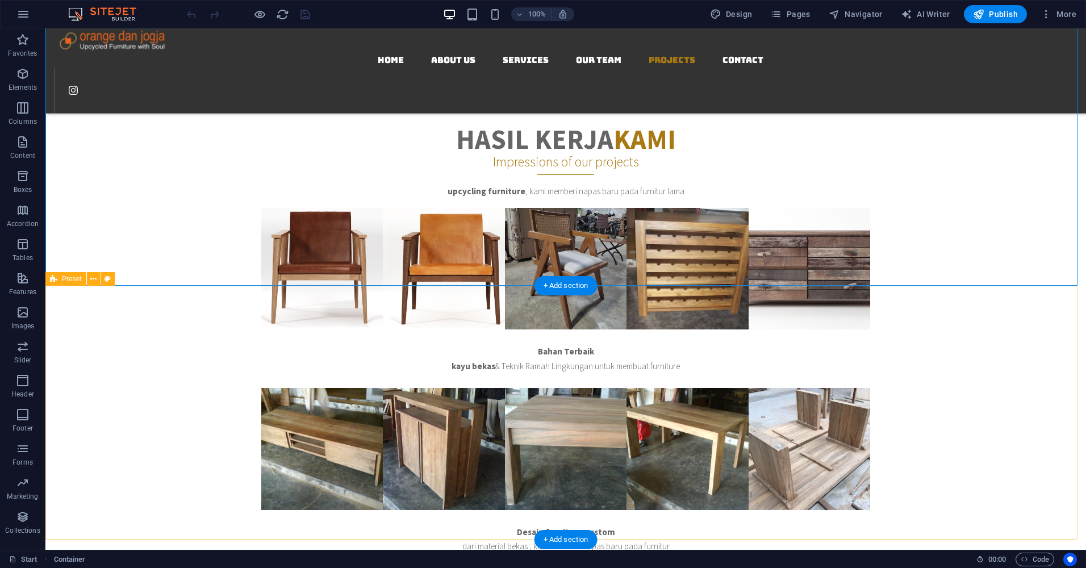
scroll to position [3750, 0]
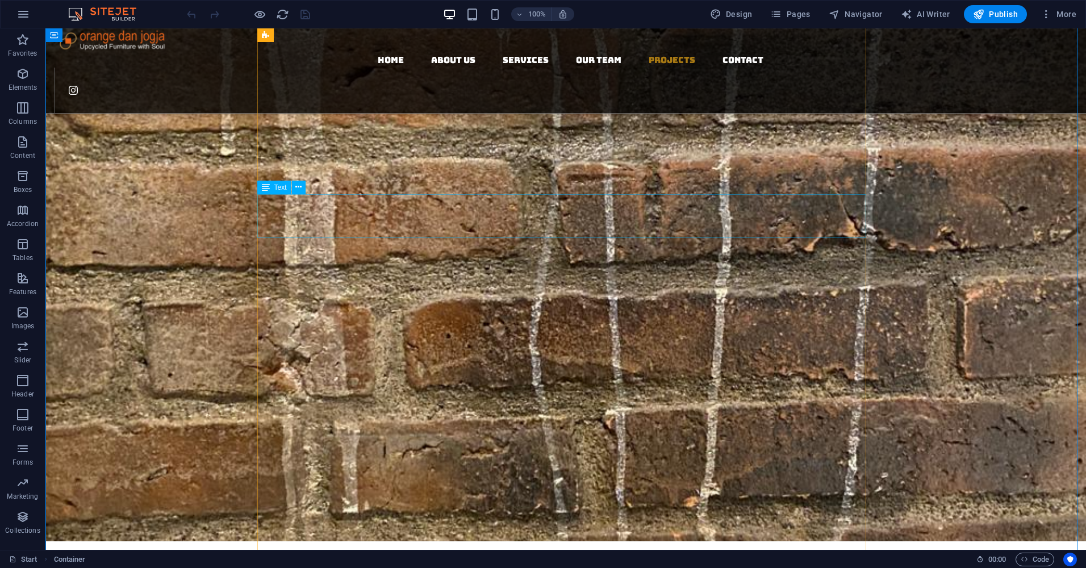
scroll to position [2898, 0]
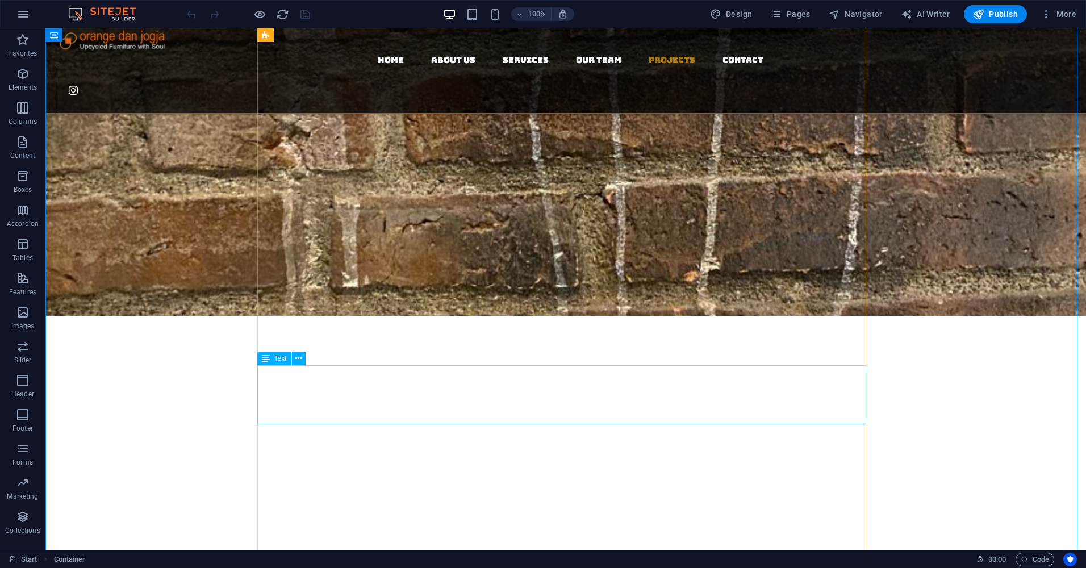
scroll to position [3125, 0]
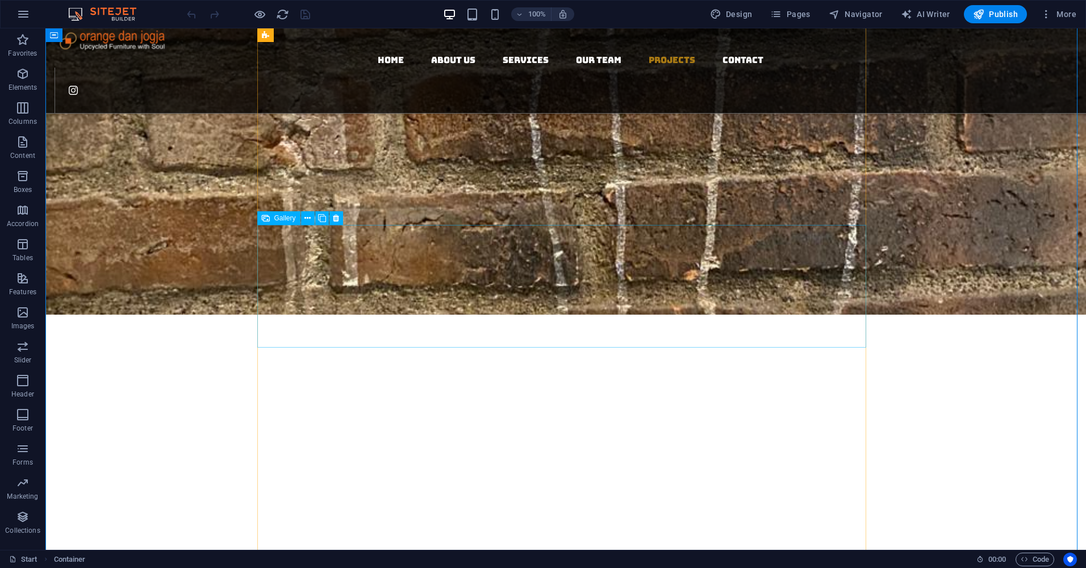
click at [276, 220] on span "Gallery" at bounding box center [285, 218] width 22 height 7
click at [270, 218] on div "Gallery" at bounding box center [278, 218] width 43 height 14
select select "4"
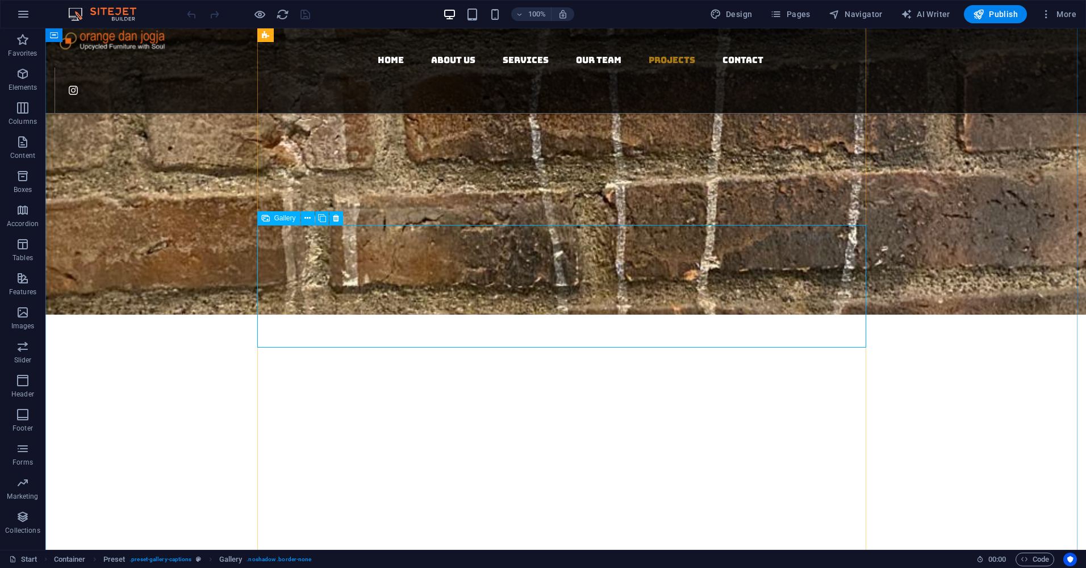
select select "px"
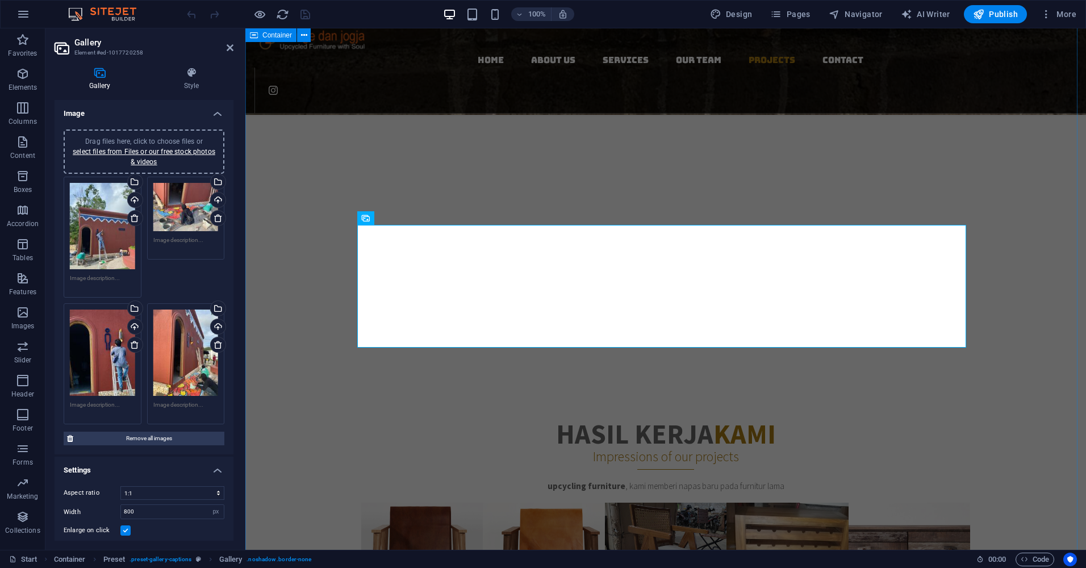
scroll to position [2925, 0]
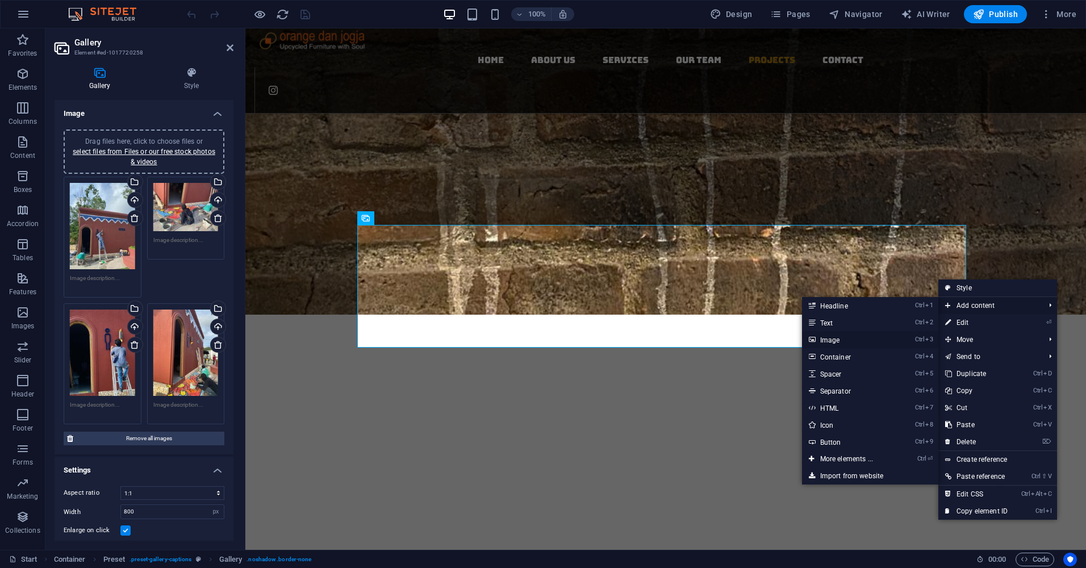
click at [843, 342] on link "Ctrl 3 Image" at bounding box center [849, 339] width 94 height 17
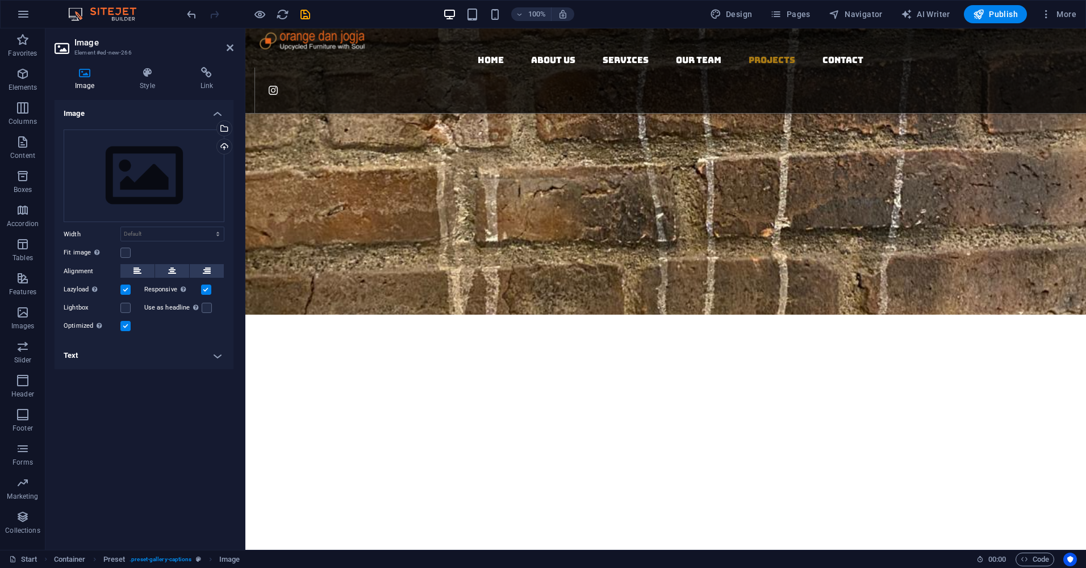
drag, startPoint x: 469, startPoint y: 410, endPoint x: 872, endPoint y: 340, distance: 409.5
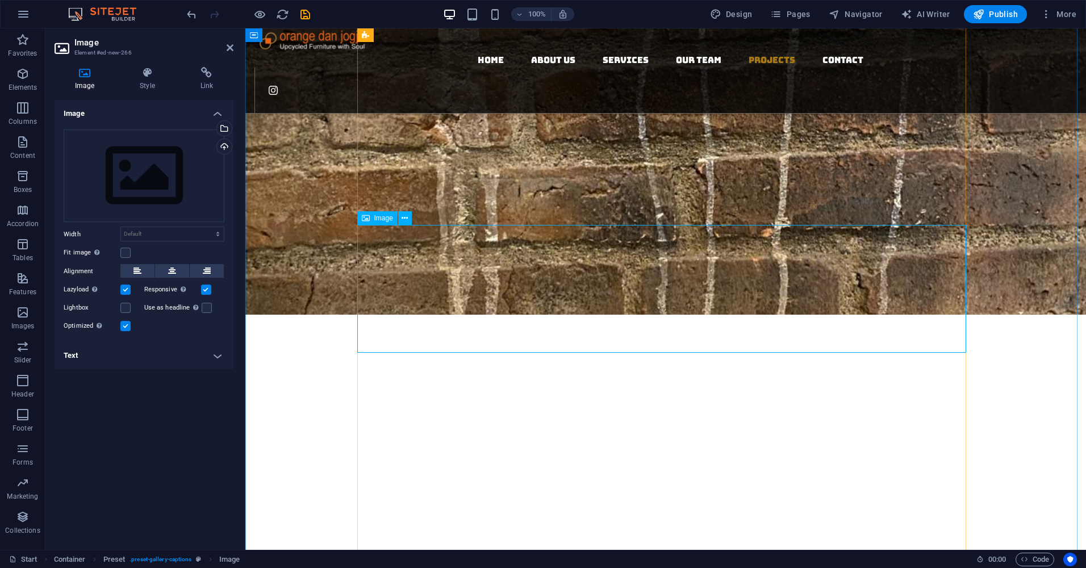
scroll to position [2982, 0]
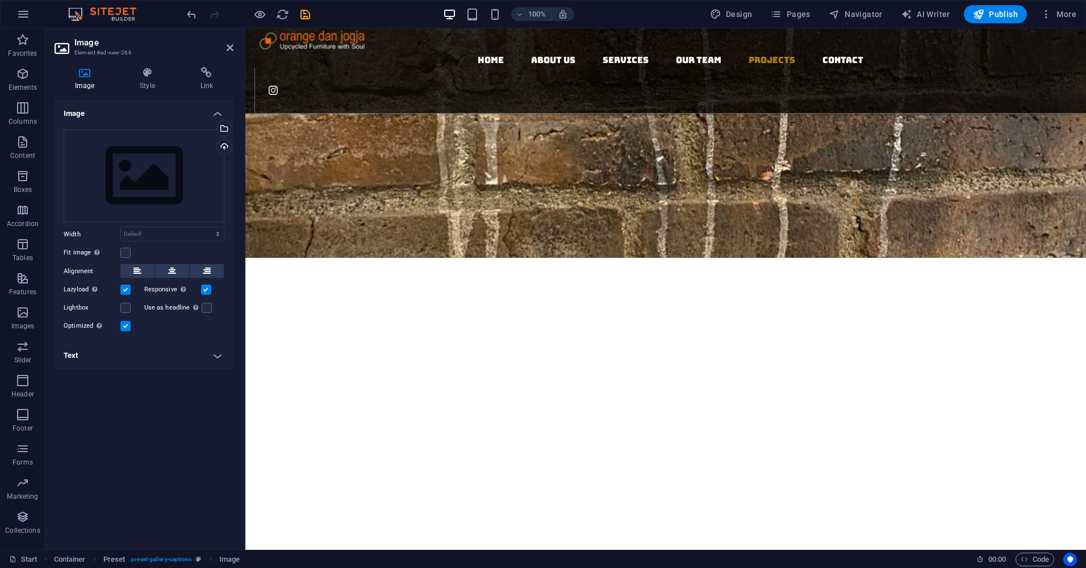
drag, startPoint x: 475, startPoint y: 228, endPoint x: 901, endPoint y: 377, distance: 450.7
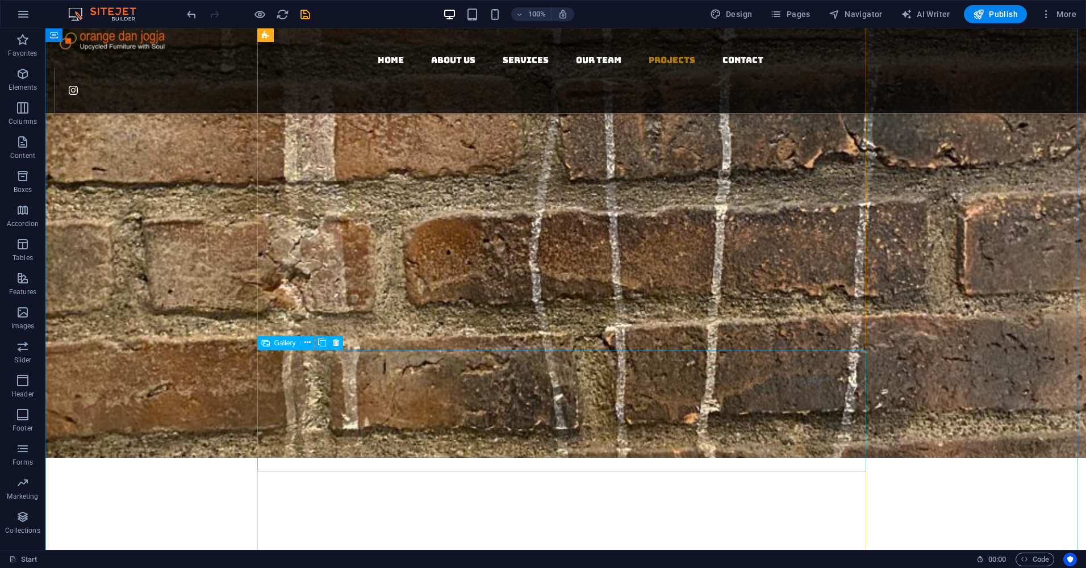
scroll to position [3182, 0]
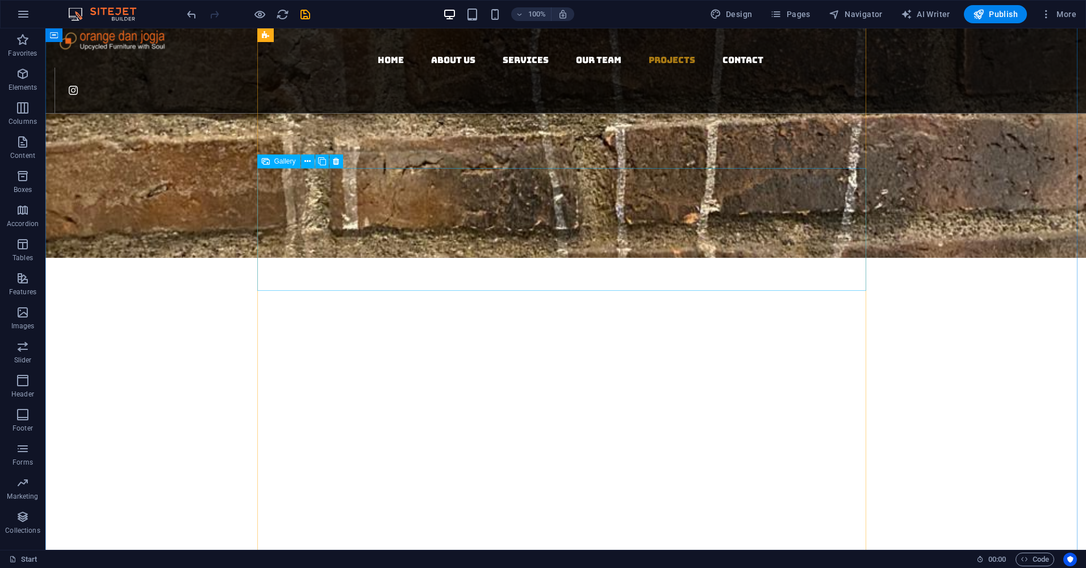
select select "4"
select select "px"
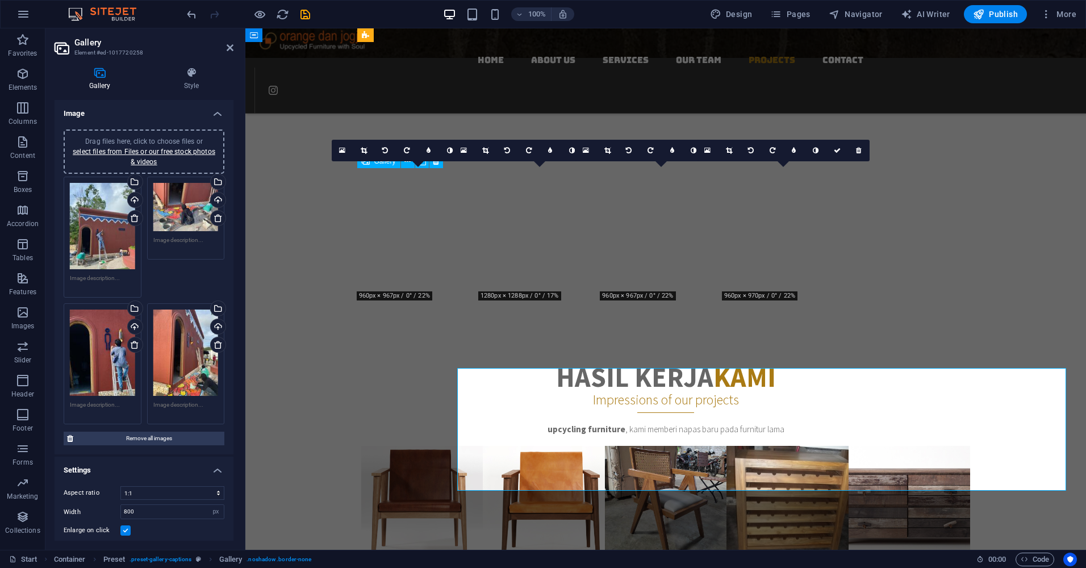
scroll to position [2982, 0]
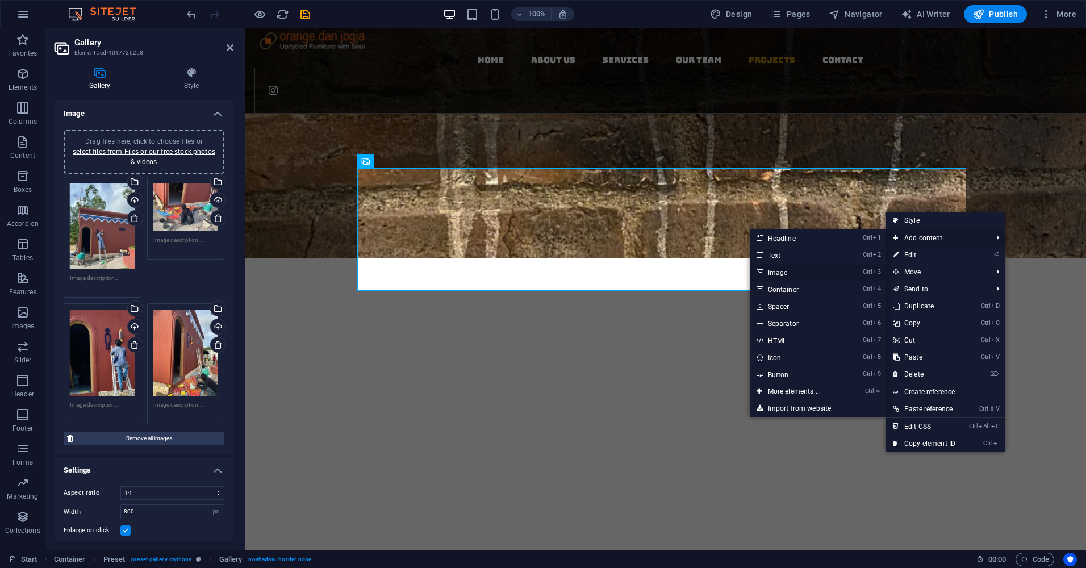
click at [784, 273] on link "Ctrl 3 Image" at bounding box center [797, 272] width 94 height 17
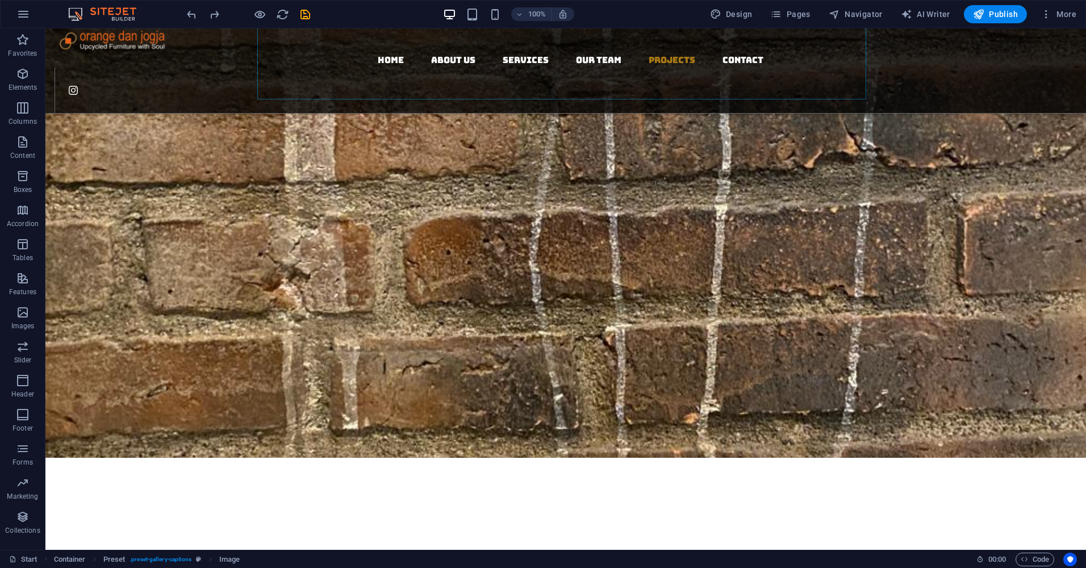
scroll to position [3182, 0]
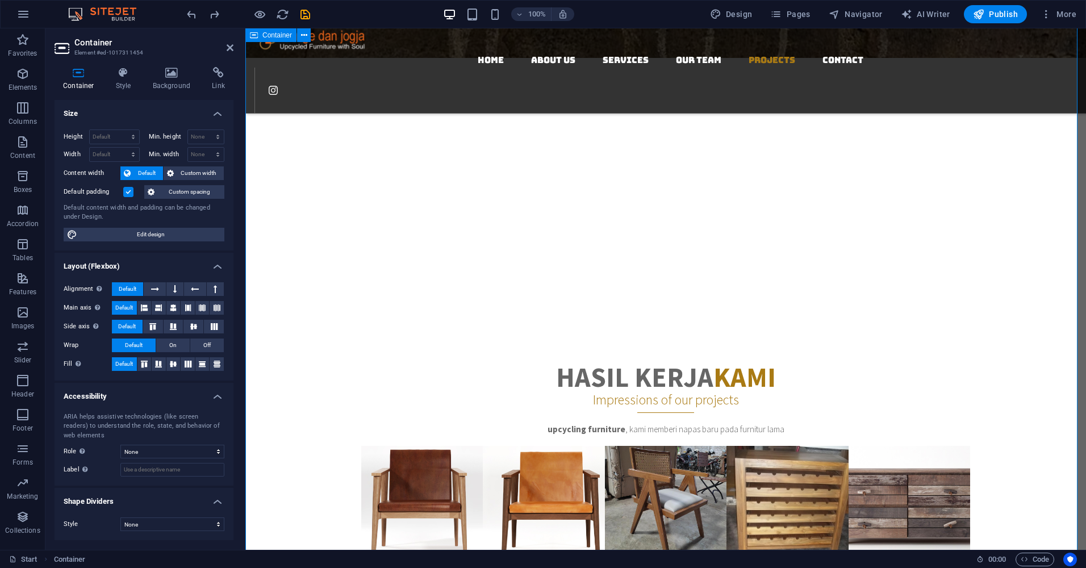
scroll to position [2982, 0]
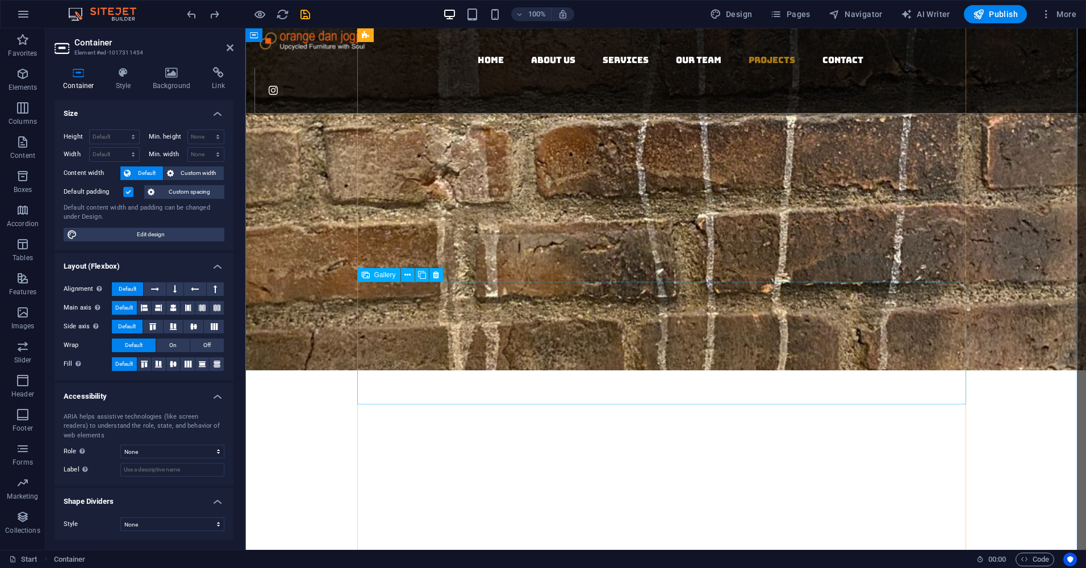
scroll to position [2868, 0]
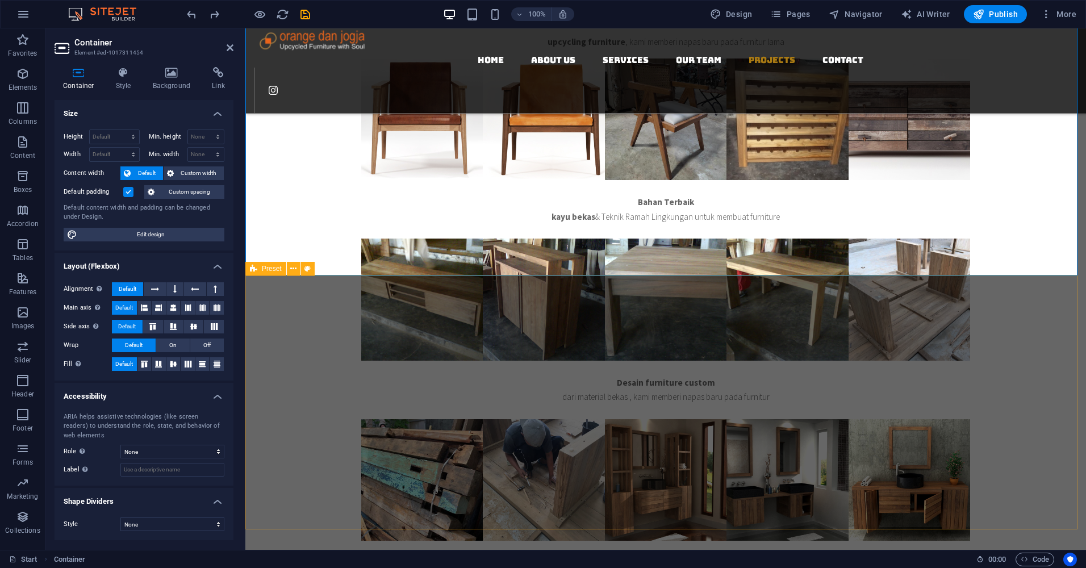
scroll to position [3586, 0]
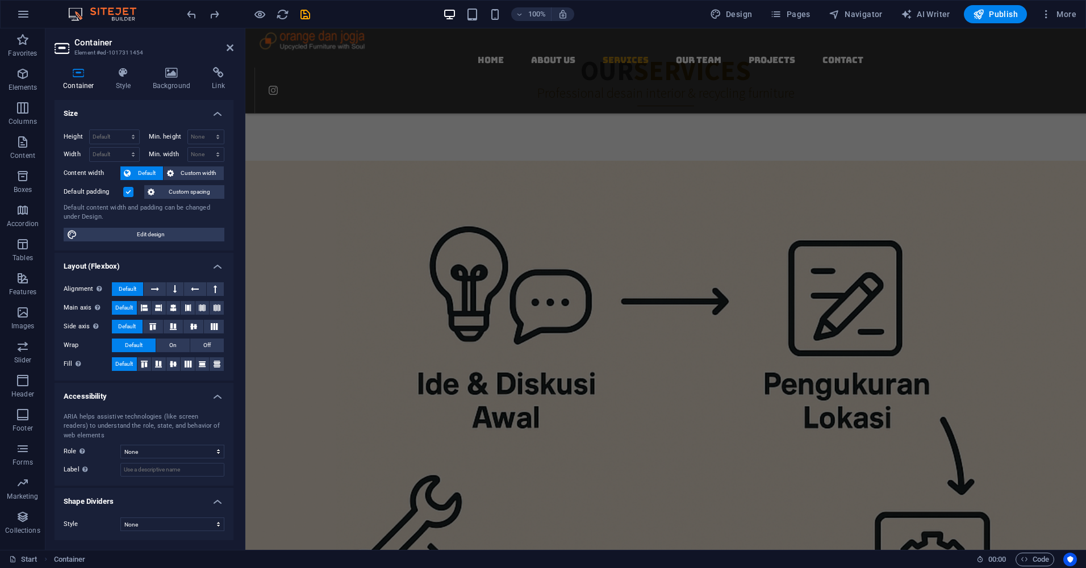
scroll to position [1711, 0]
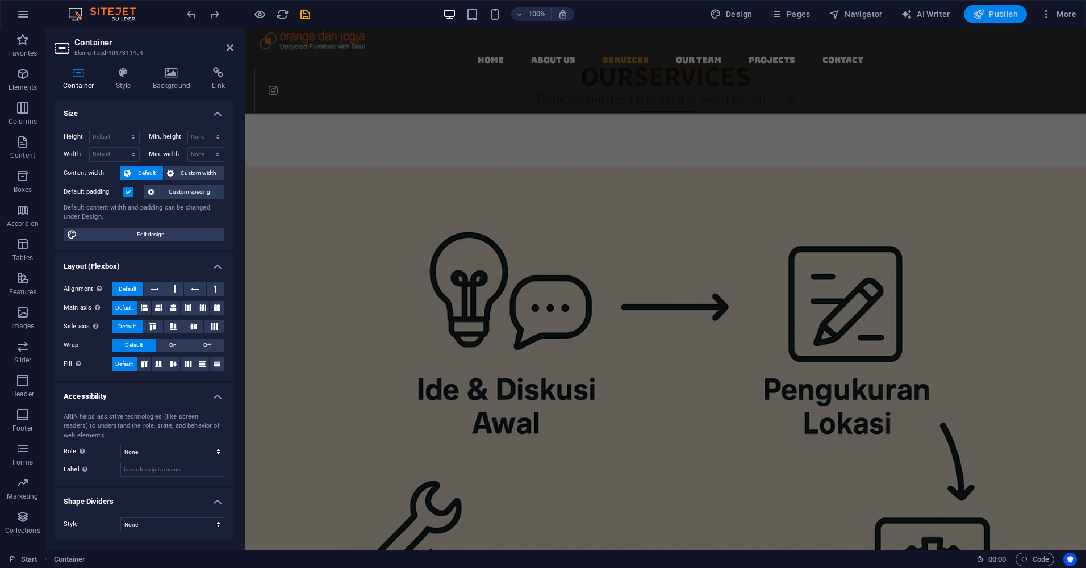
click at [1000, 16] on span "Publish" at bounding box center [995, 14] width 45 height 11
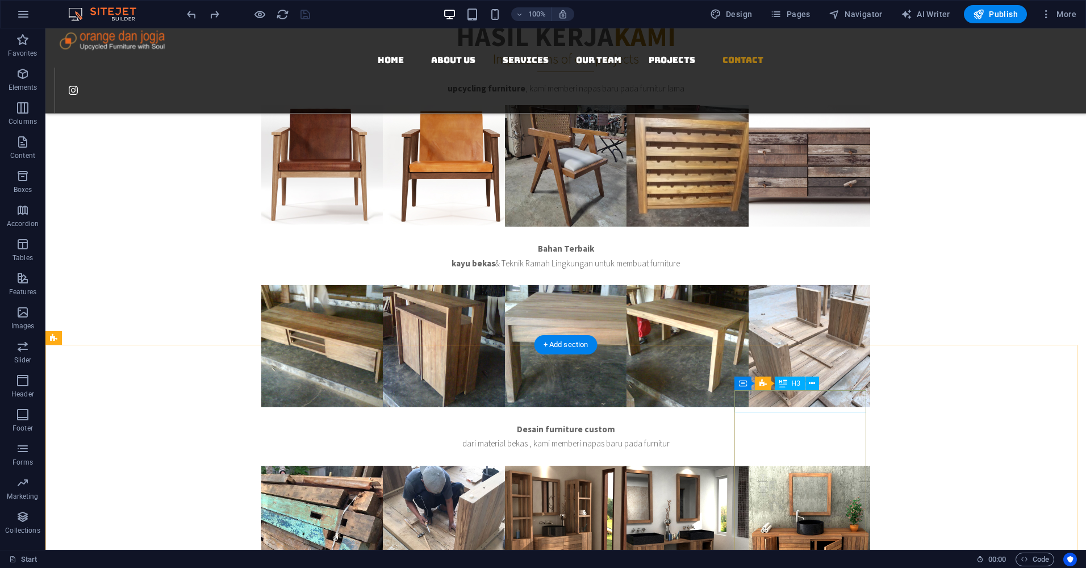
scroll to position [3786, 0]
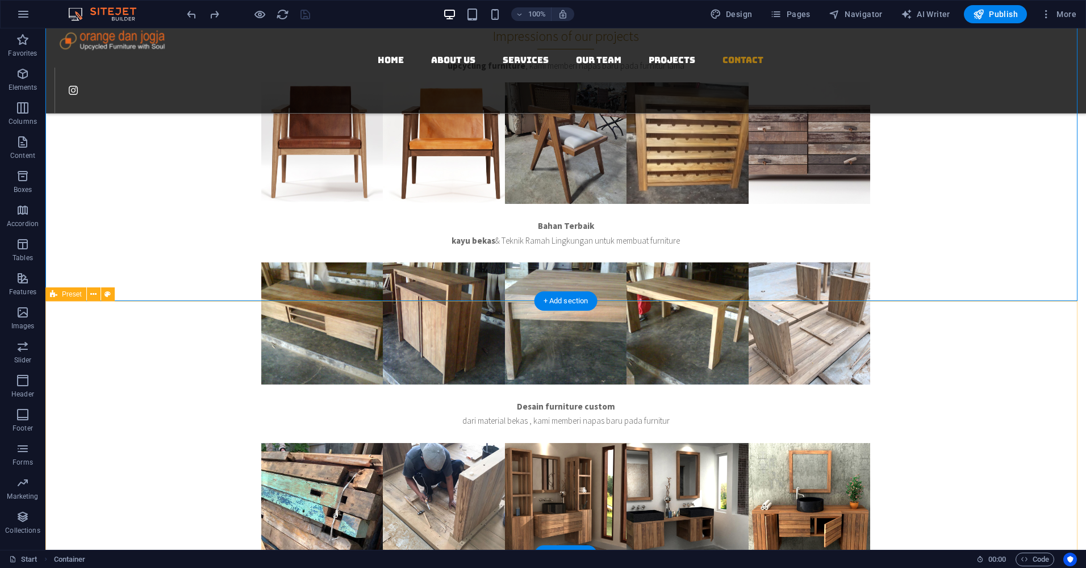
scroll to position [3672, 0]
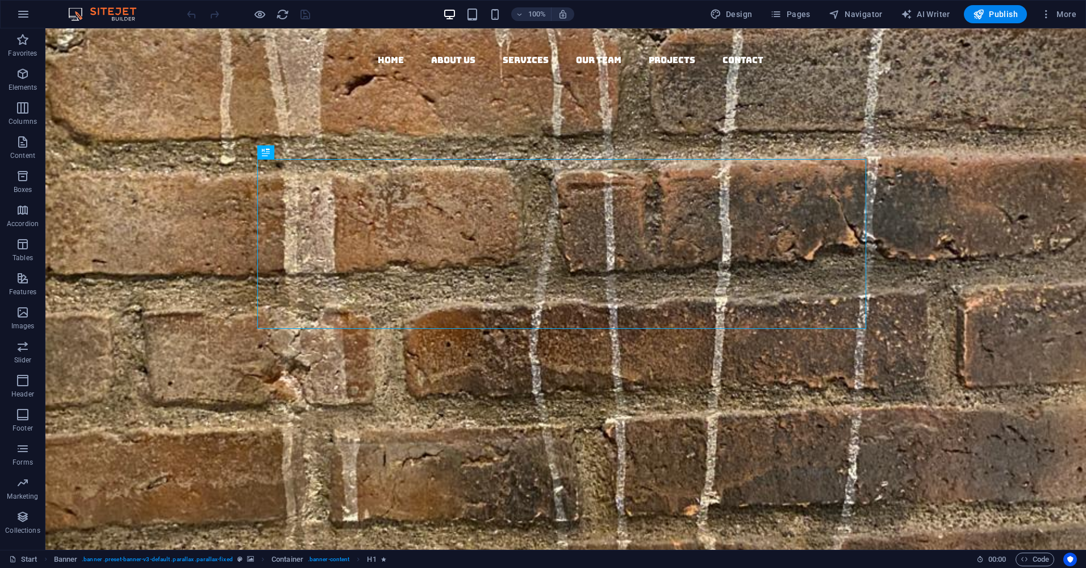
click at [357, 12] on div "100% Design Pages Navigator AI Writer Publish More" at bounding box center [633, 14] width 897 height 18
click at [1057, 68] on figure at bounding box center [571, 90] width 1032 height 45
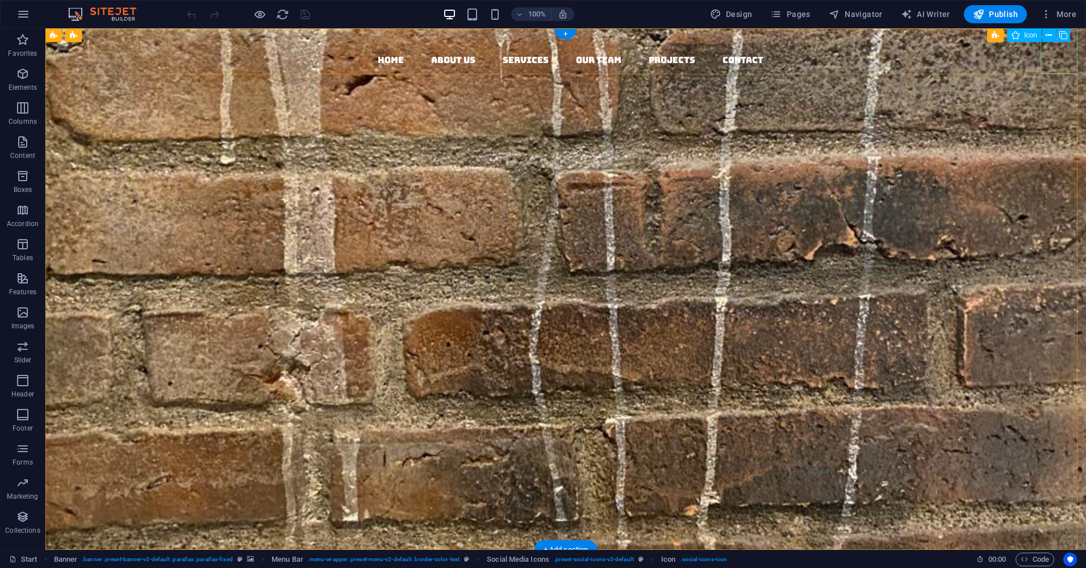
click at [1061, 68] on figure at bounding box center [571, 90] width 1032 height 45
select select "xMidYMid"
select select "px"
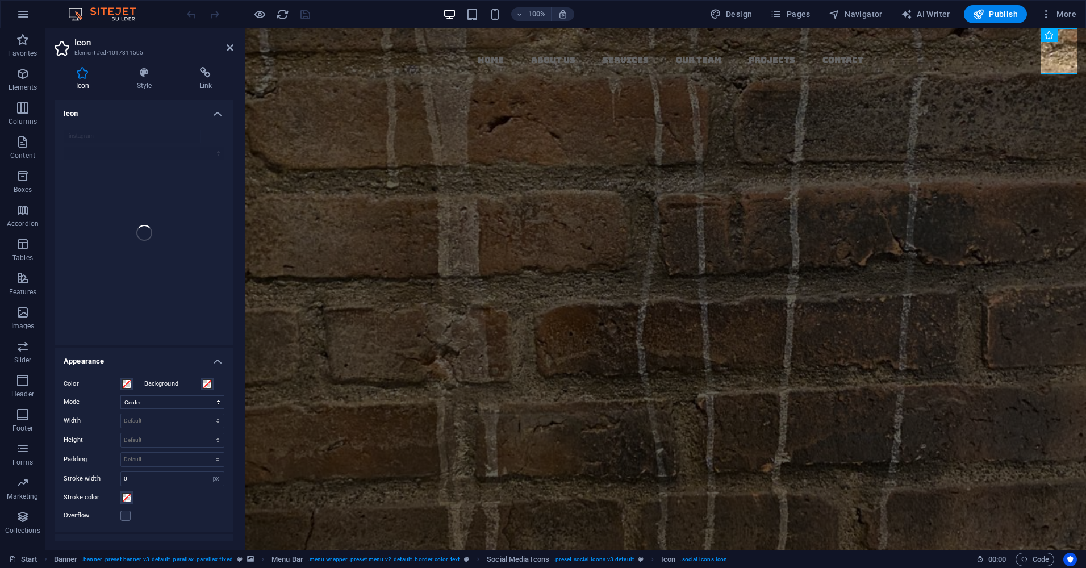
click at [212, 111] on h4 "Icon" at bounding box center [144, 110] width 179 height 20
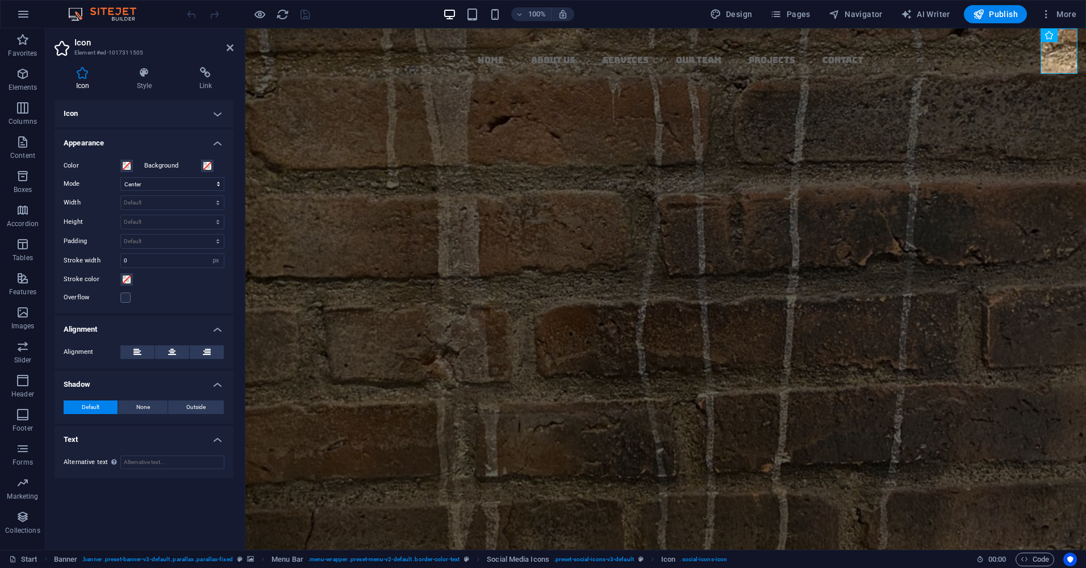
click at [212, 111] on h4 "Icon" at bounding box center [144, 113] width 179 height 27
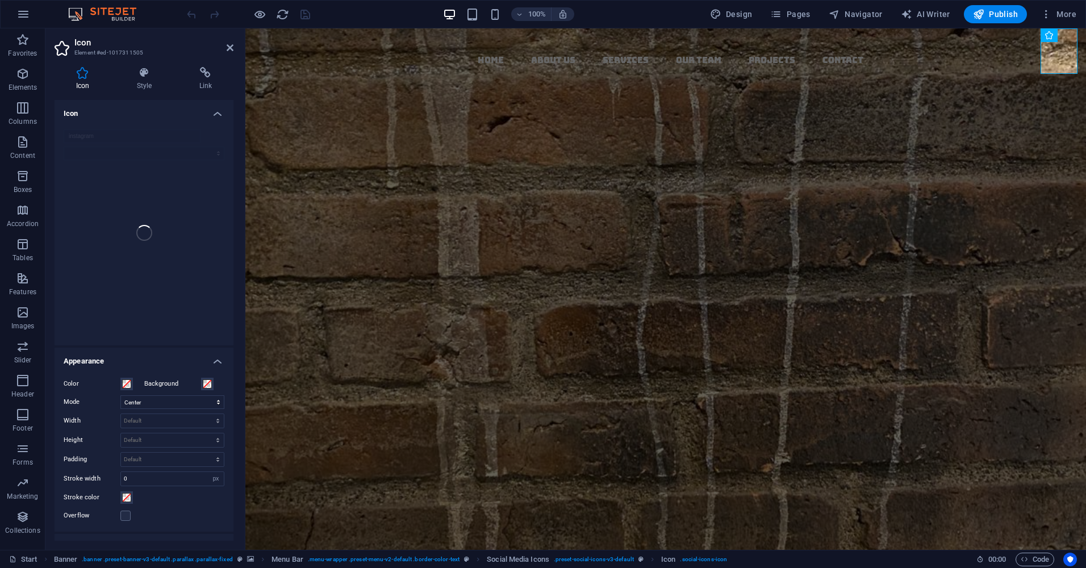
click at [161, 236] on div "instagram" at bounding box center [144, 232] width 179 height 225
click at [218, 113] on h4 "Icon" at bounding box center [144, 110] width 179 height 20
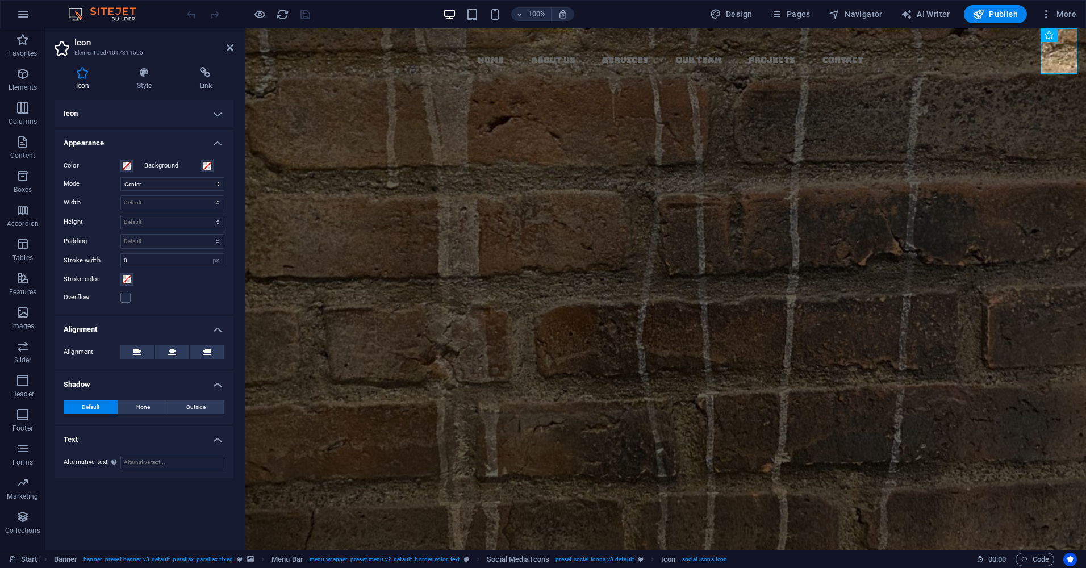
click at [218, 113] on h4 "Icon" at bounding box center [144, 113] width 179 height 27
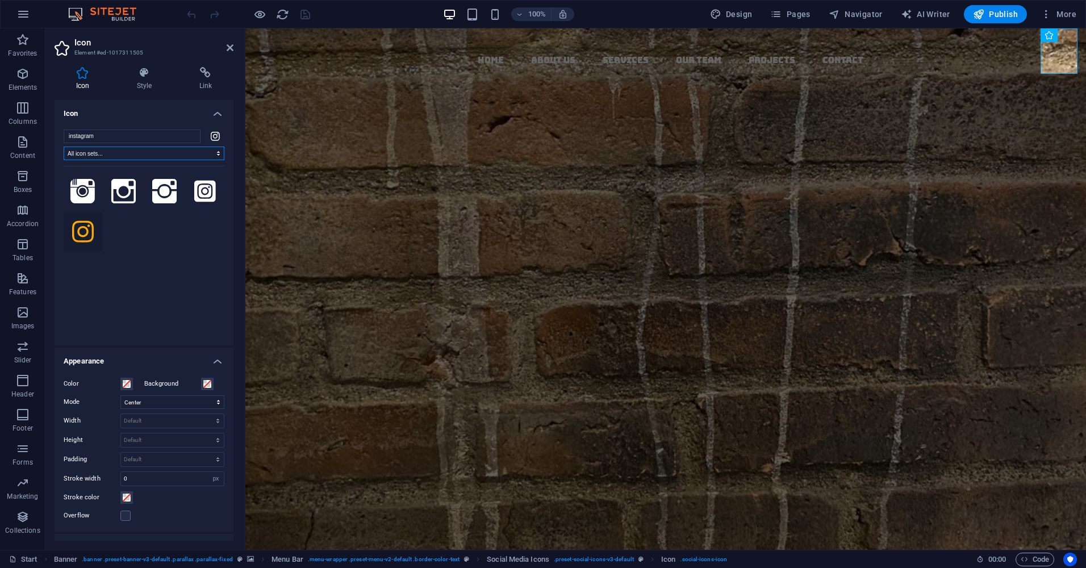
click at [215, 154] on select "All icon sets... IcoFont Ionicons FontAwesome Brands FontAwesome Duotone FontAw…" at bounding box center [144, 154] width 161 height 14
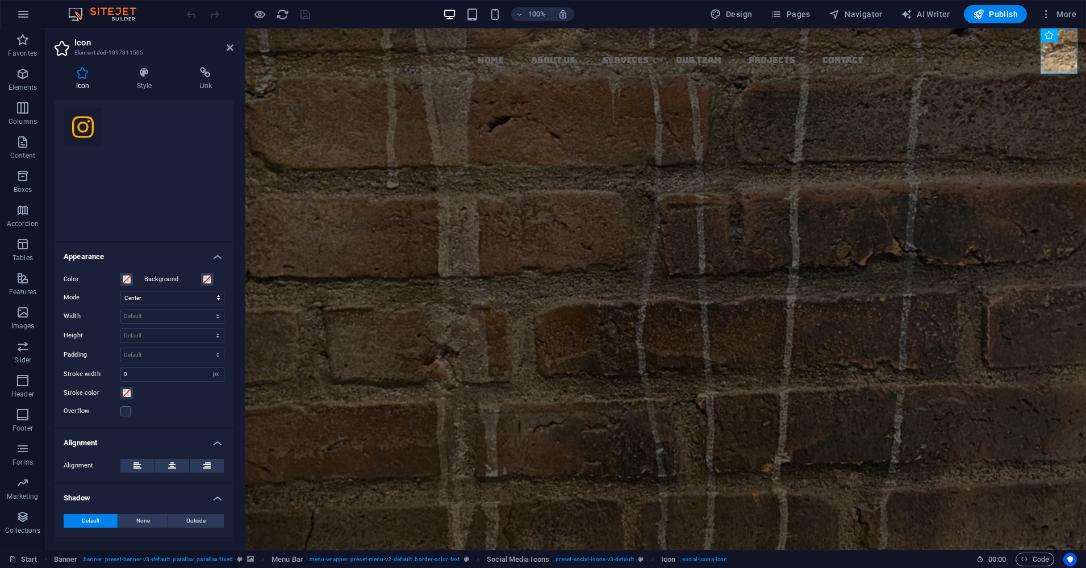
scroll to position [114, 0]
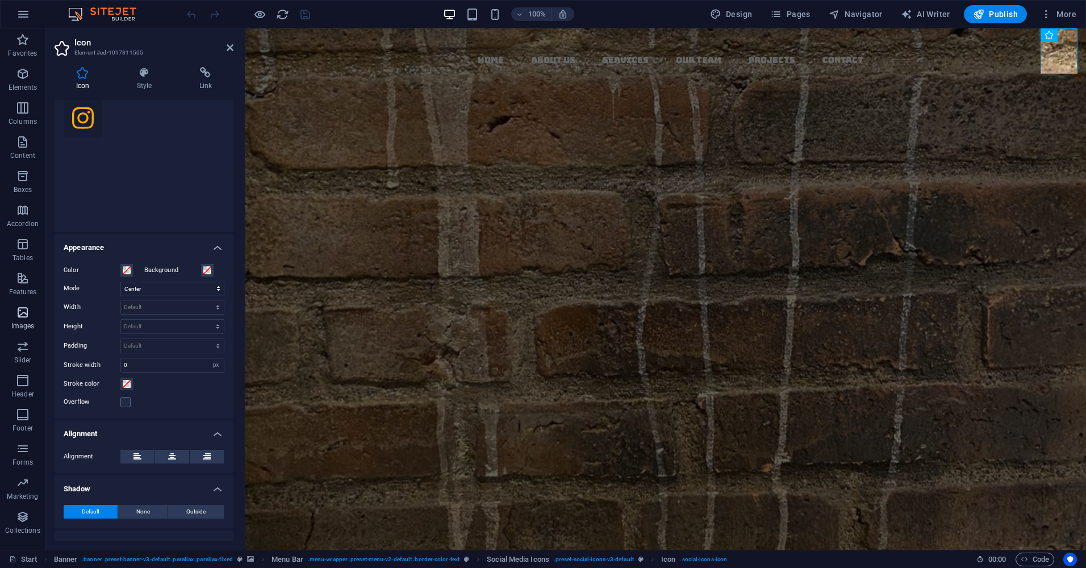
click at [28, 317] on icon "button" at bounding box center [23, 313] width 14 height 14
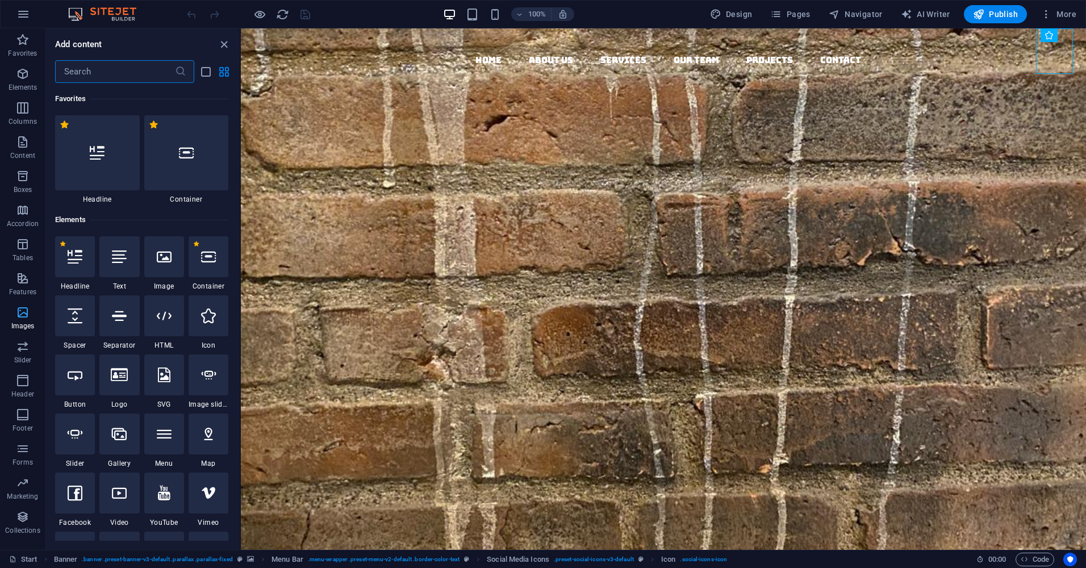
click at [20, 312] on icon "button" at bounding box center [23, 313] width 14 height 14
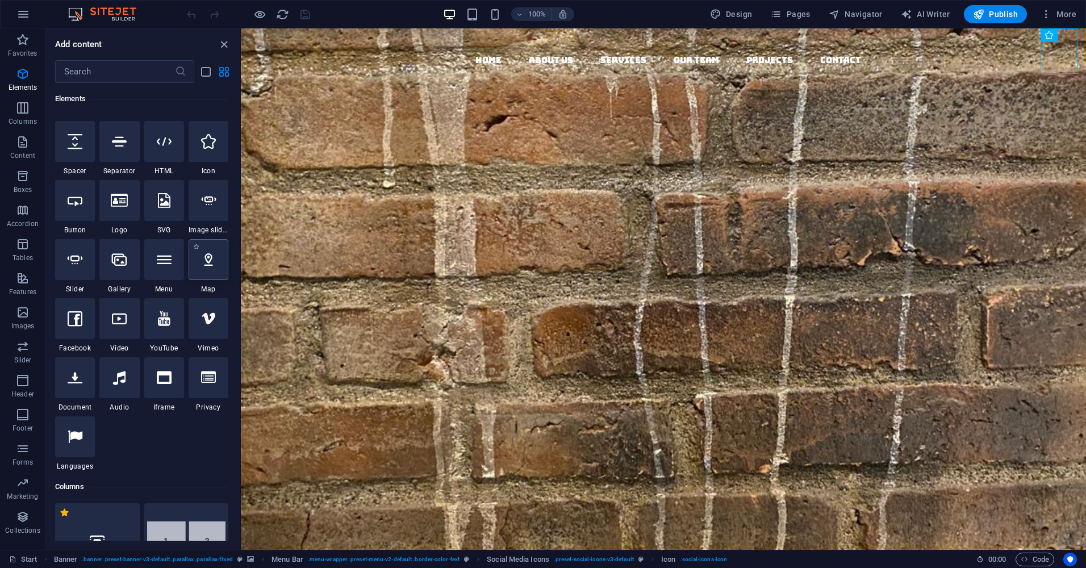
scroll to position [171, 0]
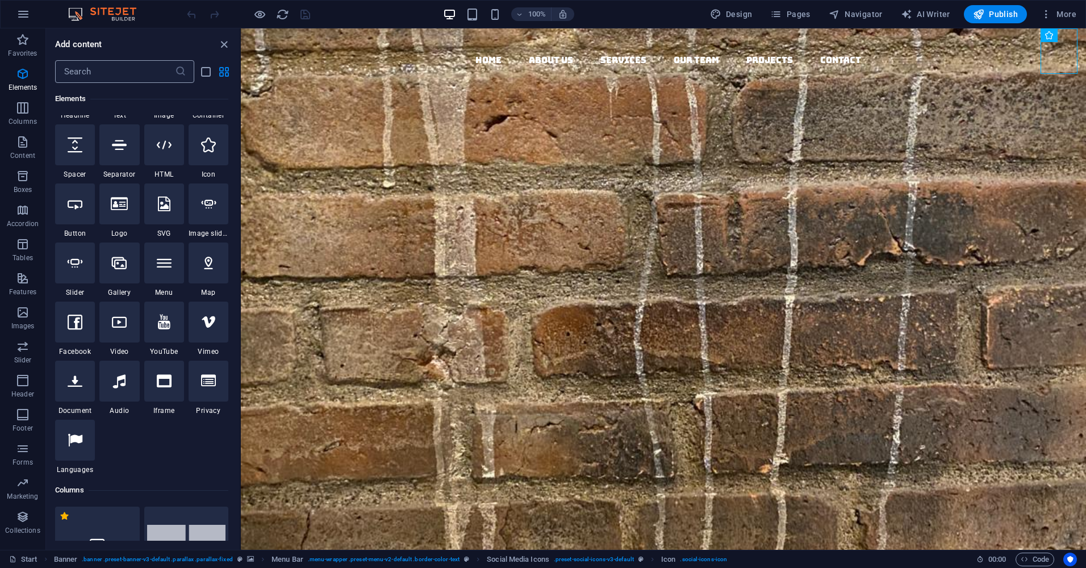
click at [89, 68] on input "text" at bounding box center [115, 71] width 120 height 23
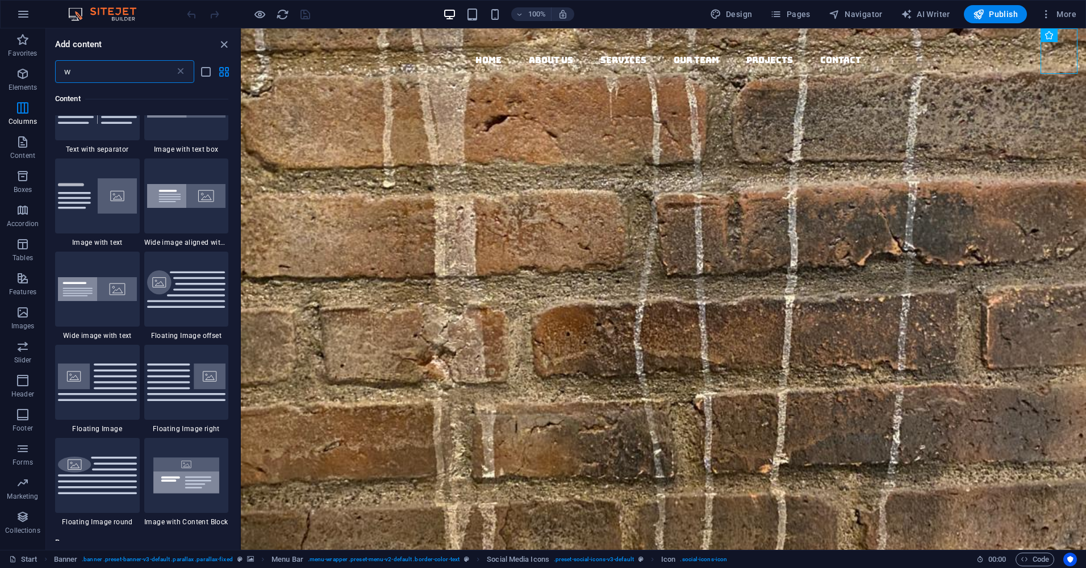
scroll to position [0, 0]
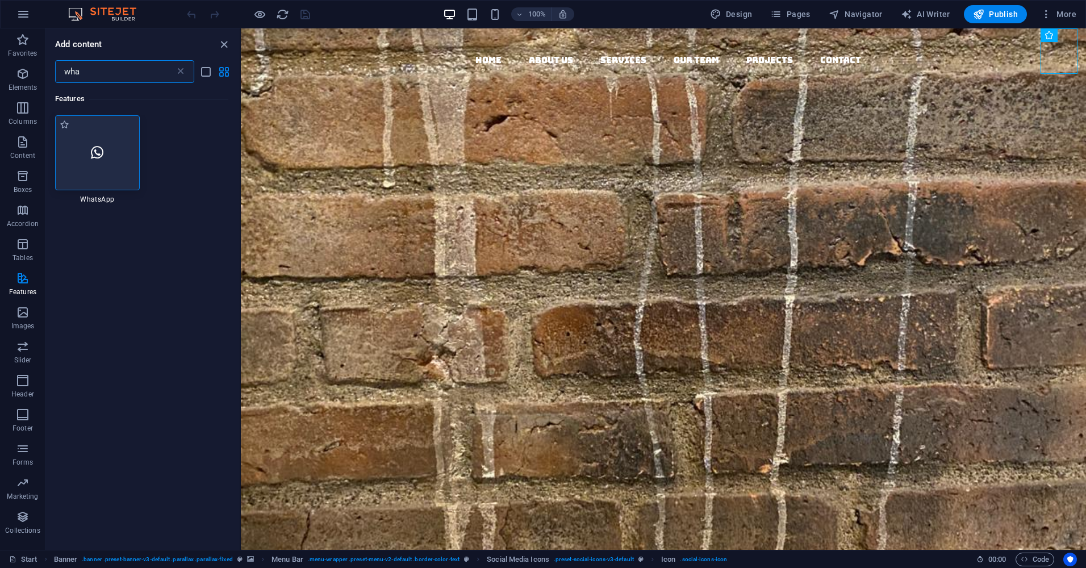
type input "wha"
click at [102, 168] on div at bounding box center [97, 152] width 85 height 75
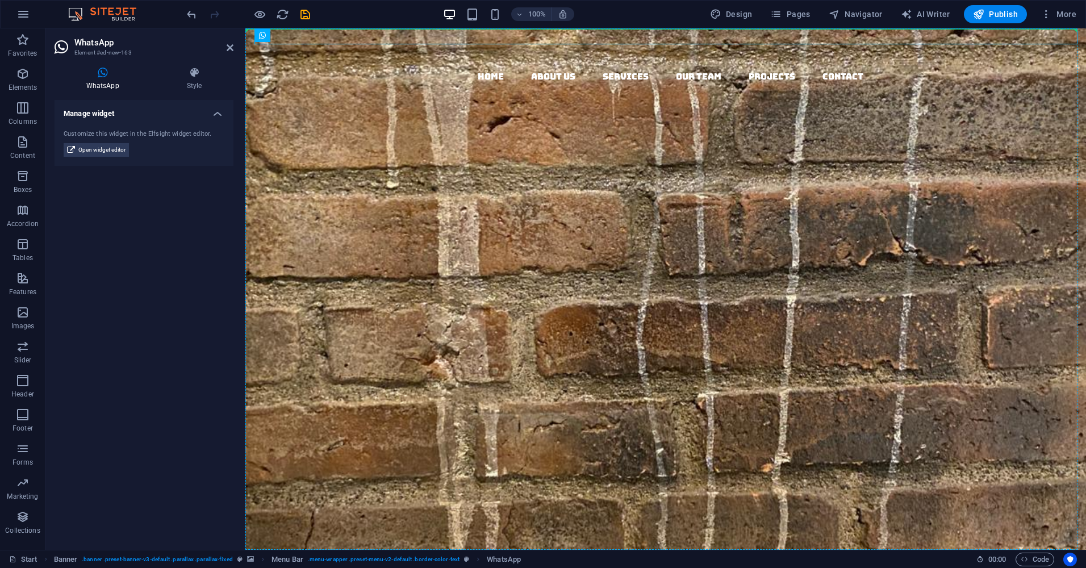
drag, startPoint x: 495, startPoint y: 35, endPoint x: 491, endPoint y: 111, distance: 76.2
click at [380, 38] on div at bounding box center [671, 36] width 832 height 16
drag, startPoint x: 554, startPoint y: 64, endPoint x: 1029, endPoint y: 75, distance: 475.2
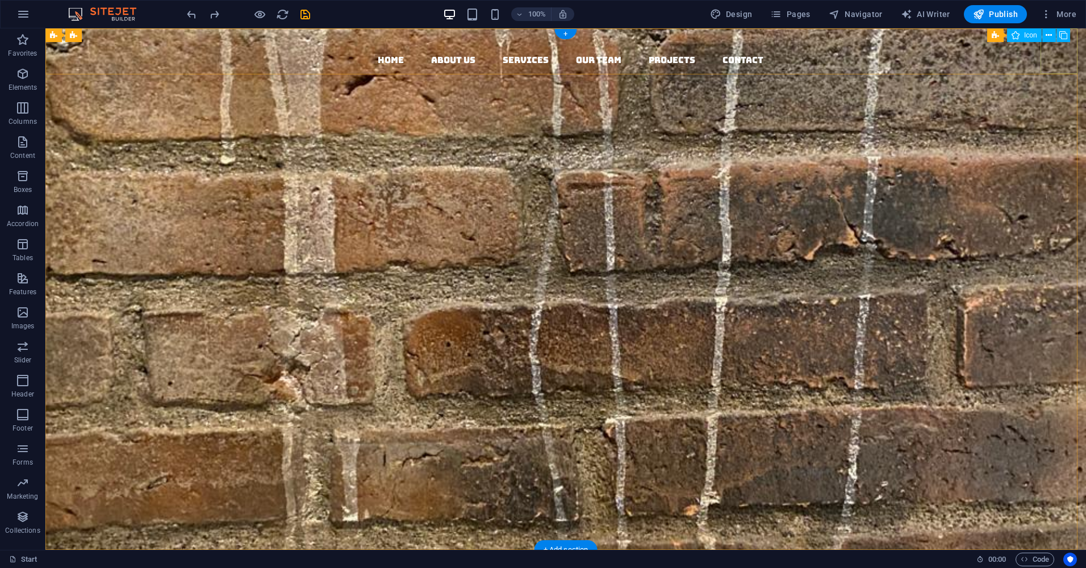
click at [1042, 68] on figure at bounding box center [571, 90] width 1032 height 45
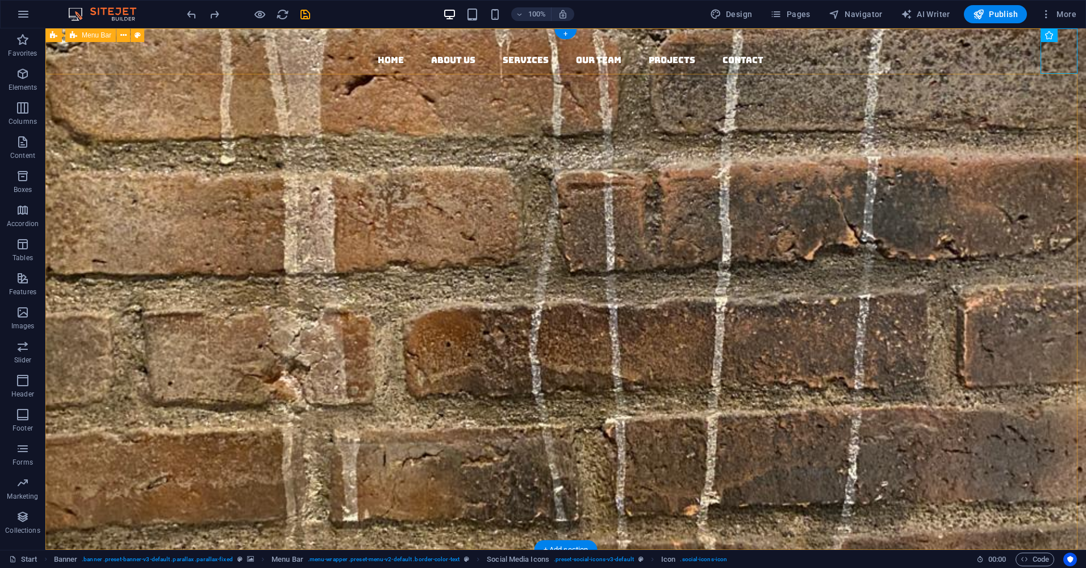
click at [1023, 61] on div "Home About us Services Our Team Projects Contact Menu" at bounding box center [565, 70] width 1041 height 85
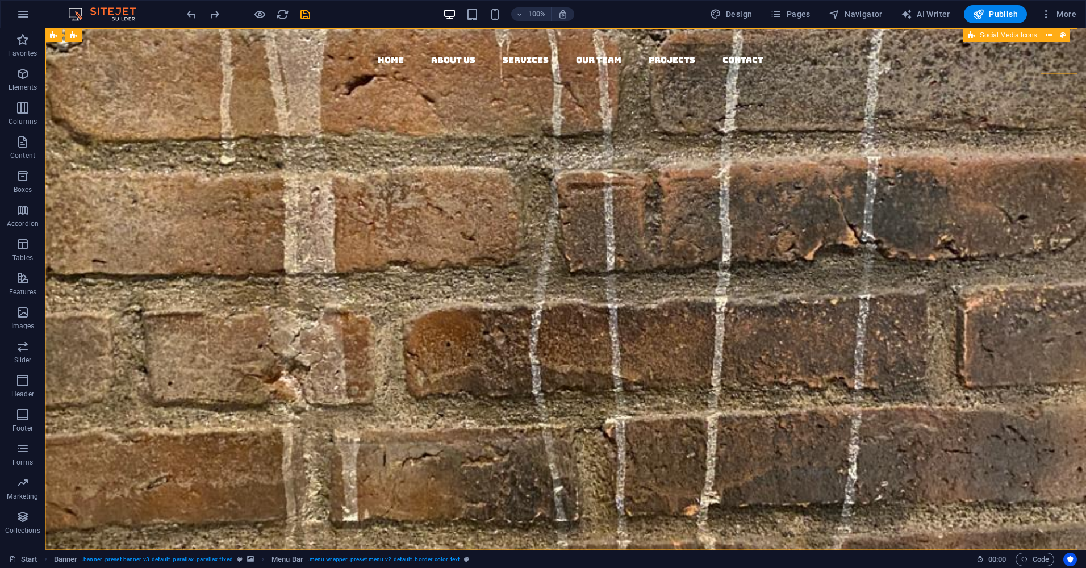
click at [999, 34] on span "Social Media Icons" at bounding box center [1008, 35] width 57 height 7
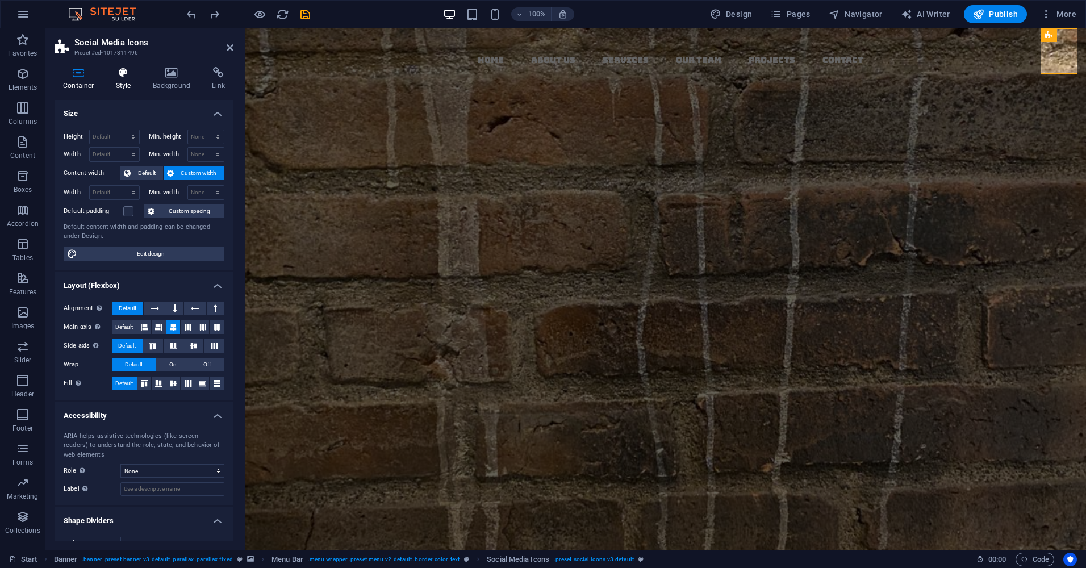
click at [123, 76] on icon at bounding box center [123, 72] width 32 height 11
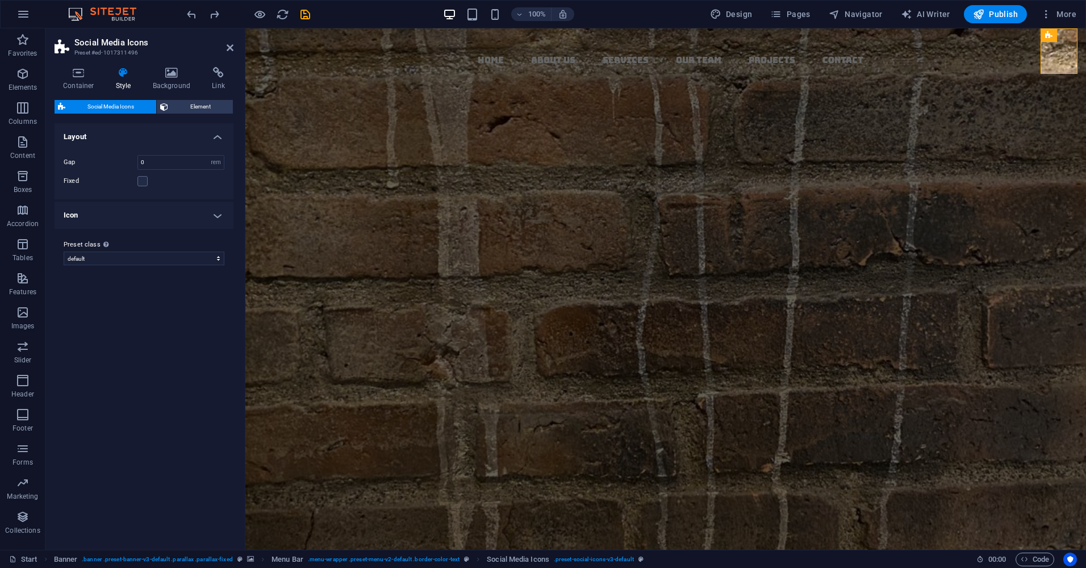
click at [123, 76] on icon at bounding box center [123, 72] width 32 height 11
click at [217, 74] on icon at bounding box center [218, 72] width 30 height 11
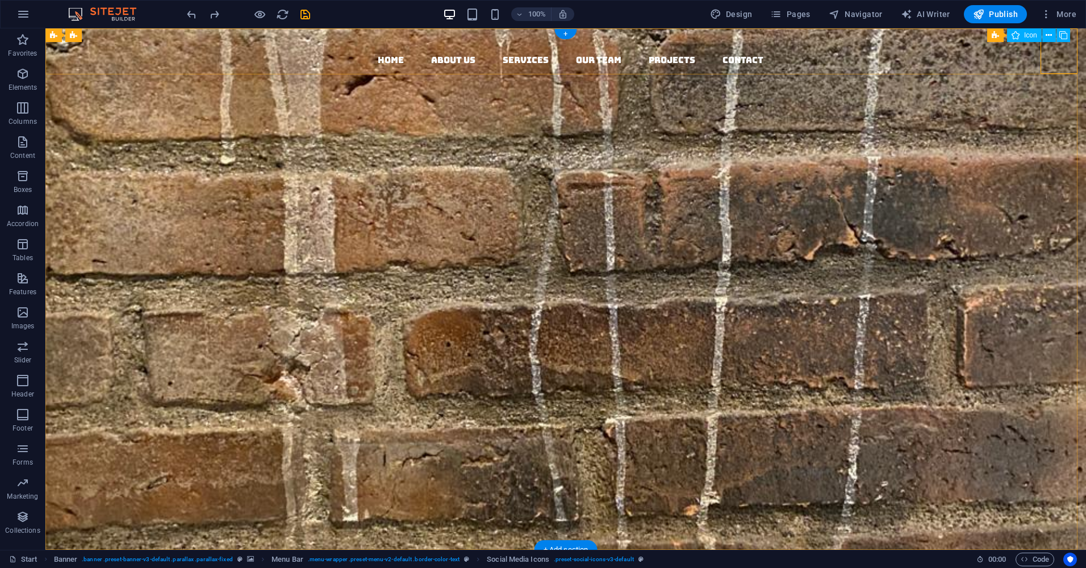
click at [1057, 68] on figure at bounding box center [571, 90] width 1032 height 45
select select "xMidYMid"
select select "px"
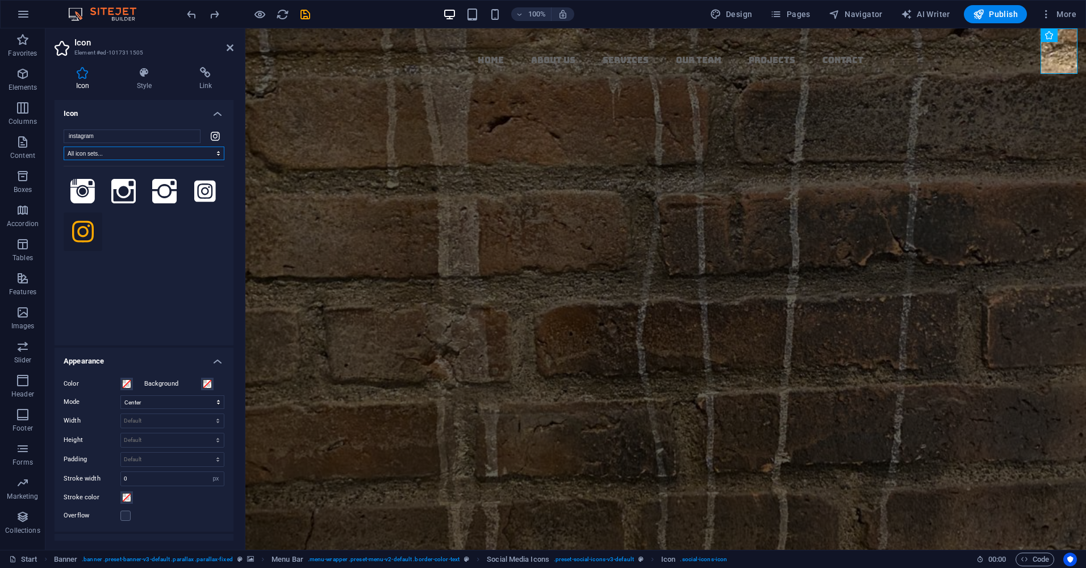
click at [218, 152] on select "All icon sets... IcoFont Ionicons FontAwesome Brands FontAwesome Duotone FontAw…" at bounding box center [144, 154] width 161 height 14
click at [181, 136] on input "instagram" at bounding box center [132, 137] width 137 height 14
click at [214, 135] on icon at bounding box center [215, 136] width 9 height 10
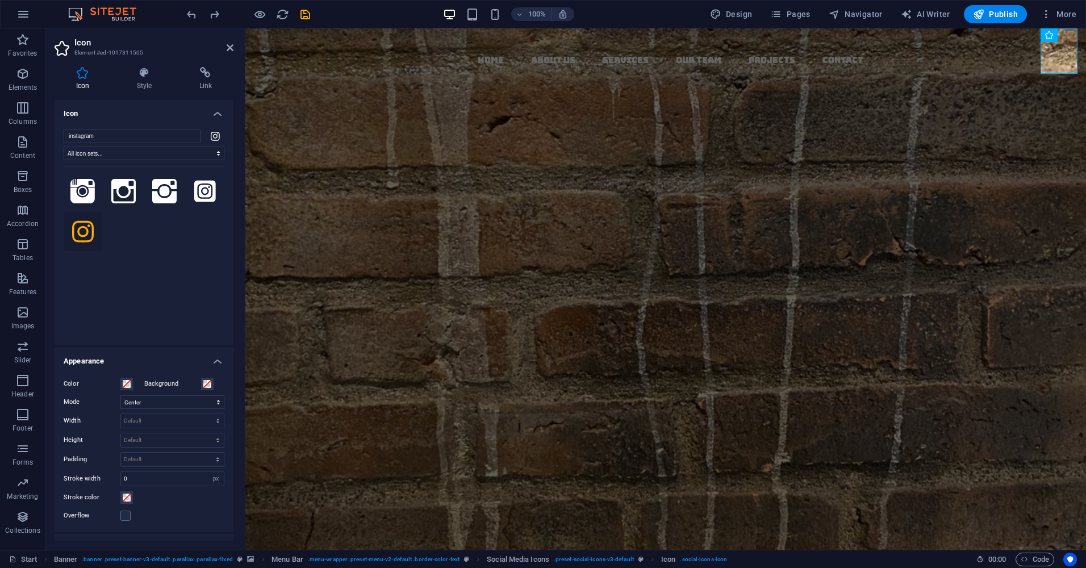
click at [214, 135] on icon at bounding box center [215, 136] width 9 height 10
click at [186, 136] on input "instagram" at bounding box center [132, 137] width 137 height 14
drag, startPoint x: 164, startPoint y: 137, endPoint x: 60, endPoint y: 138, distance: 104.0
click at [60, 138] on div "instagram All icon sets... IcoFont Ionicons FontAwesome Brands FontAwesome Duot…" at bounding box center [144, 232] width 179 height 225
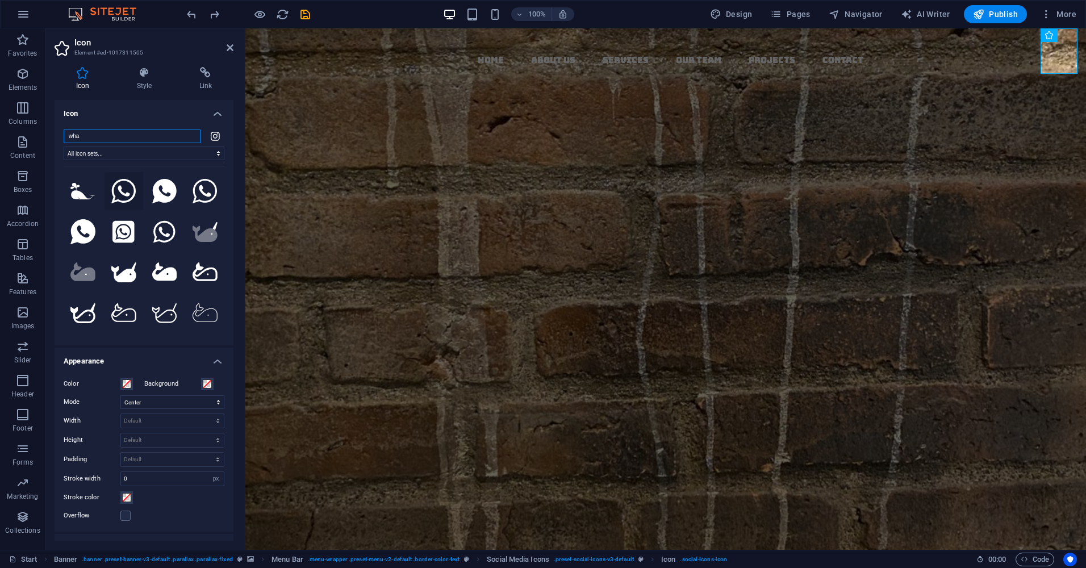
type input "wha"
click at [117, 195] on icon at bounding box center [123, 191] width 25 height 25
click at [204, 75] on icon at bounding box center [206, 72] width 56 height 11
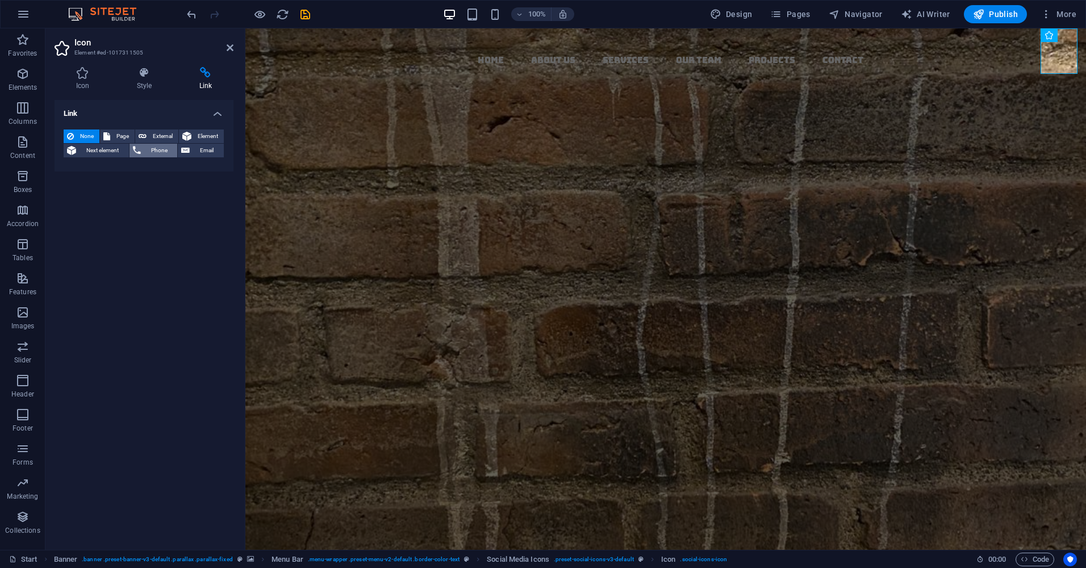
click at [149, 147] on span "Phone" at bounding box center [159, 151] width 30 height 14
click at [132, 169] on input "Phone" at bounding box center [172, 170] width 104 height 14
click at [128, 169] on input "Phone" at bounding box center [172, 170] width 104 height 14
paste input "[PHONE_NUMBER]"
type input "[PHONE_NUMBER]"
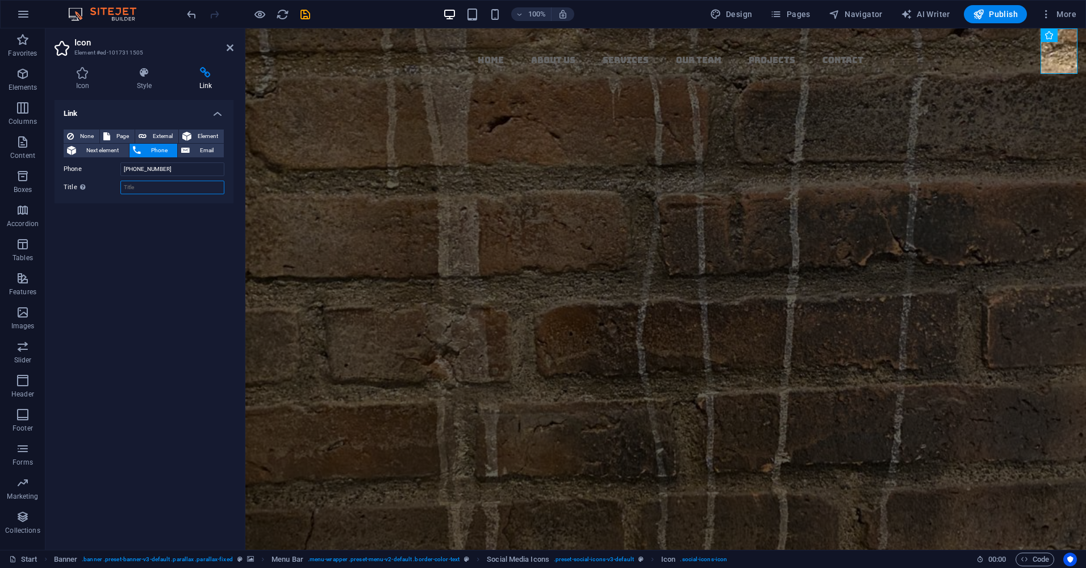
click at [133, 185] on input "Title Additional link description, should not be the same as the link text. The…" at bounding box center [172, 188] width 104 height 14
type input "orangedanjogja"
click at [163, 233] on div "Link None Page External Element Next element Phone Email Page Start Legal Notic…" at bounding box center [144, 320] width 179 height 441
click at [181, 269] on div "Link None Page External Element Next element Phone Email Page Start Legal Notic…" at bounding box center [144, 320] width 179 height 441
click at [167, 214] on div "Link None Page External Element Next element Phone Email Page Start Legal Notic…" at bounding box center [144, 320] width 179 height 441
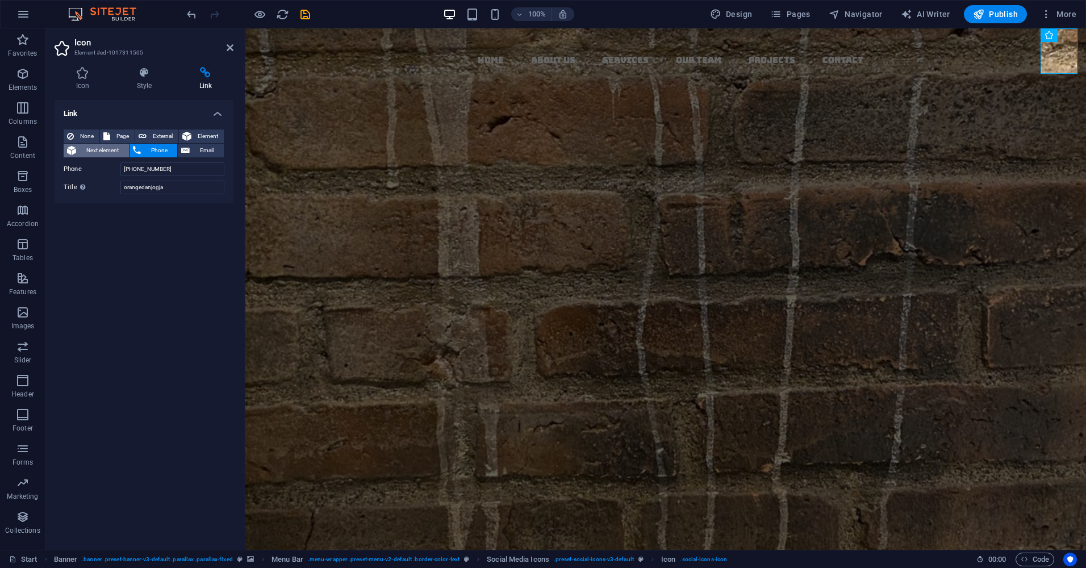
click at [116, 153] on span "Next element" at bounding box center [103, 151] width 46 height 14
click at [218, 201] on select "alternate author bookmark external help license next nofollow noreferrer noopen…" at bounding box center [172, 201] width 104 height 14
click at [219, 201] on select "alternate author bookmark external help license next nofollow noreferrer noopen…" at bounding box center [172, 201] width 104 height 14
click at [206, 152] on span "Email" at bounding box center [206, 151] width 27 height 14
click at [129, 170] on input "Email" at bounding box center [172, 170] width 104 height 14
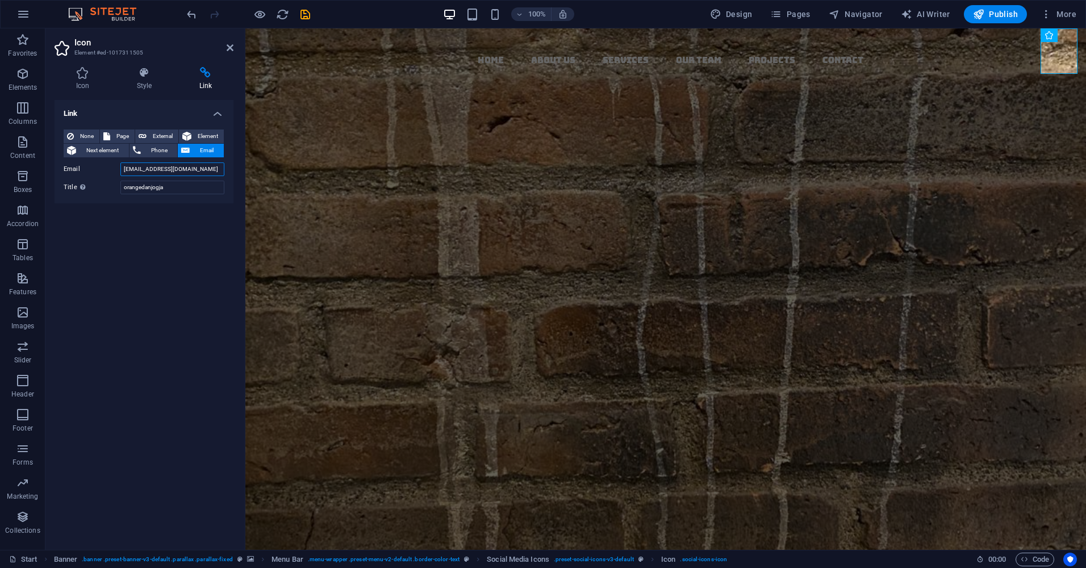
click at [162, 172] on input "orangedanjogja@gmail.com" at bounding box center [172, 170] width 104 height 14
type input "orangedanjogja001@gmail.com"
click at [184, 244] on div "Link None Page External Element Next element Phone Email Page Start Legal Notic…" at bounding box center [144, 320] width 179 height 441
click at [205, 135] on span "Element" at bounding box center [208, 137] width 26 height 14
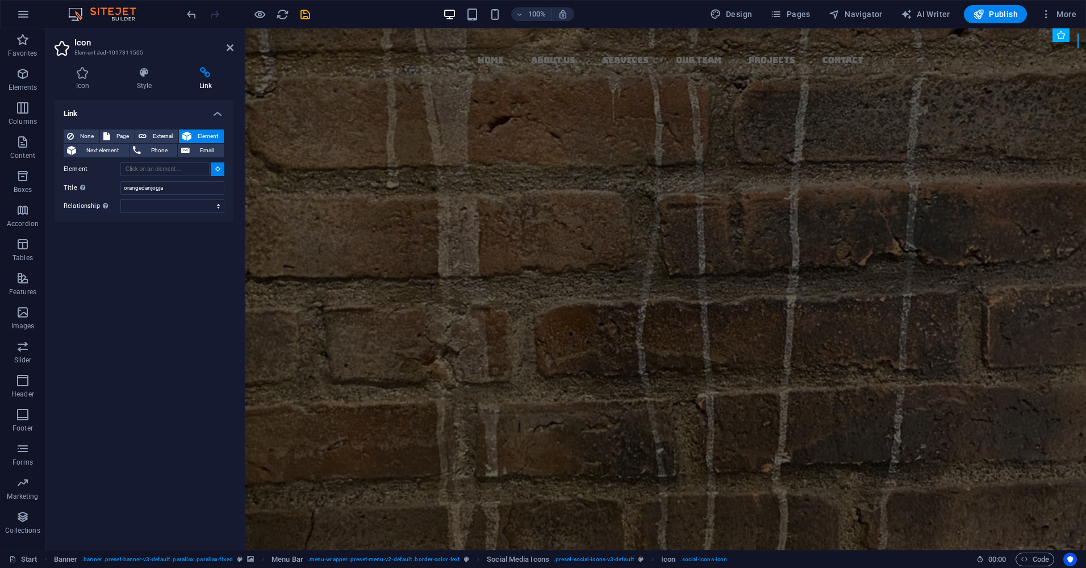
click at [215, 170] on icon at bounding box center [217, 169] width 5 height 6
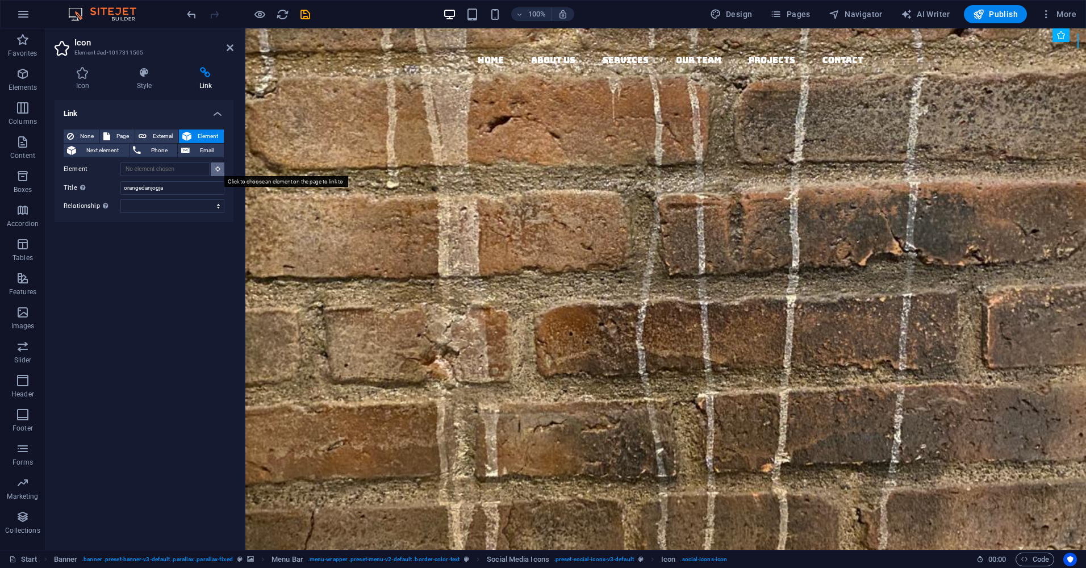
click at [215, 170] on icon at bounding box center [217, 169] width 5 height 6
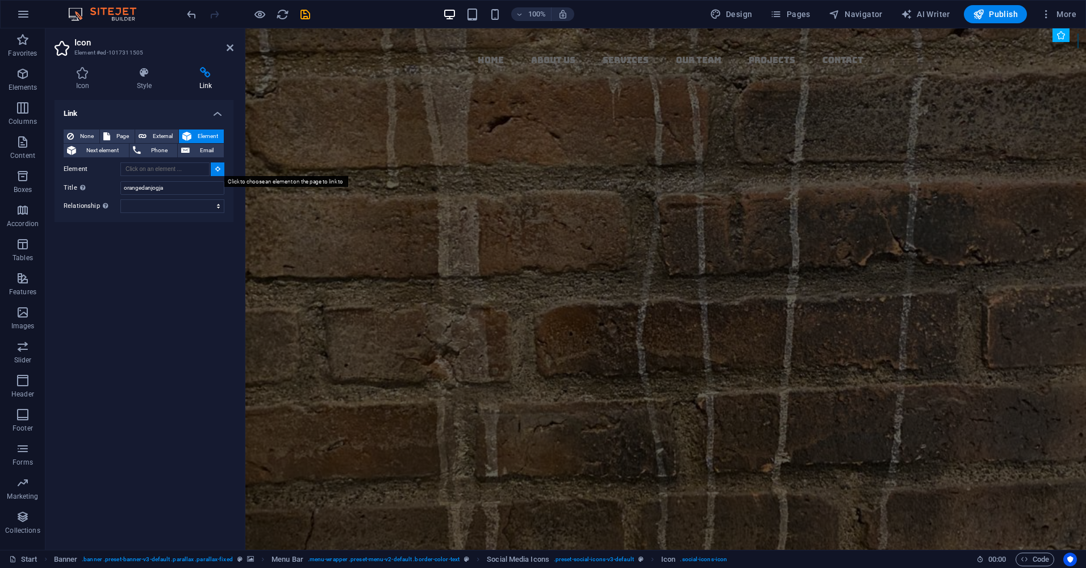
click at [215, 170] on icon at bounding box center [217, 169] width 5 height 6
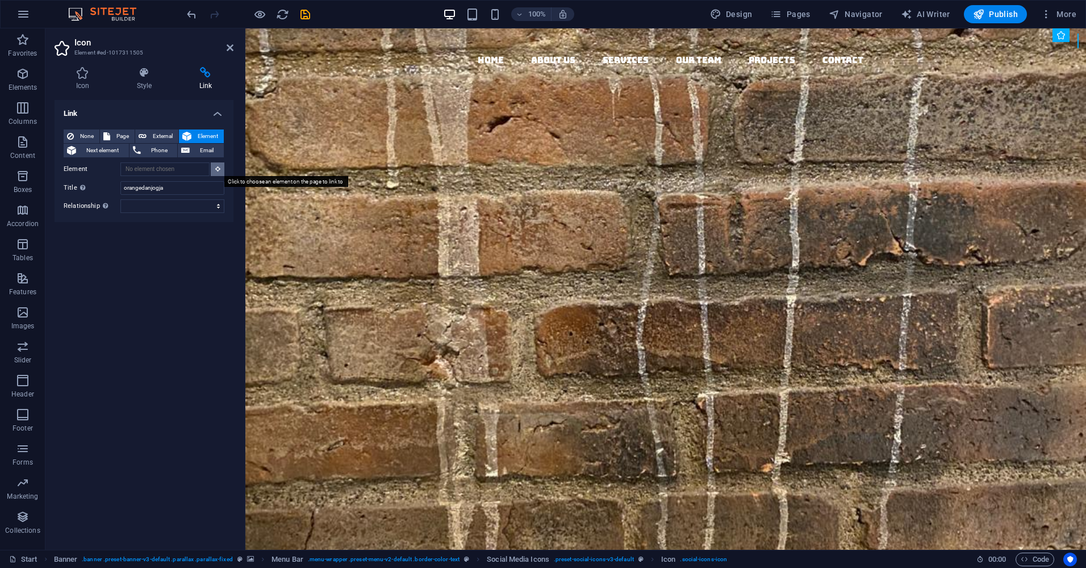
click at [215, 170] on icon at bounding box center [217, 169] width 5 height 6
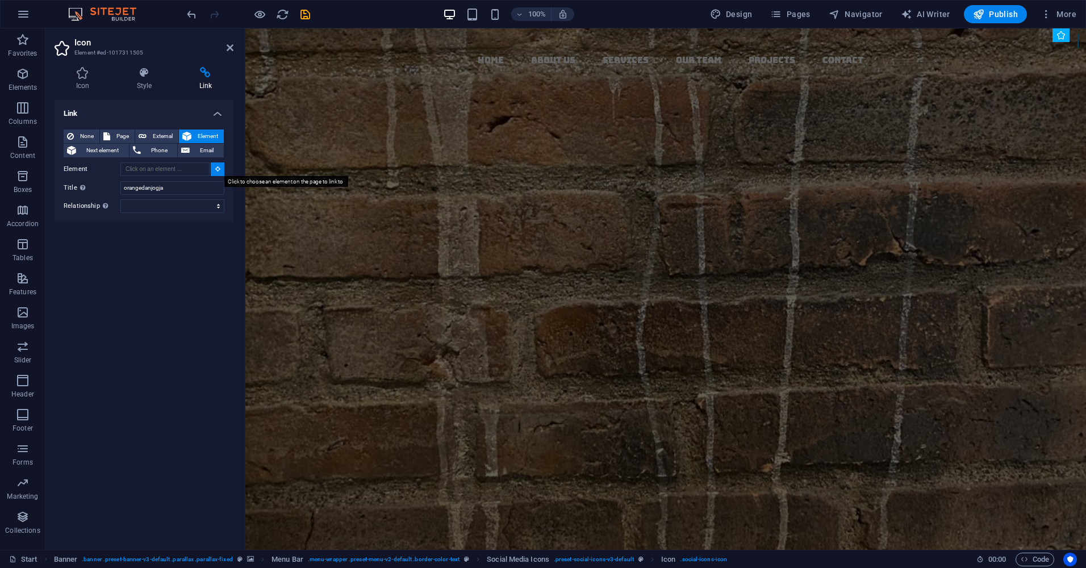
click at [215, 170] on icon at bounding box center [217, 169] width 5 height 6
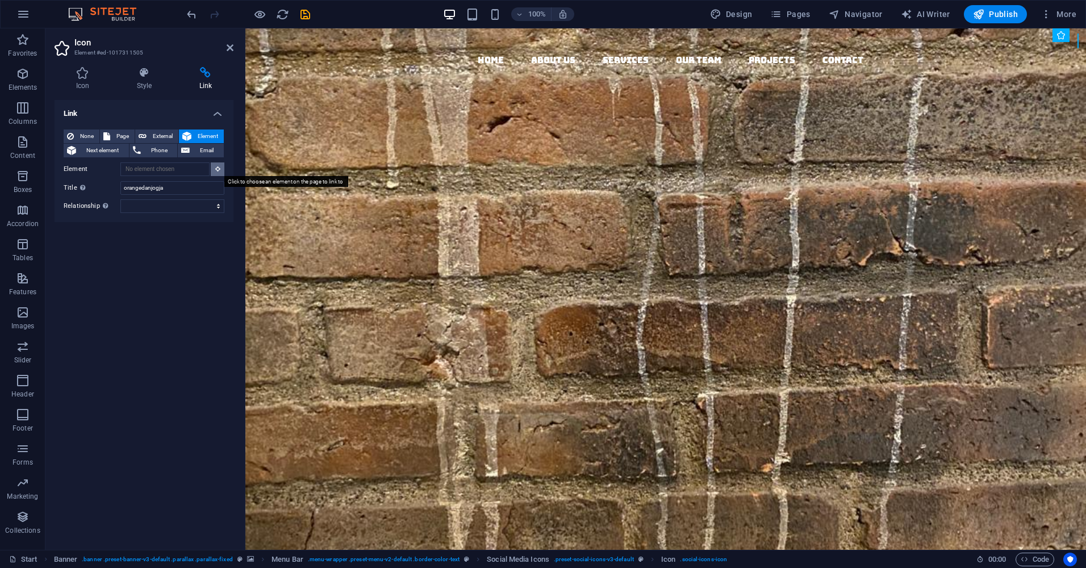
click at [215, 170] on icon at bounding box center [217, 169] width 5 height 6
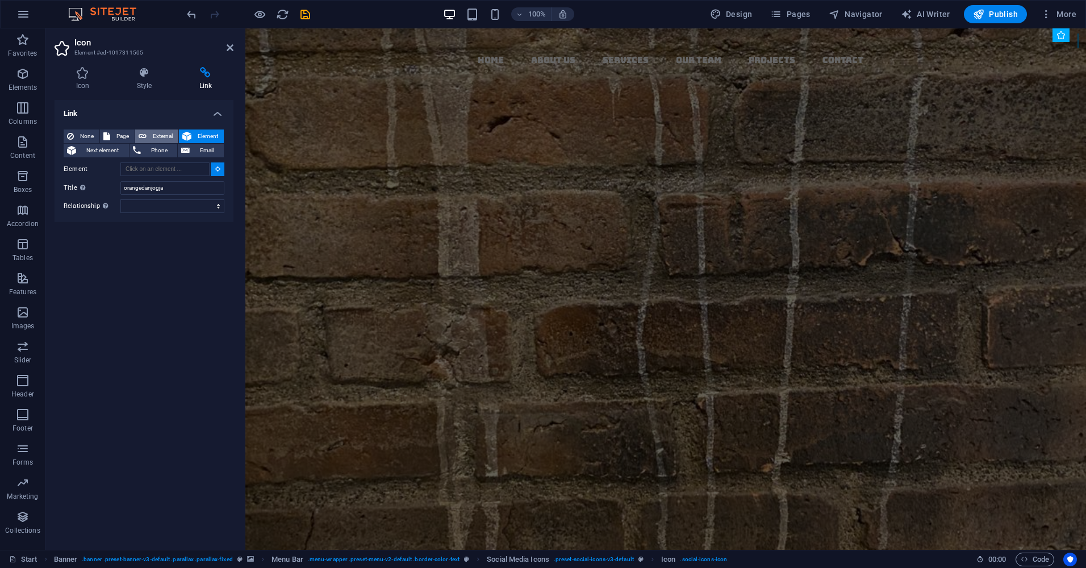
click at [157, 135] on span "External" at bounding box center [162, 137] width 25 height 14
select select "blank"
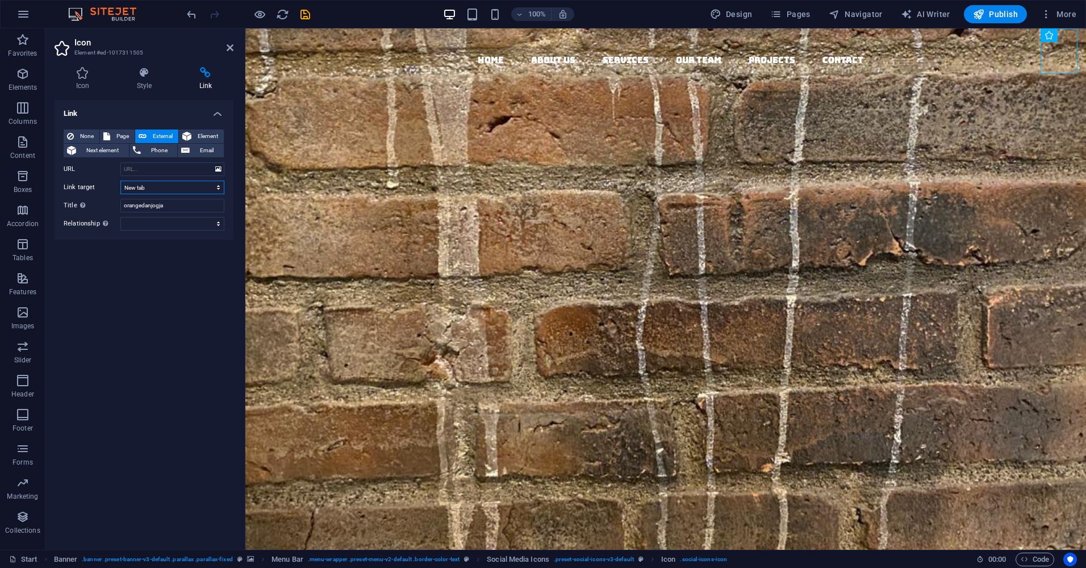
click at [218, 186] on select "New tab Same tab Overlay" at bounding box center [172, 188] width 104 height 14
click at [122, 138] on span "Page" at bounding box center [123, 137] width 18 height 14
select select
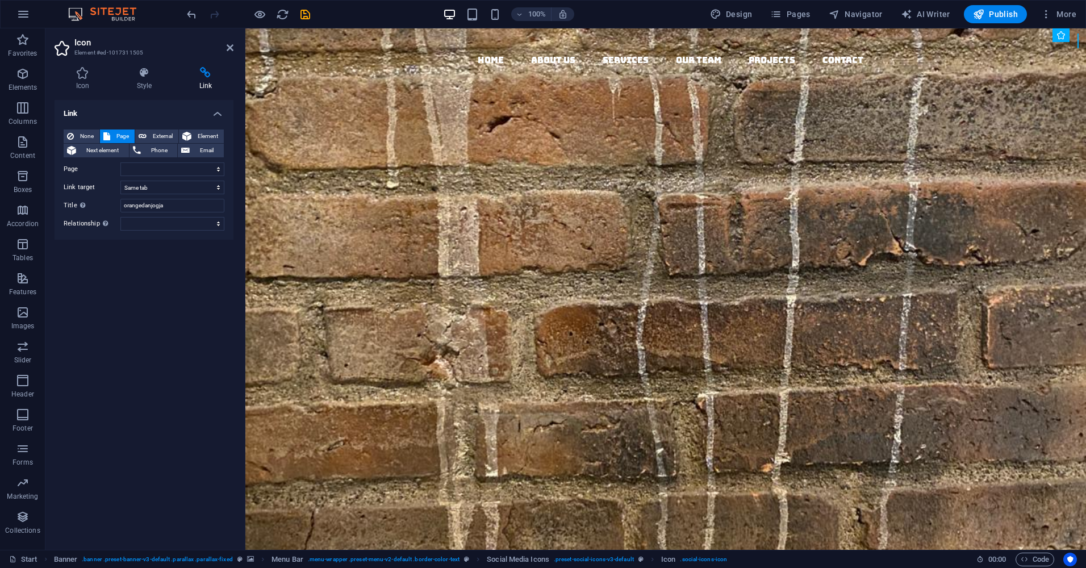
click at [173, 301] on div "Link None Page External Element Next element Phone Email Page Start Legal Notic…" at bounding box center [144, 320] width 179 height 441
click at [144, 357] on div "Link None Page External Element Next element Phone Email Page Start Legal Notic…" at bounding box center [144, 320] width 179 height 441
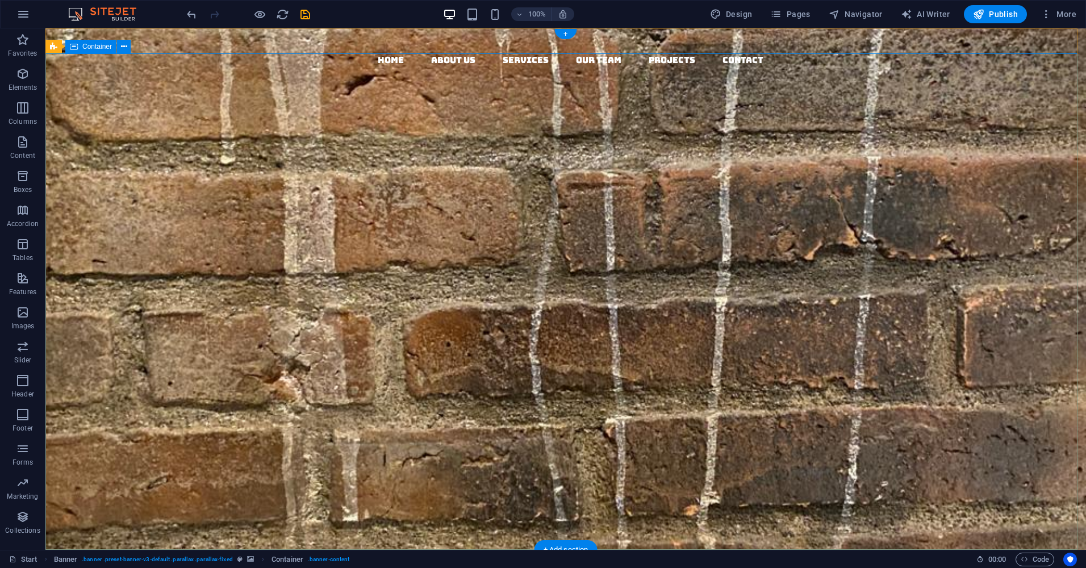
click at [303, 16] on icon "save" at bounding box center [305, 14] width 13 height 13
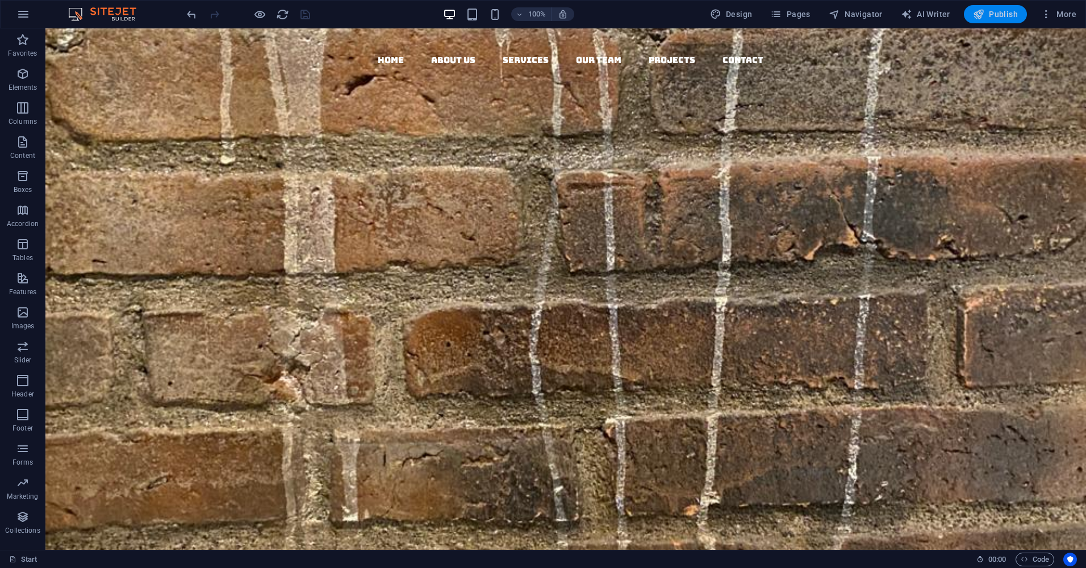
click at [991, 16] on span "Publish" at bounding box center [995, 14] width 45 height 11
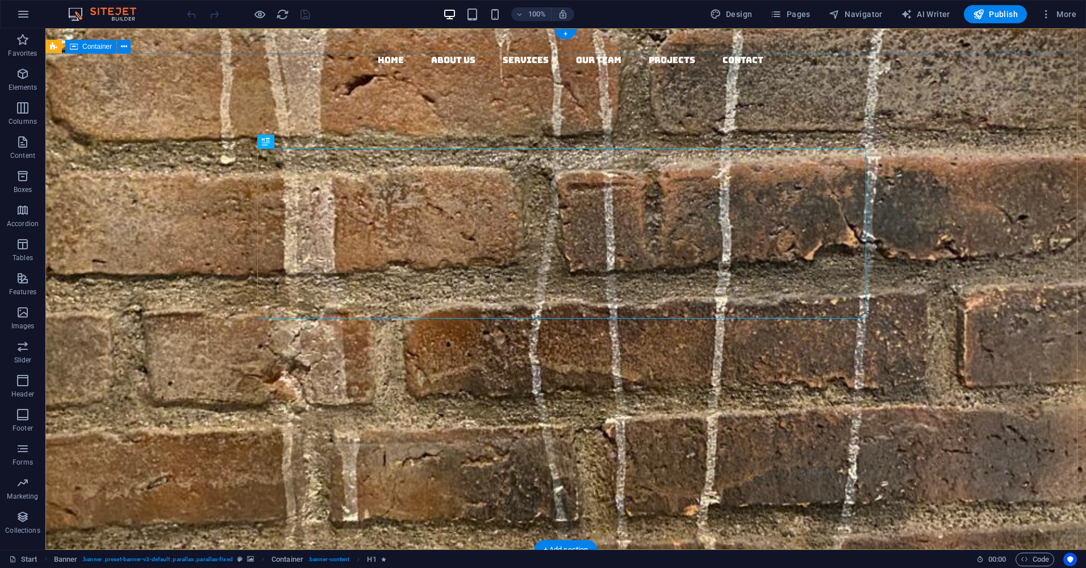
click at [1059, 53] on nav "Home About us Services Our Team Projects Contact" at bounding box center [571, 60] width 1032 height 15
click at [23, 14] on icon "button" at bounding box center [23, 14] width 14 height 14
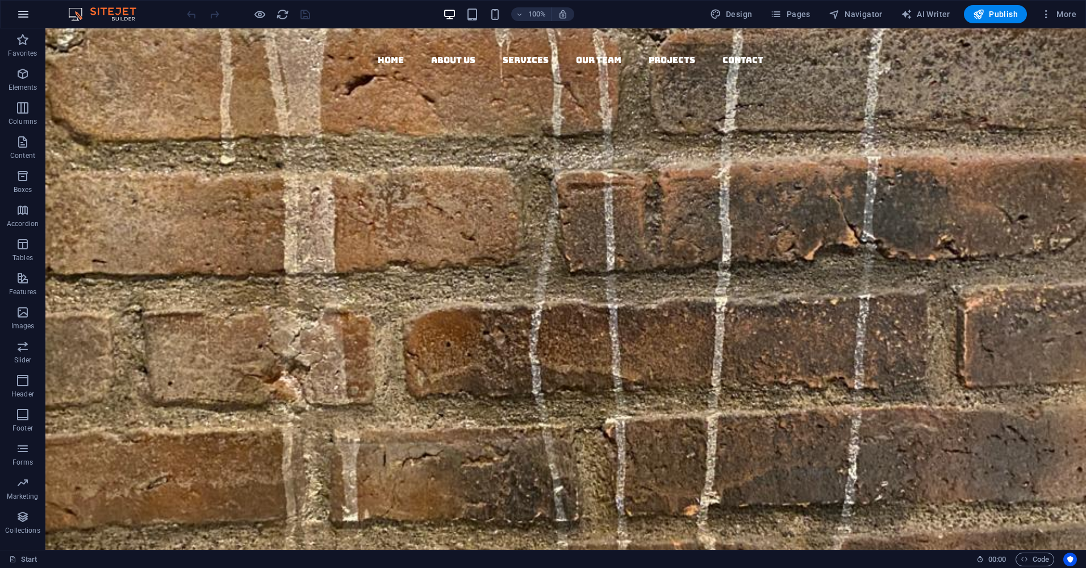
click at [24, 14] on icon "button" at bounding box center [23, 14] width 14 height 14
click at [1047, 15] on icon "button" at bounding box center [1046, 14] width 11 height 11
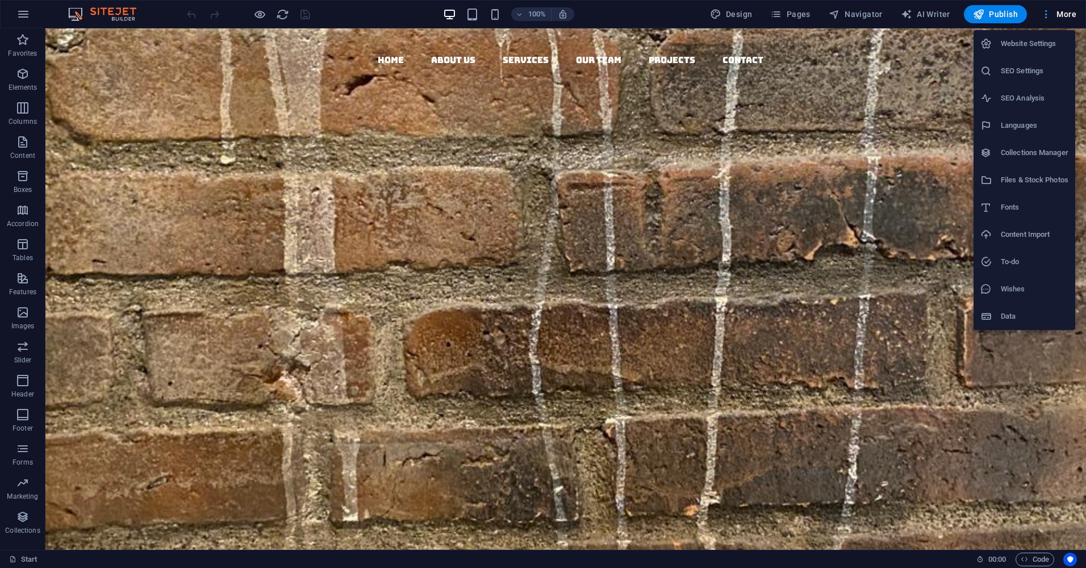
click at [1047, 15] on div at bounding box center [543, 284] width 1086 height 568
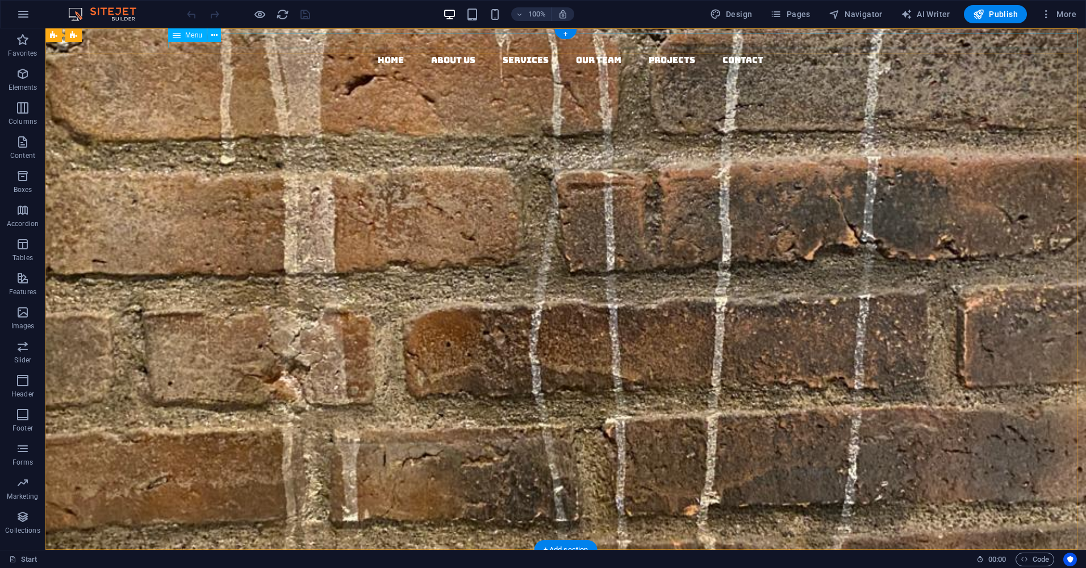
click at [1032, 53] on nav "Home About us Services Our Team Projects Contact" at bounding box center [571, 60] width 1032 height 15
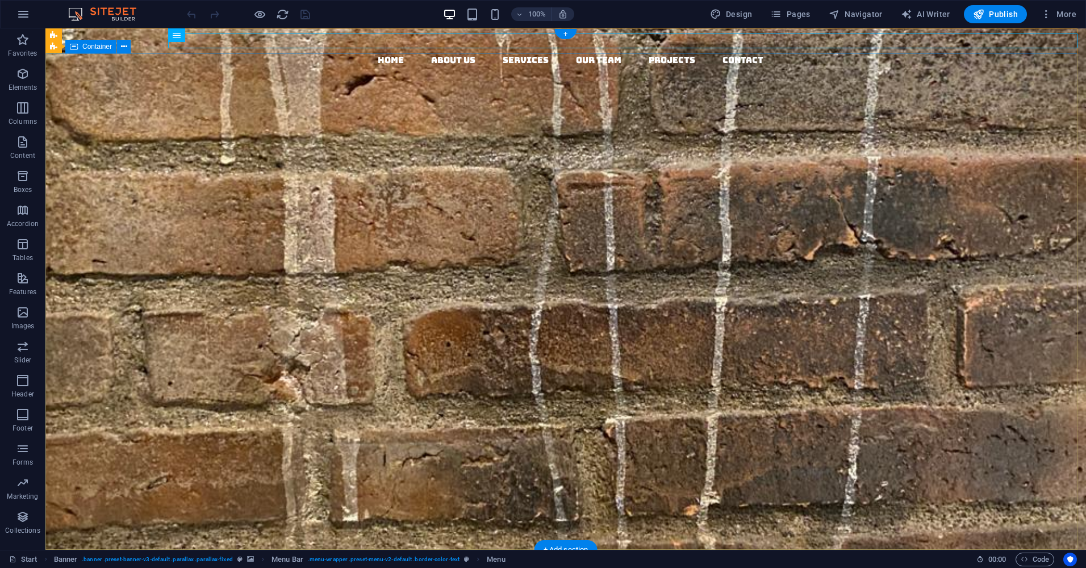
click at [1064, 51] on div "Home About us Services Our Team Projects Contact Menu" at bounding box center [565, 566] width 1041 height 1076
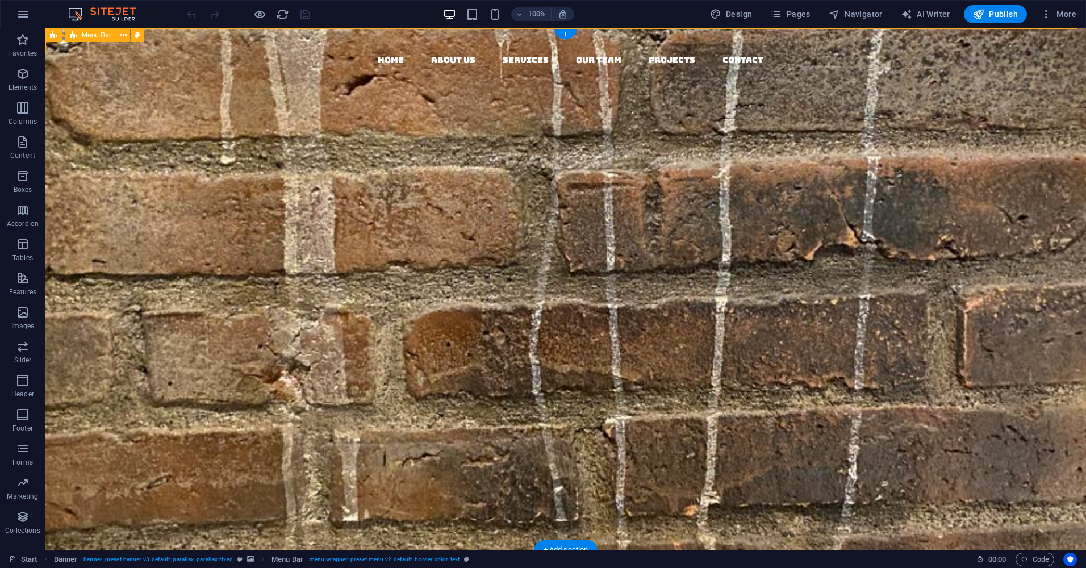
click at [1064, 51] on div "Home About us Services Our Team Projects Contact Menu" at bounding box center [565, 566] width 1041 height 1076
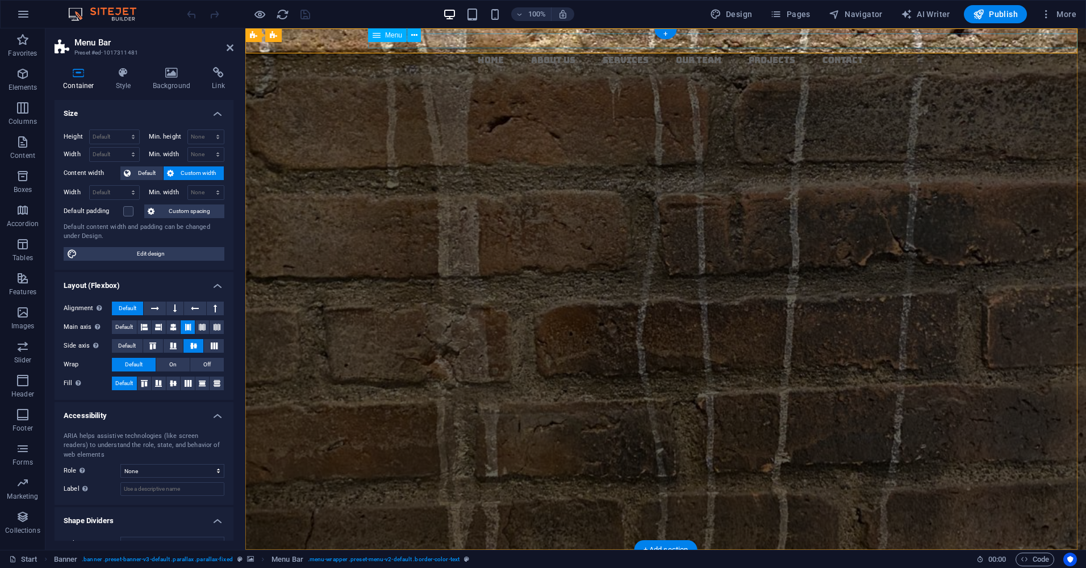
click at [1064, 53] on nav "Home About us Services Our Team Projects Contact" at bounding box center [671, 60] width 832 height 15
click at [1064, 53] on div "Home About us Services Our Team Projects Contact Menu" at bounding box center [665, 466] width 841 height 876
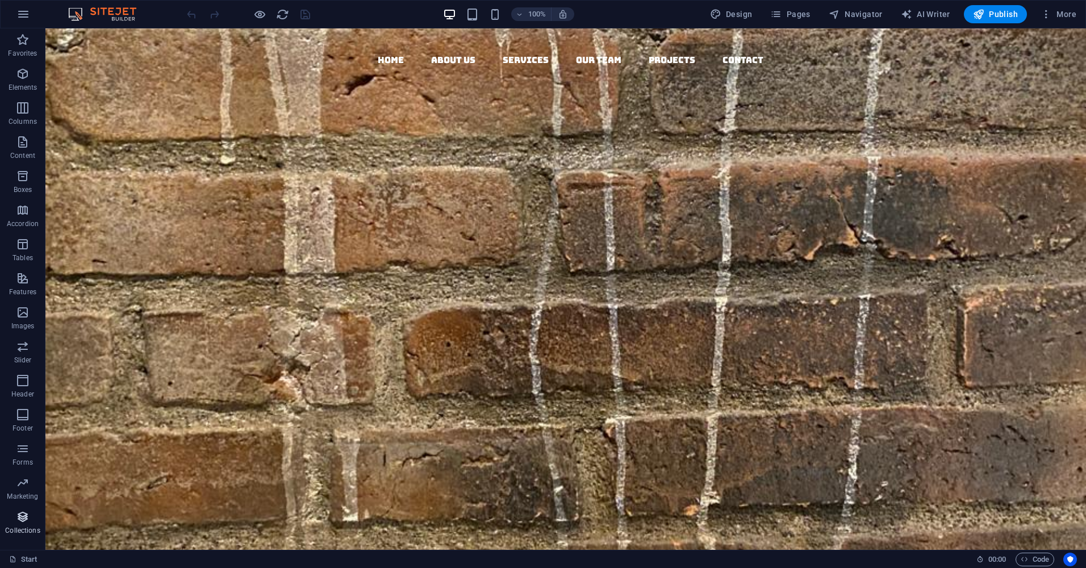
click at [25, 520] on icon "button" at bounding box center [23, 517] width 14 height 14
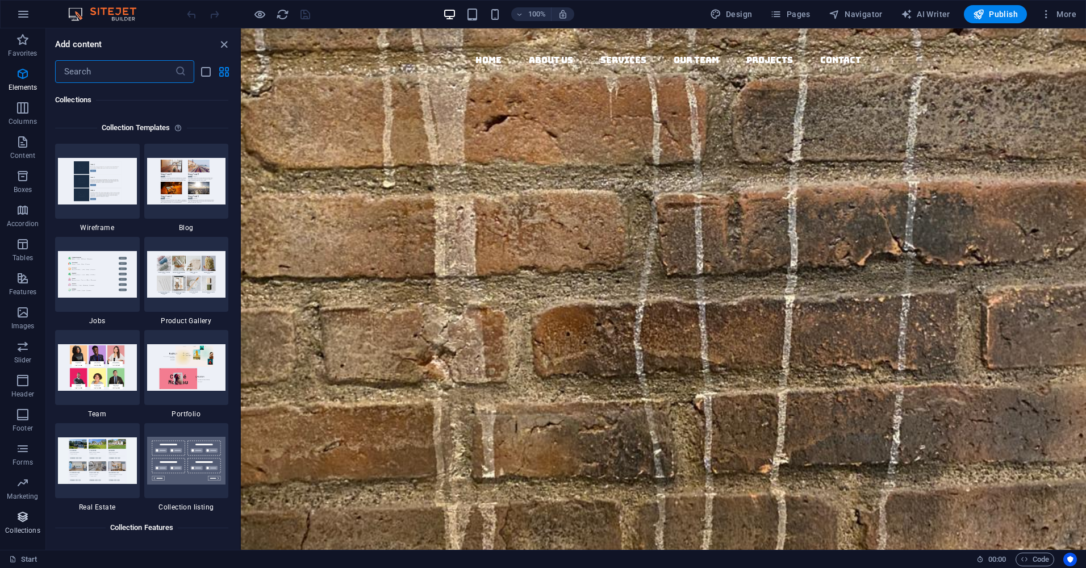
scroll to position [10402, 0]
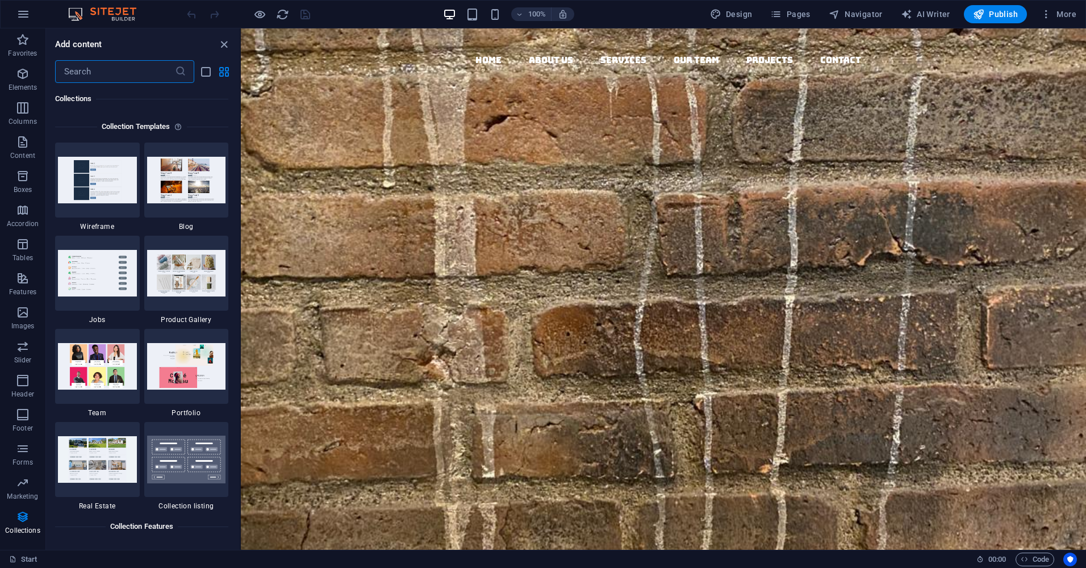
click at [82, 70] on input "text" at bounding box center [115, 71] width 120 height 23
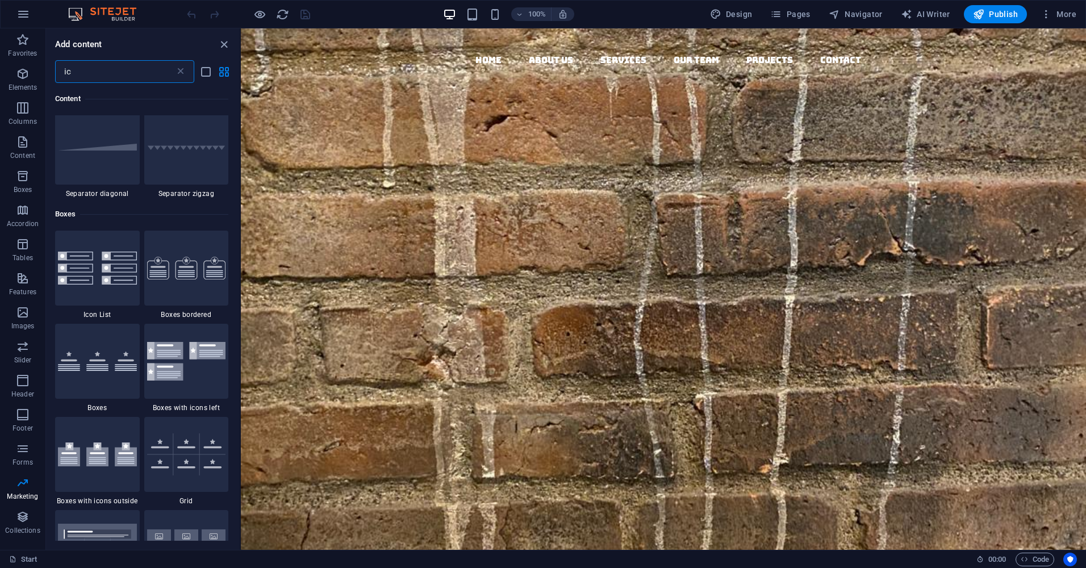
scroll to position [0, 0]
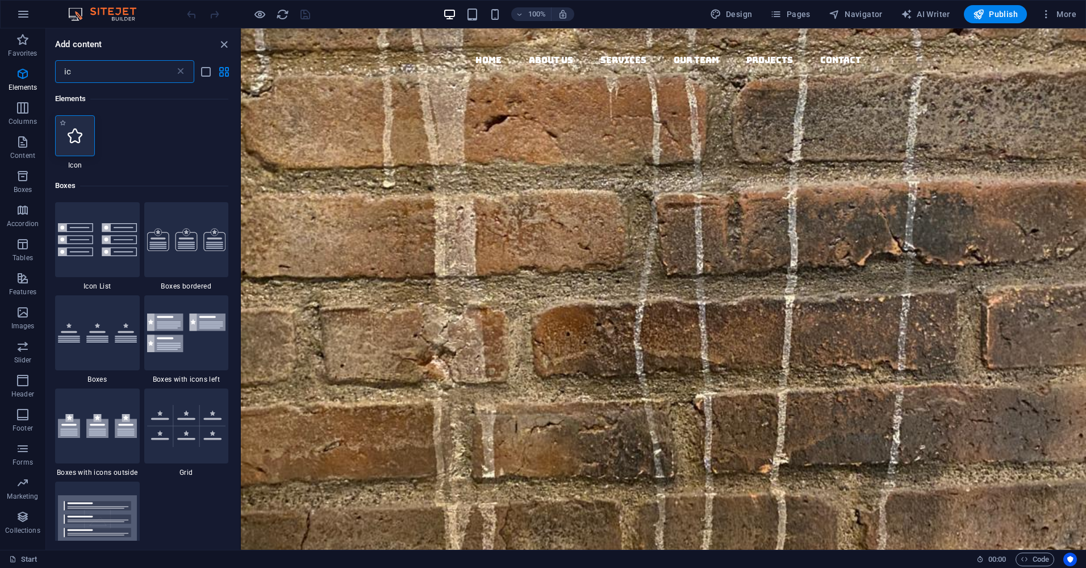
type input "ic"
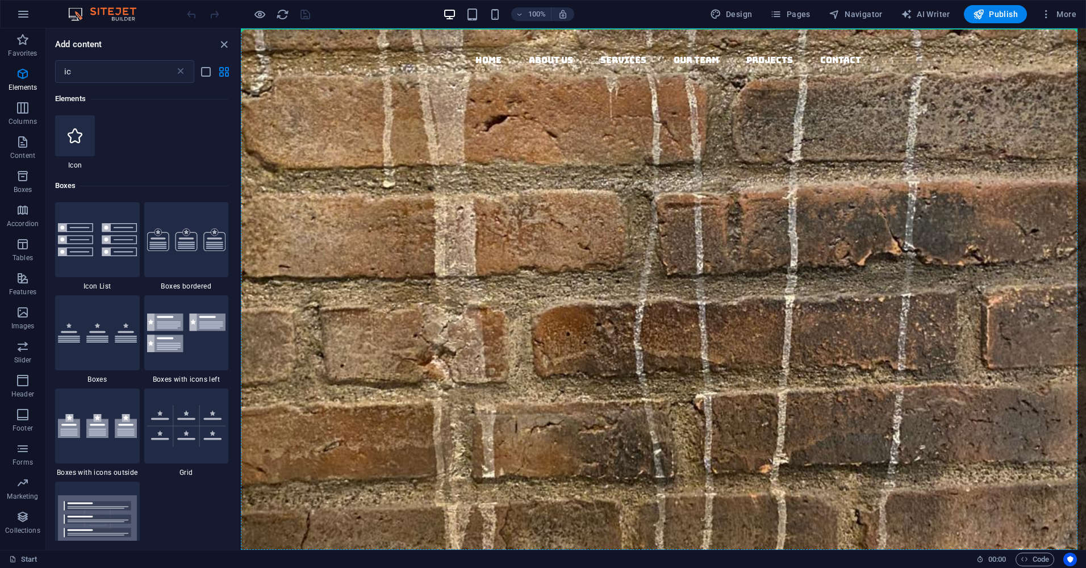
select select "xMidYMid"
select select "px"
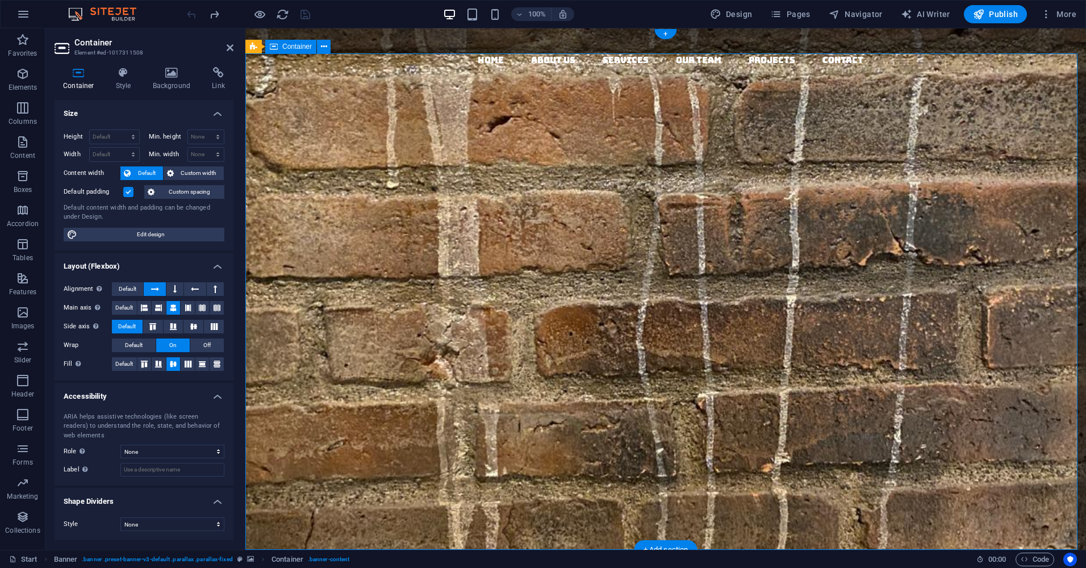
click at [125, 74] on icon at bounding box center [123, 72] width 32 height 11
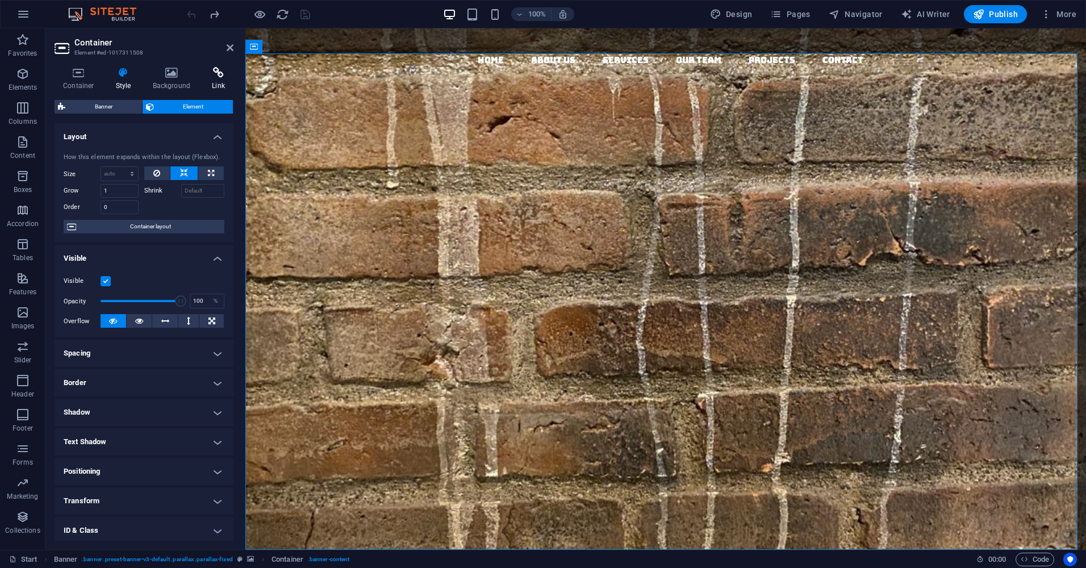
click at [216, 76] on icon at bounding box center [218, 72] width 30 height 11
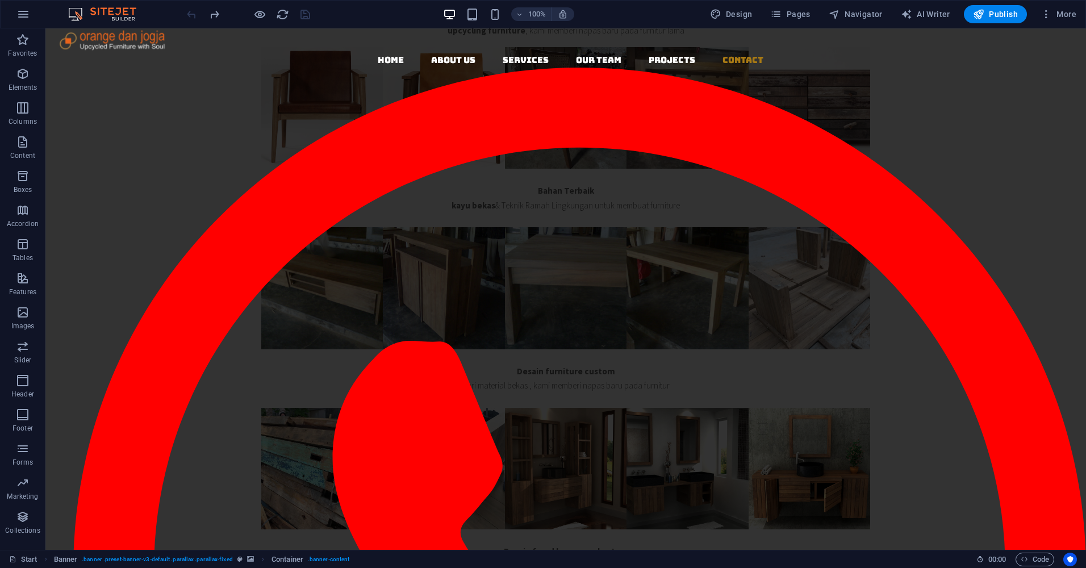
scroll to position [3786, 0]
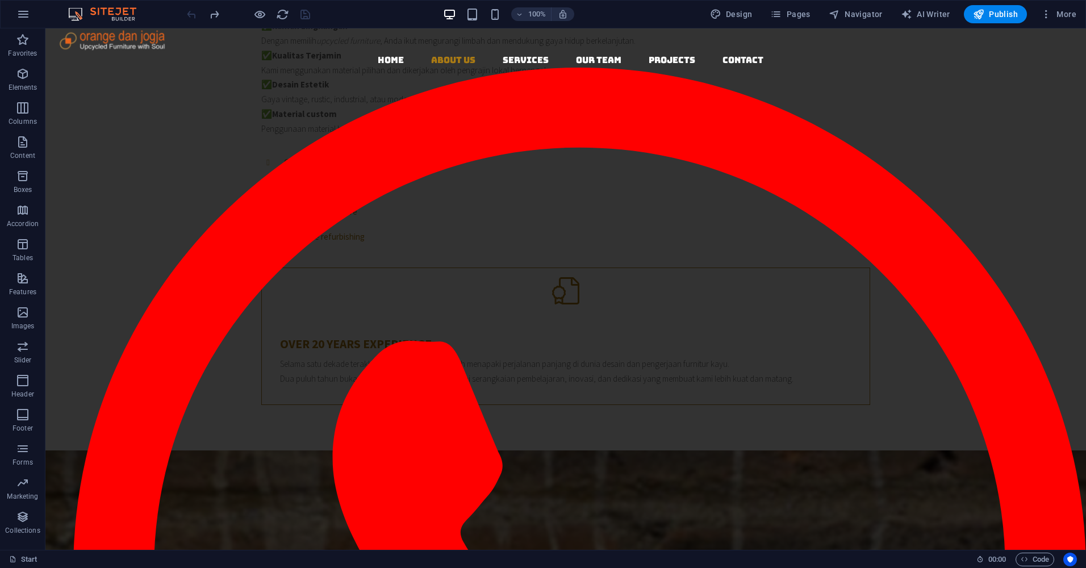
scroll to position [694, 0]
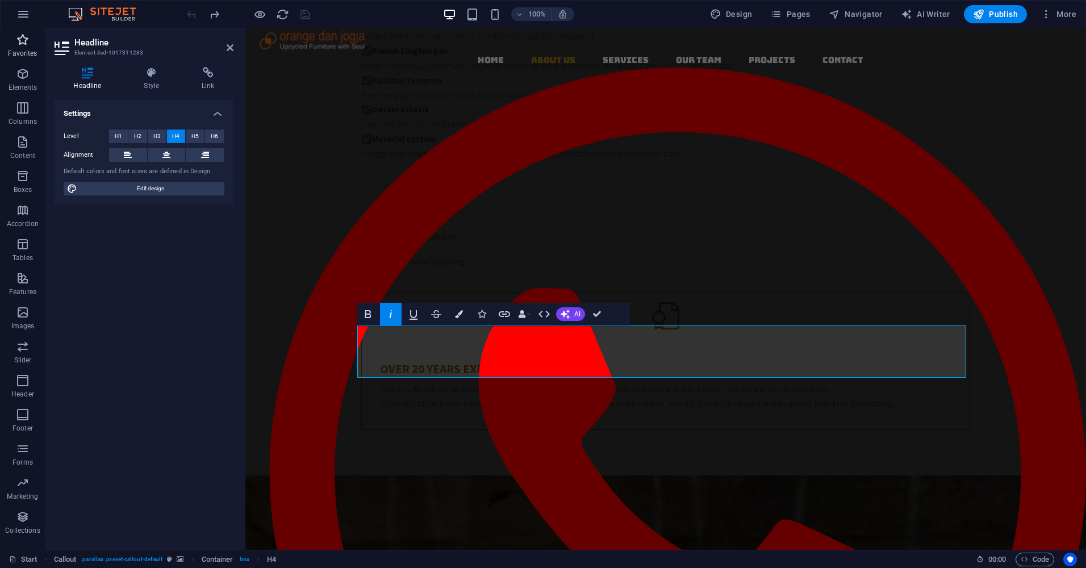
click at [23, 41] on icon "button" at bounding box center [23, 40] width 14 height 14
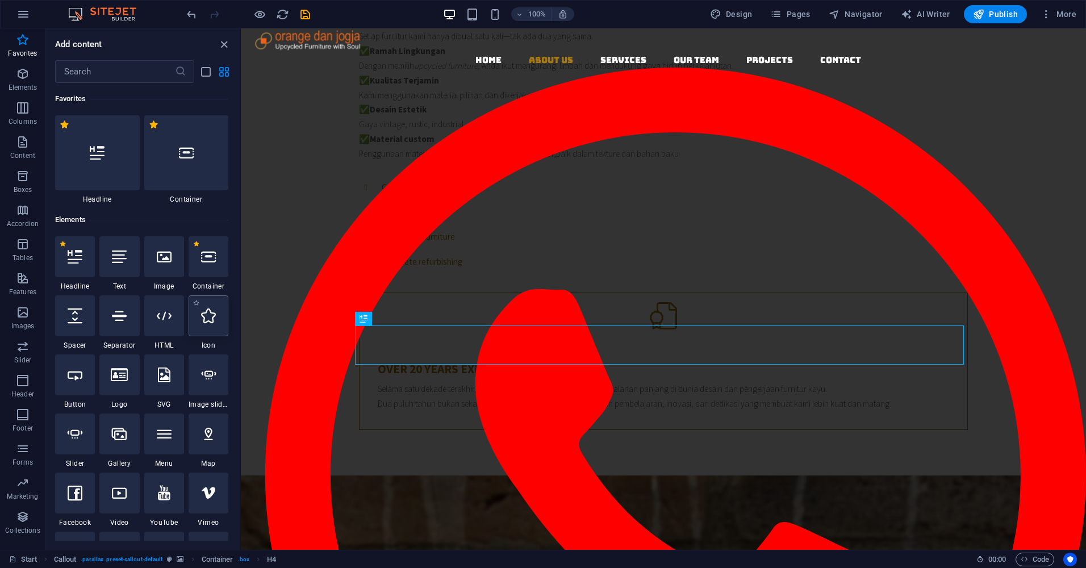
click at [209, 316] on icon at bounding box center [208, 316] width 15 height 15
select select "xMidYMid"
select select "px"
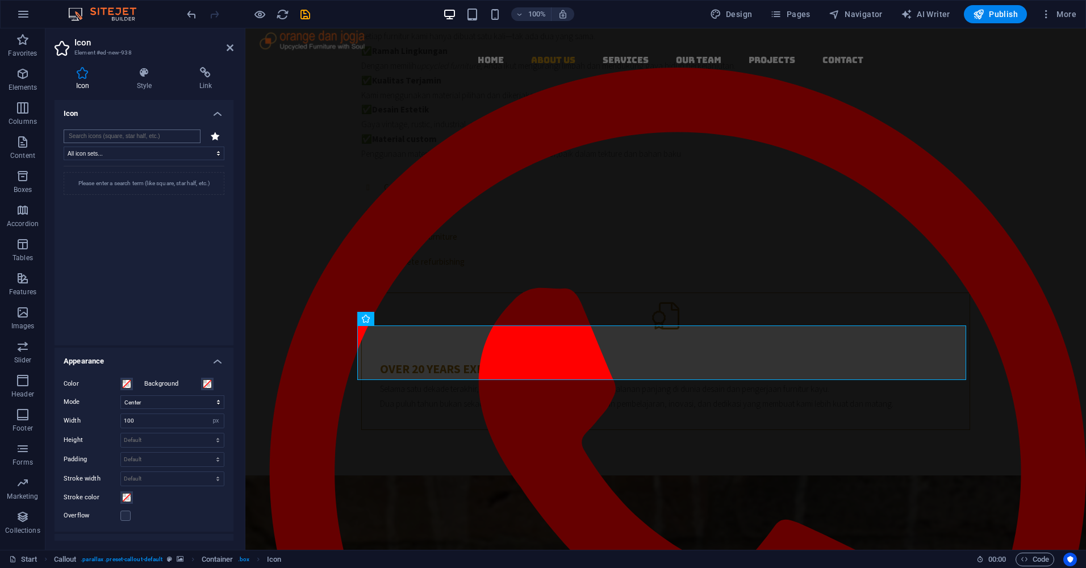
click at [98, 135] on input "search" at bounding box center [132, 137] width 137 height 14
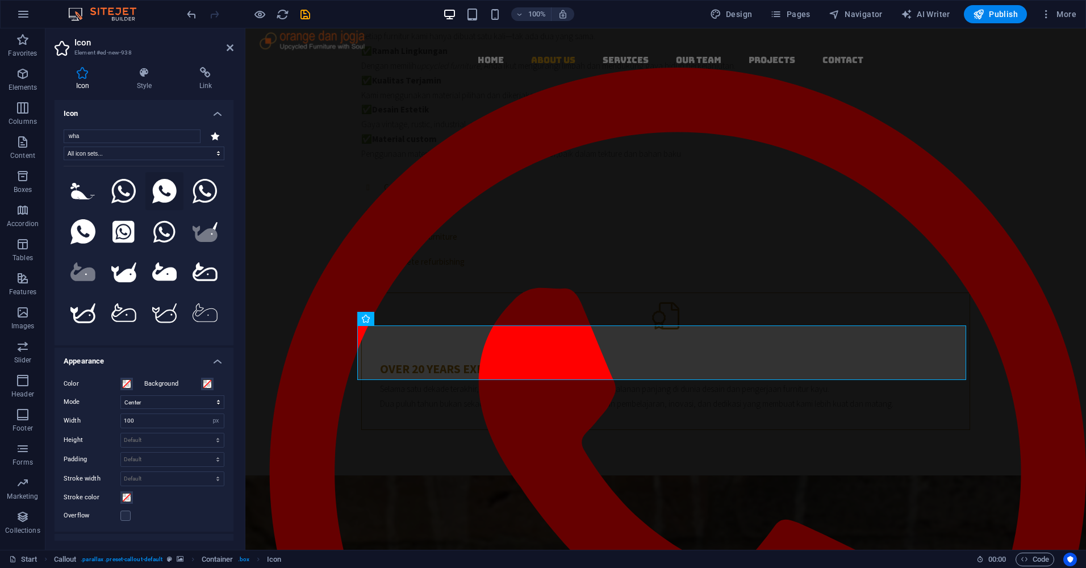
type input "wha"
click at [159, 192] on icon at bounding box center [164, 191] width 24 height 25
drag, startPoint x: 176, startPoint y: 424, endPoint x: 121, endPoint y: 424, distance: 54.6
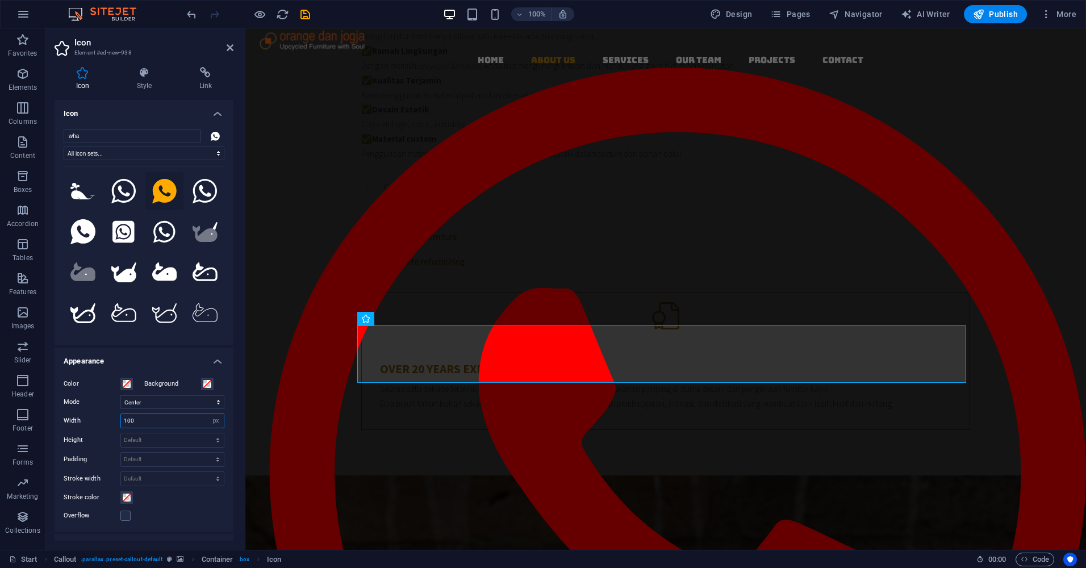
click at [121, 424] on input "100" at bounding box center [172, 421] width 103 height 14
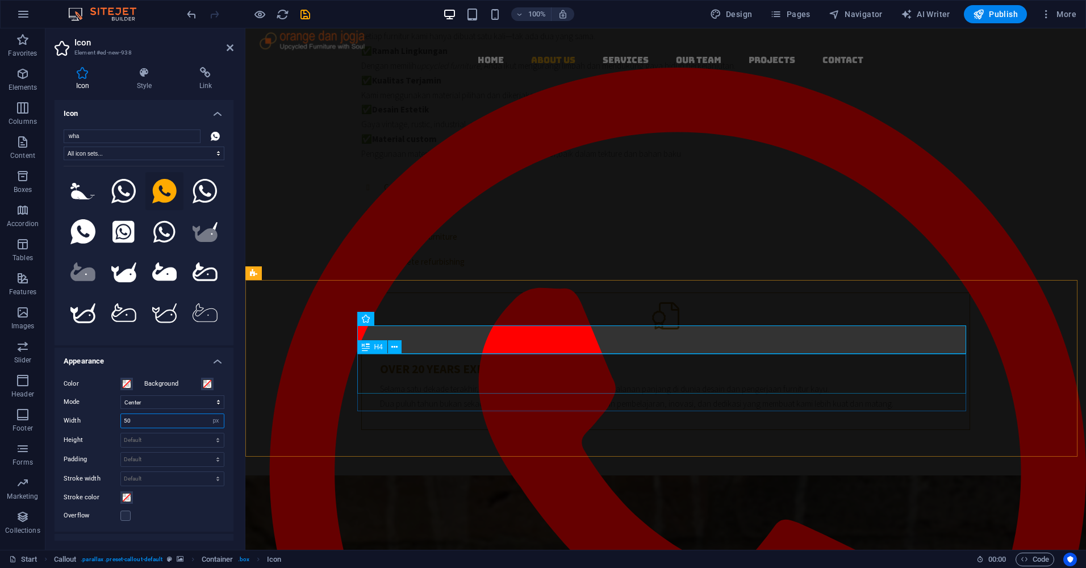
type input "50"
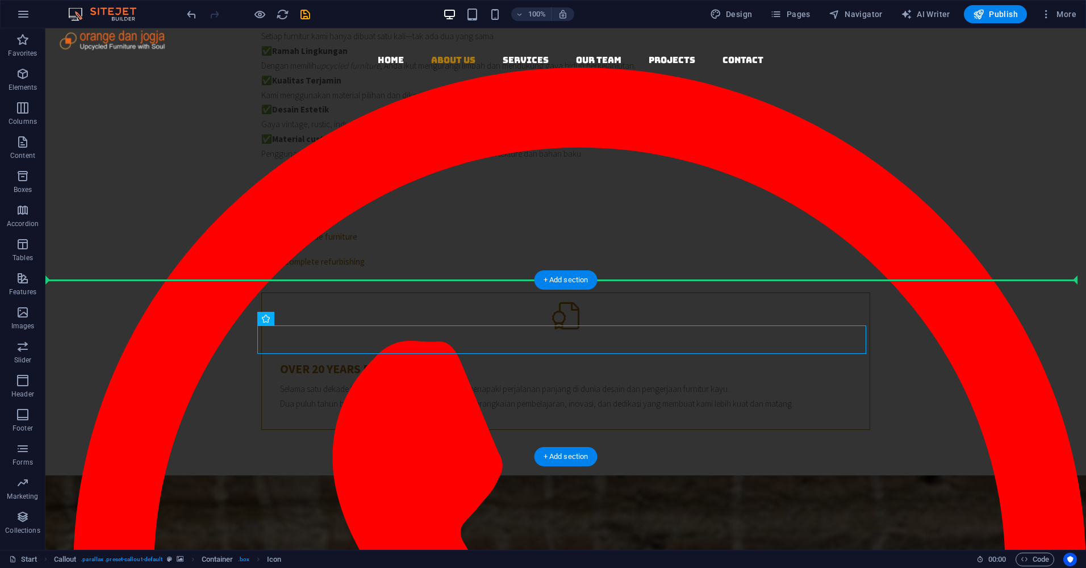
drag, startPoint x: 275, startPoint y: 335, endPoint x: 276, endPoint y: 313, distance: 22.7
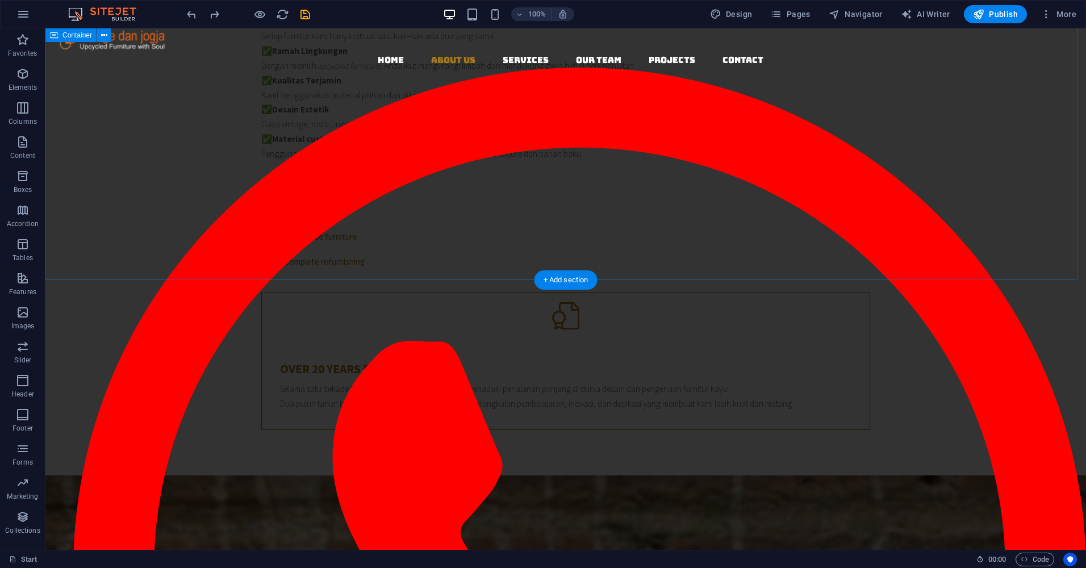
click at [1016, 200] on div "ORANGE DAN JOGJA . Berbeda dari sekadar daur ulang, Desain Interior dan upcycli…" at bounding box center [565, 166] width 1041 height 620
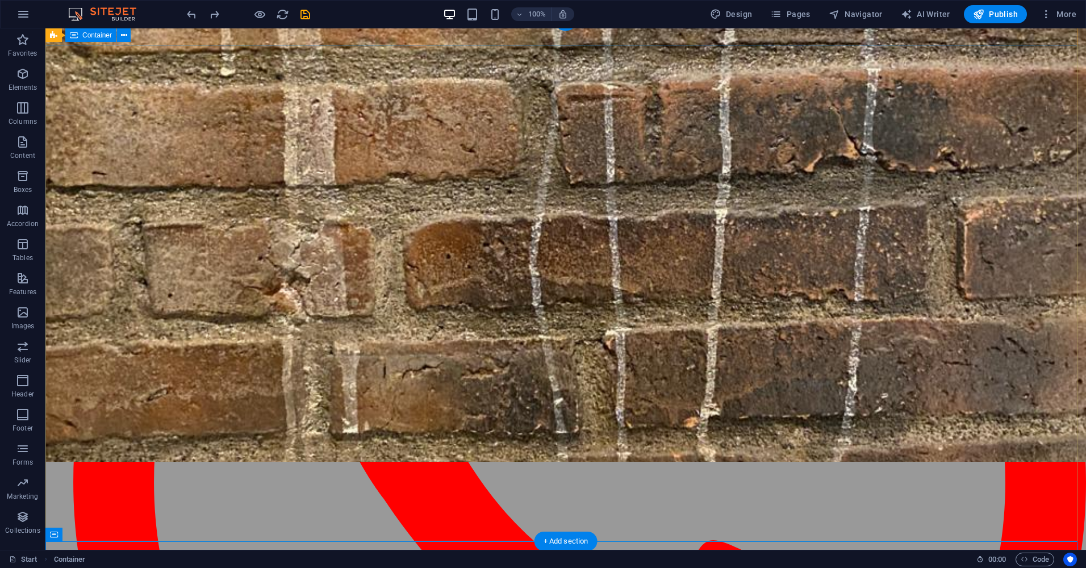
scroll to position [0, 0]
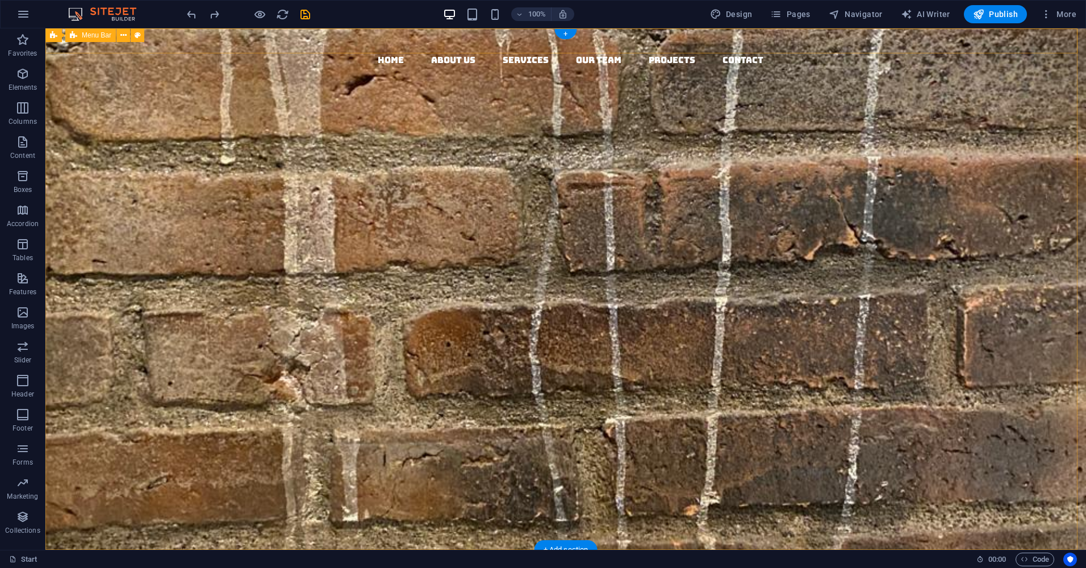
click at [1064, 52] on div "Home About us Services Our Team Projects Contact Menu" at bounding box center [565, 566] width 1041 height 1076
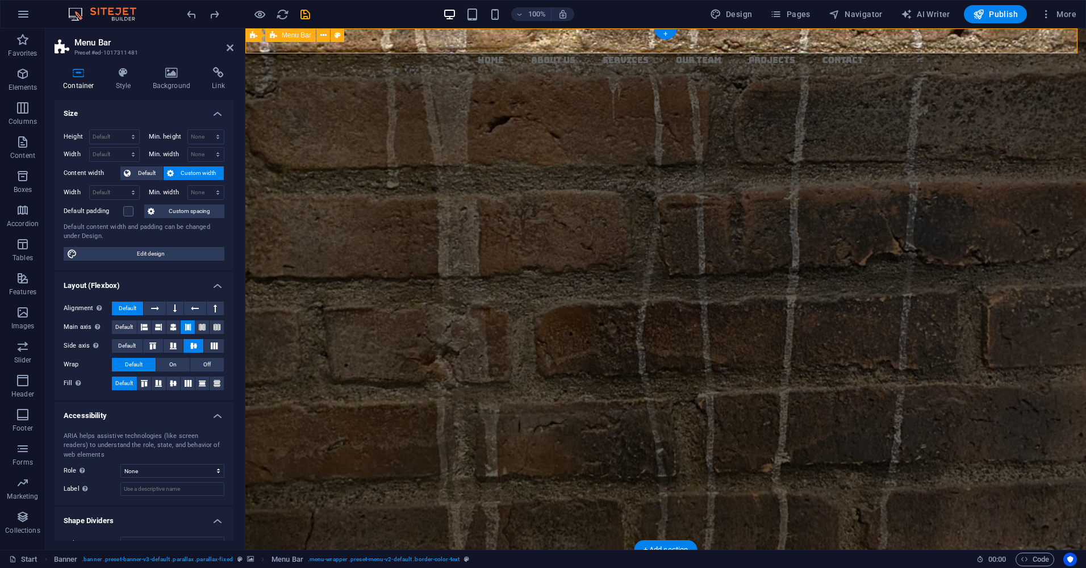
click at [1064, 52] on div "Home About us Services Our Team Projects Contact Menu" at bounding box center [665, 466] width 841 height 876
click at [23, 41] on icon "button" at bounding box center [23, 40] width 14 height 14
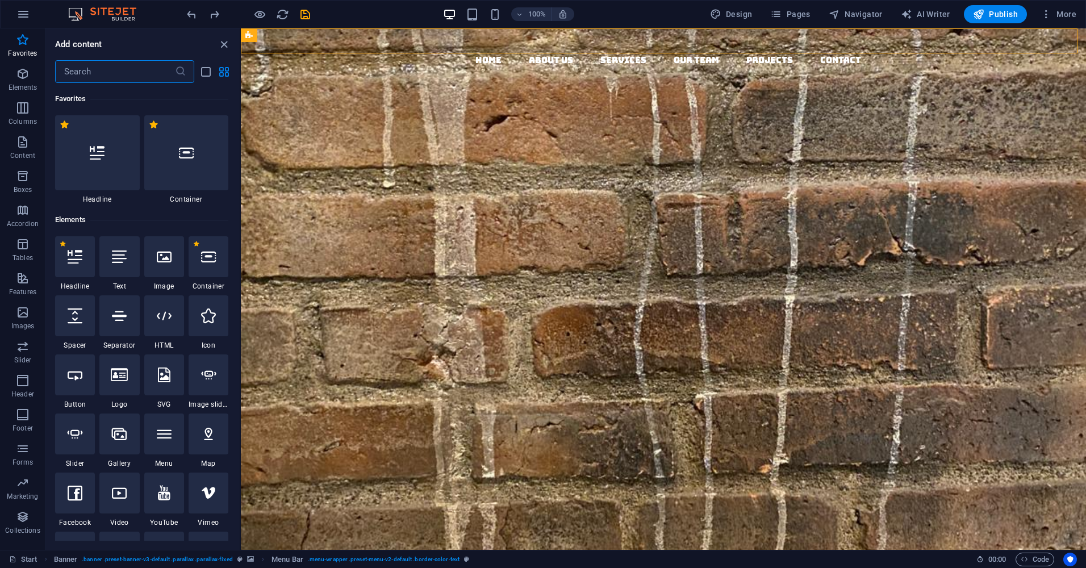
click at [94, 67] on input "text" at bounding box center [115, 71] width 120 height 23
click at [205, 319] on icon at bounding box center [208, 316] width 15 height 15
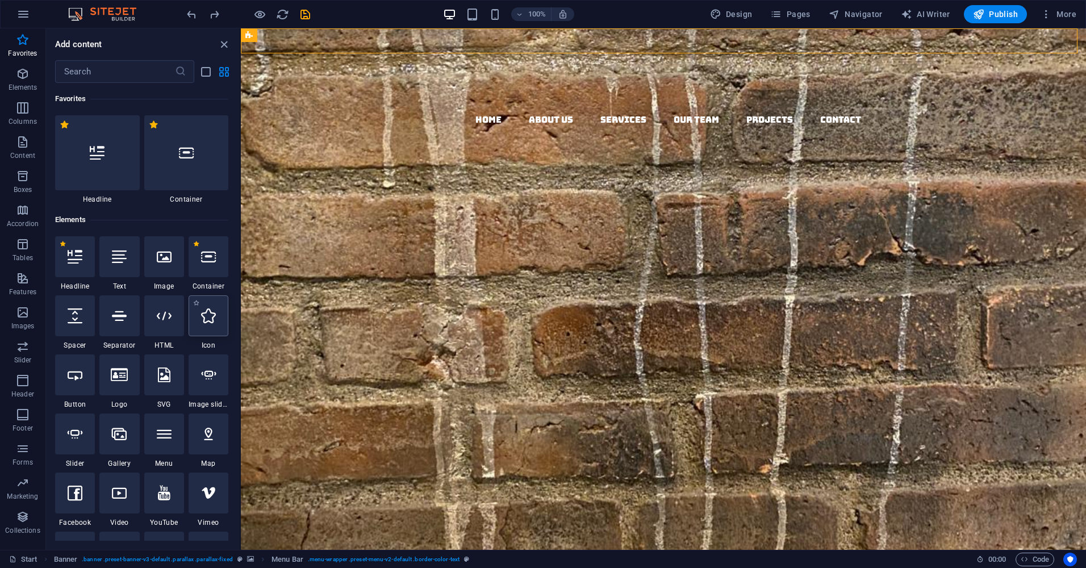
select select "xMidYMid"
select select "px"
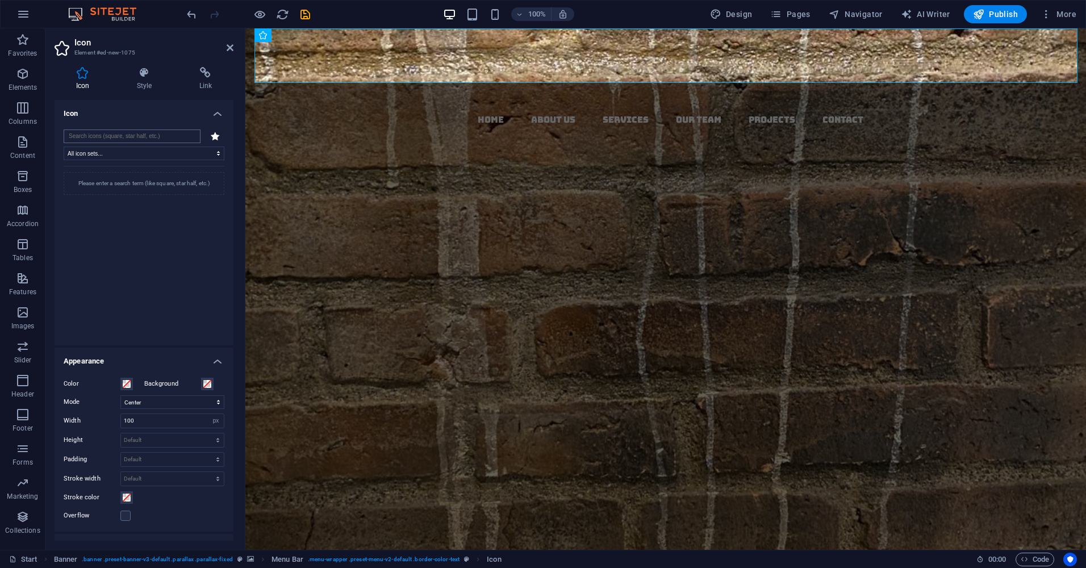
click at [92, 136] on input "search" at bounding box center [132, 137] width 137 height 14
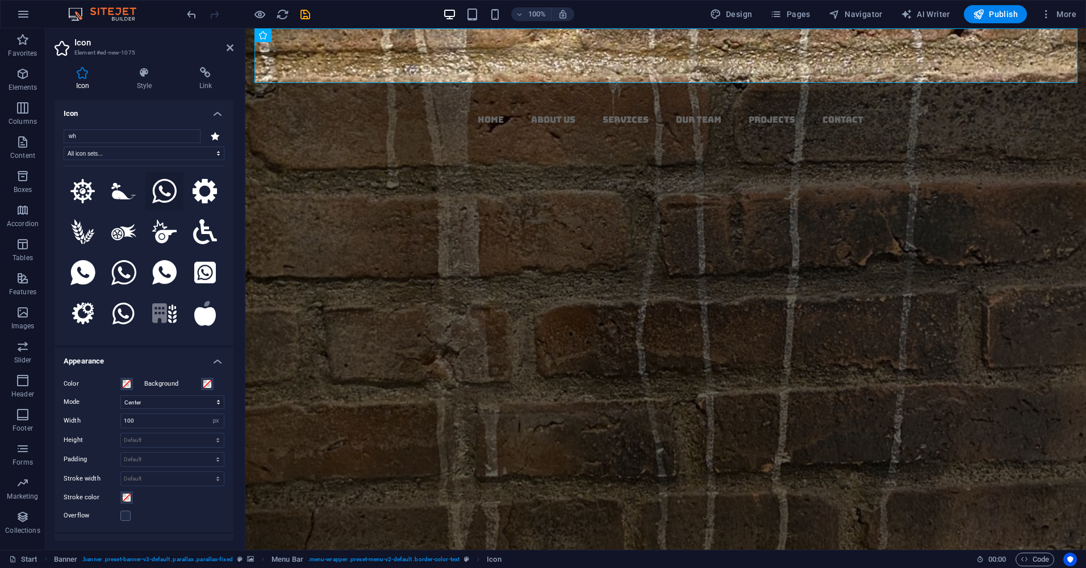
type input "wh"
click at [163, 195] on icon at bounding box center [164, 191] width 25 height 25
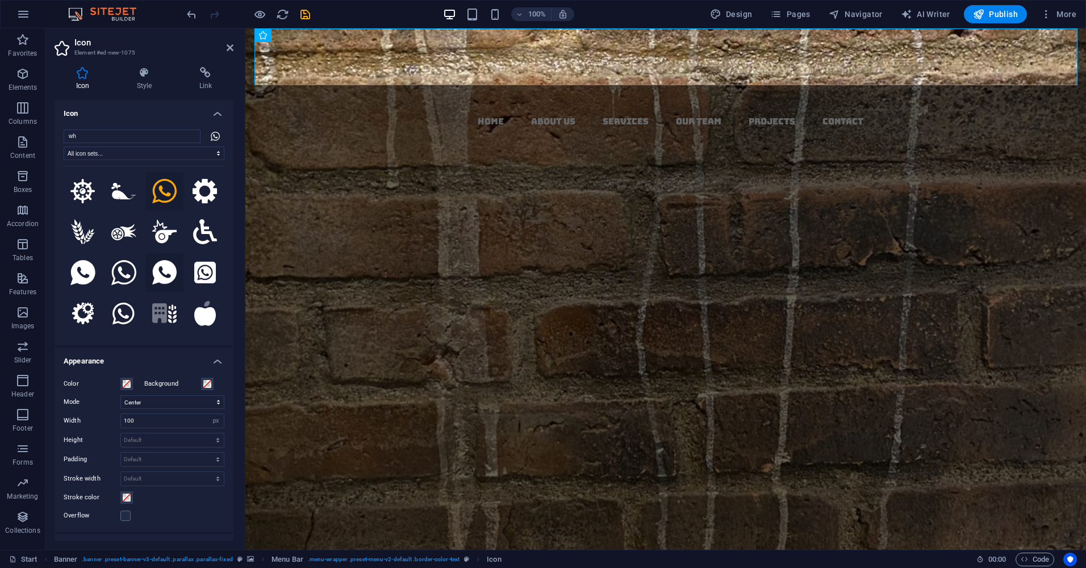
click at [171, 264] on icon at bounding box center [164, 272] width 25 height 25
click at [128, 268] on icon at bounding box center [123, 272] width 25 height 25
click at [85, 269] on icon at bounding box center [82, 272] width 24 height 25
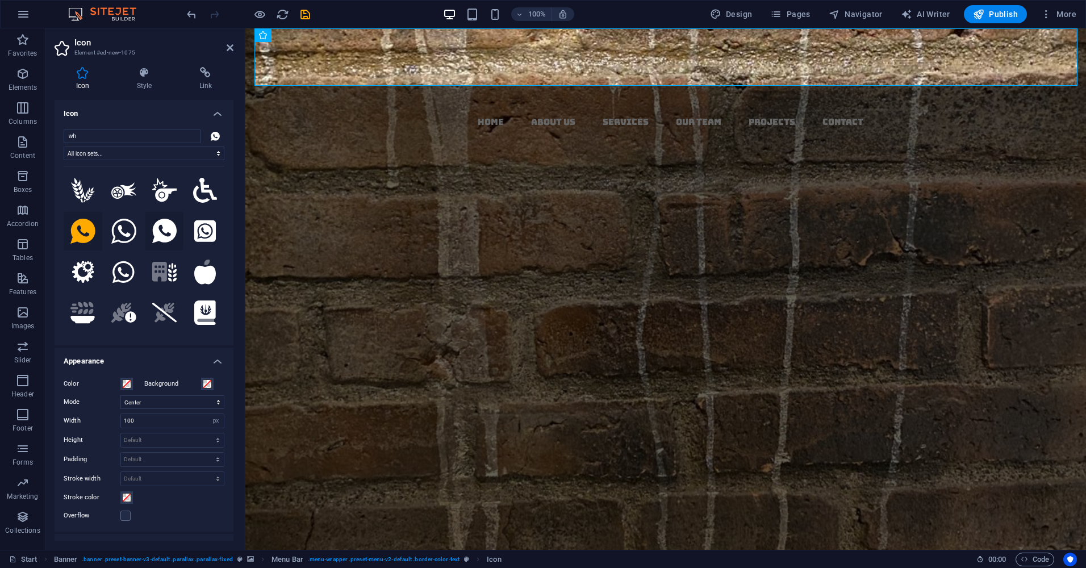
scroll to position [57, 0]
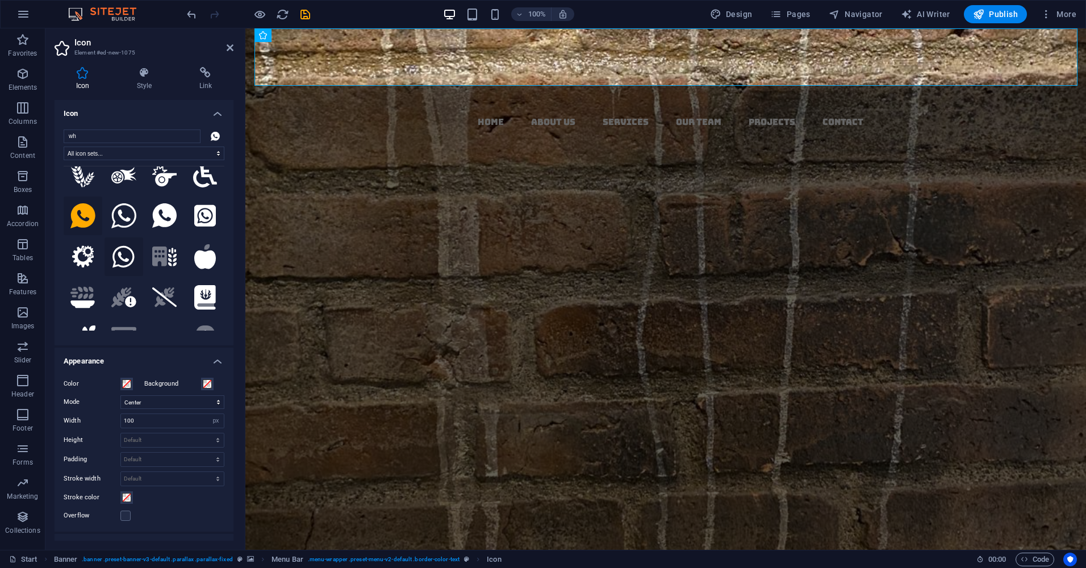
click at [124, 254] on icon at bounding box center [124, 256] width 22 height 25
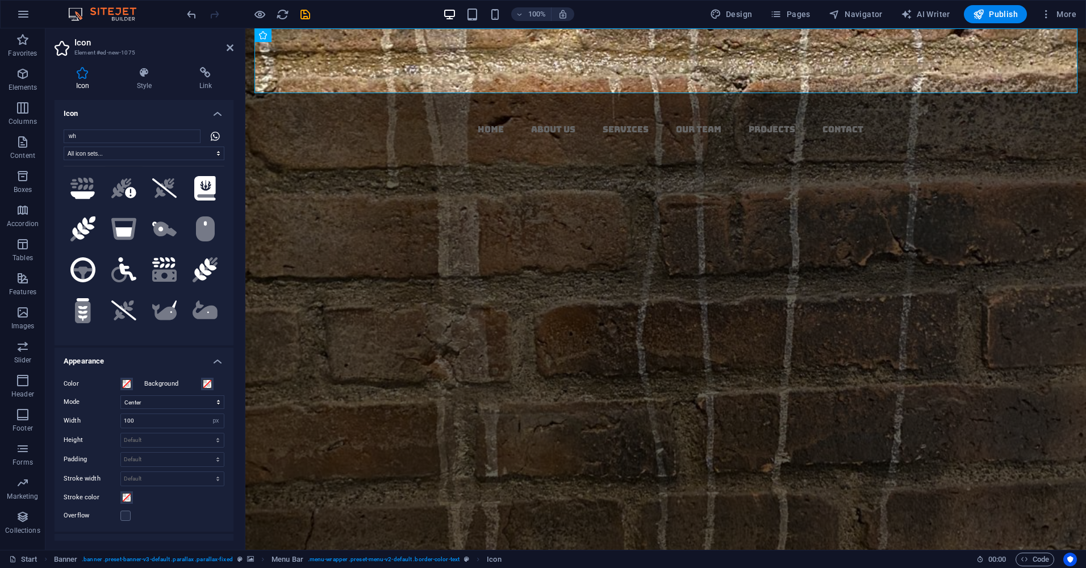
scroll to position [170, 0]
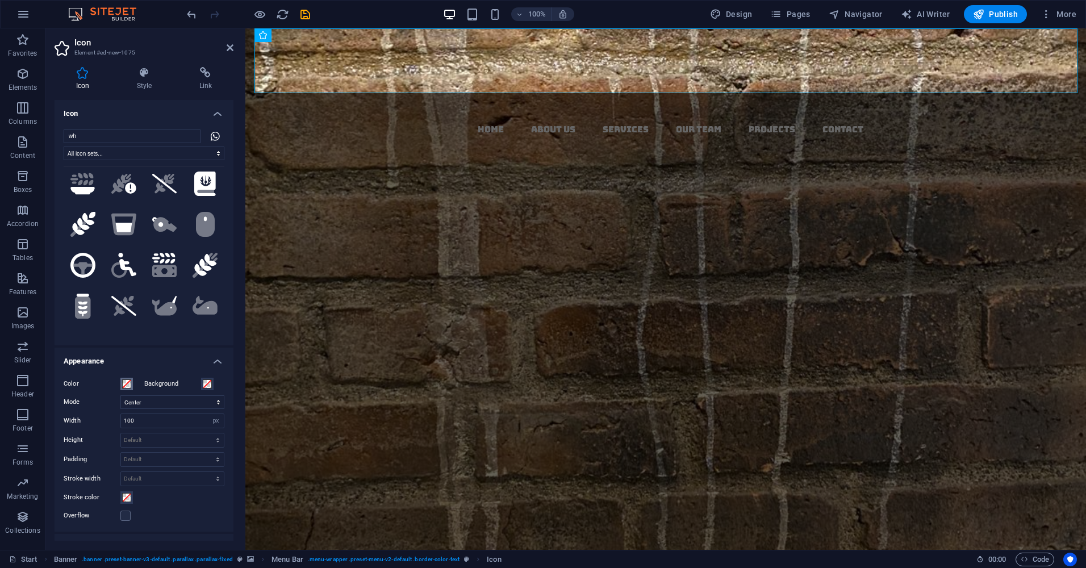
click at [127, 383] on span at bounding box center [126, 384] width 9 height 9
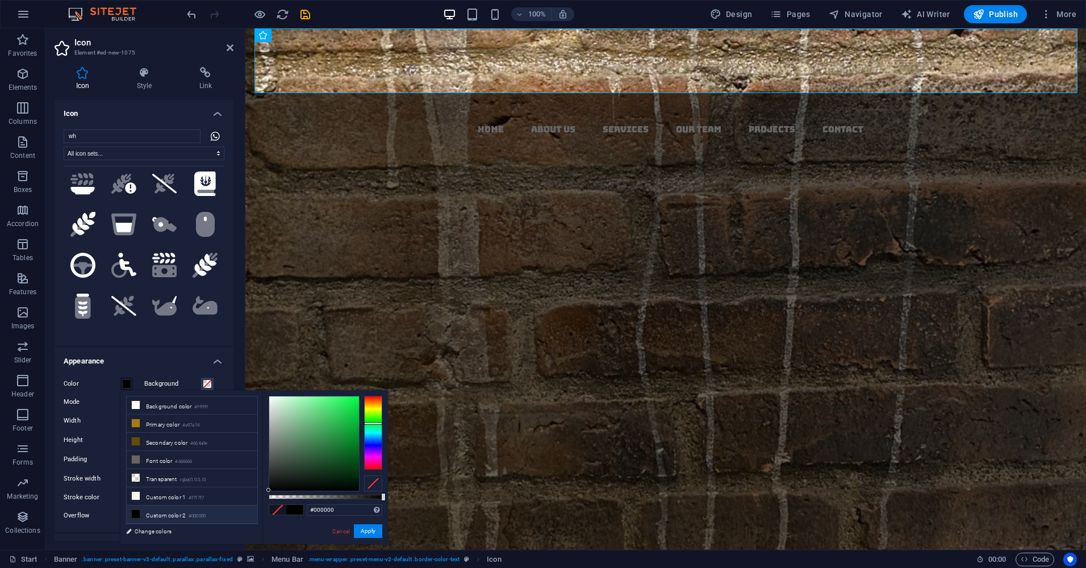
click at [371, 423] on div at bounding box center [373, 433] width 18 height 74
type input "#0bef47"
drag, startPoint x: 340, startPoint y: 410, endPoint x: 355, endPoint y: 402, distance: 16.3
click at [355, 402] on div at bounding box center [314, 444] width 90 height 94
click at [369, 532] on button "Apply" at bounding box center [368, 531] width 28 height 14
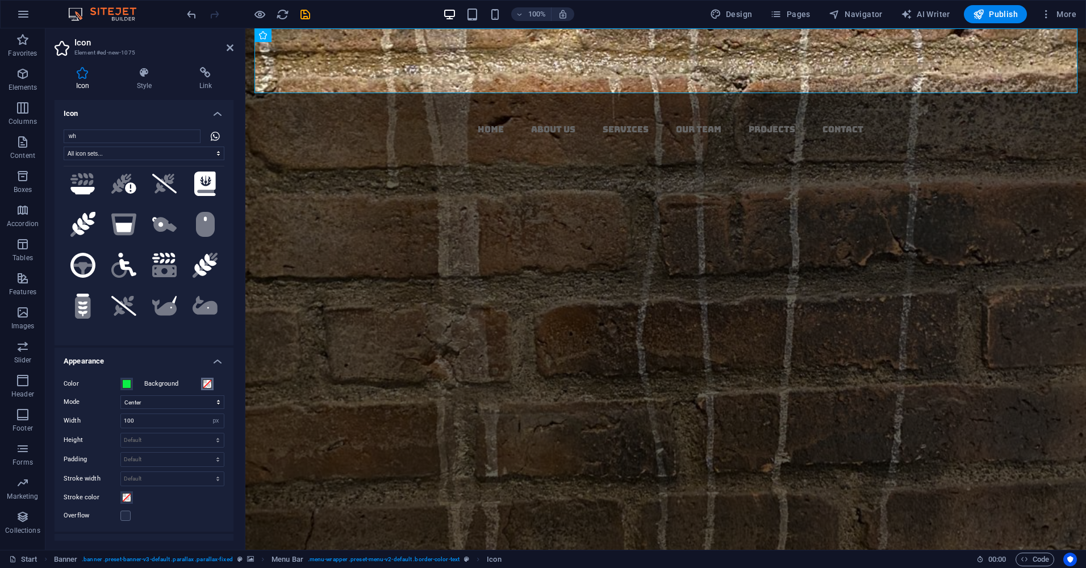
click at [207, 386] on span at bounding box center [207, 384] width 9 height 9
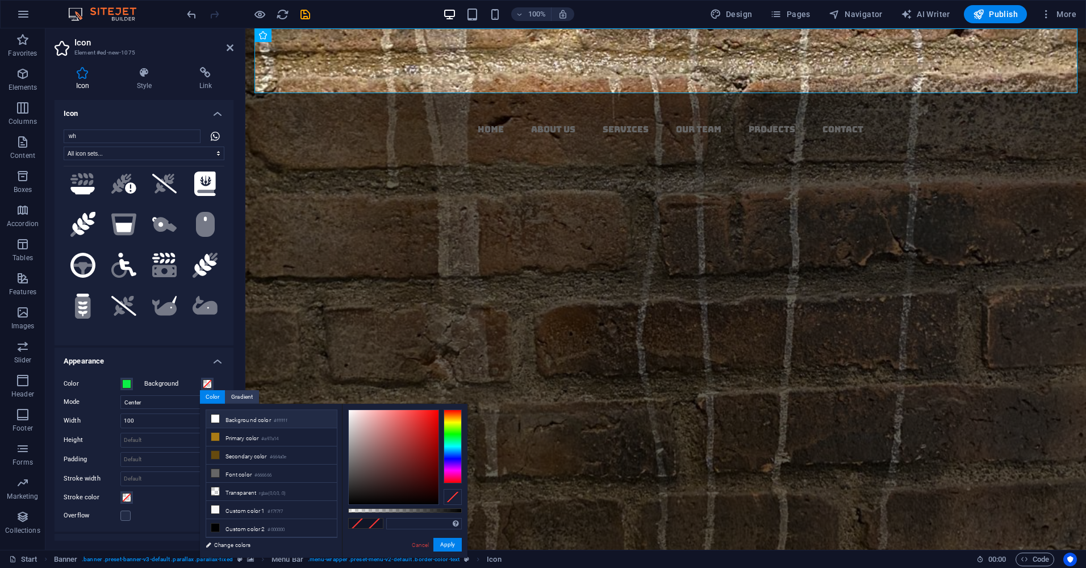
click at [213, 421] on icon at bounding box center [215, 419] width 8 height 8
type input "#ffffff"
click at [420, 543] on link "Cancel" at bounding box center [421, 545] width 20 height 9
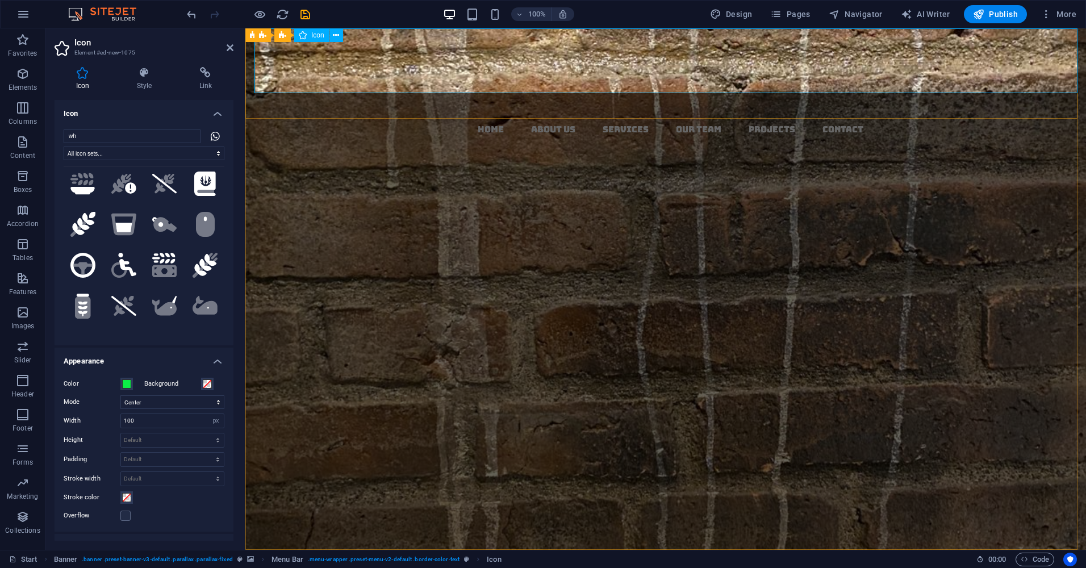
click at [360, 48] on figure at bounding box center [671, 62] width 832 height 69
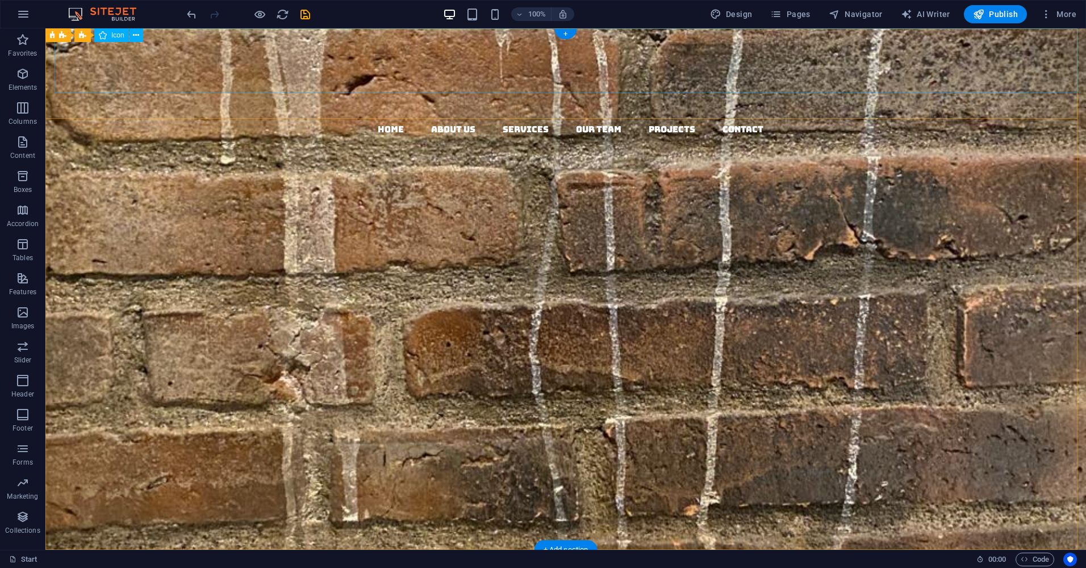
click at [107, 56] on figure at bounding box center [571, 62] width 1032 height 69
select select "xMidYMid"
select select "px"
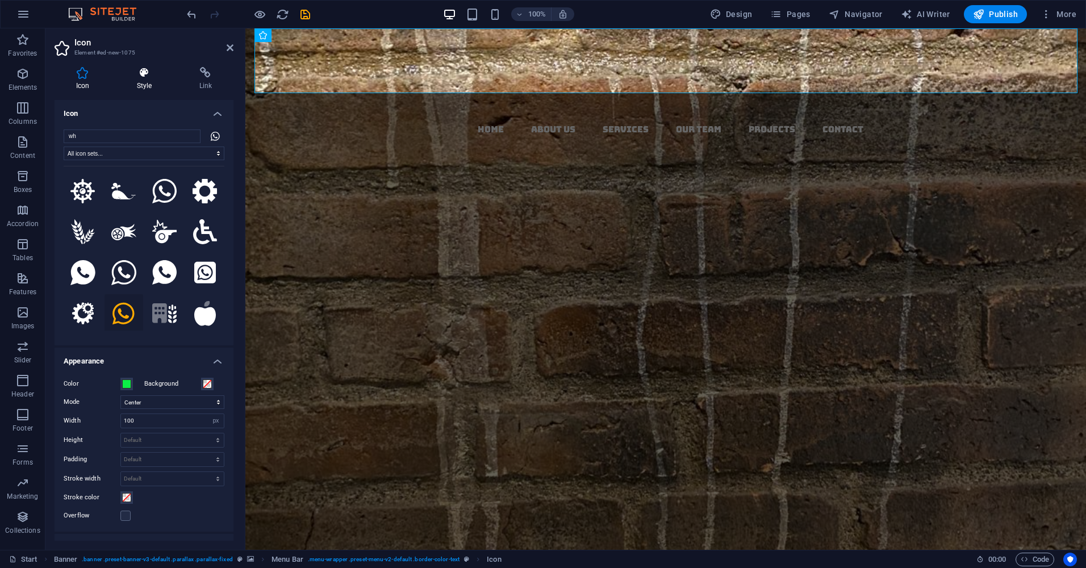
click at [144, 74] on icon at bounding box center [144, 72] width 58 height 11
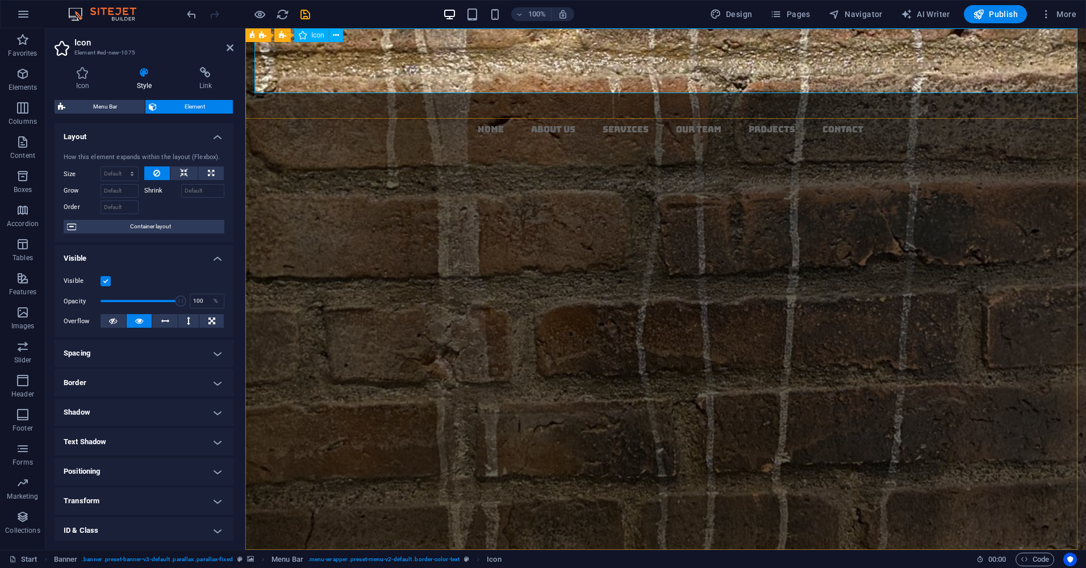
click at [309, 55] on figure at bounding box center [671, 62] width 832 height 69
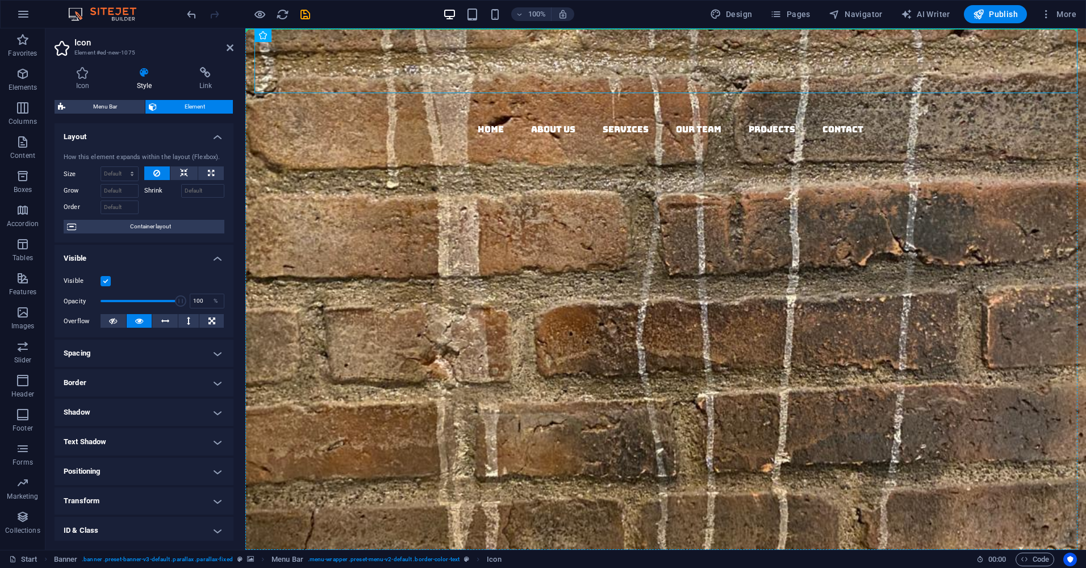
drag, startPoint x: 306, startPoint y: 52, endPoint x: 304, endPoint y: 149, distance: 96.6
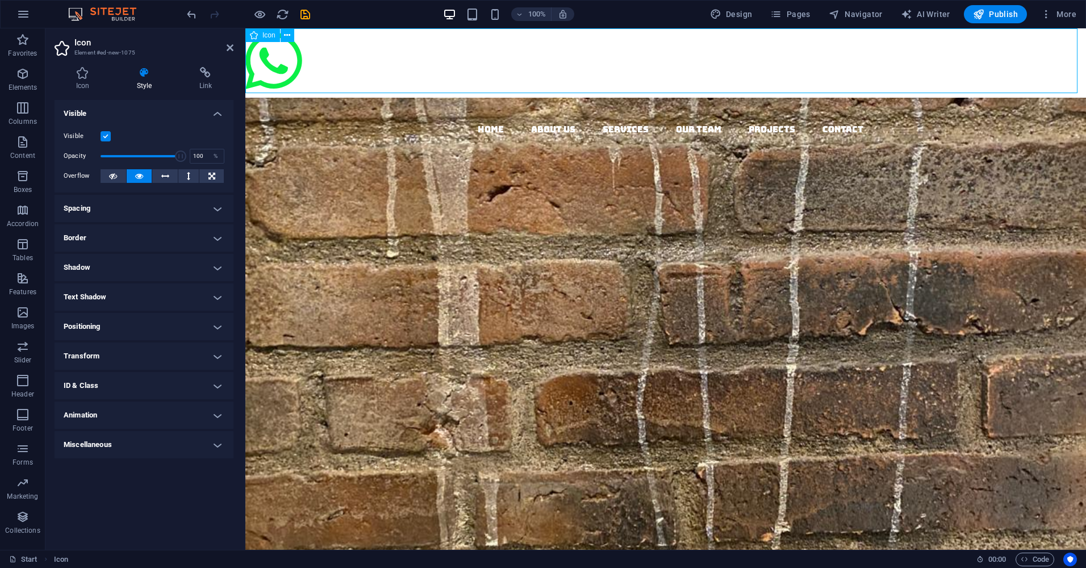
click at [299, 60] on figure at bounding box center [665, 62] width 841 height 69
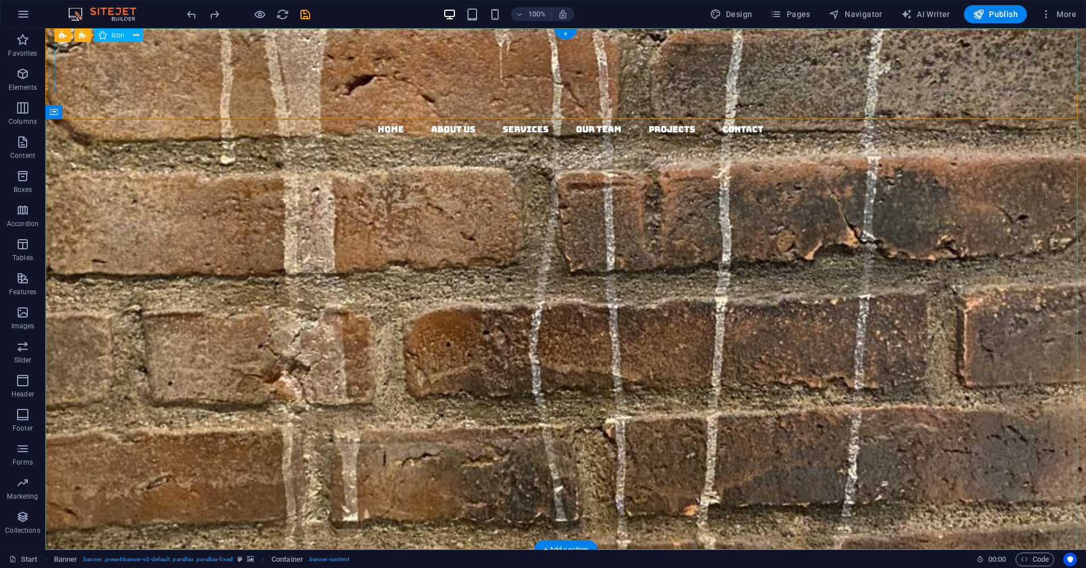
click at [112, 69] on figure at bounding box center [571, 62] width 1032 height 69
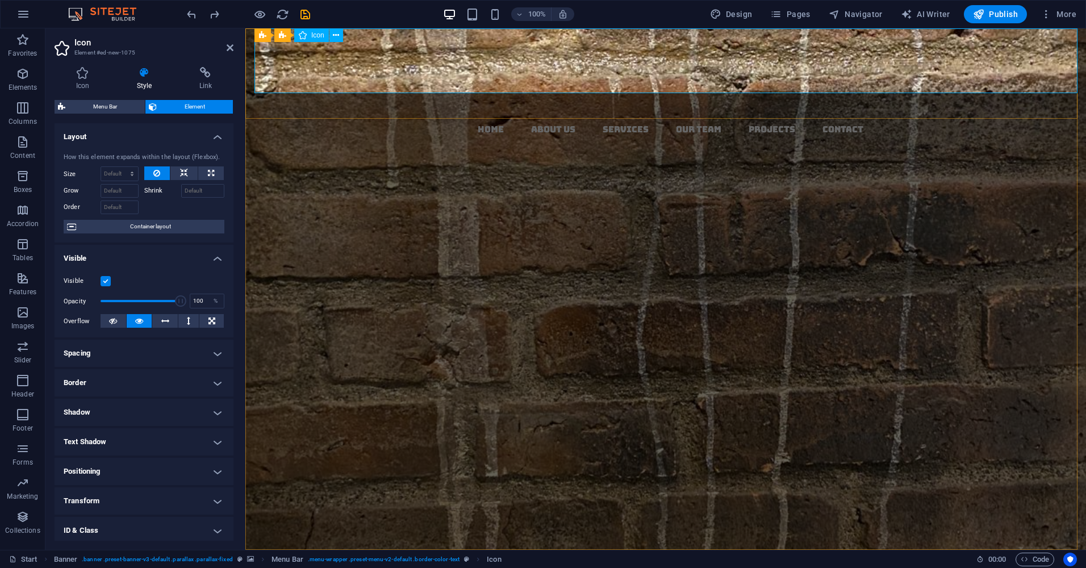
click at [306, 60] on figure at bounding box center [671, 62] width 832 height 69
drag, startPoint x: 180, startPoint y: 298, endPoint x: 118, endPoint y: 310, distance: 63.2
click at [118, 310] on div "Visible Opacity 23 % Overflow" at bounding box center [144, 301] width 179 height 72
drag, startPoint x: 117, startPoint y: 301, endPoint x: 195, endPoint y: 303, distance: 77.9
click at [195, 303] on div "Opacity 100 %" at bounding box center [144, 301] width 161 height 17
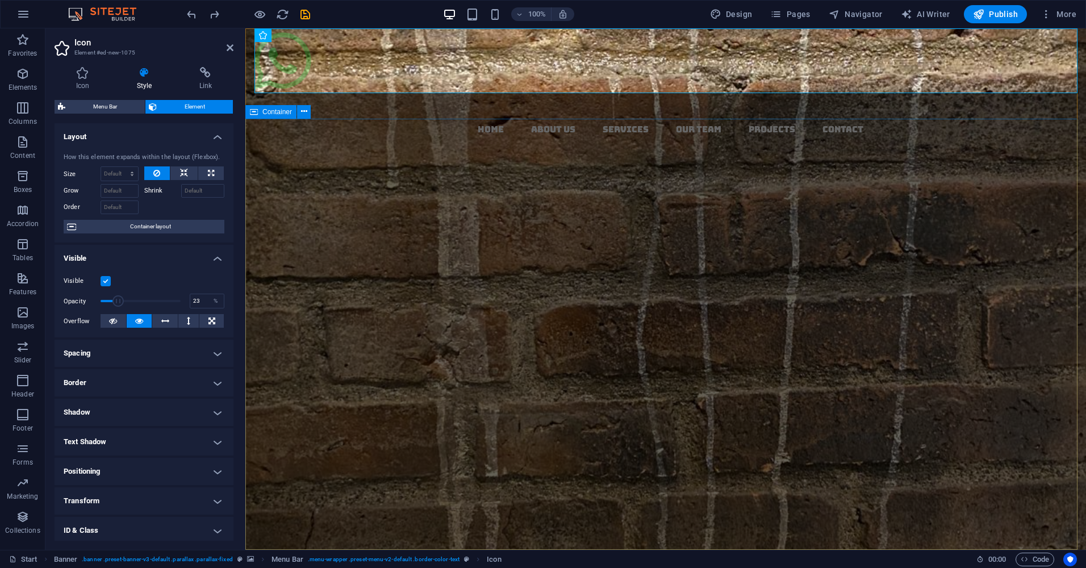
type input "100"
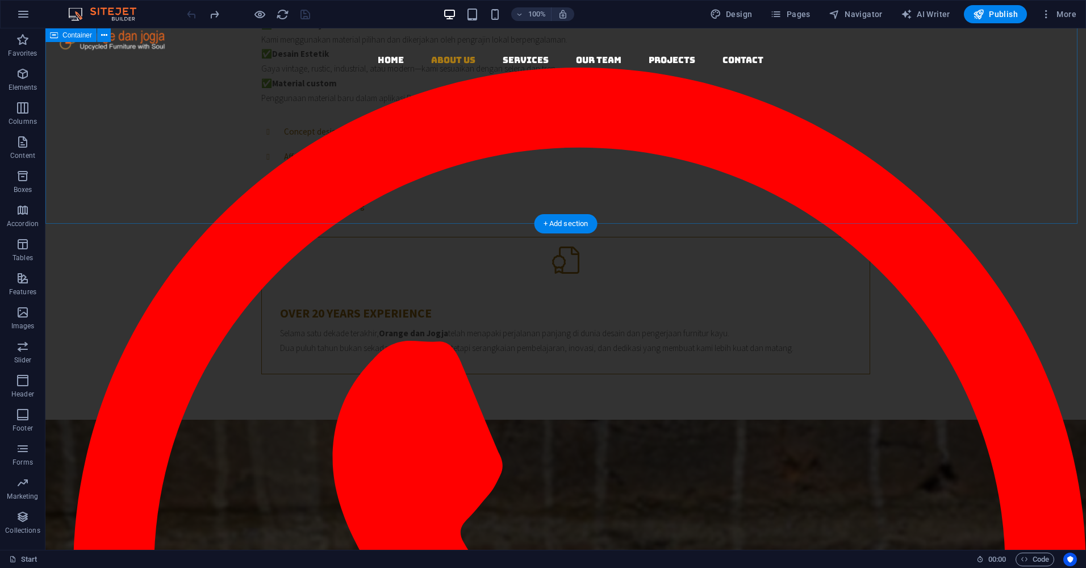
scroll to position [751, 0]
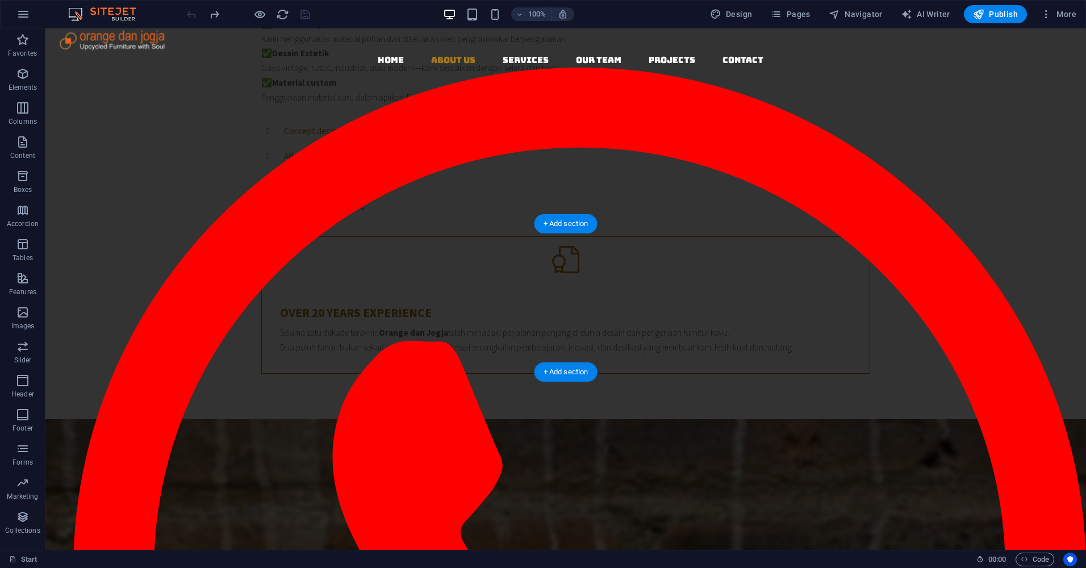
click at [25, 315] on icon "button" at bounding box center [23, 313] width 14 height 14
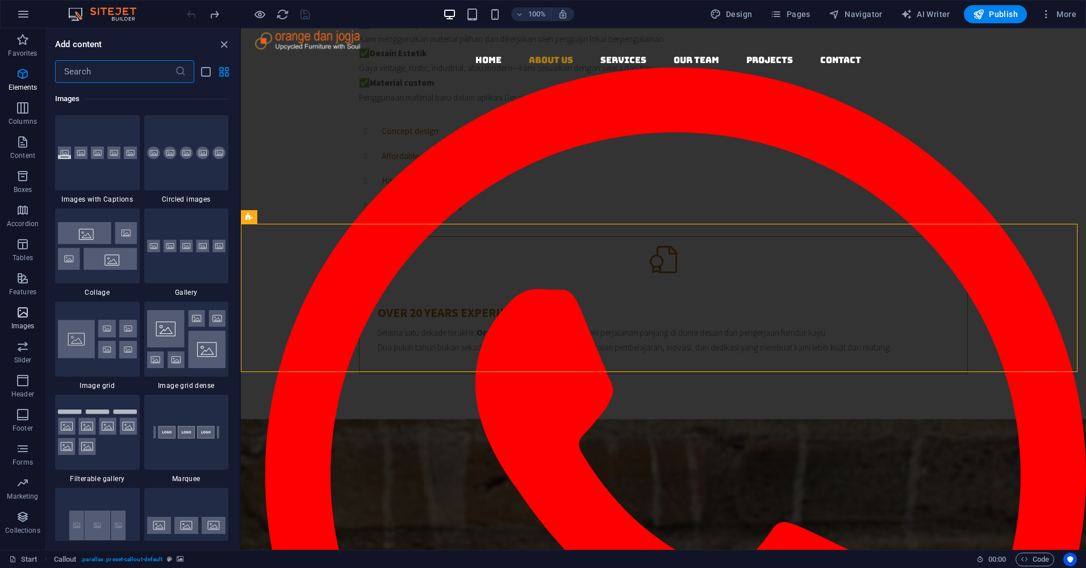
scroll to position [5762, 0]
click at [83, 73] on input "text" at bounding box center [115, 71] width 120 height 23
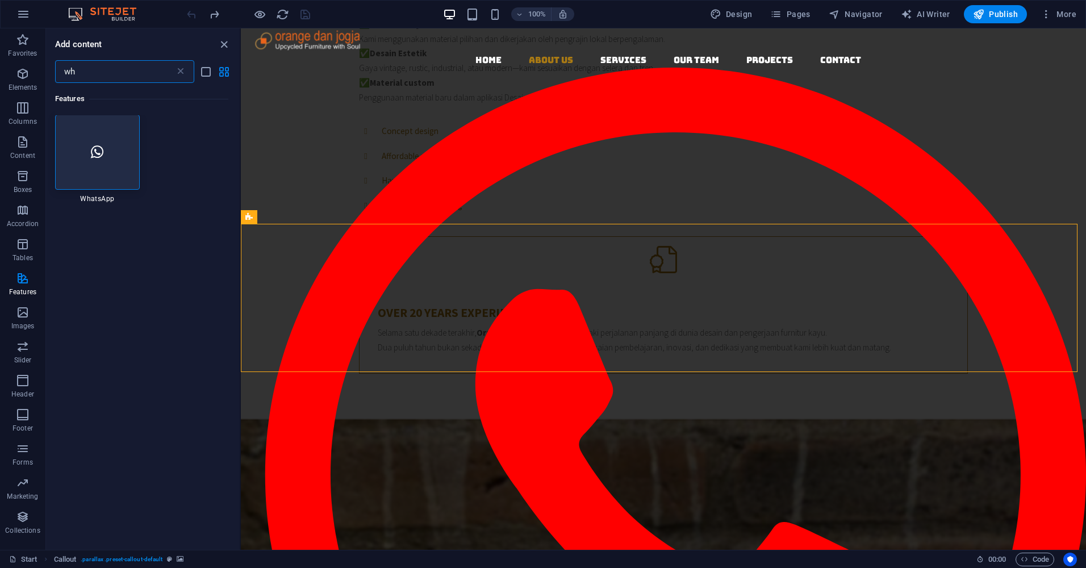
scroll to position [0, 0]
type input "wh"
click at [110, 168] on div at bounding box center [97, 152] width 85 height 75
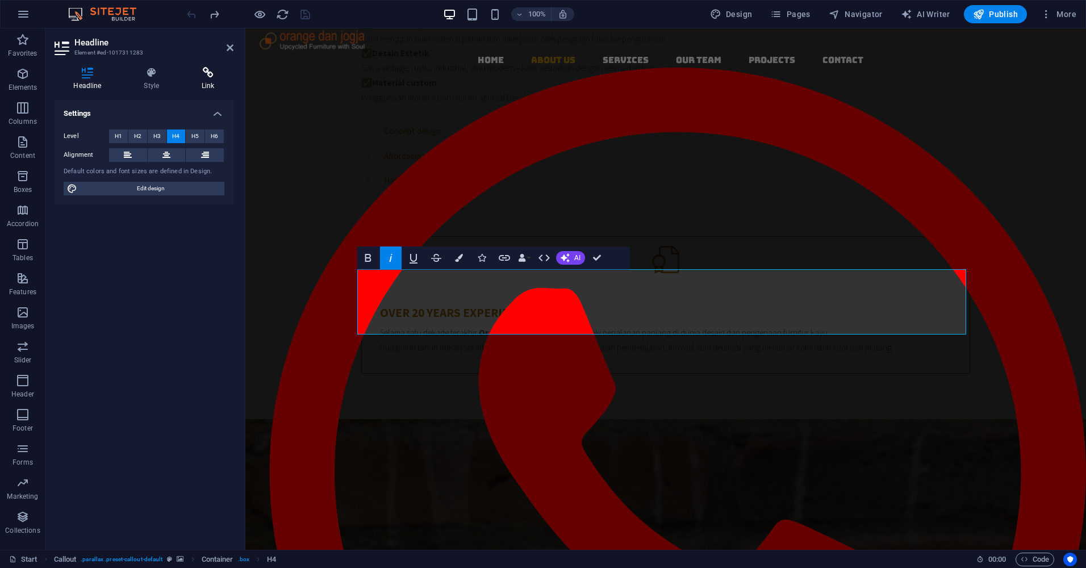
click at [210, 78] on icon at bounding box center [208, 72] width 51 height 11
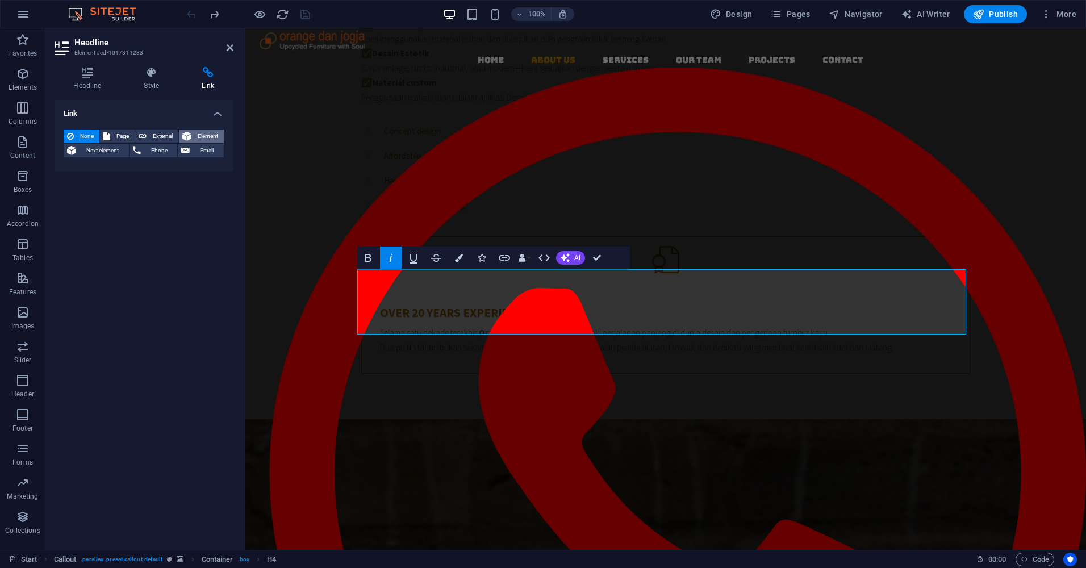
click at [195, 135] on span "Element" at bounding box center [208, 137] width 26 height 14
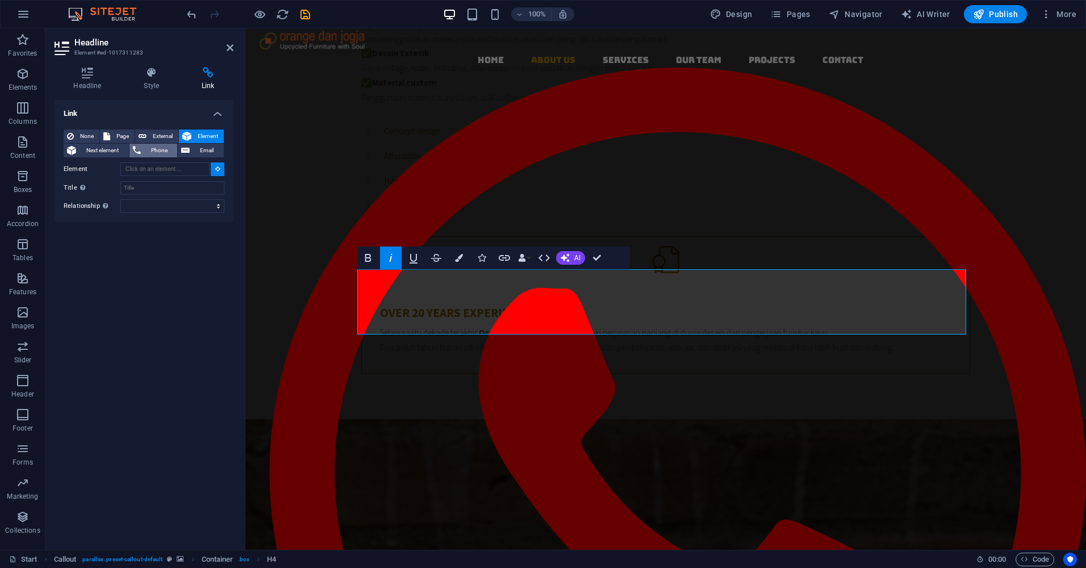
click at [151, 149] on span "Phone" at bounding box center [159, 151] width 30 height 14
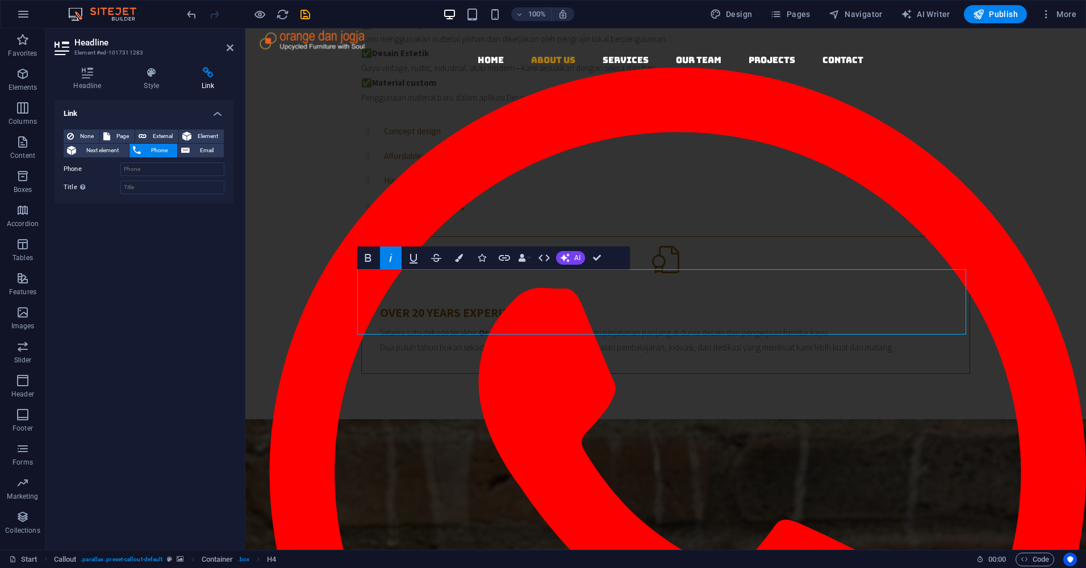
click at [150, 152] on span "Phone" at bounding box center [159, 151] width 30 height 14
click at [133, 167] on input "Phone" at bounding box center [172, 170] width 104 height 14
paste input "[PHONE_NUMBER]"
type input "[PHONE_NUMBER]"
click at [169, 234] on div "Link None Page External Element Next element Phone Email Page Start Legal Notic…" at bounding box center [144, 320] width 179 height 441
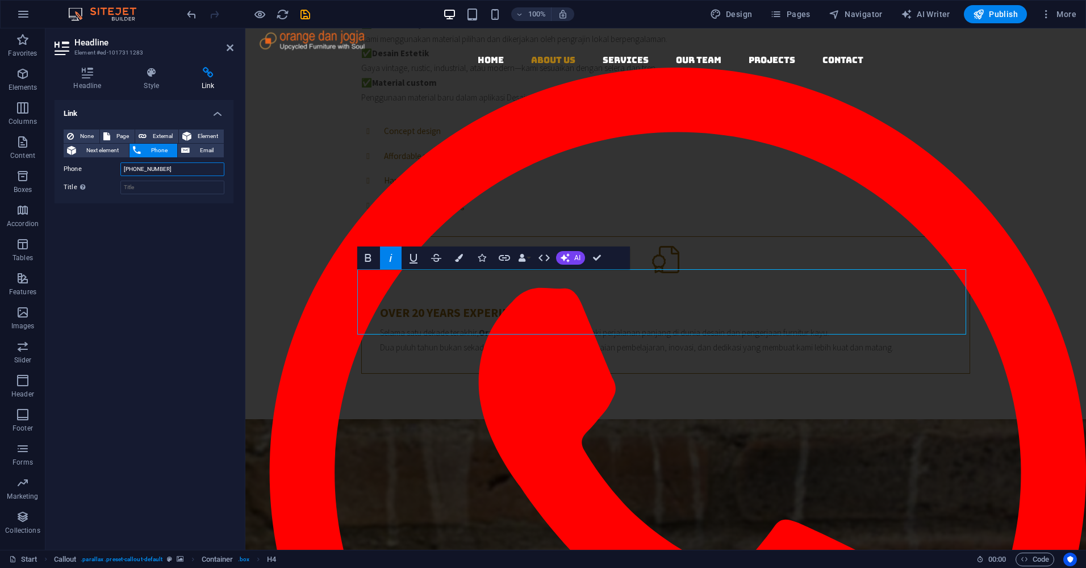
drag, startPoint x: 184, startPoint y: 169, endPoint x: 99, endPoint y: 157, distance: 86.1
click at [99, 157] on div "None Page External Element Next element Phone Email Page Start Legal Notice Pri…" at bounding box center [144, 162] width 161 height 65
click at [160, 303] on div "Link None Page External Element Next element Phone Email Page Start Legal Notic…" at bounding box center [144, 320] width 179 height 441
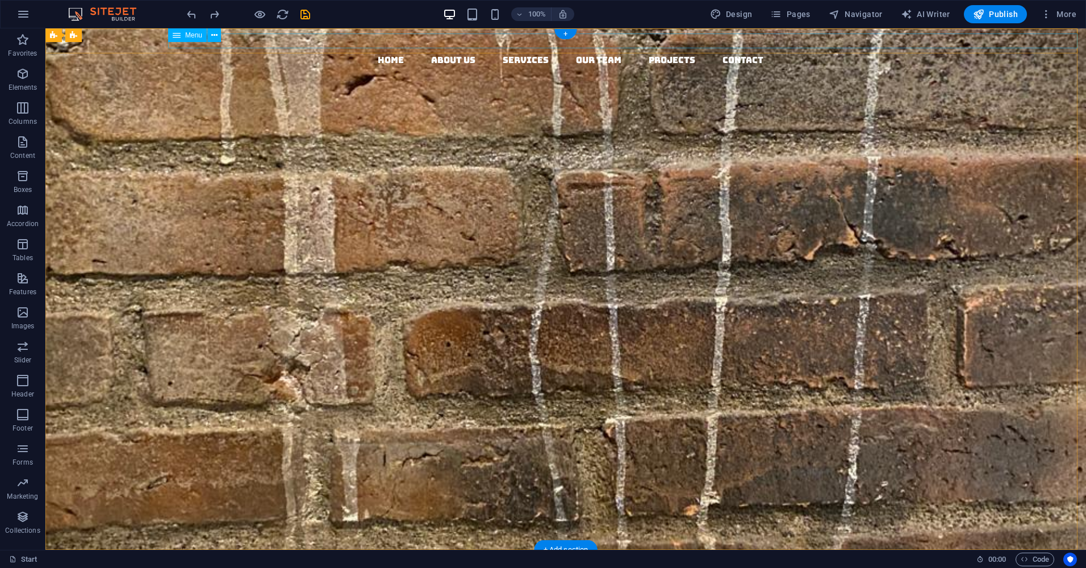
click at [1063, 53] on nav "Home About us Services Our Team Projects Contact" at bounding box center [571, 60] width 1032 height 15
click at [863, 53] on nav "Home About us Services Our Team Projects Contact" at bounding box center [571, 60] width 1032 height 15
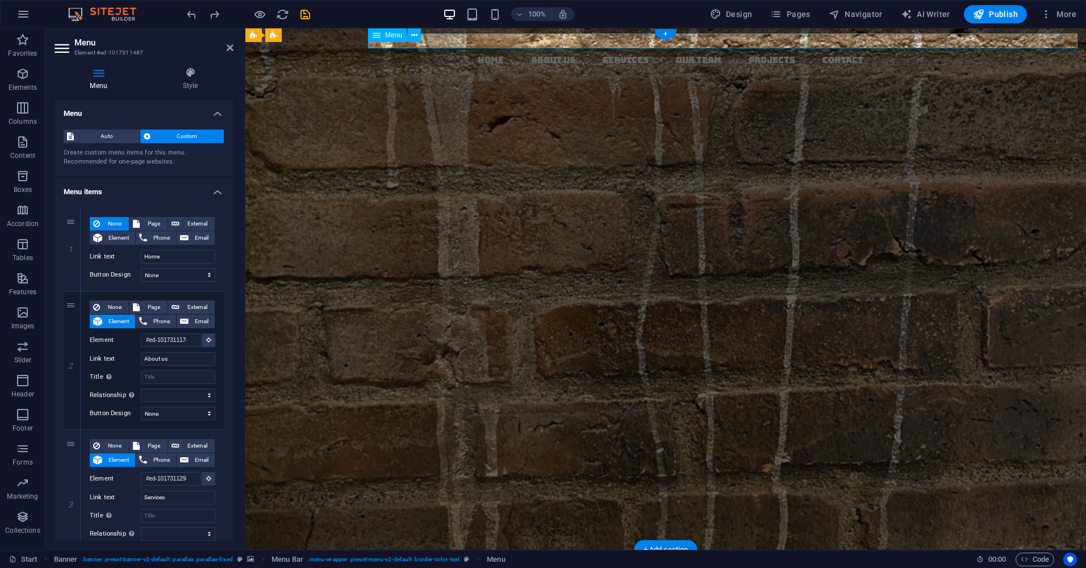
click at [1063, 53] on nav "Home About us Services Our Team Projects Contact" at bounding box center [671, 60] width 832 height 15
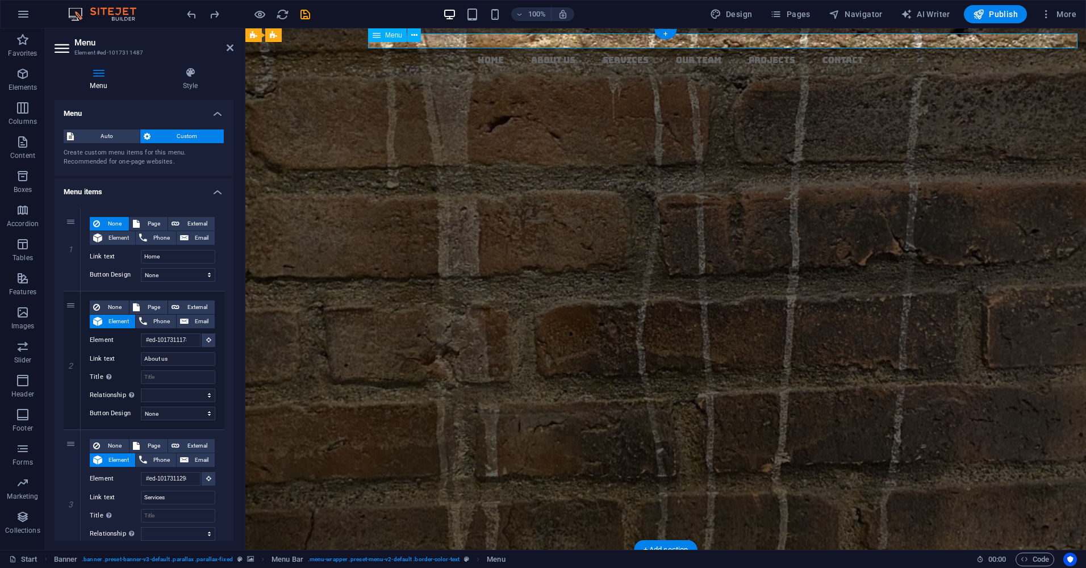
click at [1063, 53] on nav "Home About us Services Our Team Projects Contact" at bounding box center [671, 60] width 832 height 15
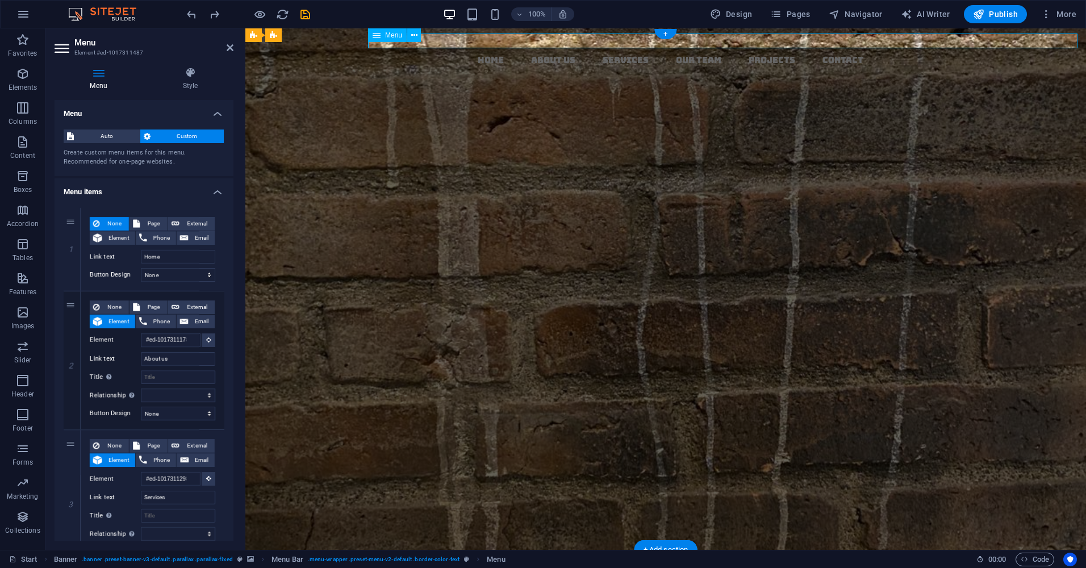
click at [1063, 53] on nav "Home About us Services Our Team Projects Contact" at bounding box center [671, 60] width 832 height 15
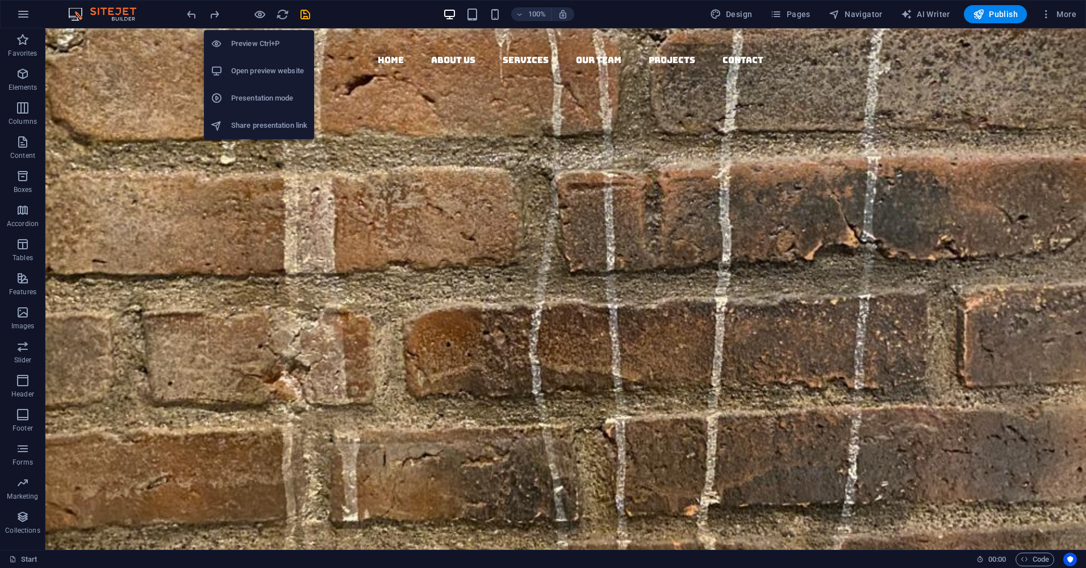
click at [269, 45] on h6 "Preview Ctrl+P" at bounding box center [269, 44] width 76 height 14
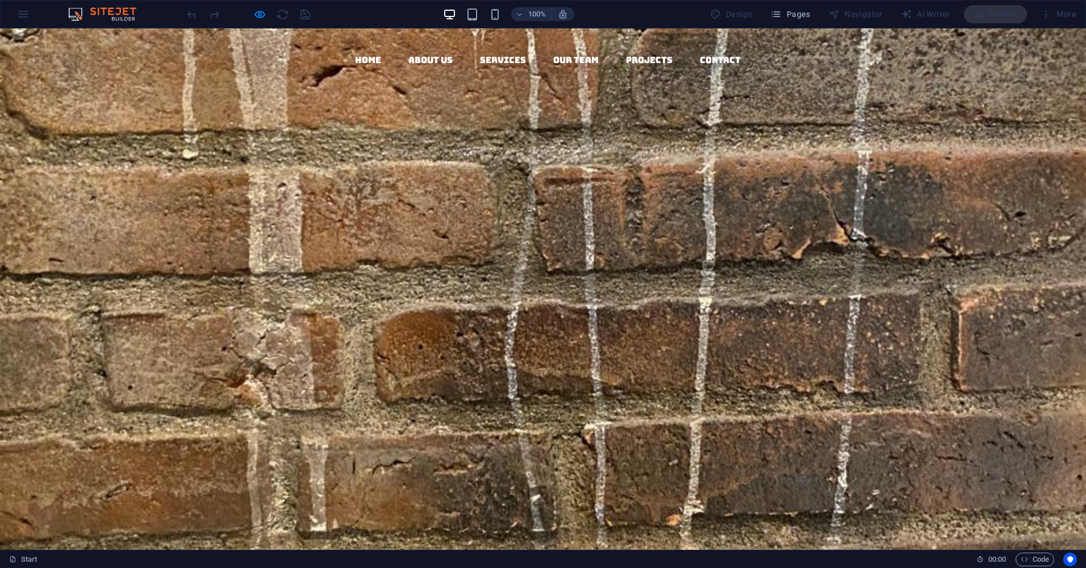
click at [1061, 53] on ul "Home About us Services Our Team Projects Contact" at bounding box center [547, 60] width 1077 height 15
click at [1065, 53] on ul "Home About us Services Our Team Projects Contact" at bounding box center [547, 60] width 1077 height 15
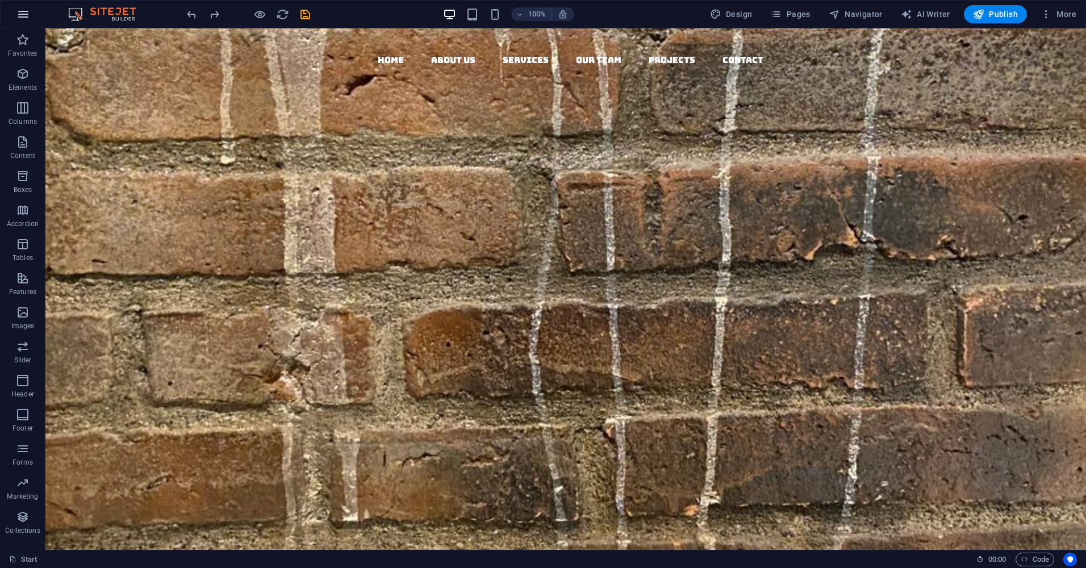
click at [24, 14] on icon "button" at bounding box center [23, 14] width 14 height 14
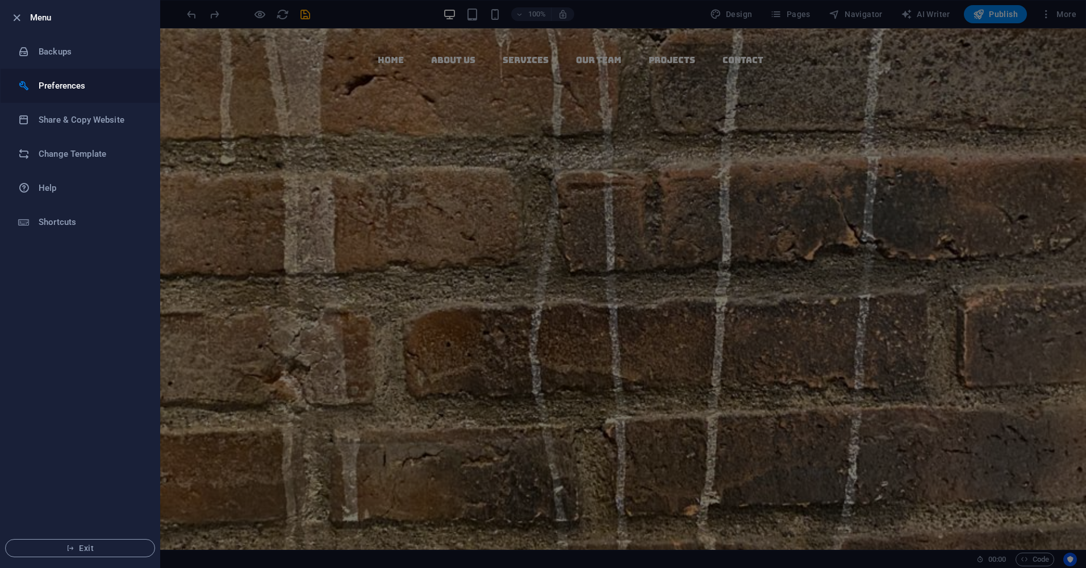
click at [69, 88] on h6 "Preferences" at bounding box center [91, 86] width 105 height 14
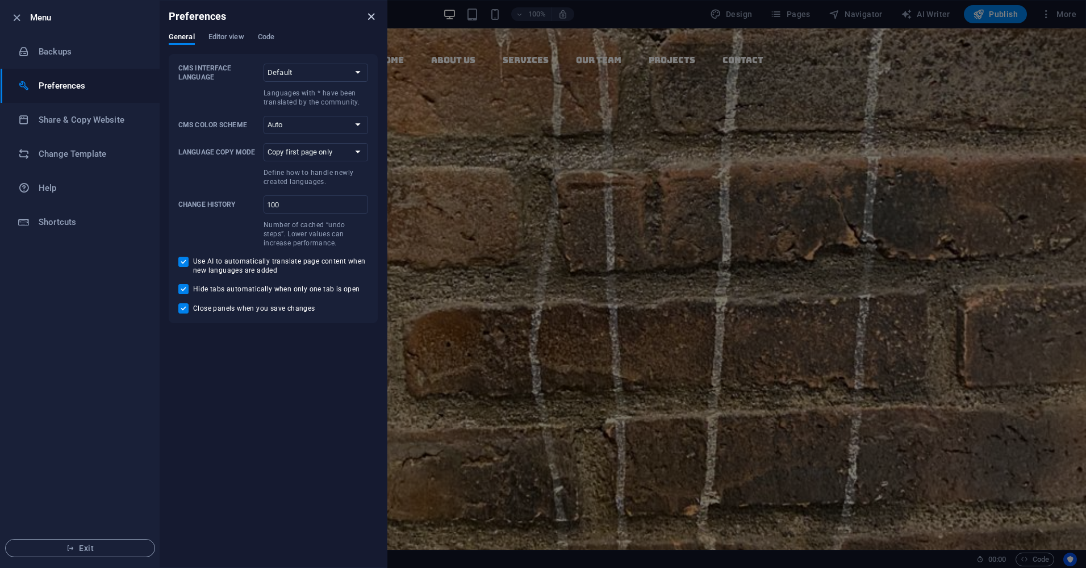
click at [370, 15] on icon "close" at bounding box center [371, 16] width 13 height 13
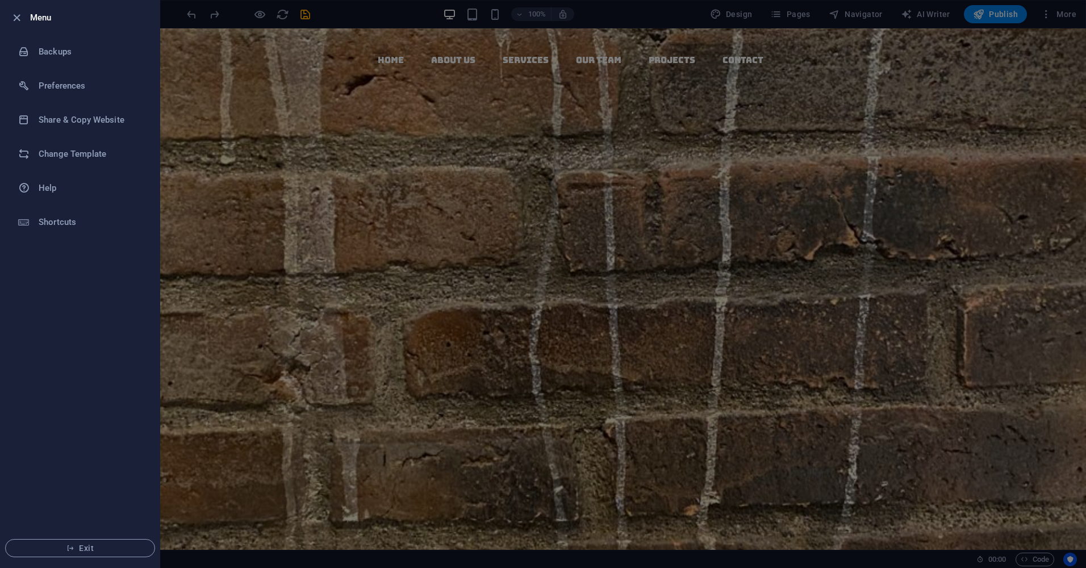
click at [213, 200] on div at bounding box center [543, 284] width 1086 height 568
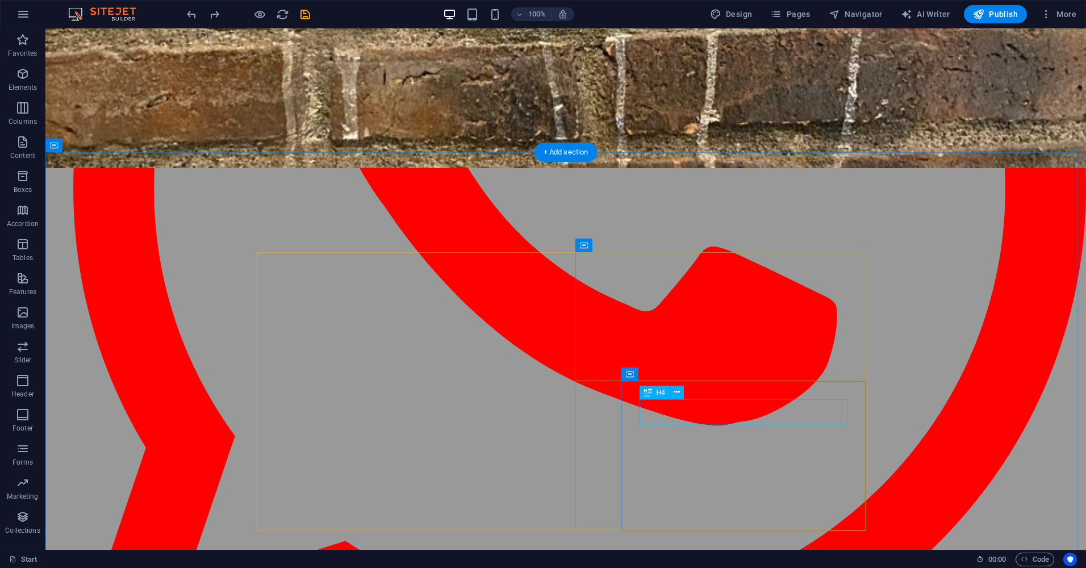
scroll to position [398, 0]
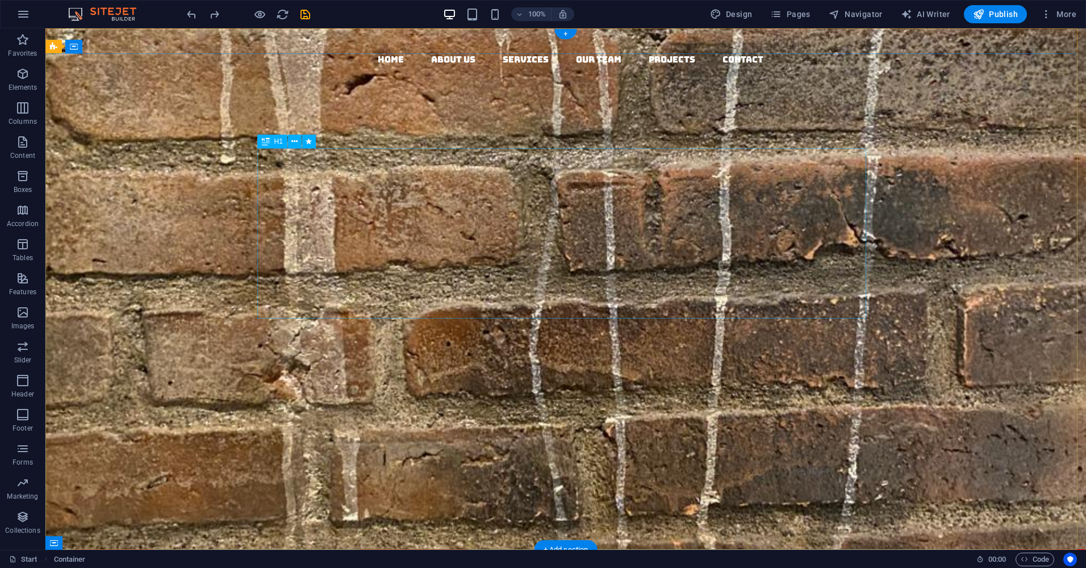
scroll to position [0, 0]
click at [564, 35] on div "+" at bounding box center [566, 34] width 22 height 10
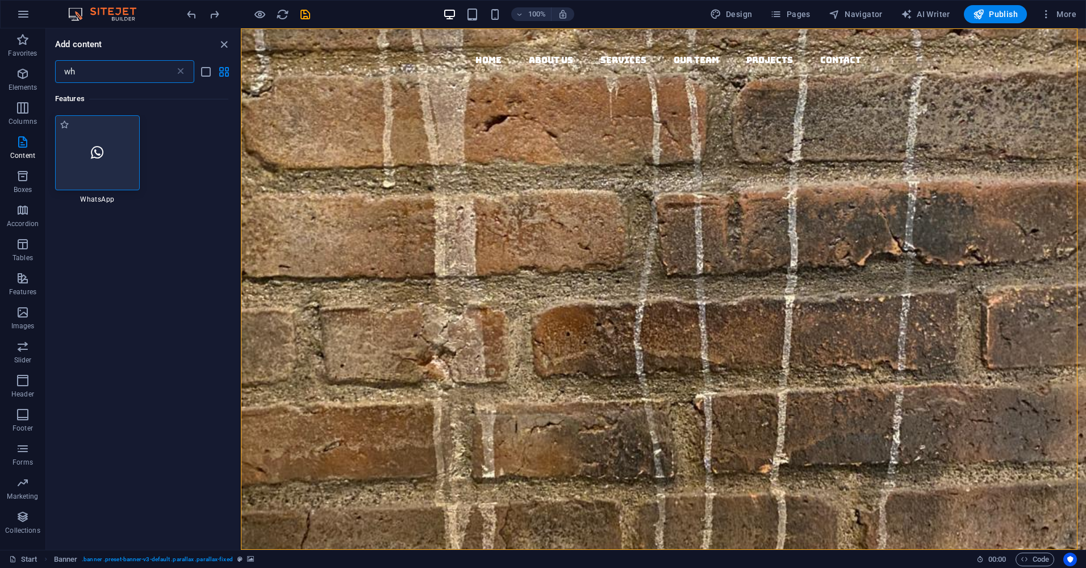
click at [99, 161] on div at bounding box center [97, 152] width 85 height 75
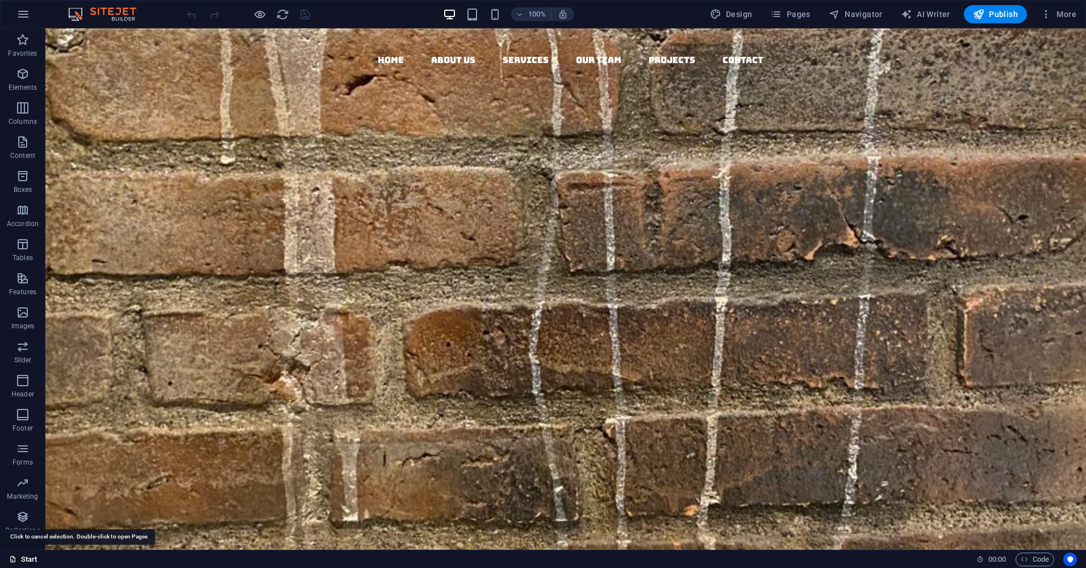
click at [22, 559] on link "Start" at bounding box center [23, 560] width 28 height 14
click at [21, 11] on icon "button" at bounding box center [23, 14] width 14 height 14
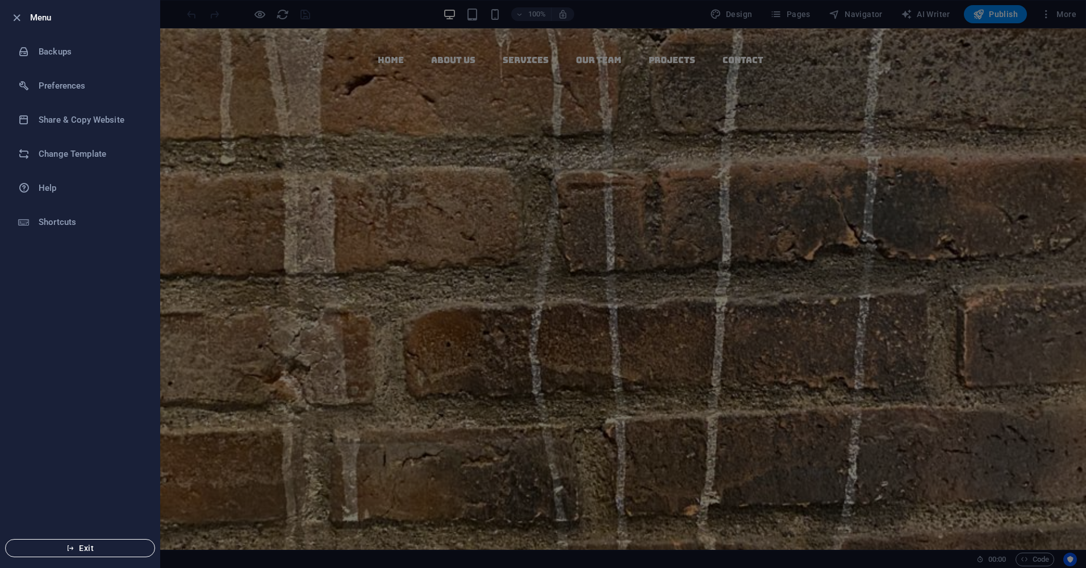
click at [111, 550] on span "Exit" at bounding box center [80, 548] width 131 height 9
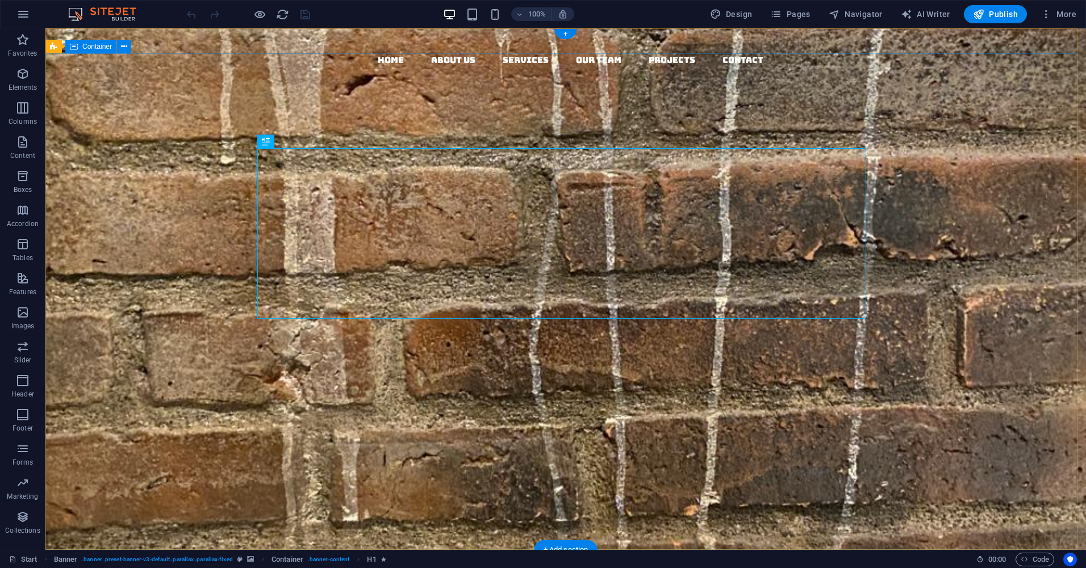
click at [520, 15] on icon "button" at bounding box center [520, 14] width 8 height 7
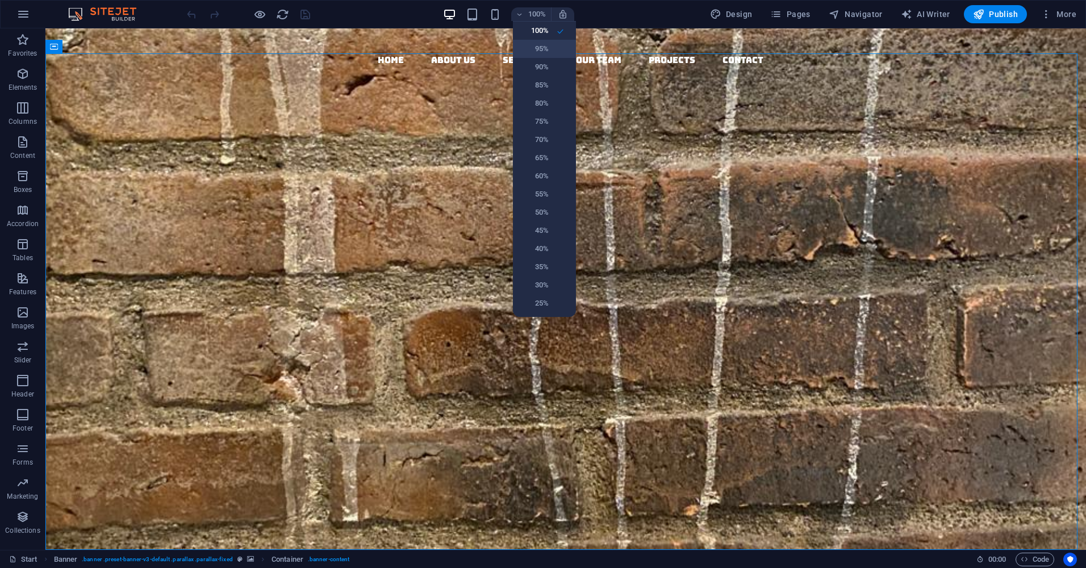
click at [543, 45] on h6 "95%" at bounding box center [534, 49] width 29 height 14
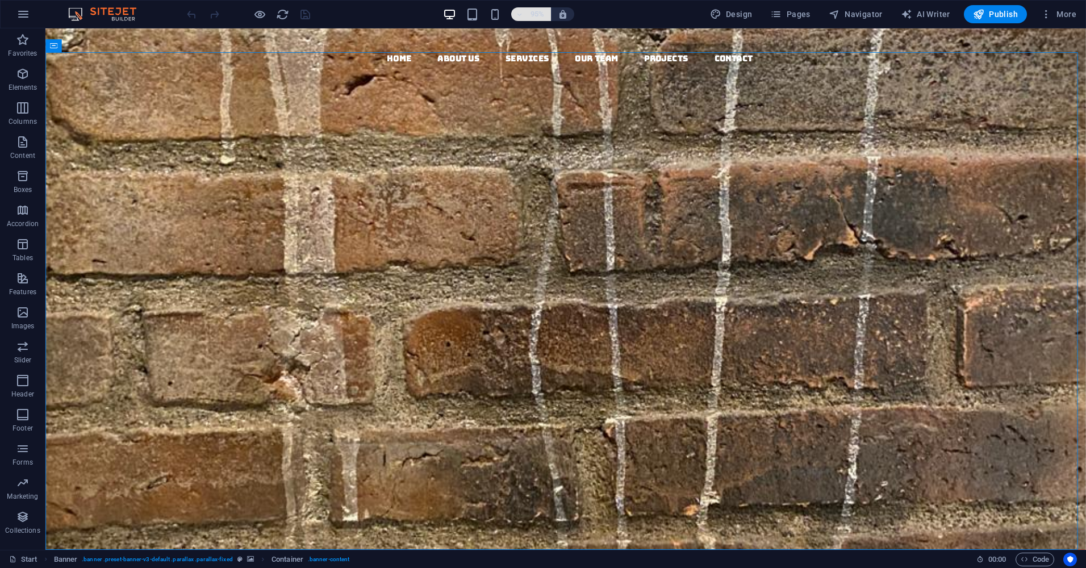
click at [523, 13] on icon "button" at bounding box center [520, 14] width 8 height 7
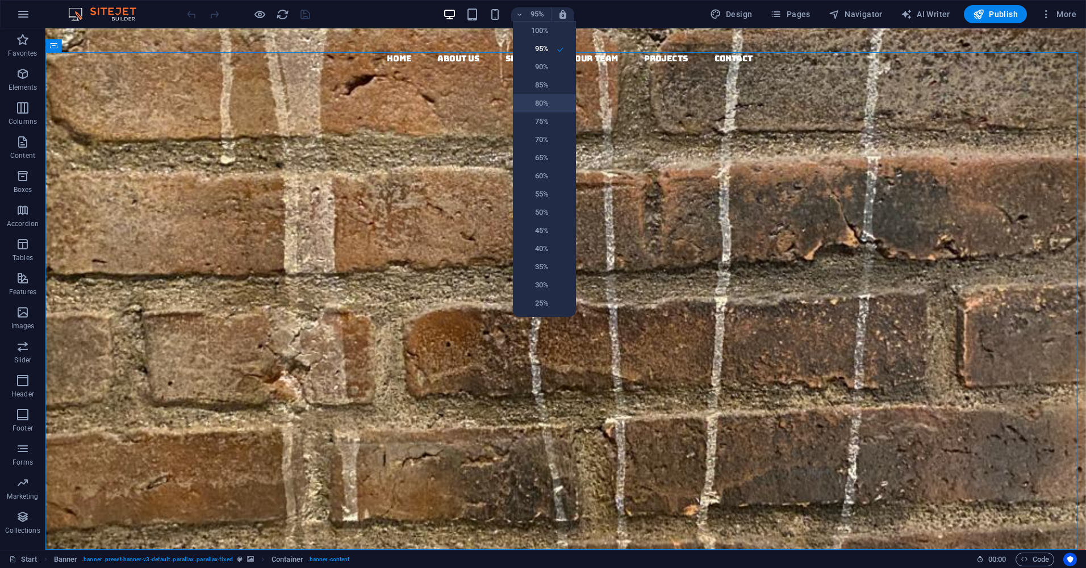
click at [541, 105] on h6 "80%" at bounding box center [534, 104] width 29 height 14
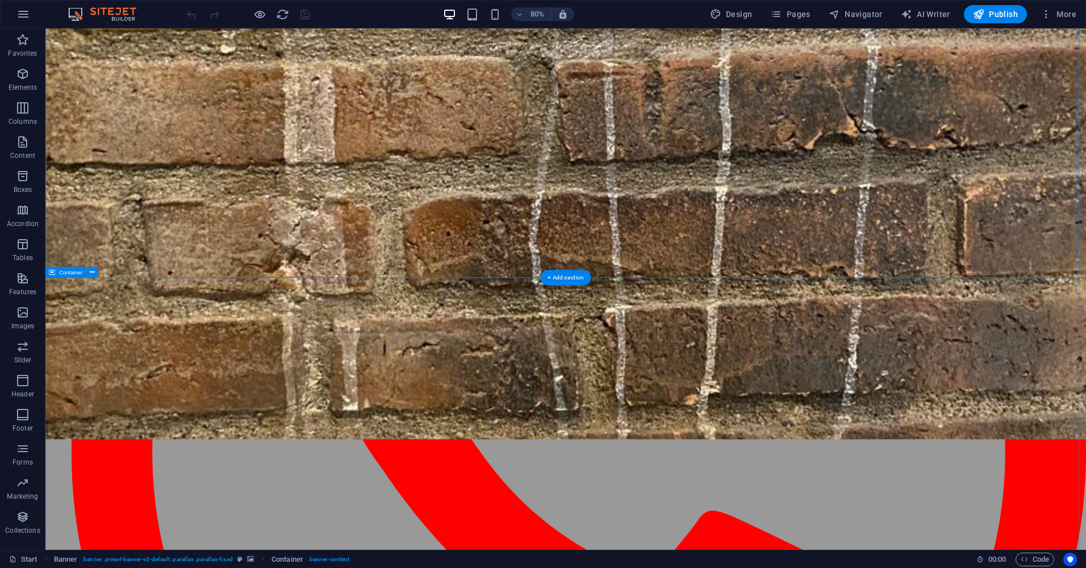
scroll to position [341, 0]
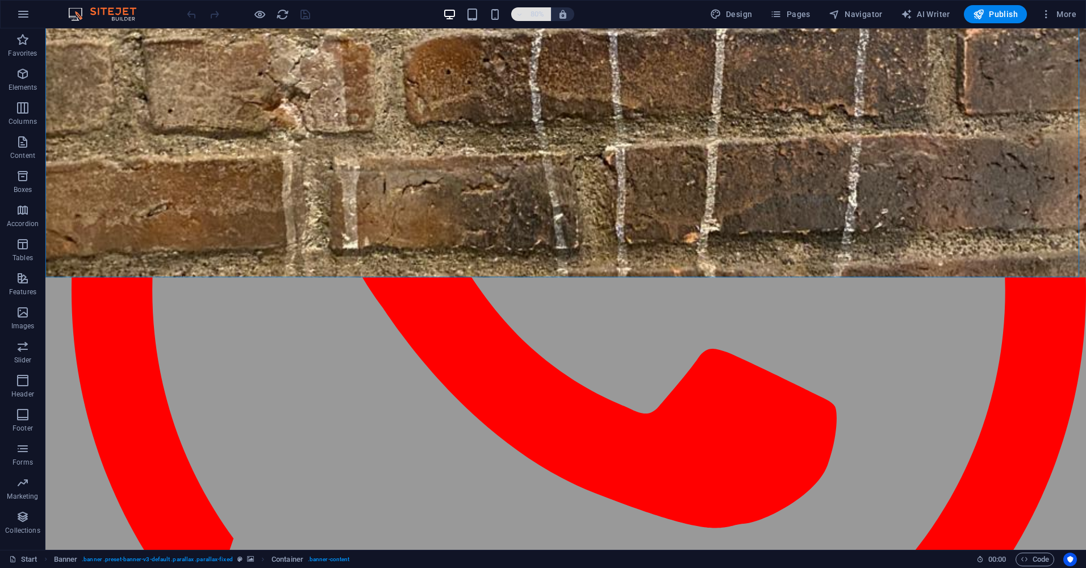
click at [523, 15] on icon "button" at bounding box center [520, 14] width 8 height 7
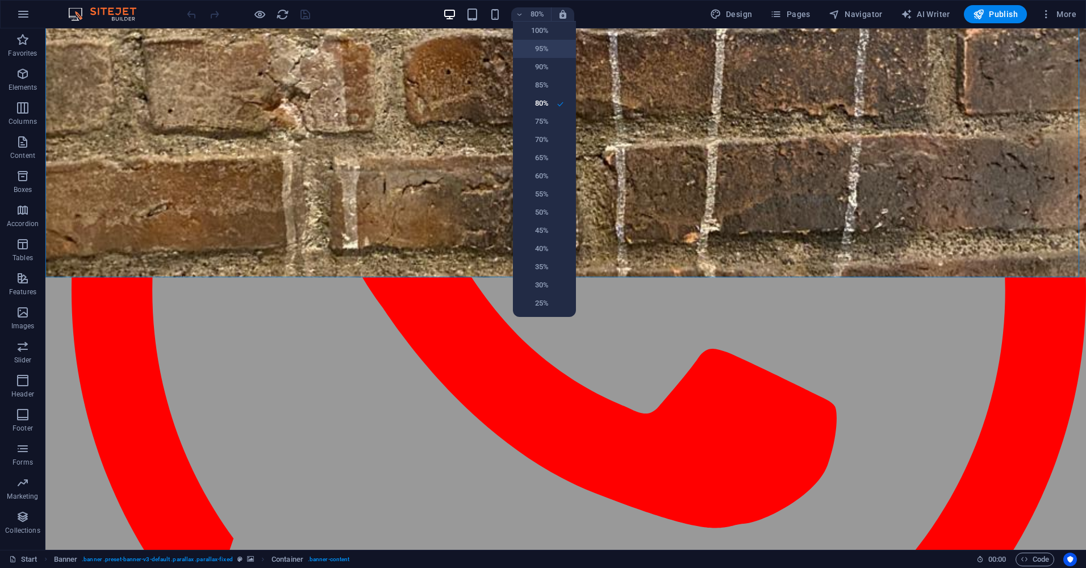
click at [531, 45] on h6 "95%" at bounding box center [534, 49] width 29 height 14
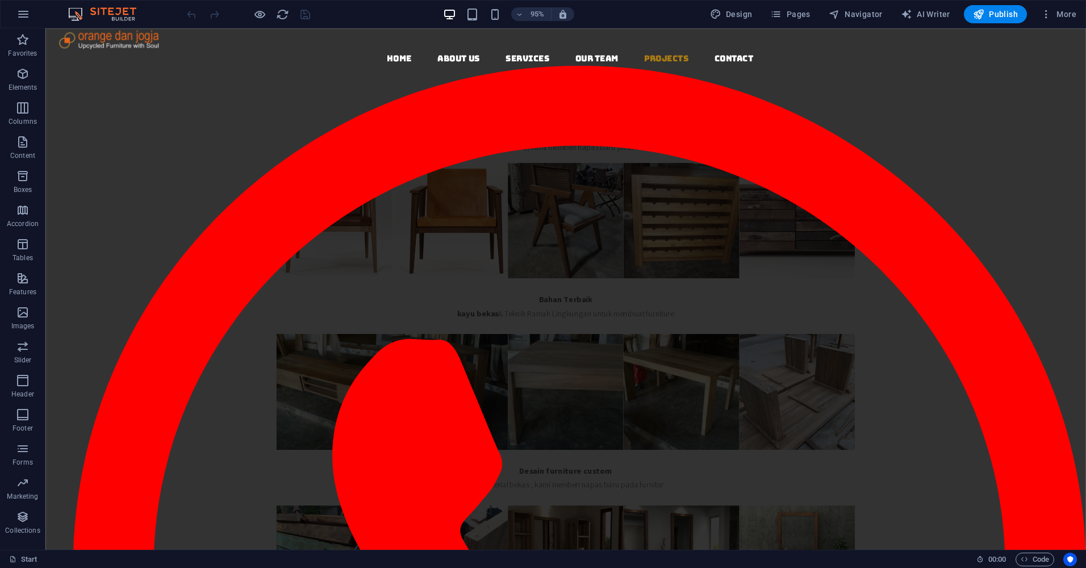
scroll to position [3841, 0]
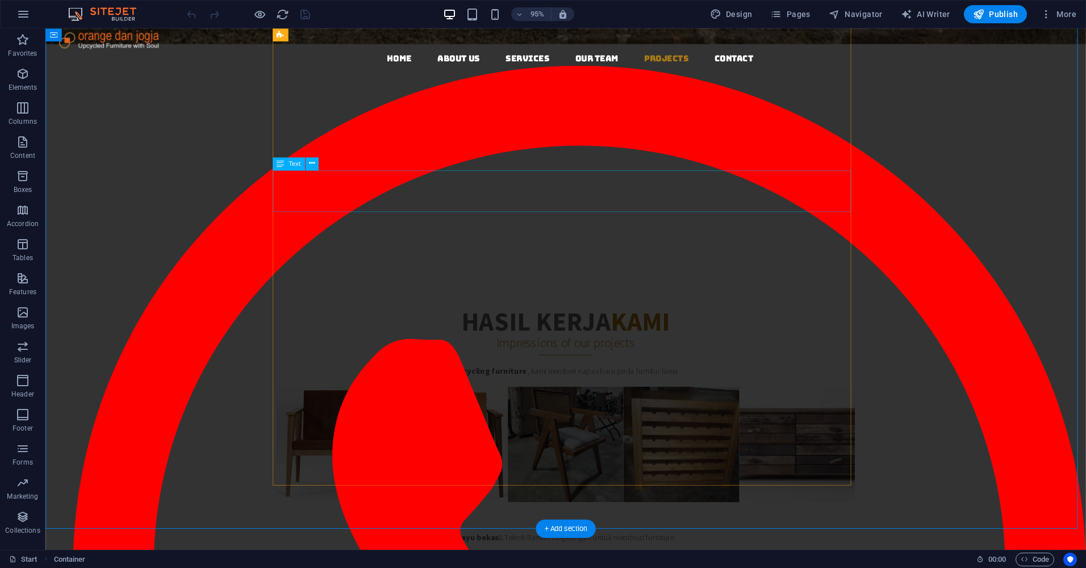
scroll to position [3500, 0]
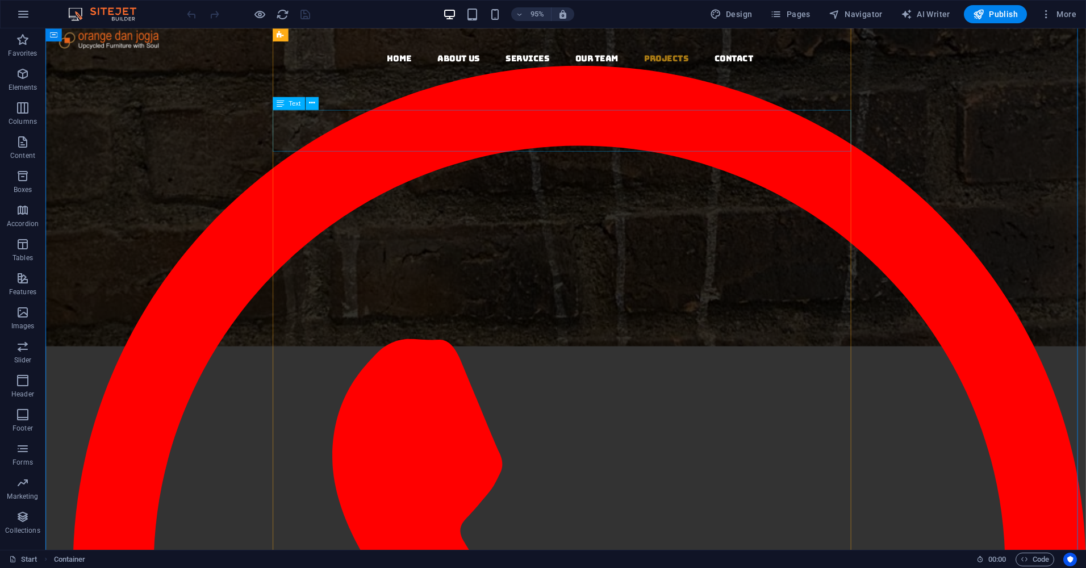
scroll to position [3102, 0]
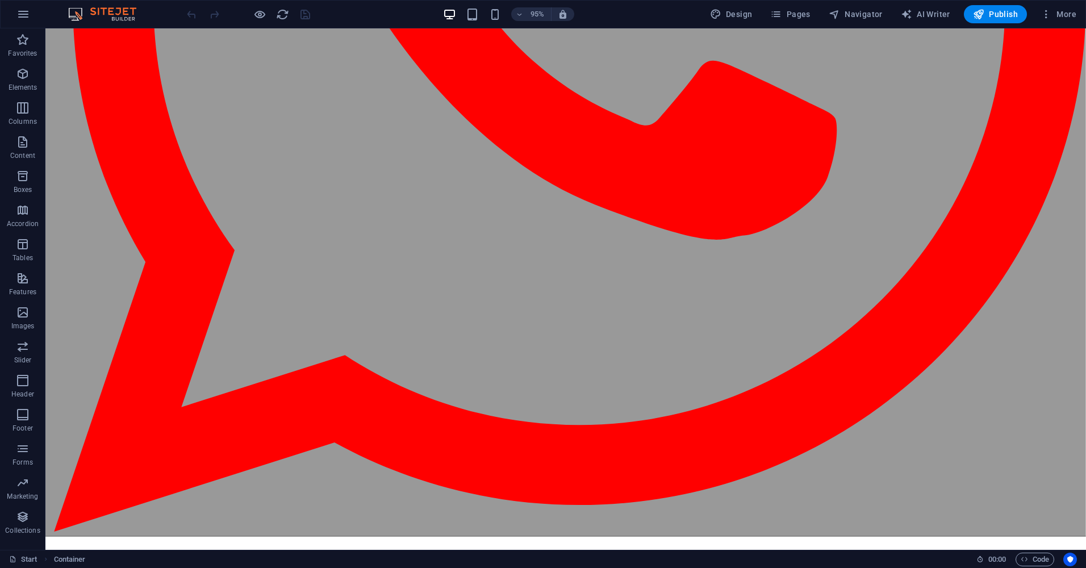
scroll to position [0, 0]
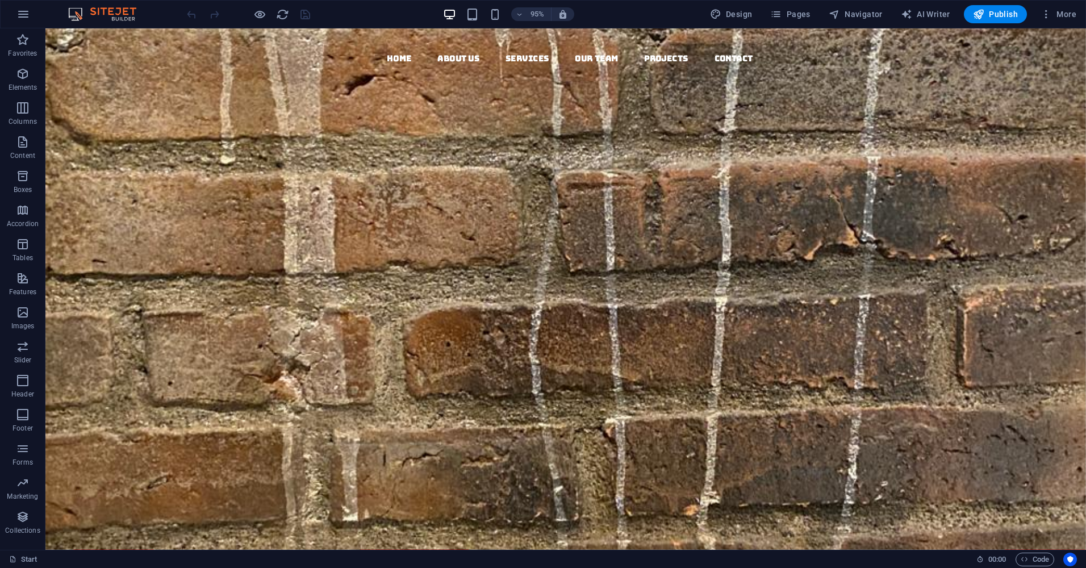
click at [118, 13] on img at bounding box center [107, 14] width 85 height 14
click at [21, 15] on icon "button" at bounding box center [23, 14] width 14 height 14
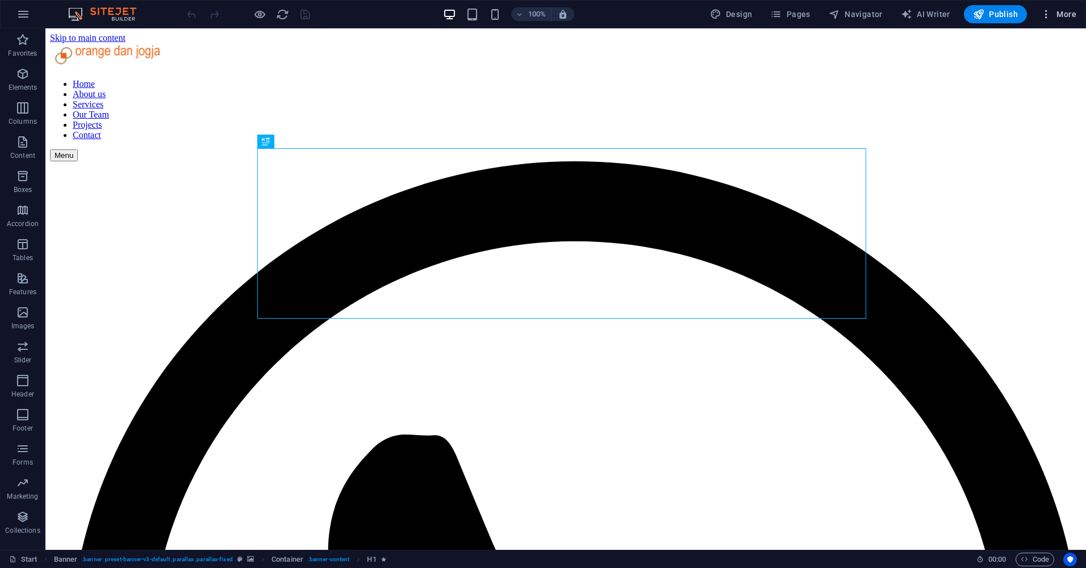
click at [1059, 18] on span "More" at bounding box center [1059, 14] width 36 height 11
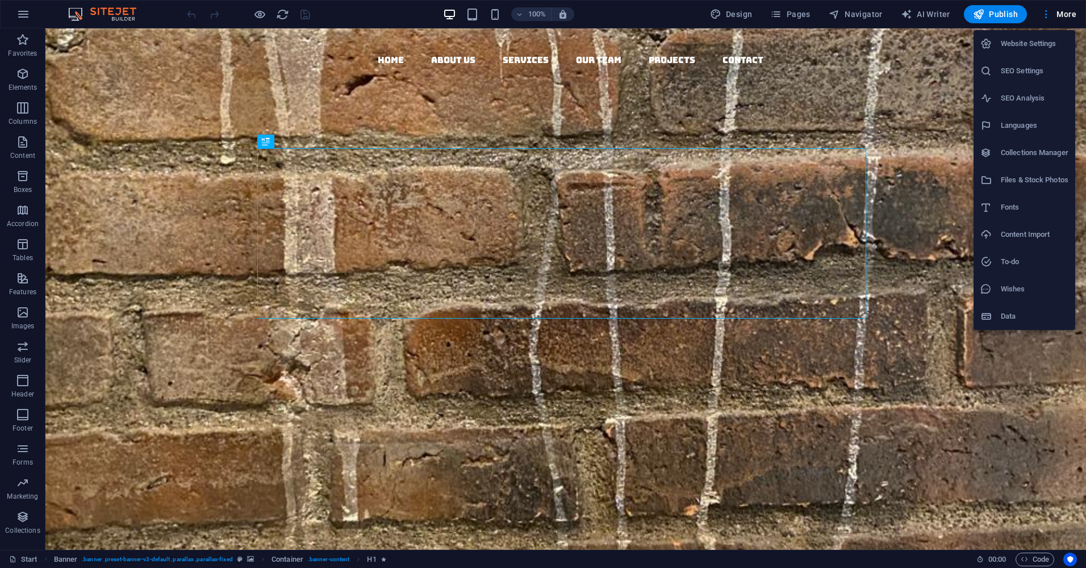
click at [1030, 77] on h6 "SEO Settings" at bounding box center [1035, 71] width 68 height 14
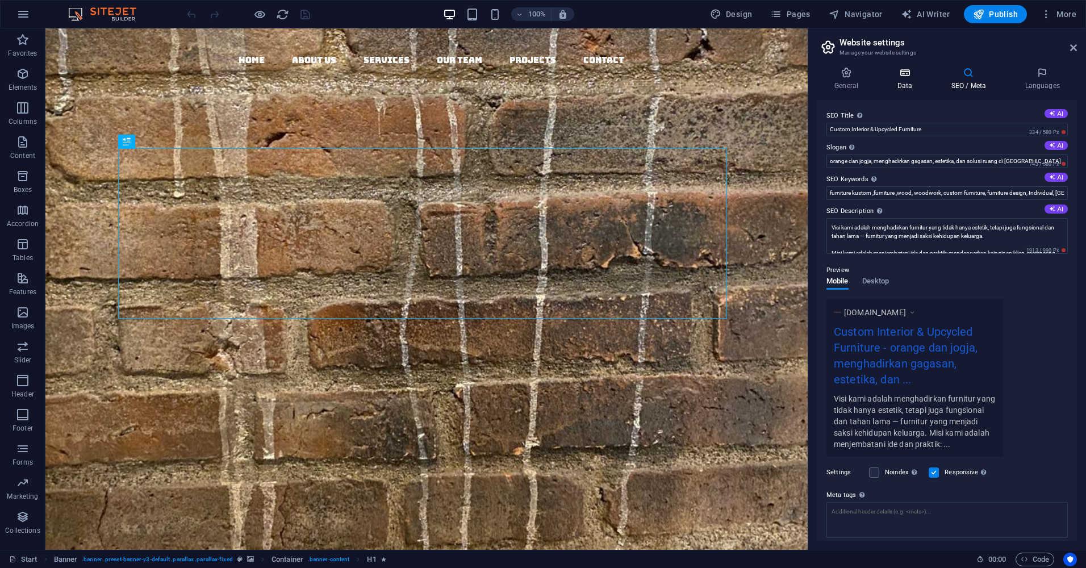
click at [905, 71] on icon at bounding box center [904, 72] width 49 height 11
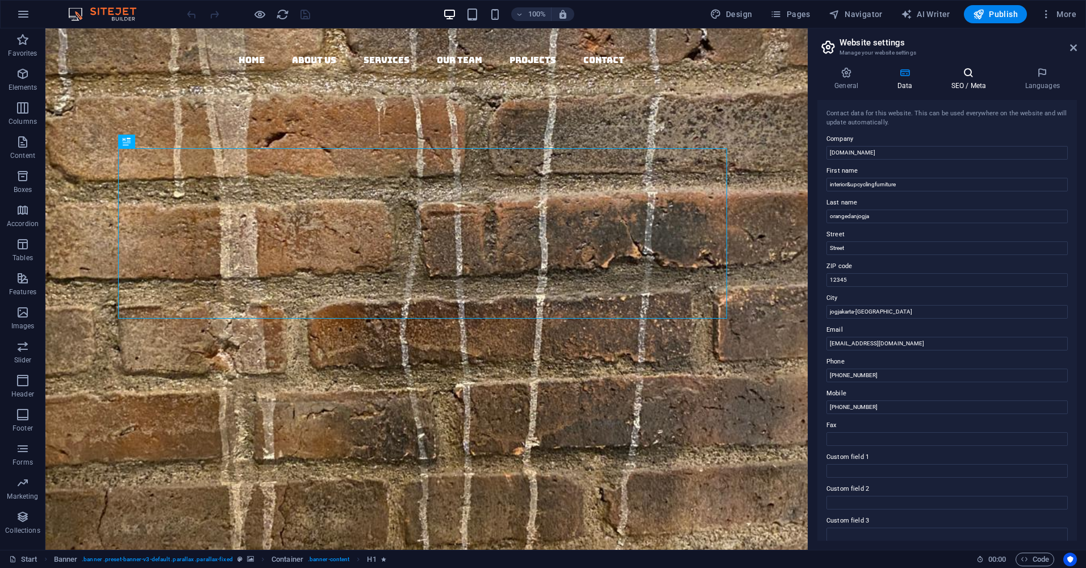
click at [972, 76] on icon at bounding box center [968, 72] width 69 height 11
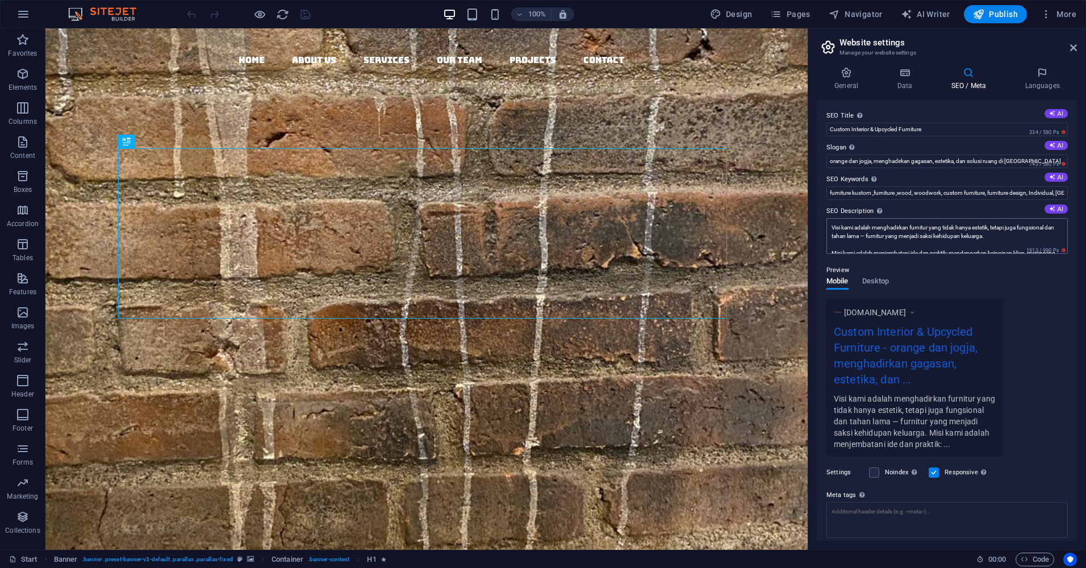
scroll to position [17, 0]
click at [878, 280] on span "Desktop" at bounding box center [876, 282] width 27 height 16
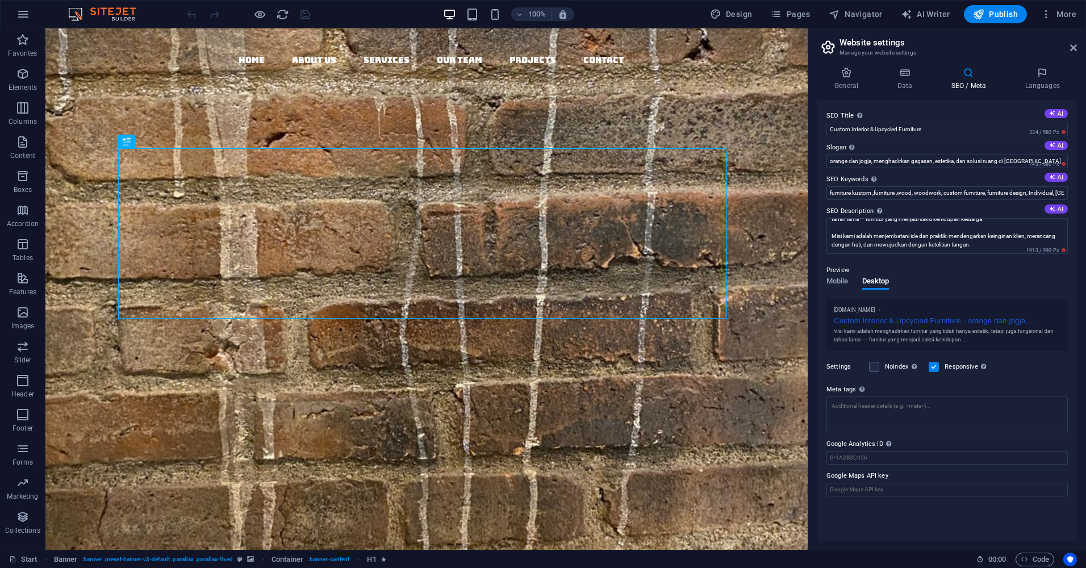
click at [869, 53] on h3 "Manage your website settings" at bounding box center [947, 53] width 215 height 10
click at [74, 562] on span "Banner" at bounding box center [66, 560] width 24 height 14
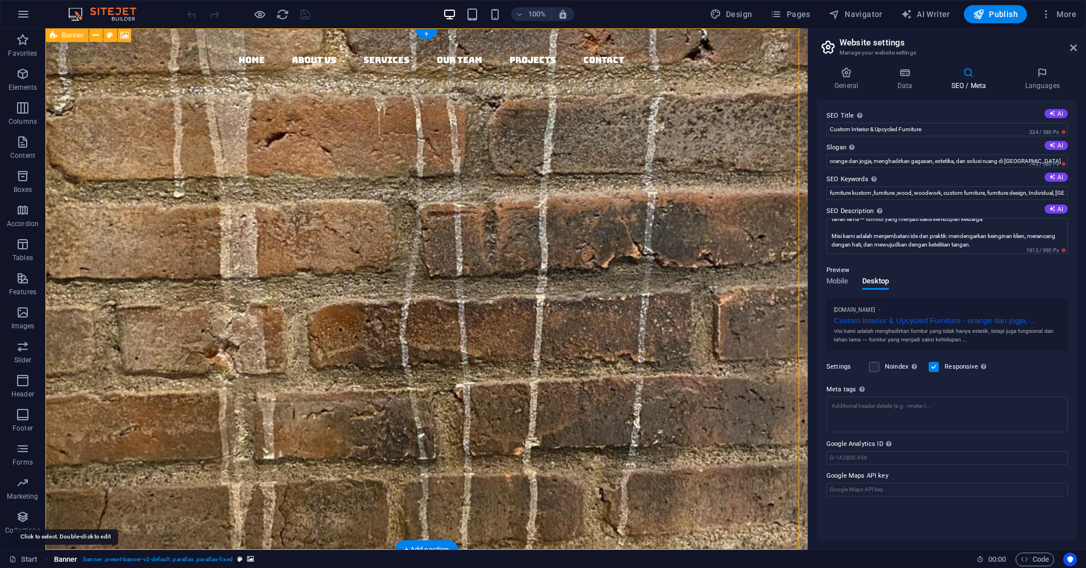
click at [74, 562] on span "Banner" at bounding box center [66, 560] width 24 height 14
select select "vh"
select select "header"
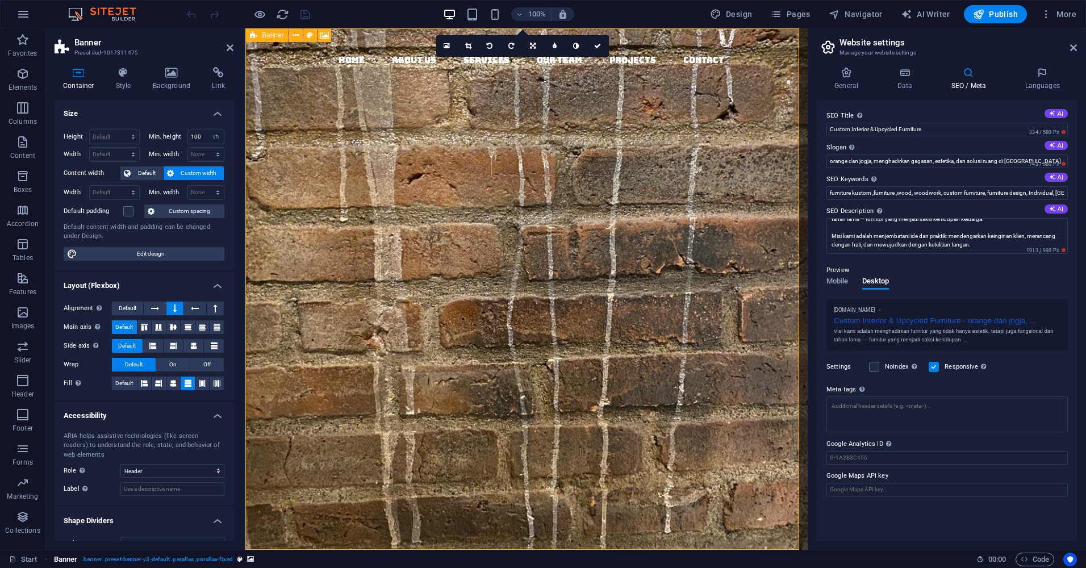
click at [194, 561] on span ". banner .preset-banner-v3-default .parallax .parallax-fixed" at bounding box center [157, 560] width 151 height 14
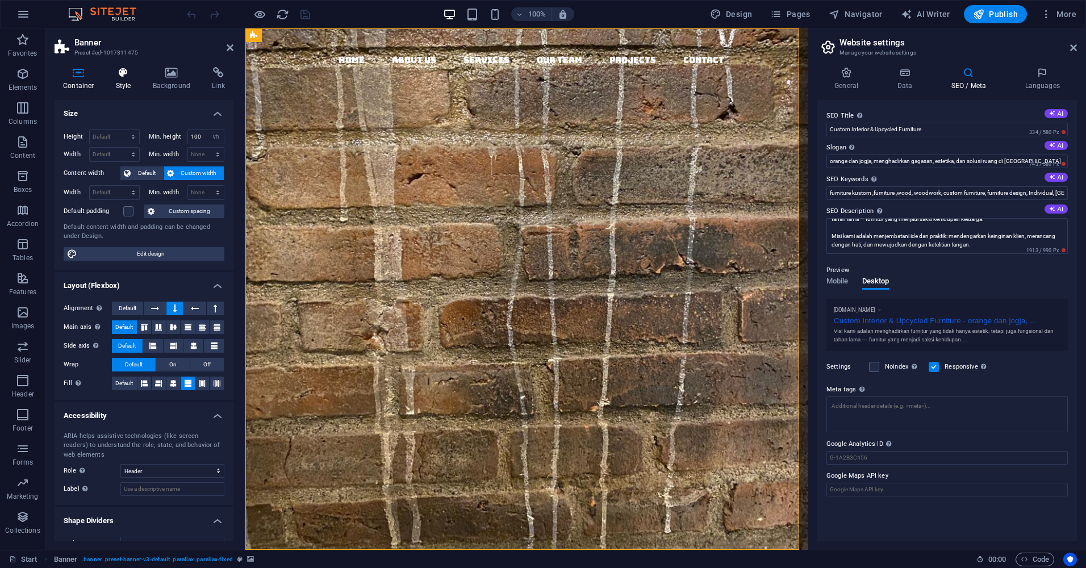
click at [126, 74] on icon at bounding box center [123, 72] width 32 height 11
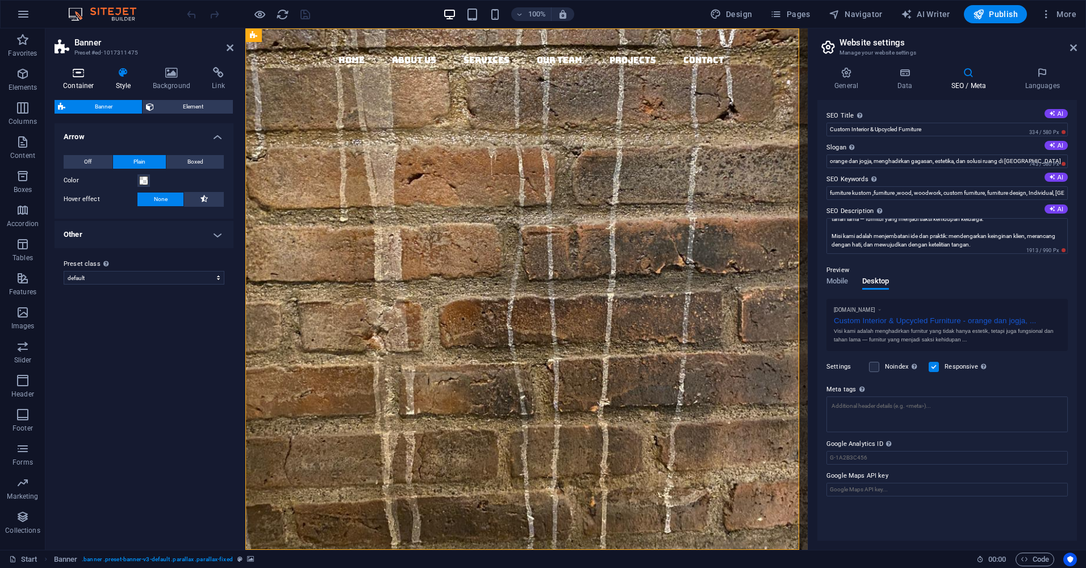
click at [74, 70] on icon at bounding box center [79, 72] width 48 height 11
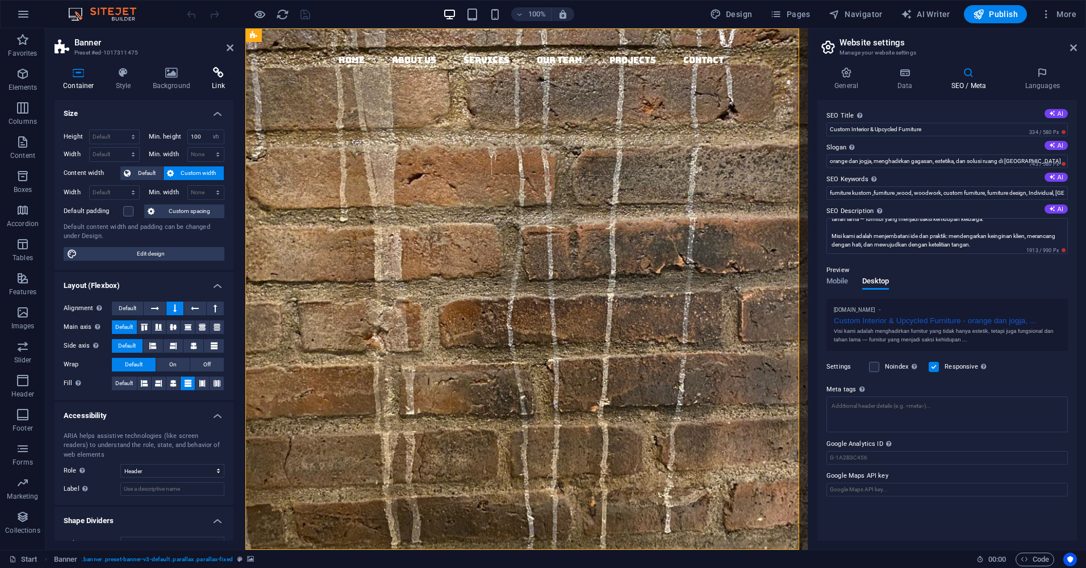
click at [222, 77] on icon at bounding box center [218, 72] width 30 height 11
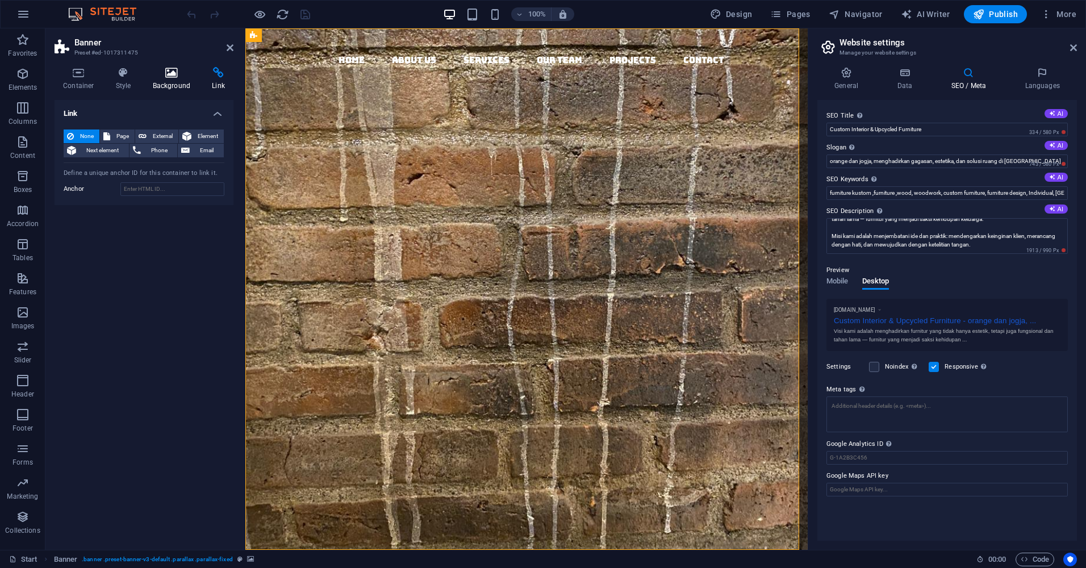
click at [165, 72] on icon at bounding box center [171, 72] width 55 height 11
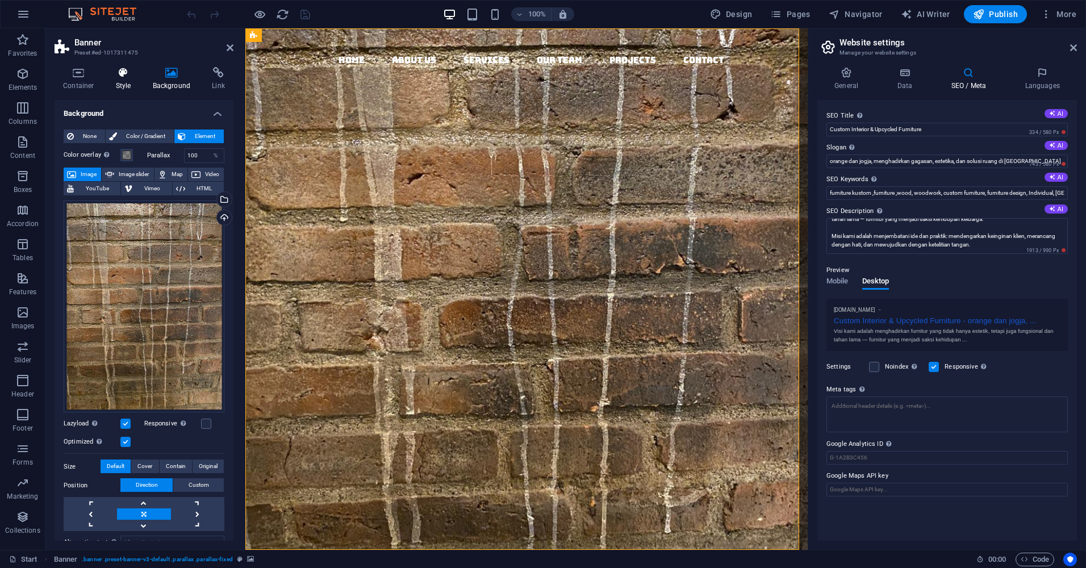
click at [122, 75] on icon at bounding box center [123, 72] width 32 height 11
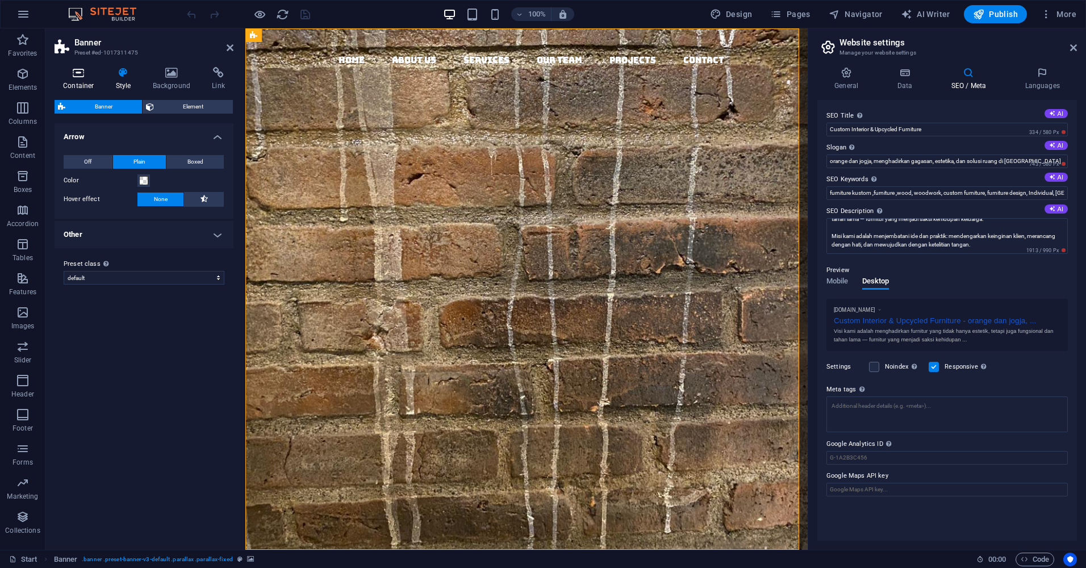
click at [80, 76] on icon at bounding box center [79, 72] width 48 height 11
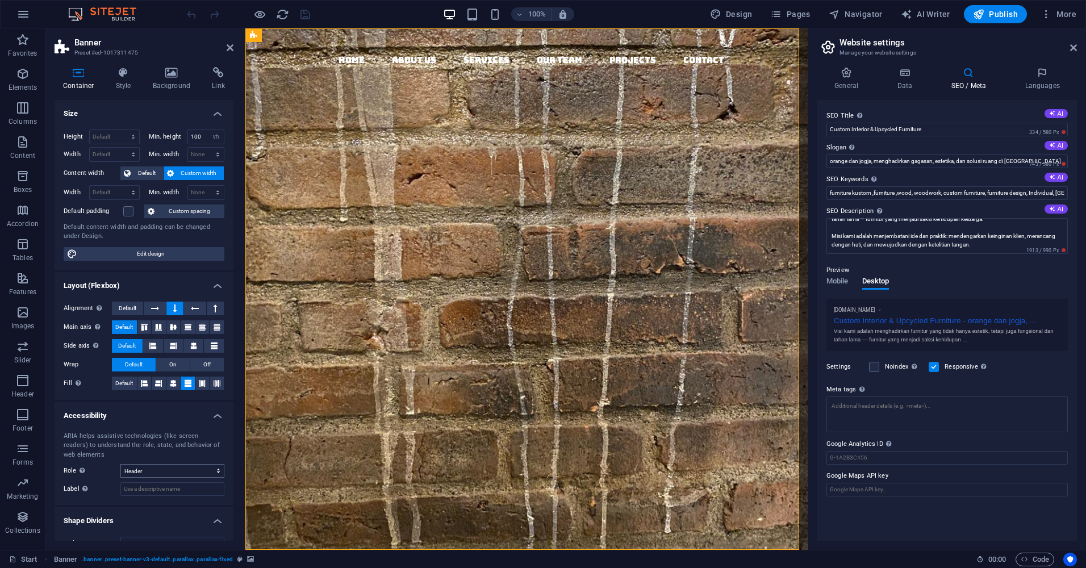
scroll to position [19, 0]
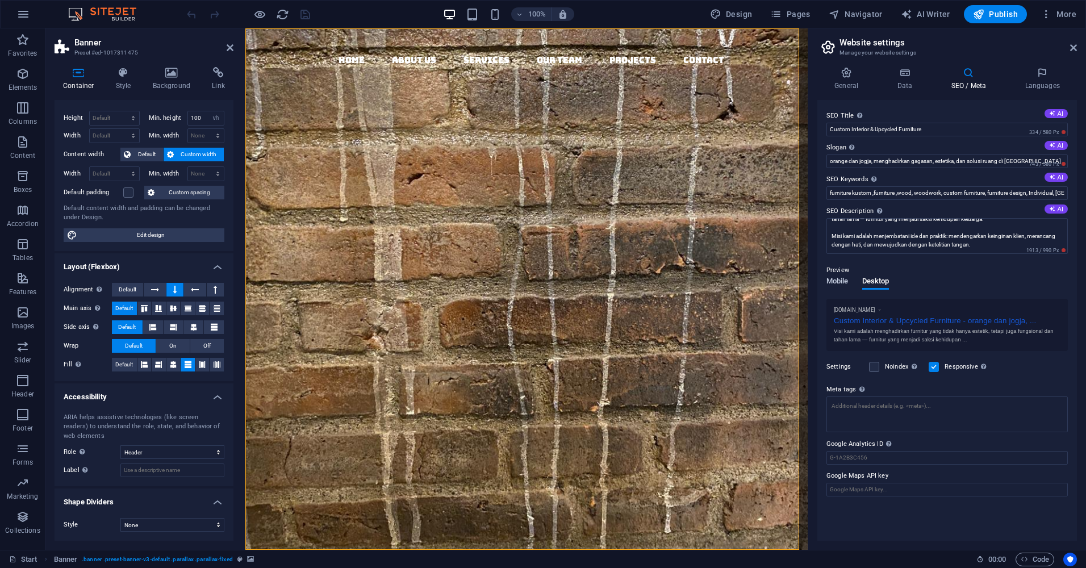
click at [842, 283] on span "Mobile" at bounding box center [838, 282] width 22 height 16
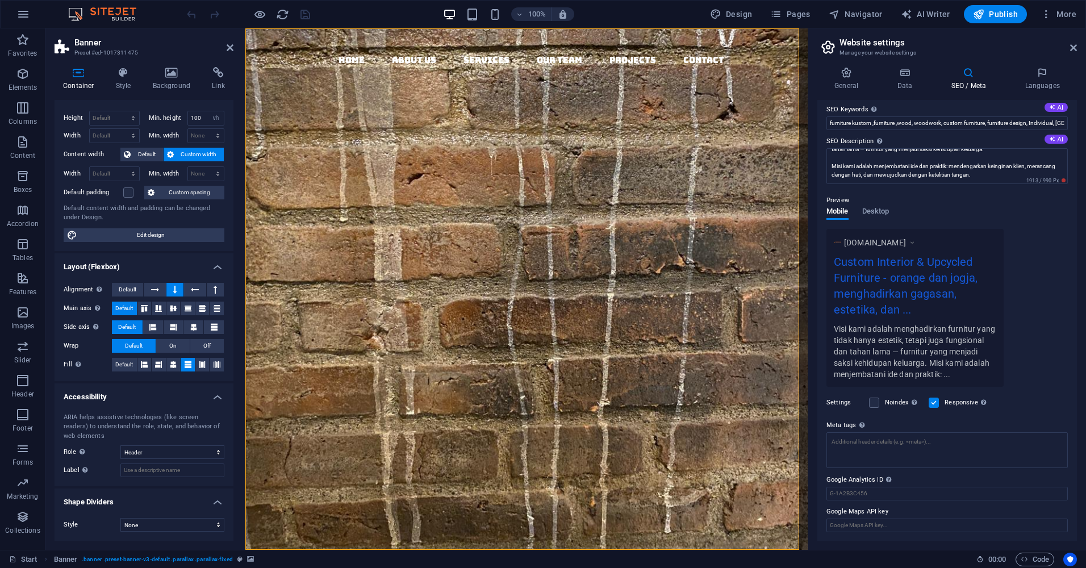
scroll to position [70, 0]
click at [934, 11] on span "AI Writer" at bounding box center [925, 14] width 49 height 11
select select "English"
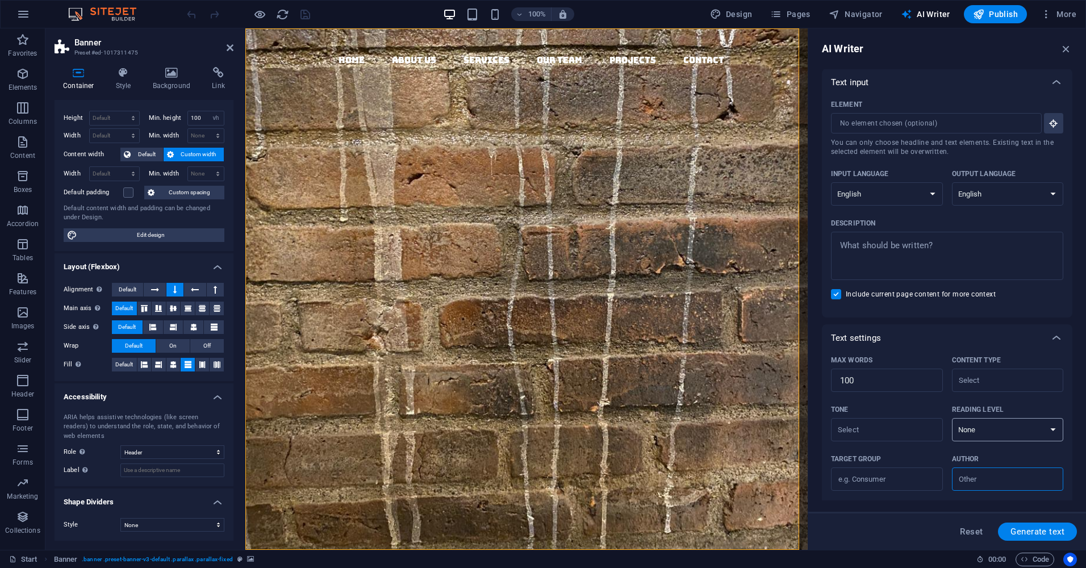
scroll to position [0, 0]
click at [1048, 15] on icon "button" at bounding box center [1046, 14] width 11 height 11
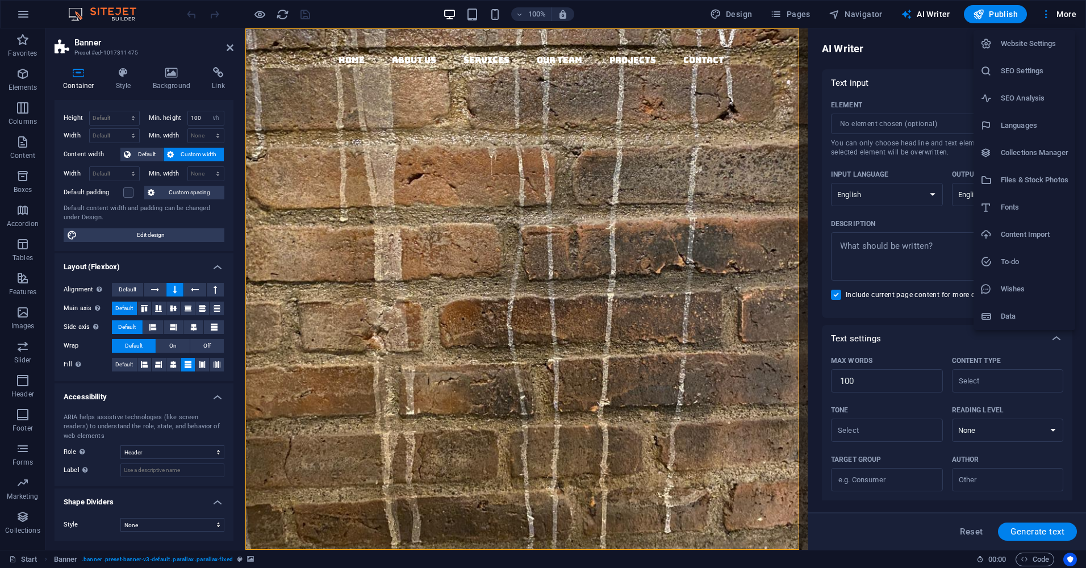
click at [1027, 44] on h6 "Website Settings" at bounding box center [1035, 44] width 68 height 14
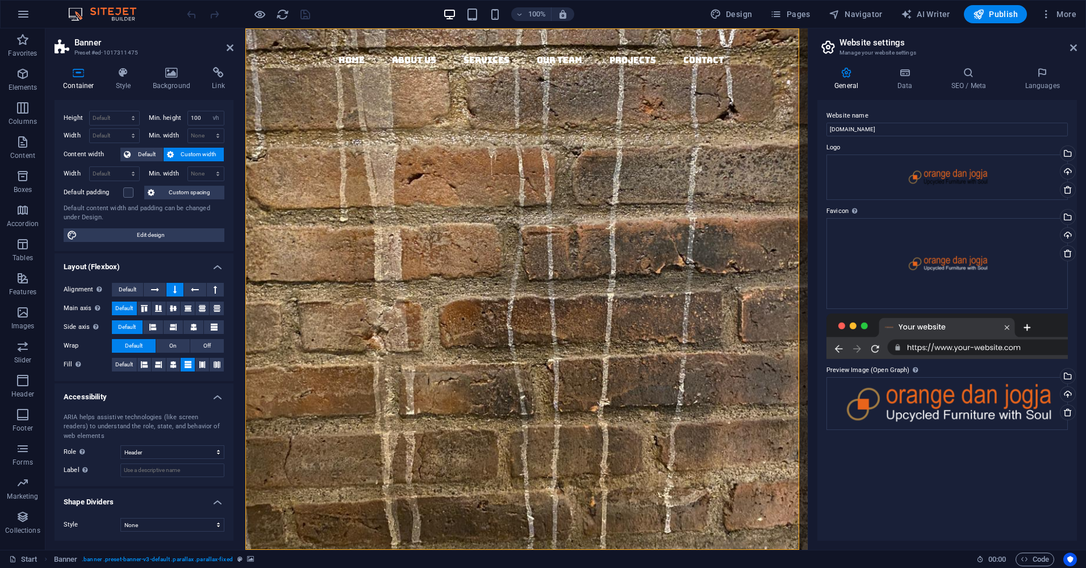
click at [900, 43] on h2 "Website settings" at bounding box center [959, 43] width 238 height 10
click at [981, 85] on h4 "SEO / Meta" at bounding box center [971, 79] width 74 height 24
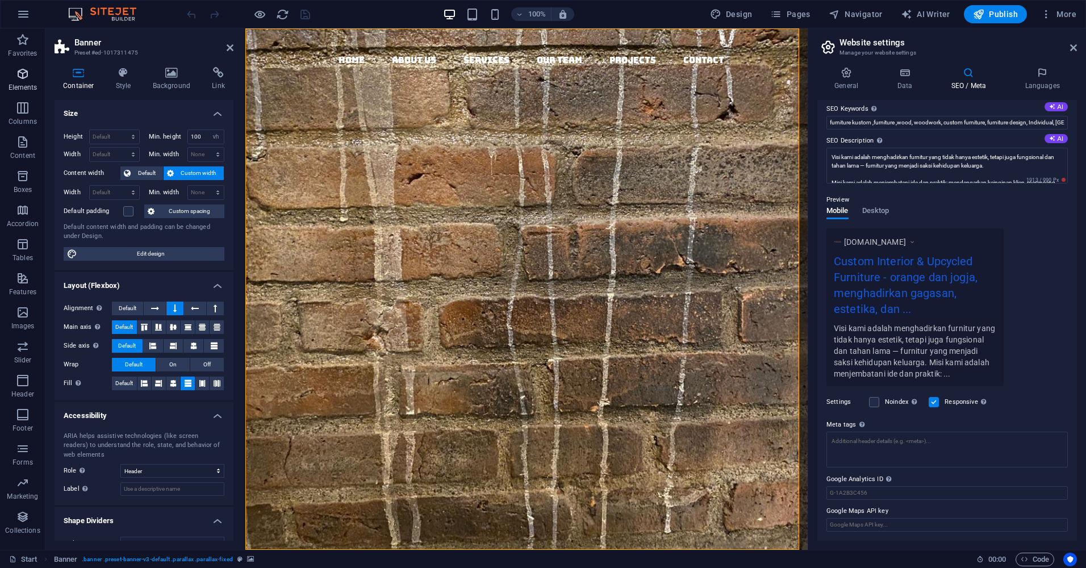
drag, startPoint x: 25, startPoint y: 47, endPoint x: 24, endPoint y: 74, distance: 27.3
click at [25, 47] on span "Favorites" at bounding box center [22, 46] width 45 height 27
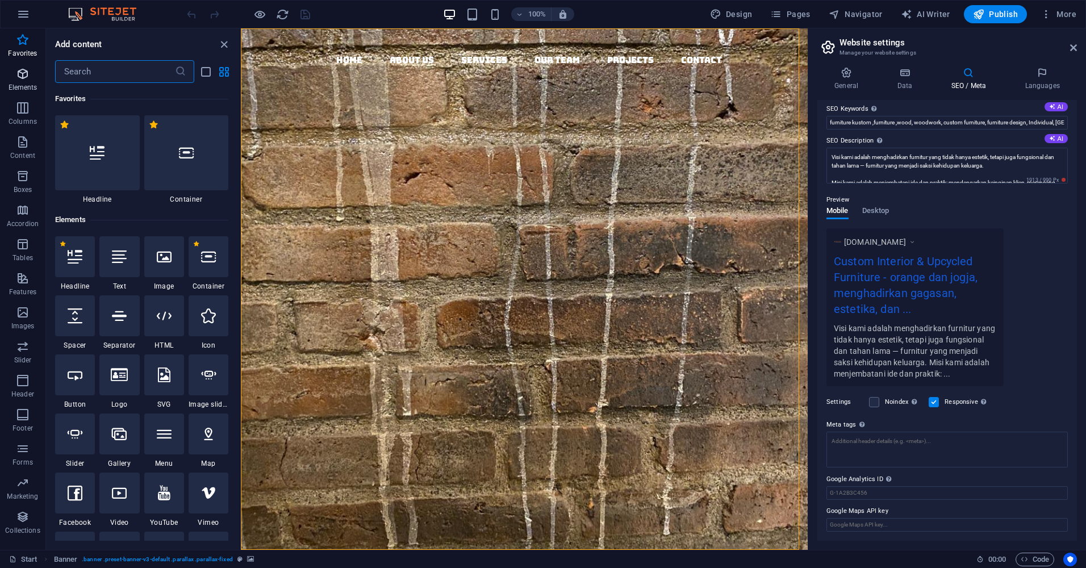
click at [23, 78] on icon "button" at bounding box center [23, 74] width 14 height 14
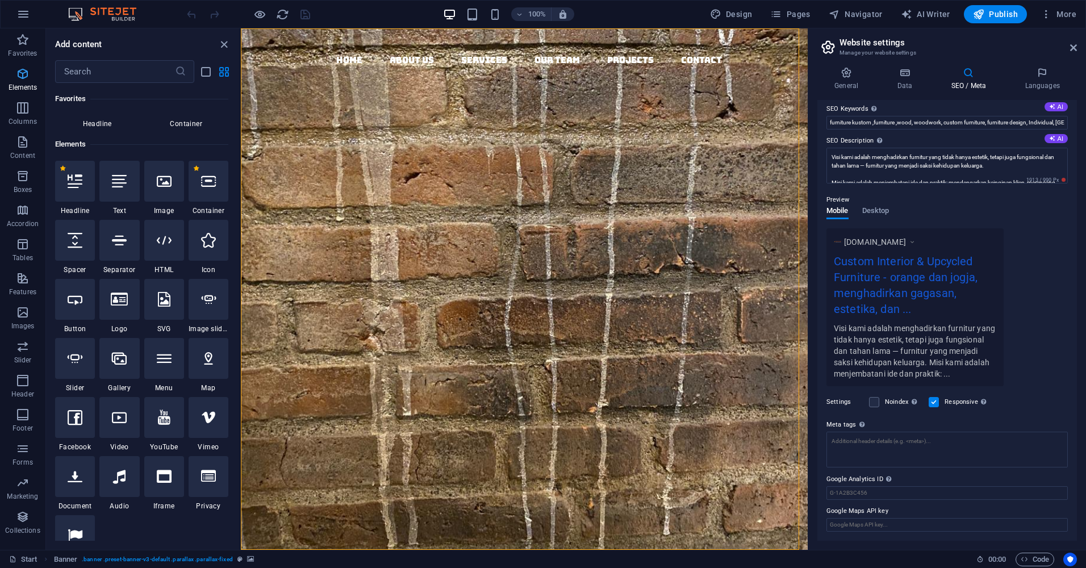
scroll to position [121, 0]
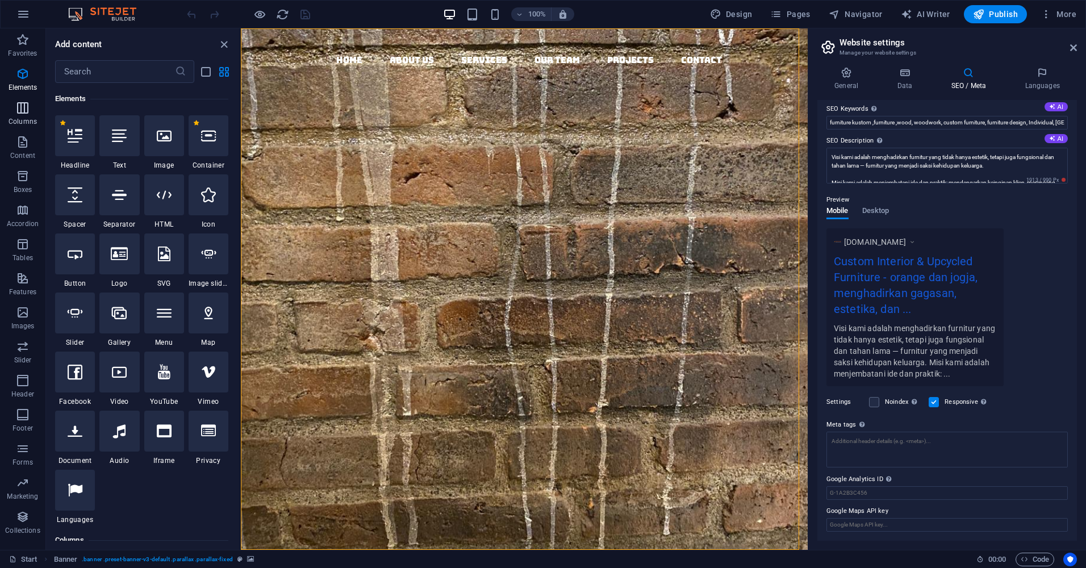
click at [18, 114] on icon "button" at bounding box center [23, 108] width 14 height 14
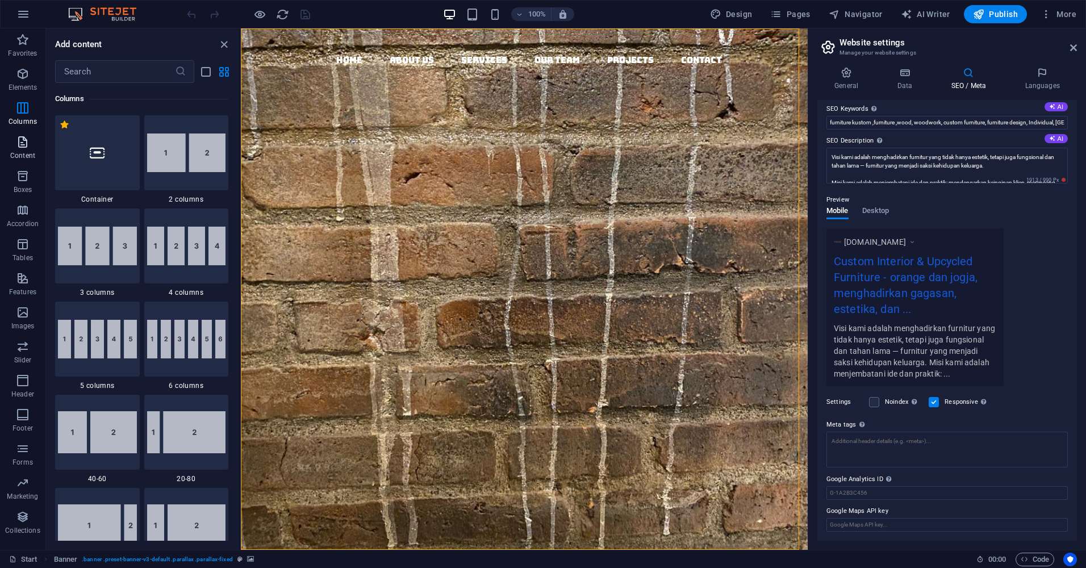
click at [19, 136] on icon "button" at bounding box center [23, 142] width 14 height 14
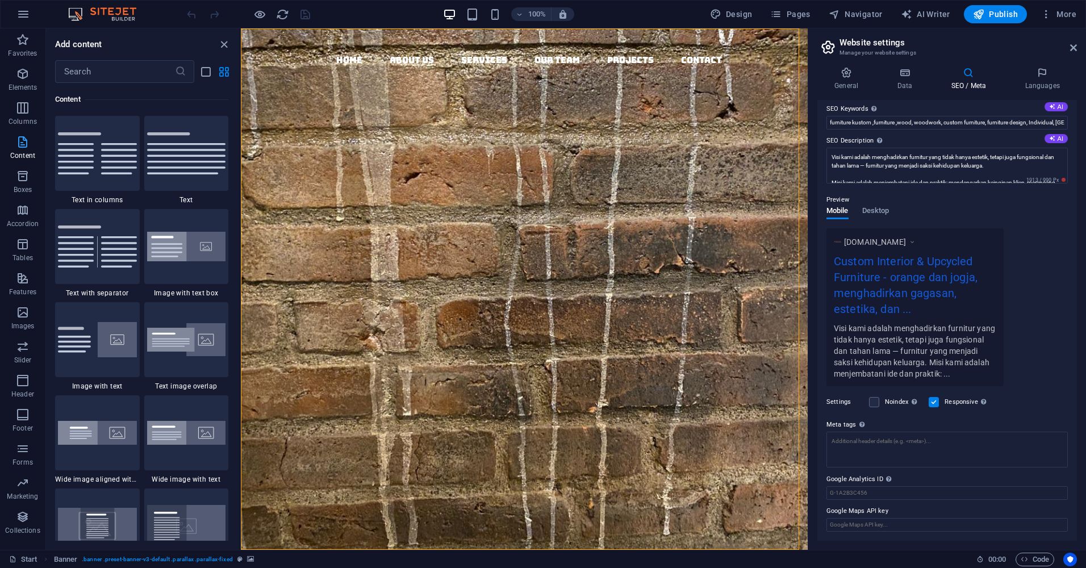
scroll to position [1988, 0]
click at [24, 16] on icon "button" at bounding box center [23, 14] width 14 height 14
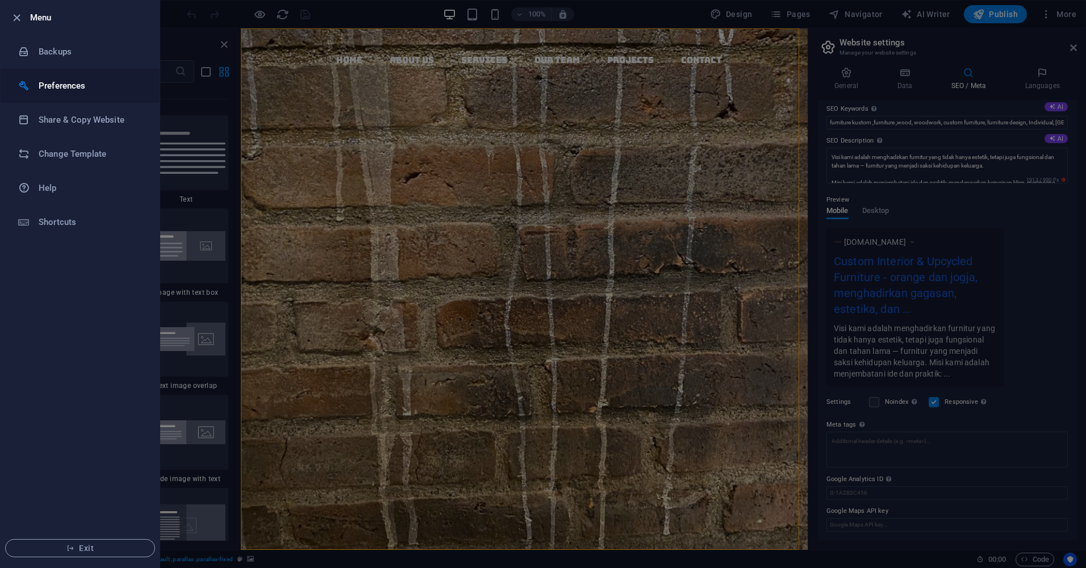
click at [55, 89] on h6 "Preferences" at bounding box center [91, 86] width 105 height 14
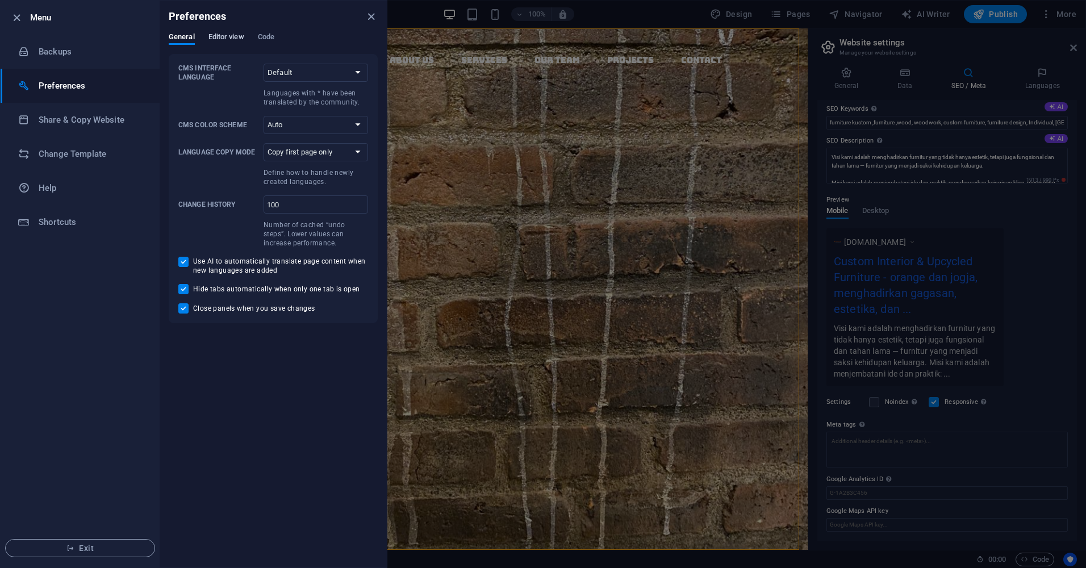
click at [227, 38] on span "Editor view" at bounding box center [227, 38] width 36 height 16
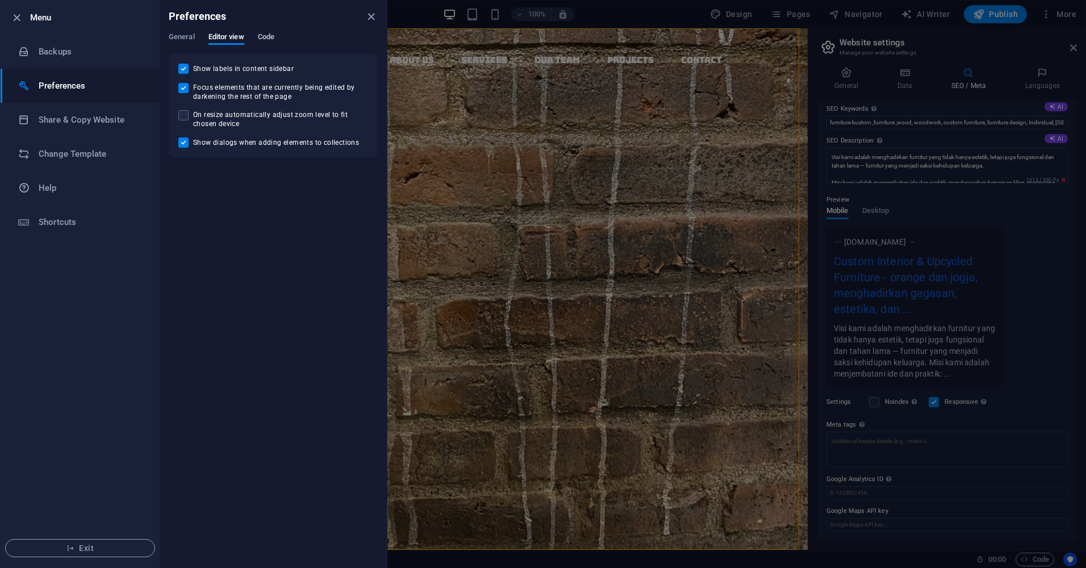
click at [269, 36] on span "Code" at bounding box center [266, 38] width 16 height 16
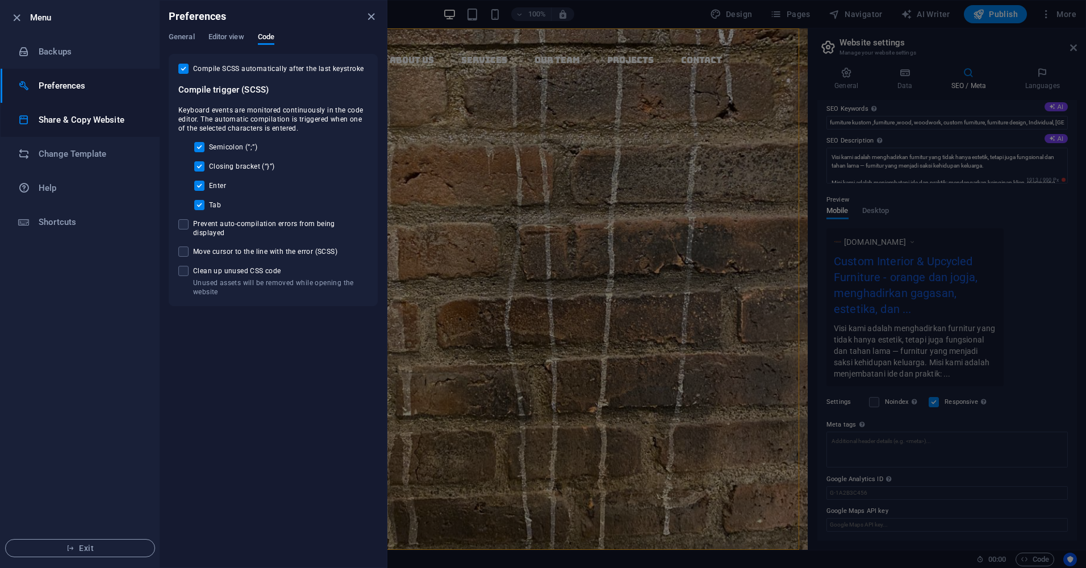
click at [113, 120] on h6 "Share & Copy Website" at bounding box center [91, 120] width 105 height 14
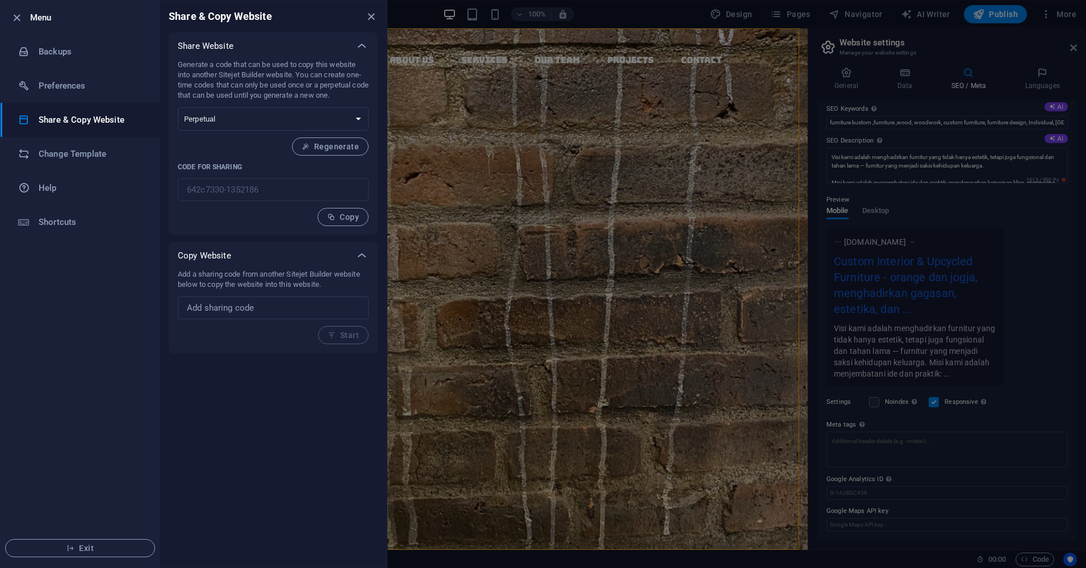
click at [233, 69] on p "Generate a code that can be used to copy this website into another Sitejet Buil…" at bounding box center [273, 80] width 191 height 41
click at [358, 47] on icon at bounding box center [362, 46] width 14 height 14
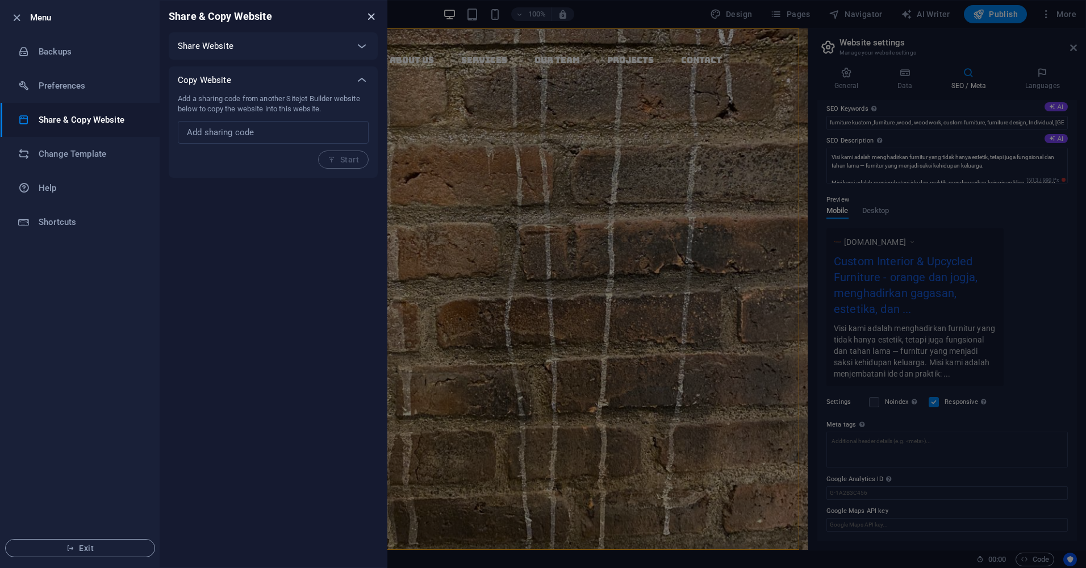
click at [373, 15] on icon "close" at bounding box center [371, 16] width 13 height 13
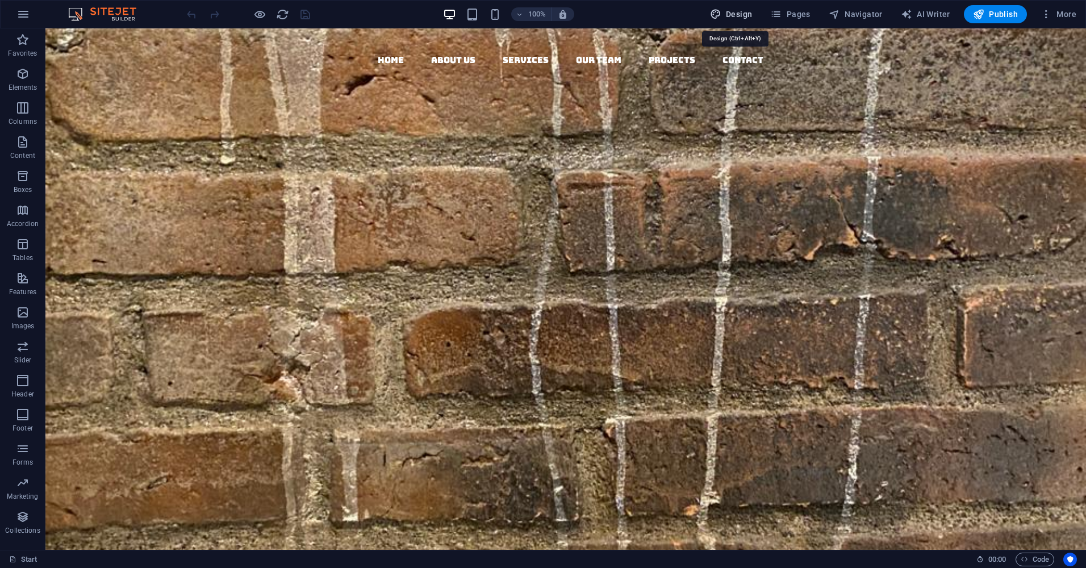
click at [738, 12] on span "Design" at bounding box center [731, 14] width 43 height 11
select select "rem"
select select "300"
select select "px"
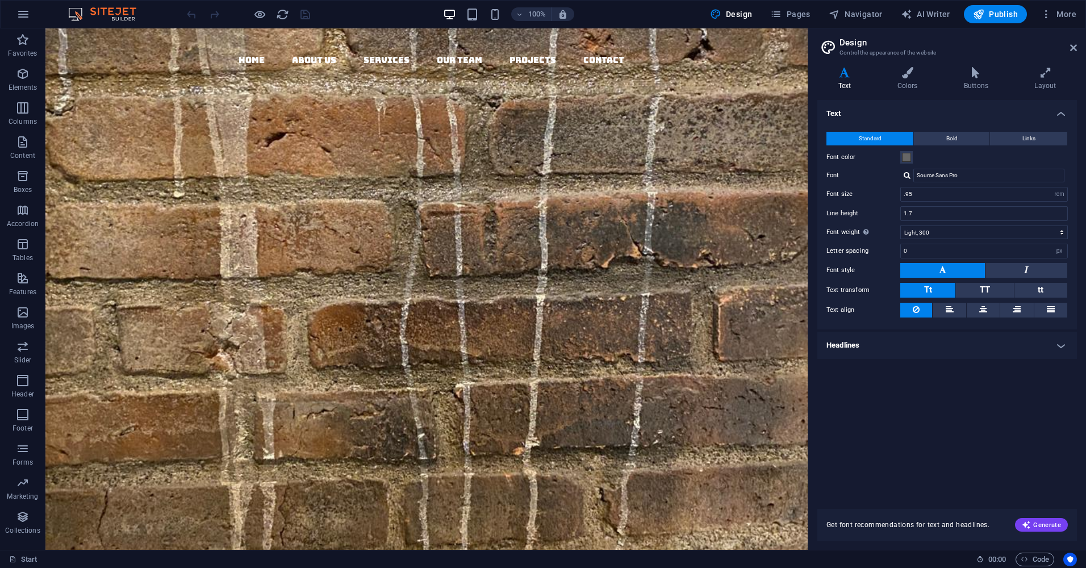
click at [913, 526] on span "Get font recommendations for text and headlines." at bounding box center [908, 524] width 163 height 9
click at [895, 49] on h3 "Control the appearance of the website" at bounding box center [947, 53] width 215 height 10
click at [1074, 47] on icon at bounding box center [1074, 47] width 7 height 9
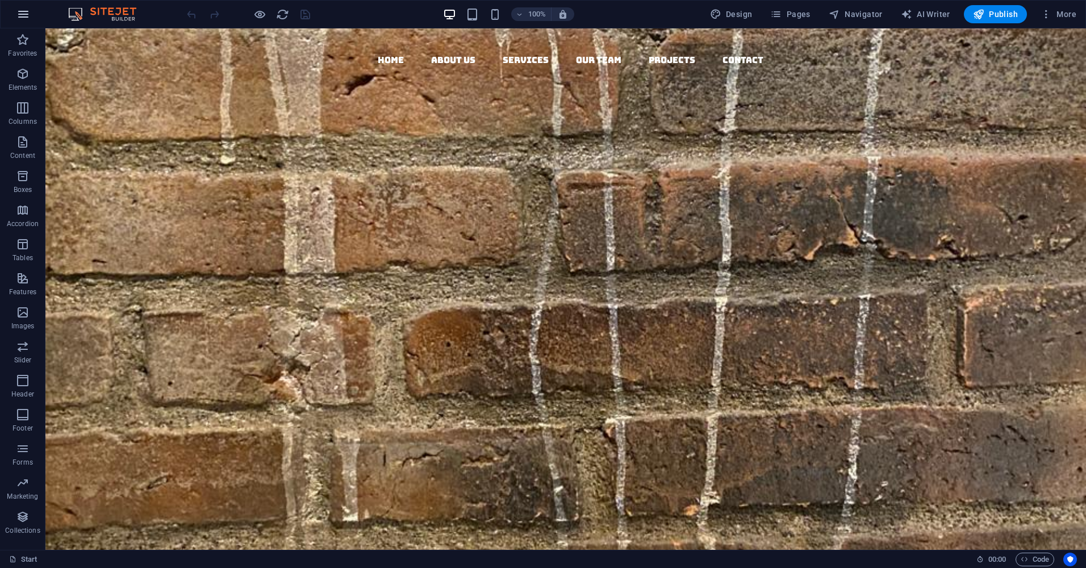
click at [18, 12] on icon "button" at bounding box center [23, 14] width 14 height 14
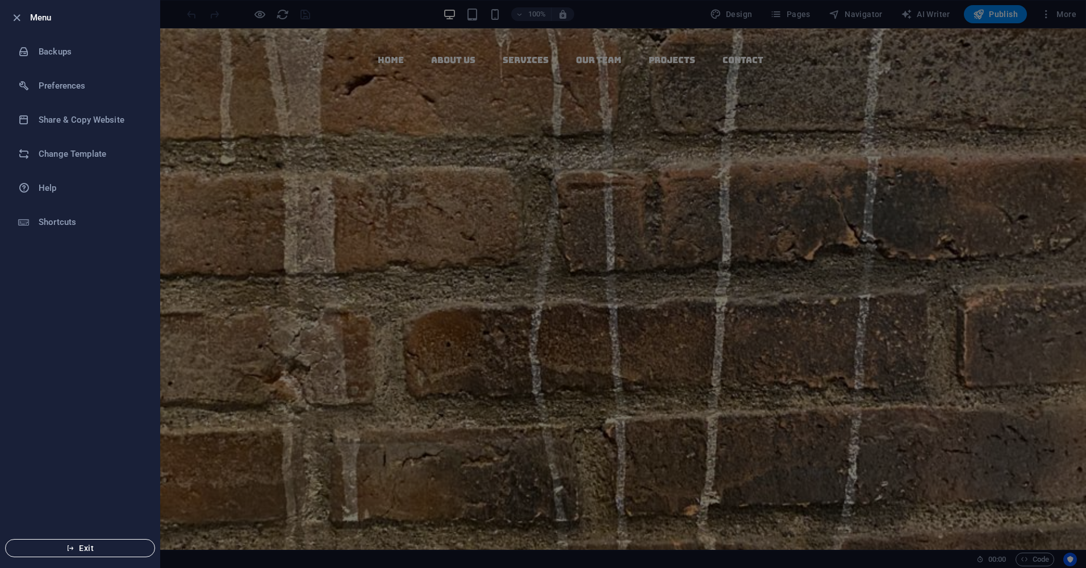
click at [69, 546] on icon "button" at bounding box center [70, 548] width 8 height 8
